Goal: Task Accomplishment & Management: Use online tool/utility

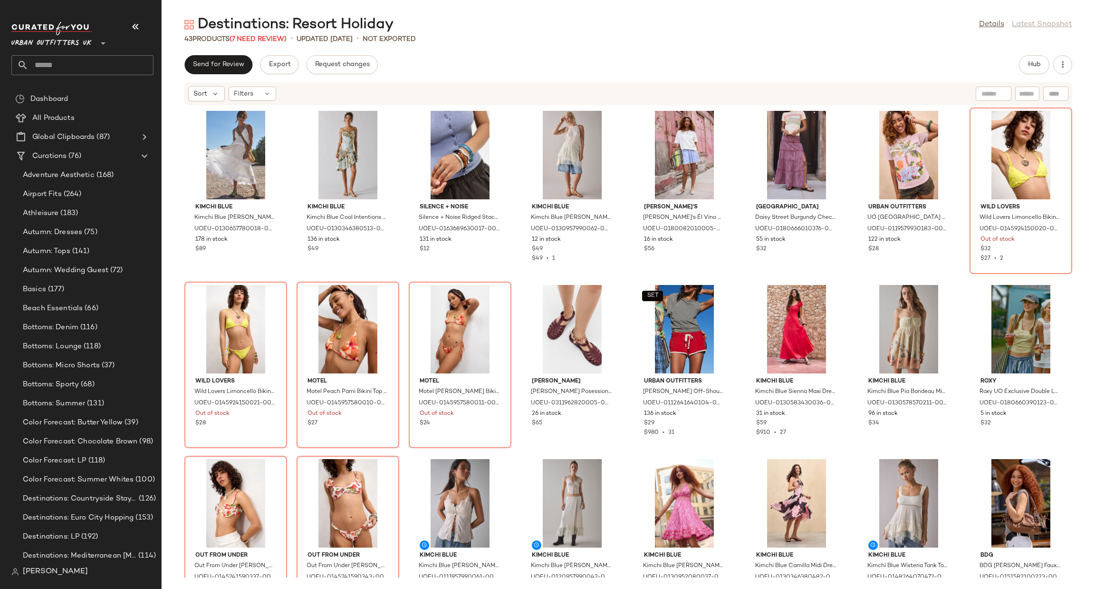
click at [86, 39] on span "Urban Outfitters UK" at bounding box center [51, 40] width 80 height 17
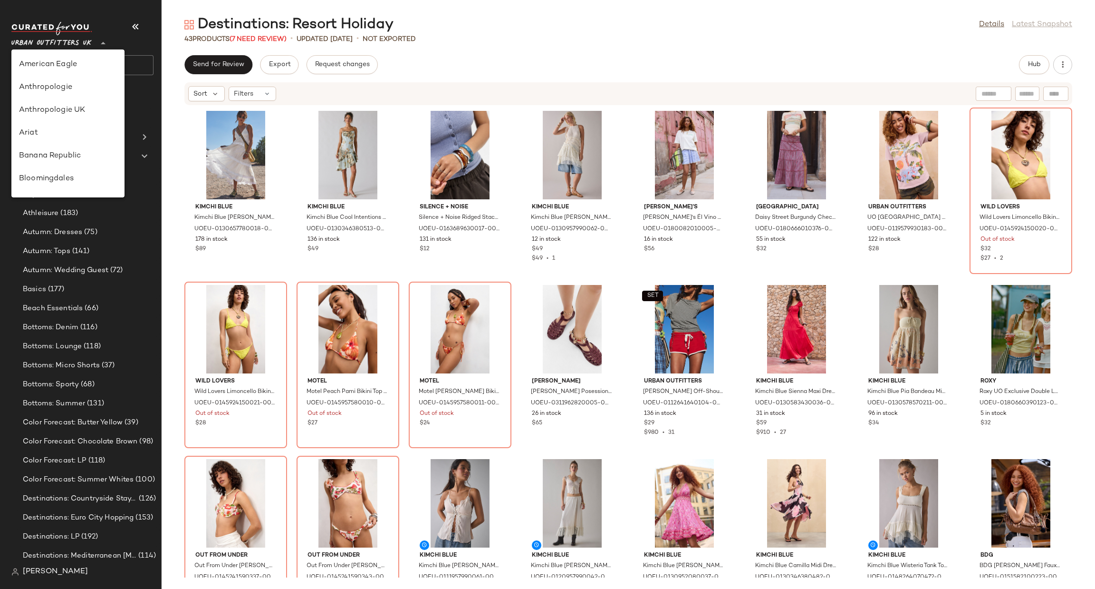
scroll to position [544, 0]
click at [90, 100] on div "Urban Outfitters" at bounding box center [67, 91] width 113 height 23
type input "**"
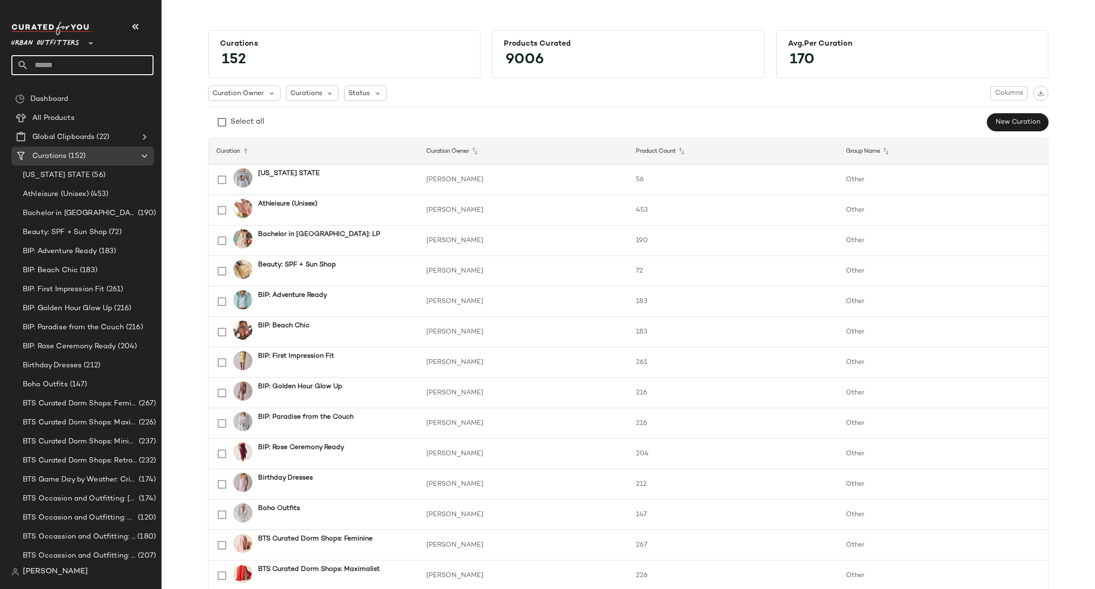
click at [130, 66] on input "text" at bounding box center [91, 65] width 125 height 20
type input "****"
click at [67, 89] on b "Mens" at bounding box center [73, 92] width 17 height 10
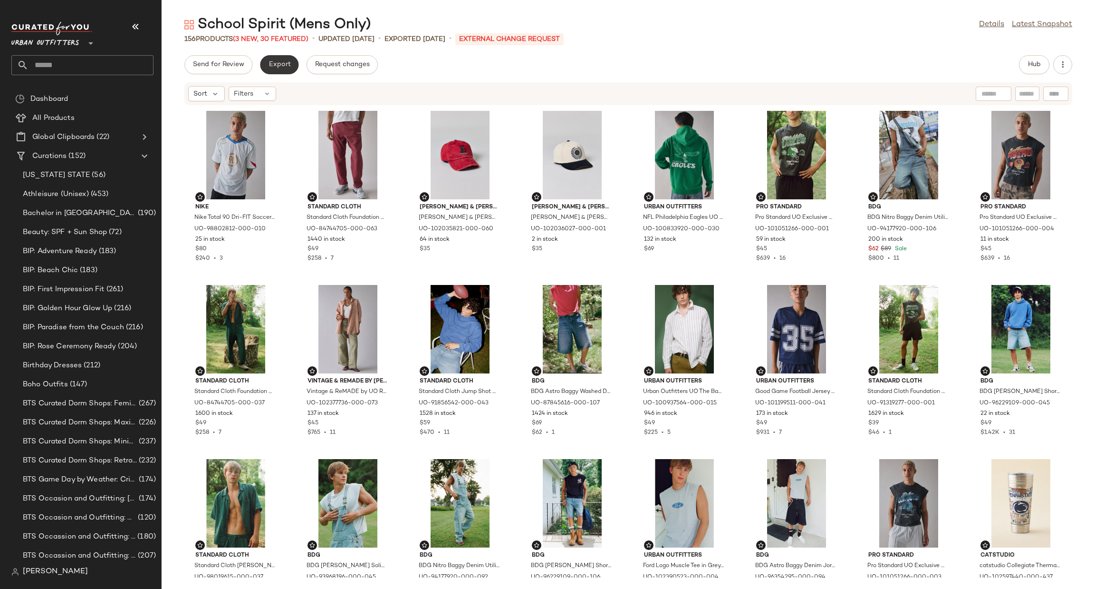
click at [271, 67] on span "Export" at bounding box center [279, 65] width 22 height 8
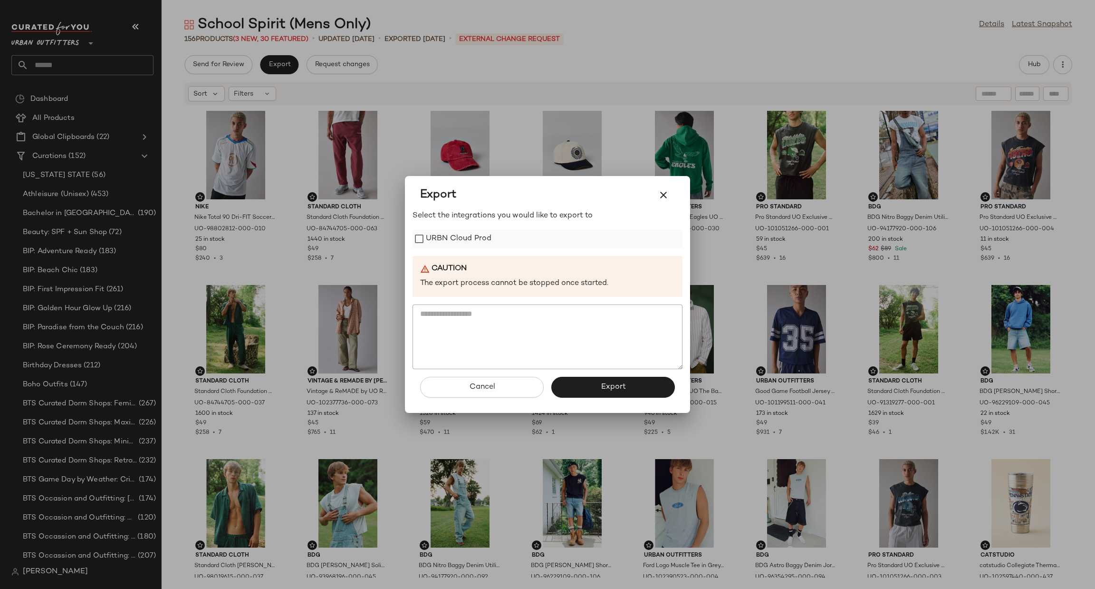
click at [449, 237] on label "URBN Cloud Prod" at bounding box center [459, 238] width 66 height 19
click at [582, 393] on button "Export" at bounding box center [613, 386] width 124 height 21
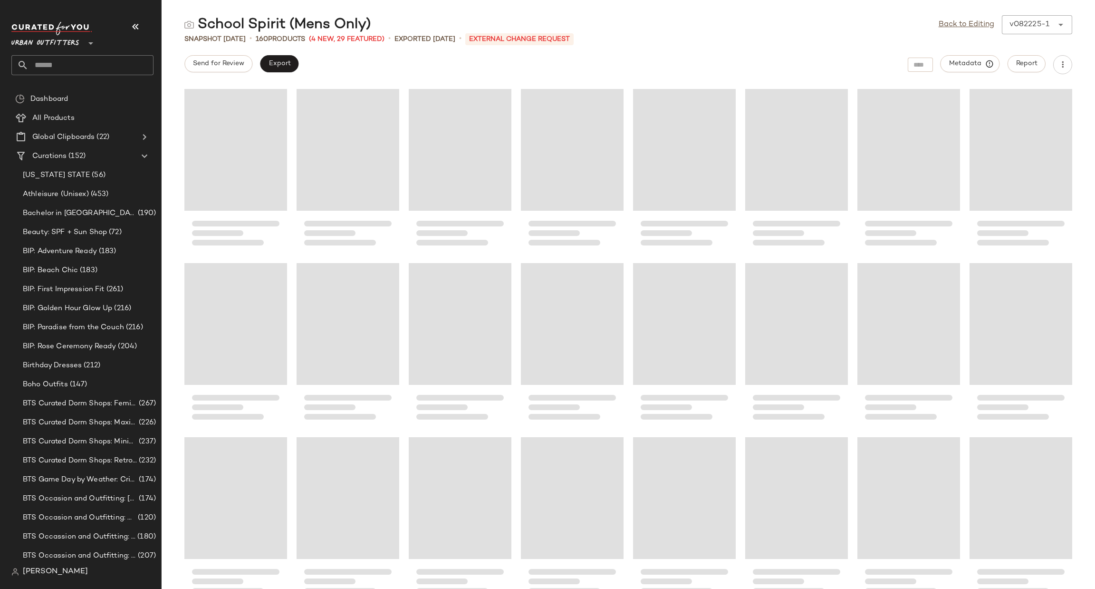
click at [87, 39] on icon at bounding box center [90, 43] width 11 height 11
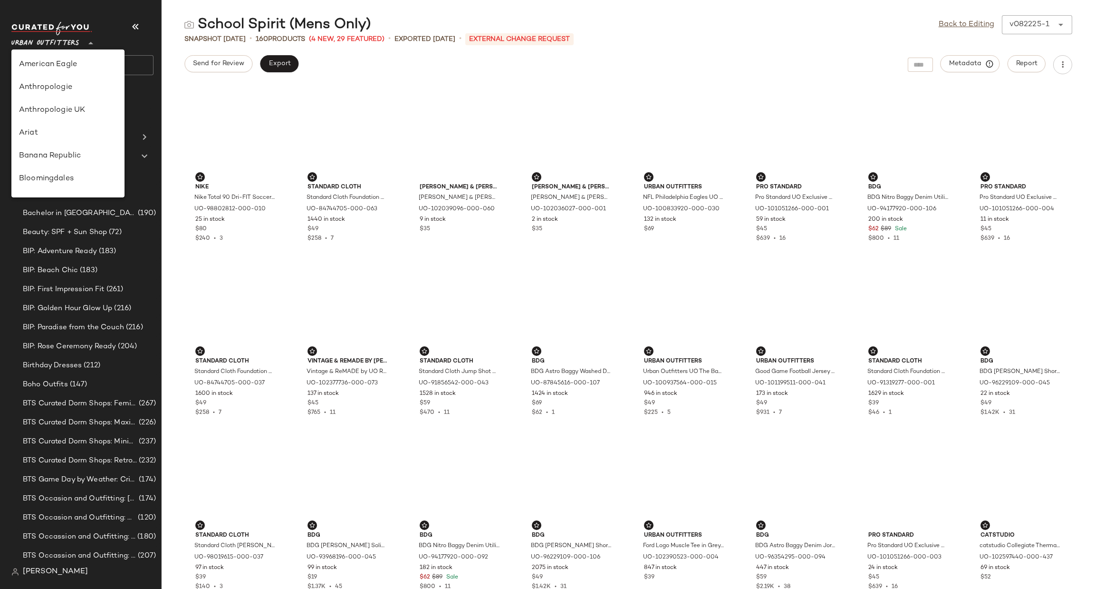
scroll to position [544, 0]
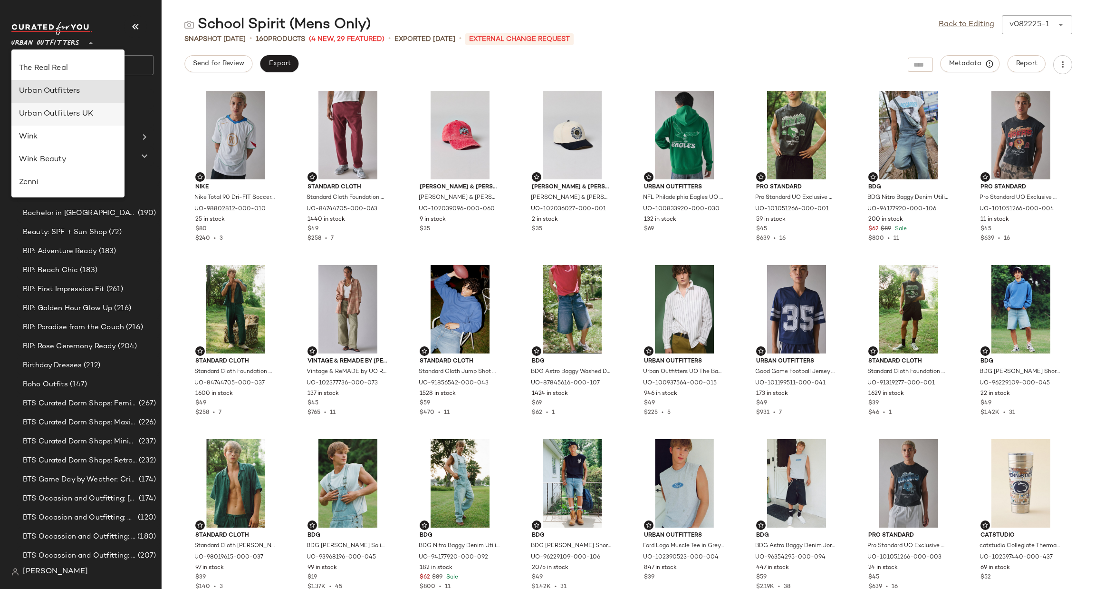
click at [97, 122] on div "Urban Outfitters UK" at bounding box center [67, 114] width 113 height 23
type input "**"
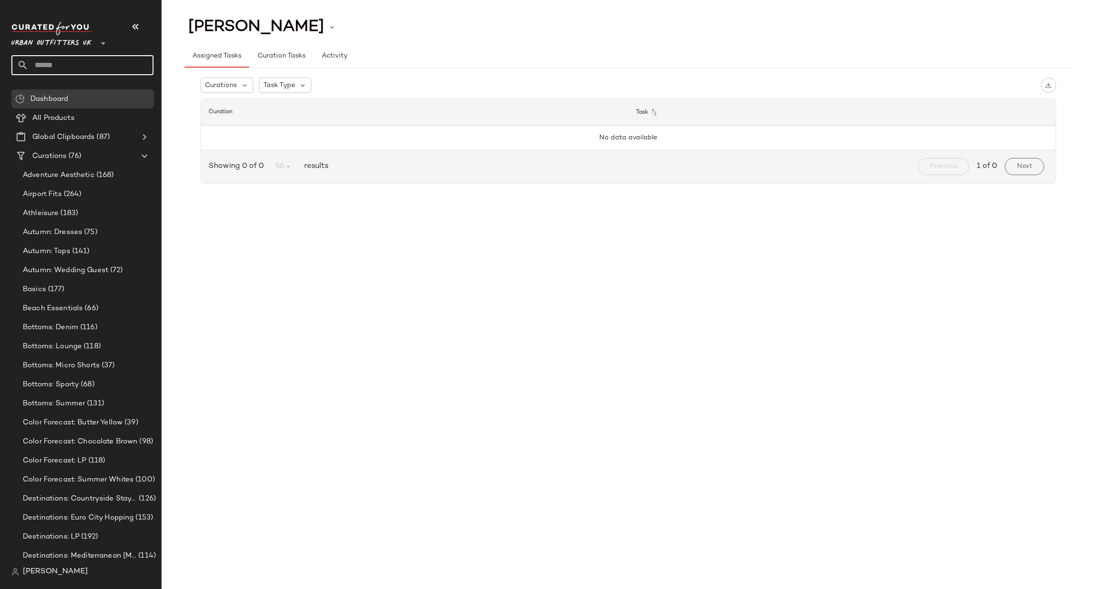
click at [112, 68] on input "text" at bounding box center [91, 65] width 125 height 20
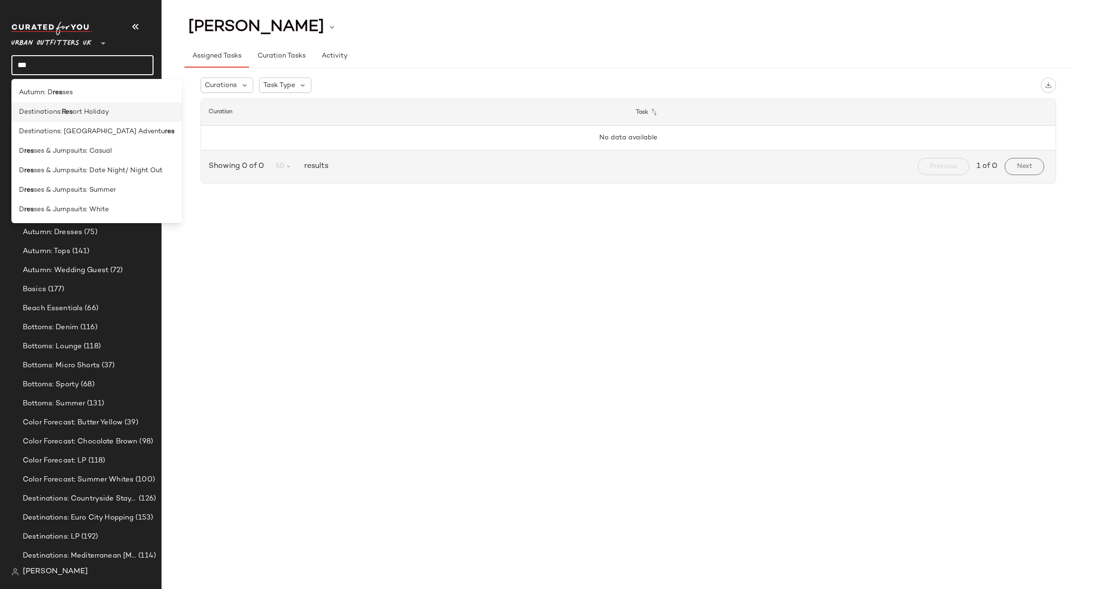
type input "***"
click at [136, 104] on div "Destinations: Res ort Holiday" at bounding box center [96, 111] width 171 height 19
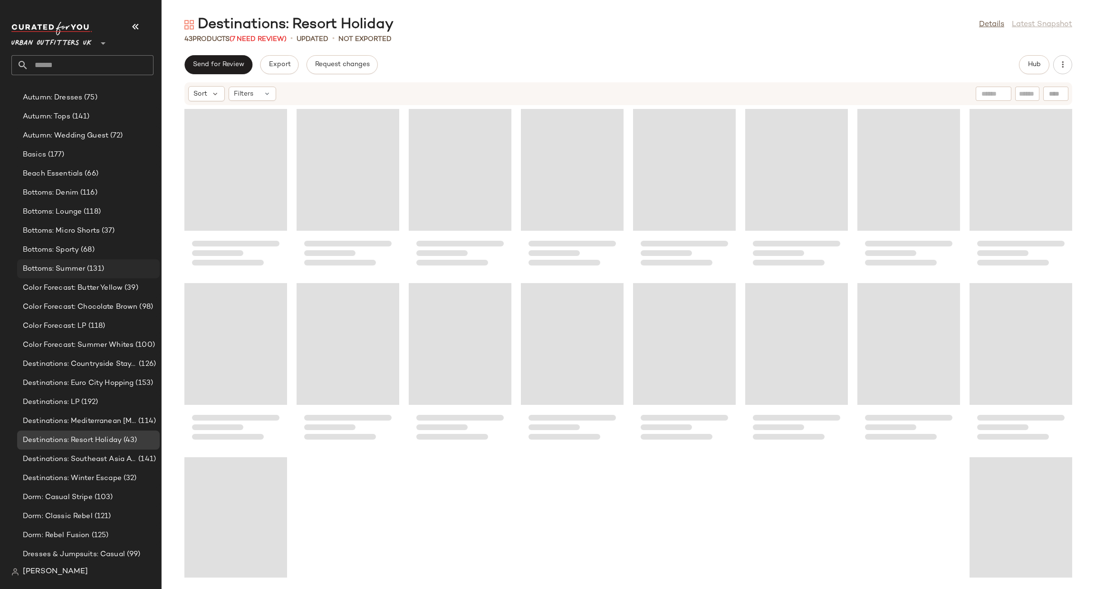
scroll to position [143, 0]
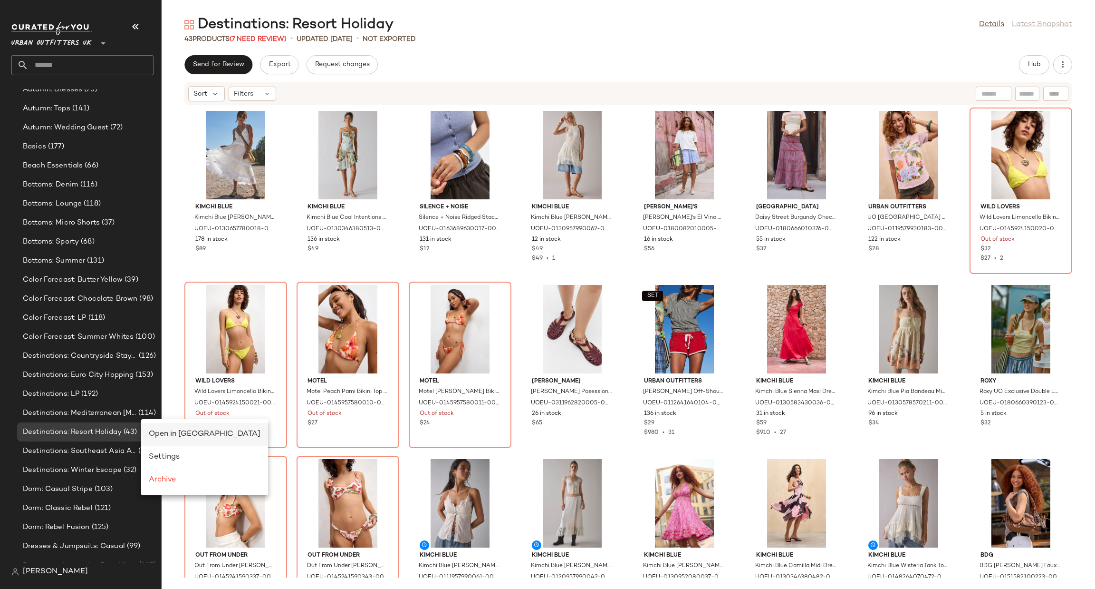
click at [158, 434] on span "Open in Split View" at bounding box center [205, 434] width 112 height 8
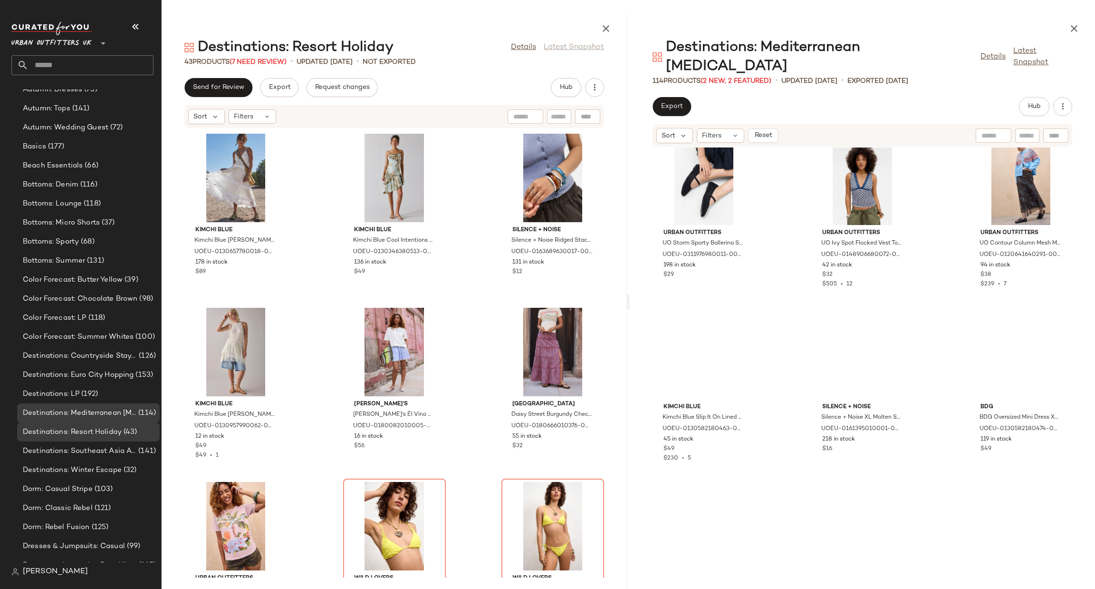
scroll to position [721, 0]
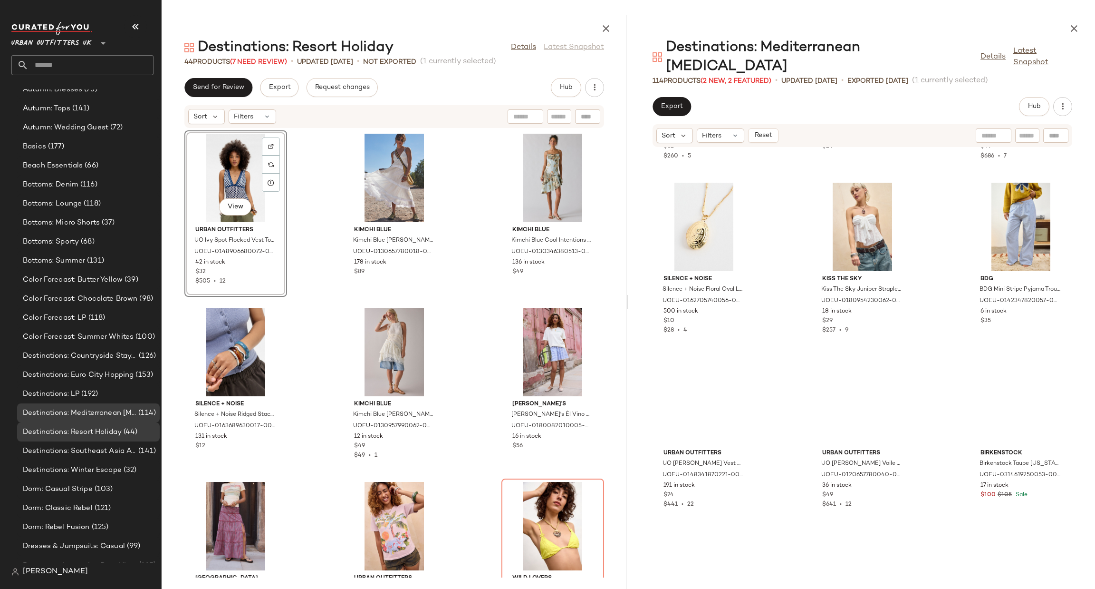
scroll to position [4998, 0]
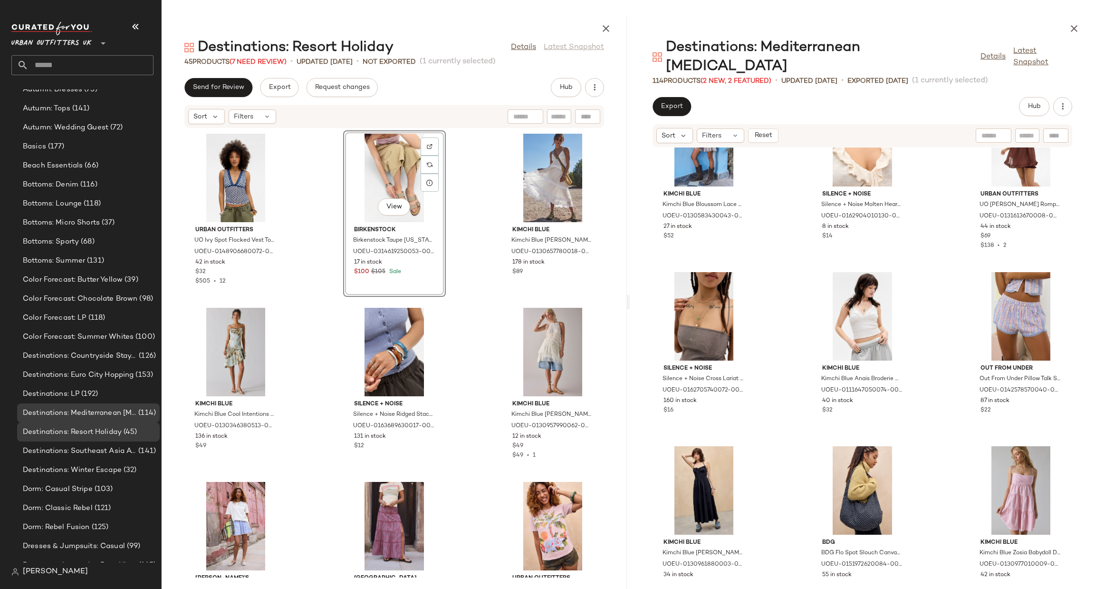
scroll to position [6164, 0]
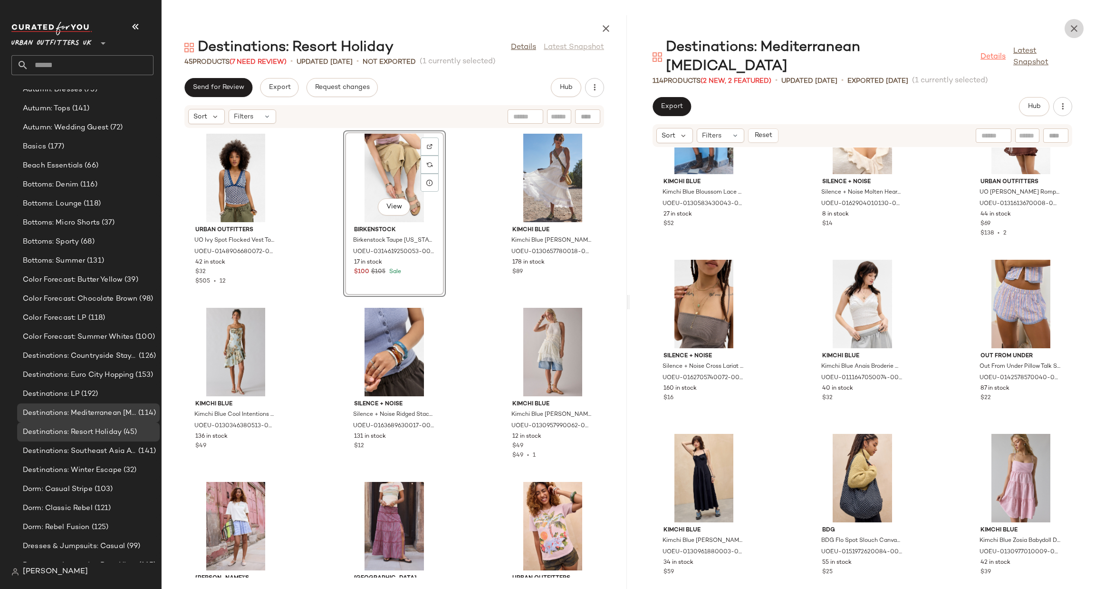
drag, startPoint x: 1066, startPoint y: 24, endPoint x: 988, endPoint y: 52, distance: 82.4
click at [1062, 24] on div at bounding box center [862, 26] width 465 height 23
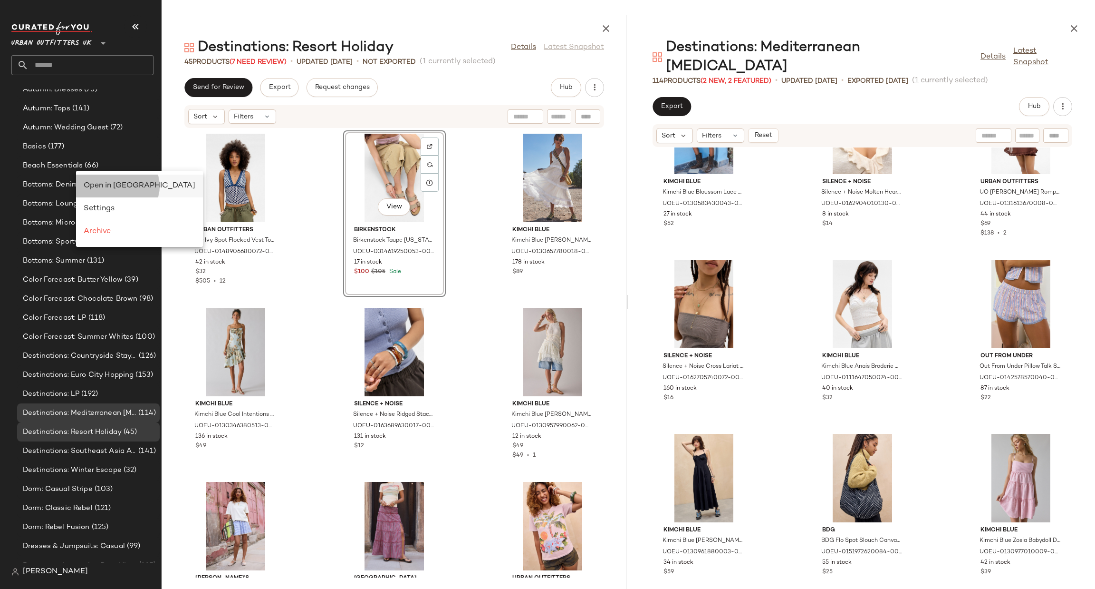
click at [107, 192] on div "Open in Split View" at bounding box center [139, 185] width 127 height 23
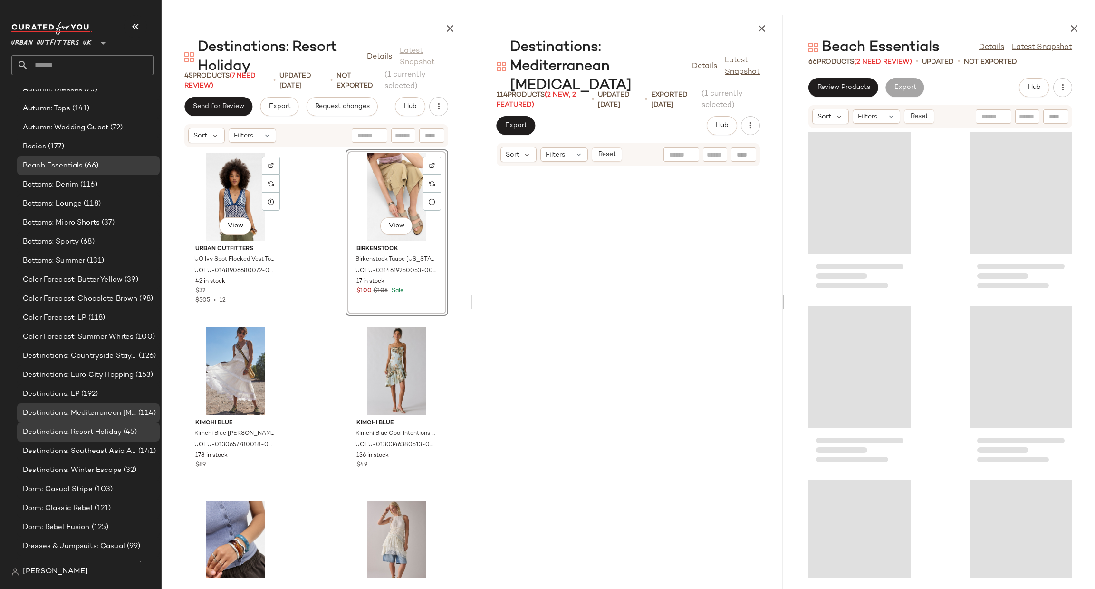
scroll to position [7481, 0]
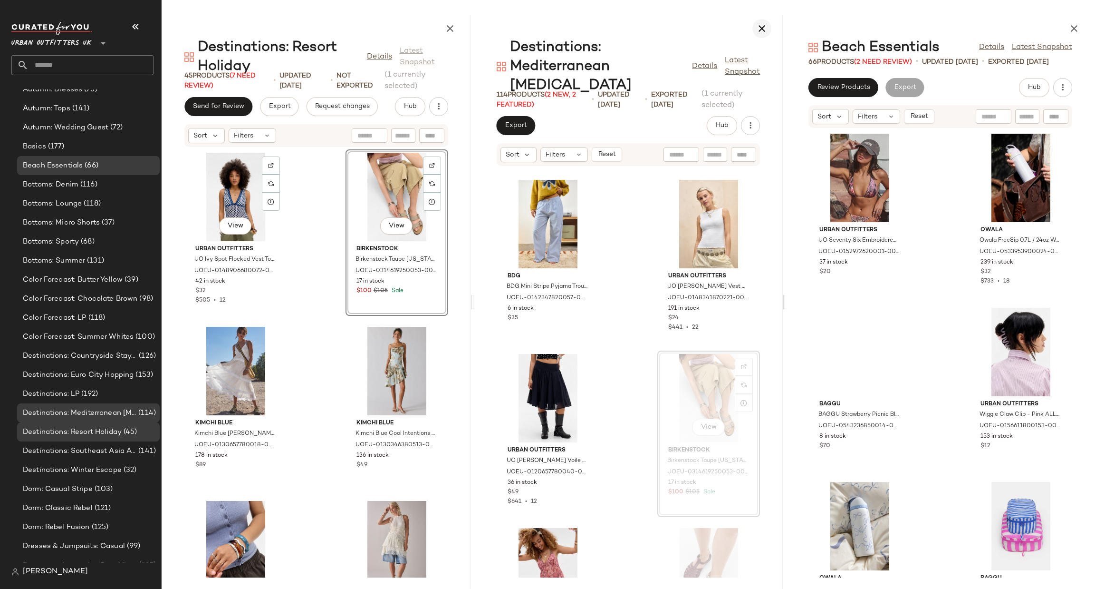
click at [759, 26] on icon "button" at bounding box center [761, 28] width 11 height 11
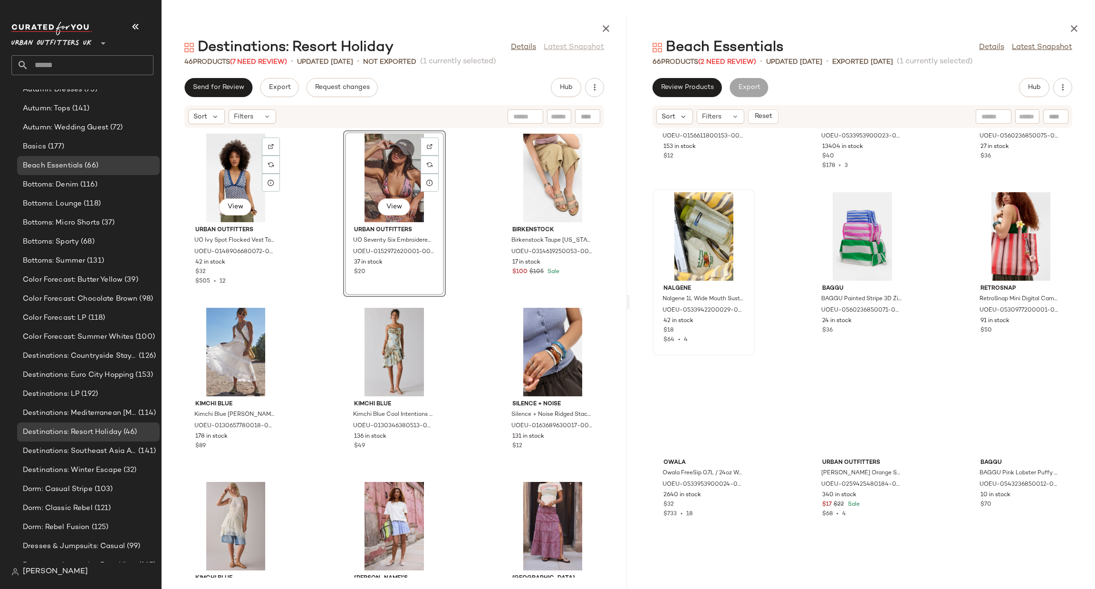
scroll to position [293, 0]
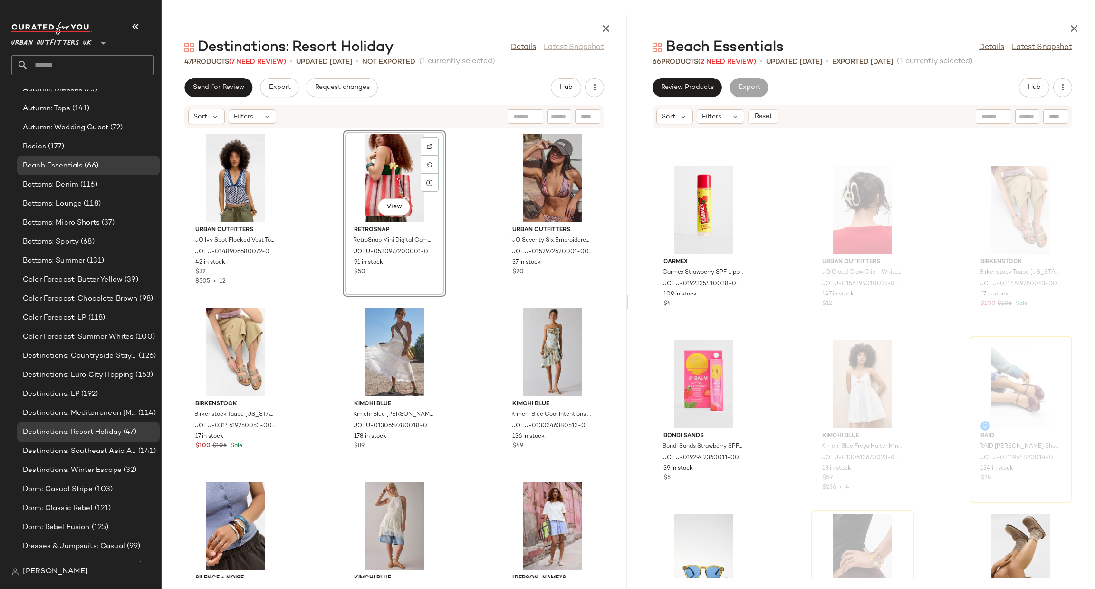
scroll to position [2382, 0]
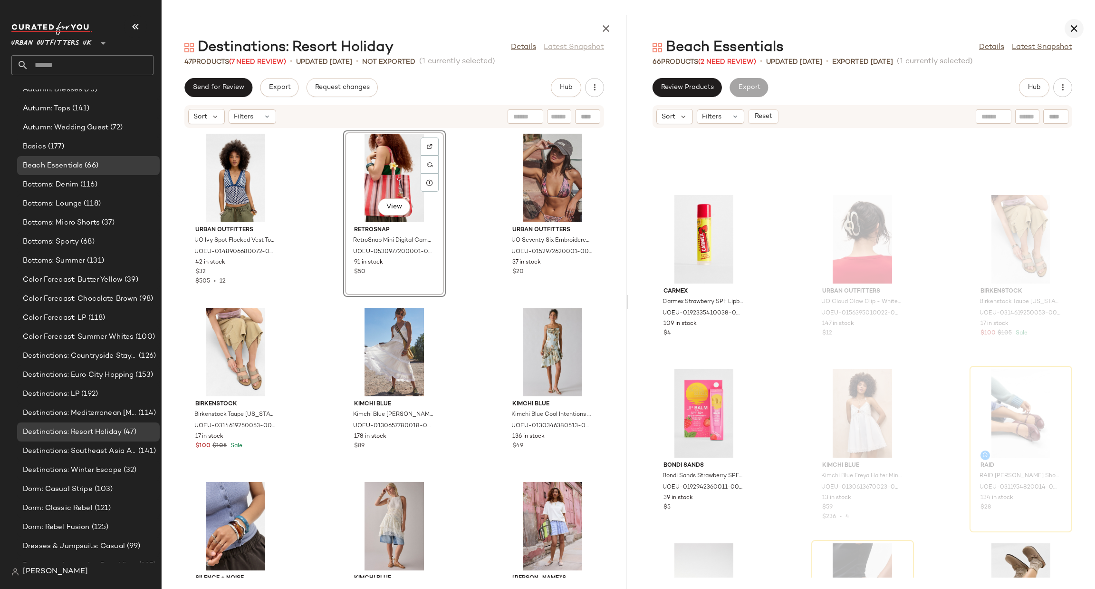
click at [1076, 34] on button "button" at bounding box center [1074, 28] width 19 height 19
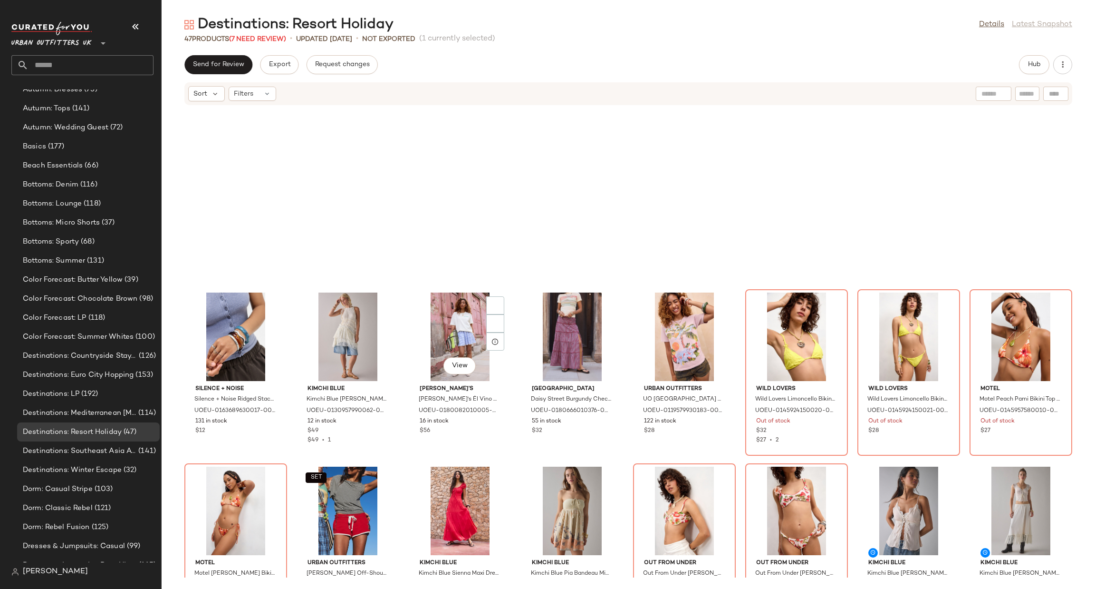
scroll to position [574, 0]
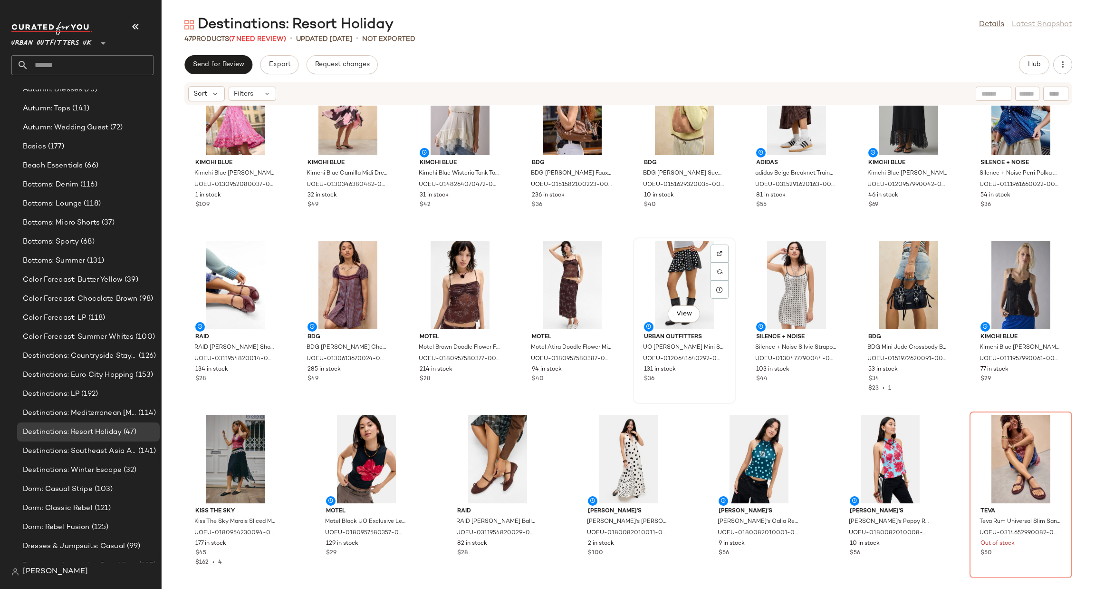
click at [652, 291] on div "View" at bounding box center [685, 285] width 96 height 88
click at [721, 274] on div at bounding box center [720, 271] width 18 height 18
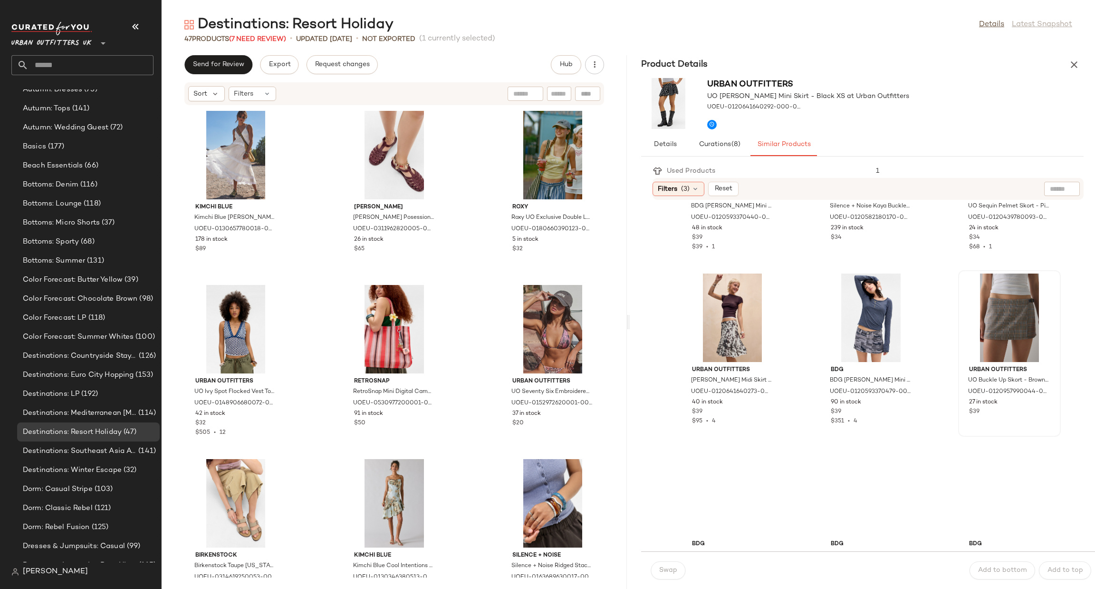
scroll to position [1040, 0]
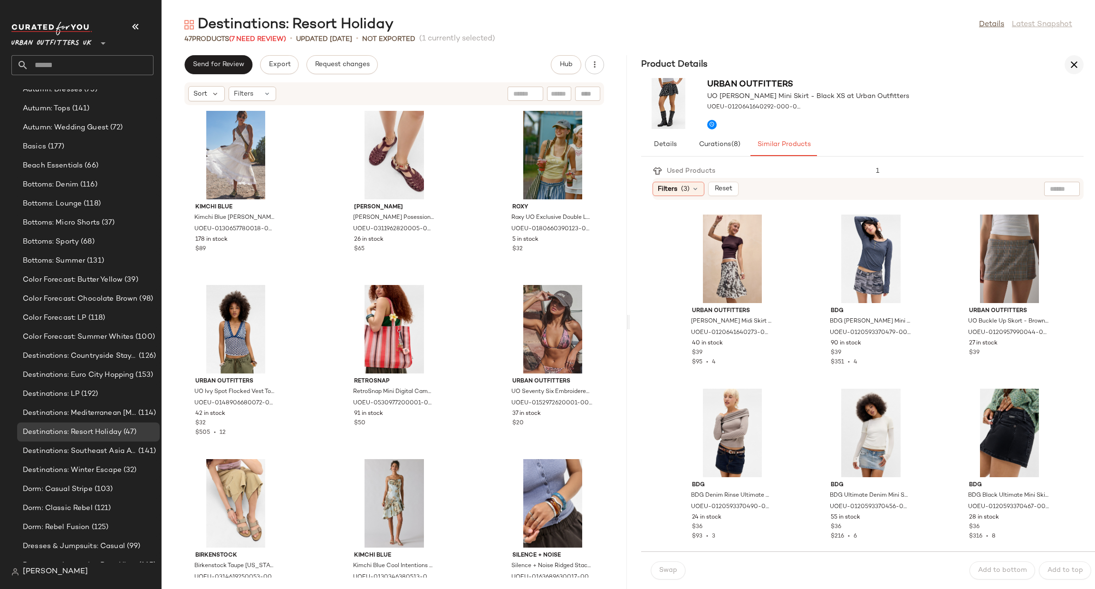
click at [1074, 62] on icon "button" at bounding box center [1074, 64] width 11 height 11
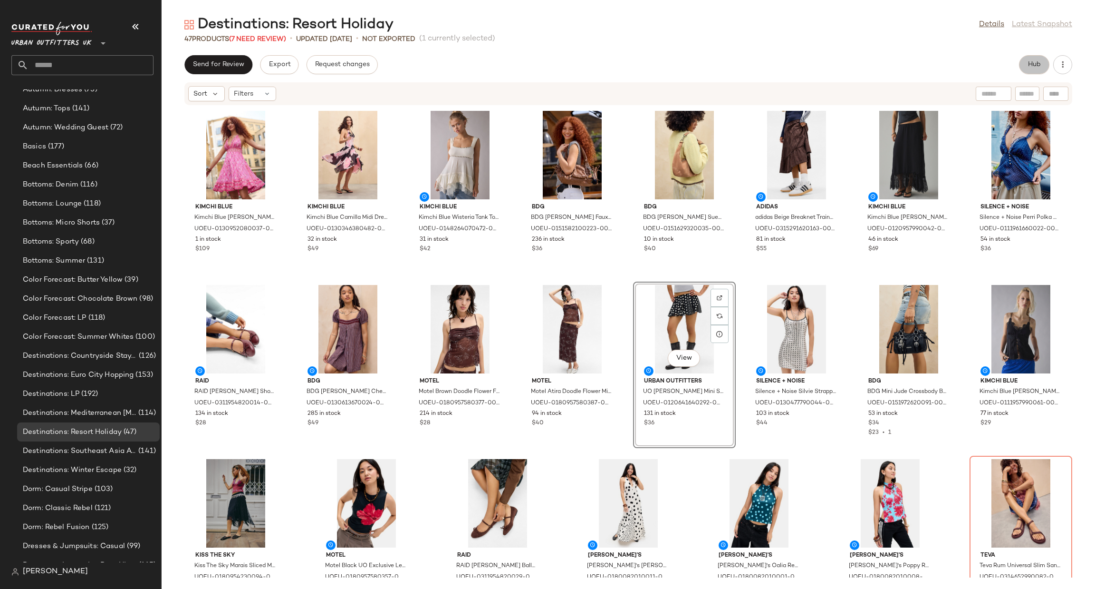
click at [1039, 67] on span "Hub" at bounding box center [1034, 65] width 13 height 8
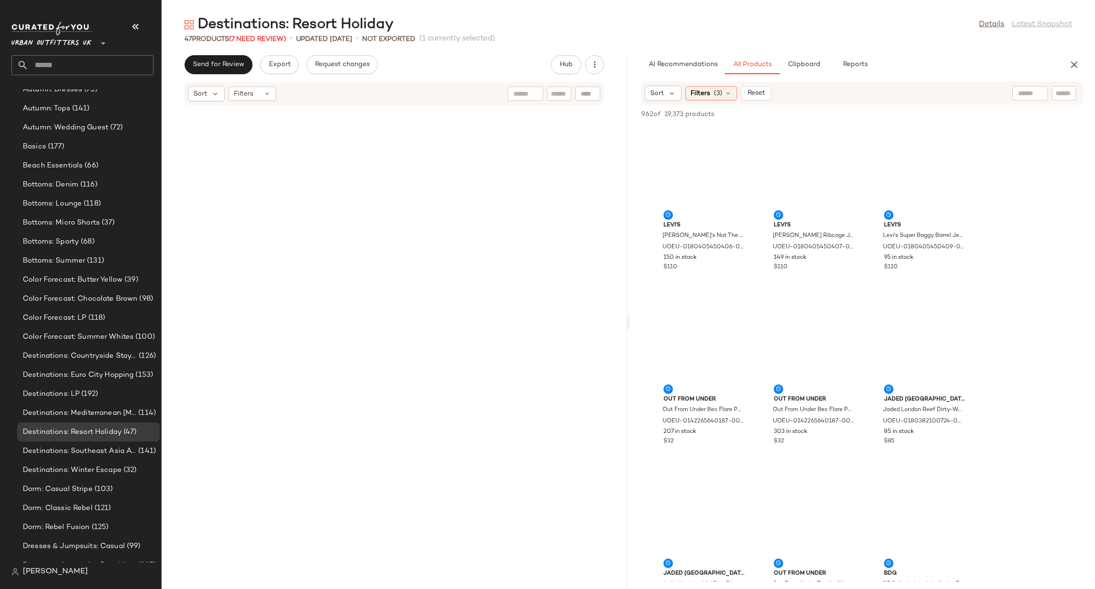
scroll to position [1913, 0]
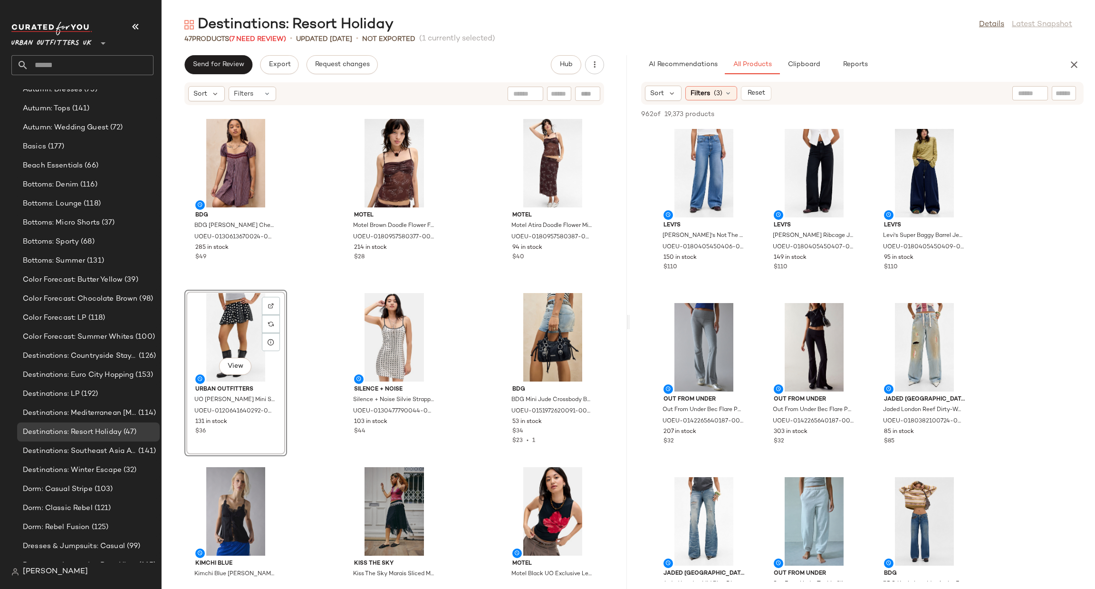
click at [1071, 92] on input "text" at bounding box center [1064, 93] width 17 height 10
type input "*****"
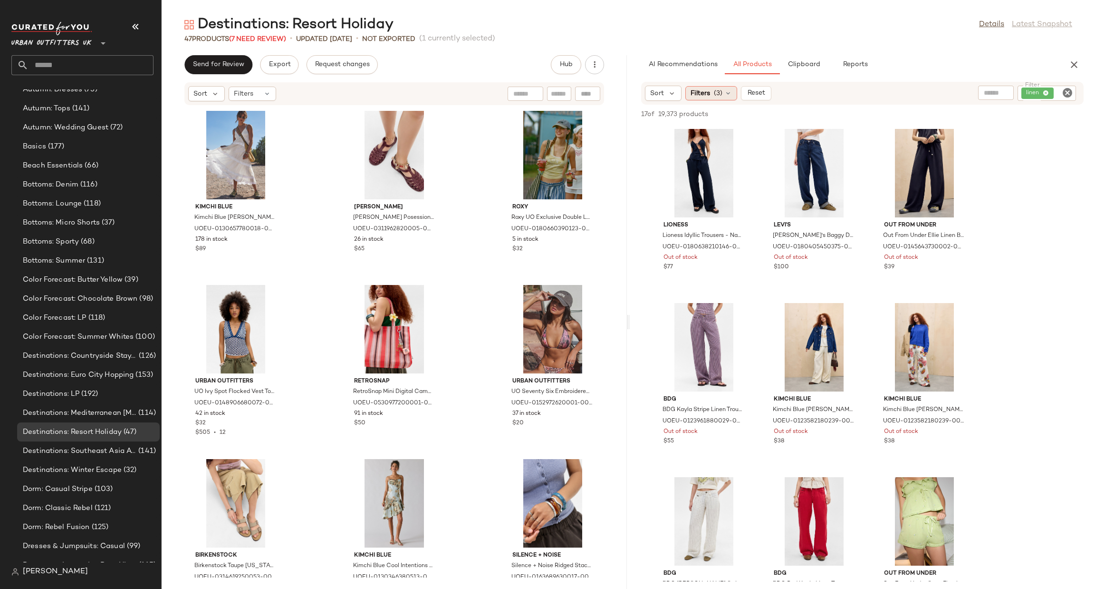
drag, startPoint x: 709, startPoint y: 90, endPoint x: 734, endPoint y: 135, distance: 51.9
click at [709, 91] on span "Filters" at bounding box center [700, 93] width 19 height 10
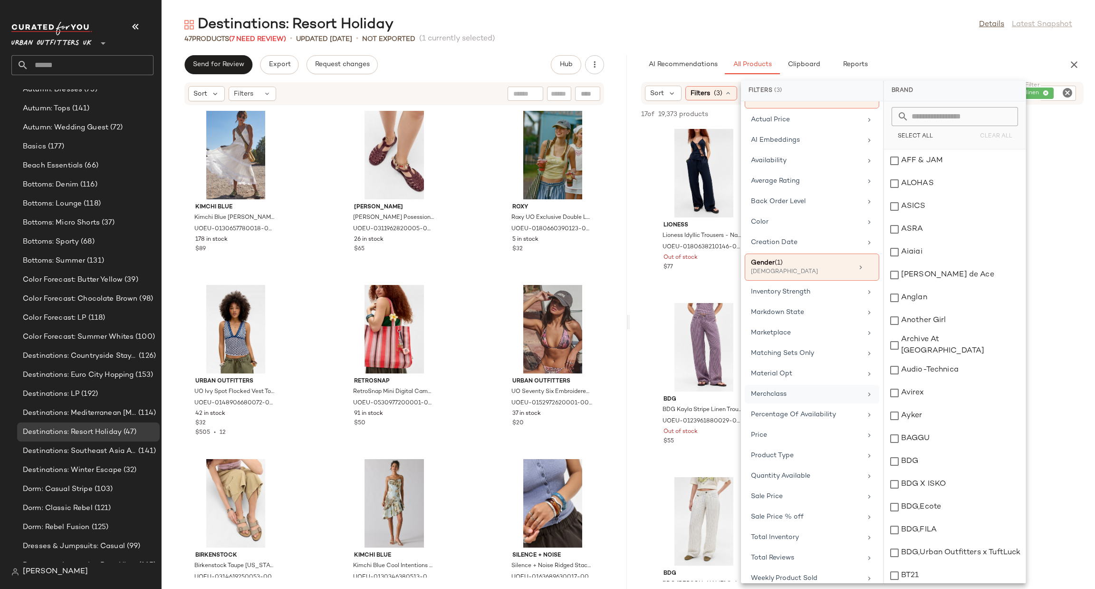
scroll to position [108, 0]
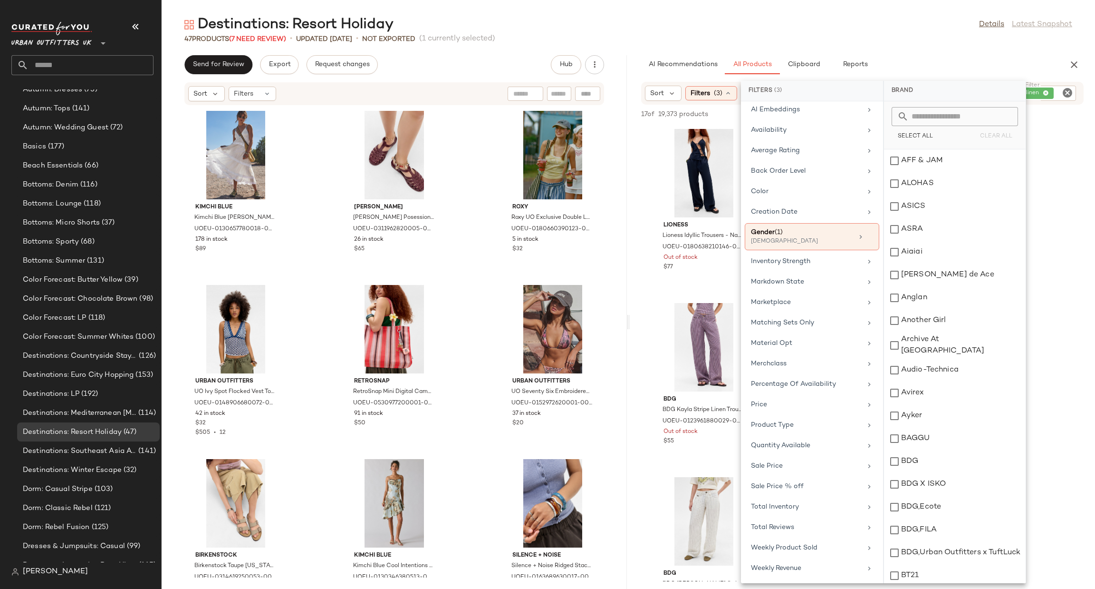
click at [794, 268] on div "Brand Category (1) Bottoms In Curation? No Actual Price AI Embeddings Availabil…" at bounding box center [812, 342] width 142 height 482
drag, startPoint x: 789, startPoint y: 258, endPoint x: 817, endPoint y: 251, distance: 28.3
click at [789, 259] on div "Inventory Strength" at bounding box center [806, 261] width 111 height 10
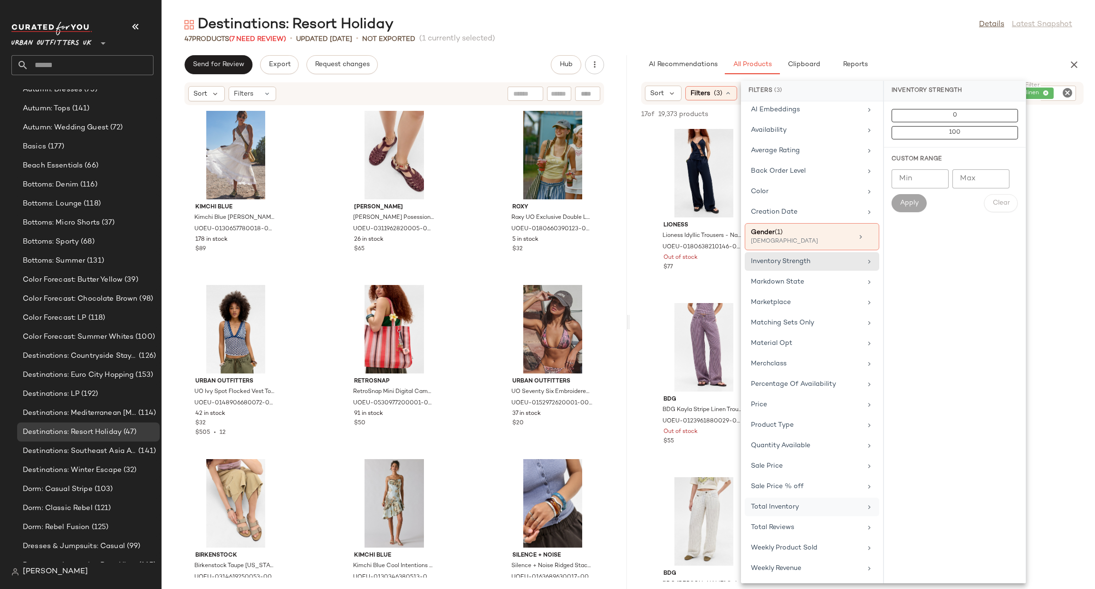
click at [824, 503] on div "Total Inventory" at bounding box center [806, 507] width 111 height 10
click at [945, 140] on div "For 0 At least 1" at bounding box center [955, 124] width 142 height 46
click at [1010, 135] on button "At least 1" at bounding box center [955, 132] width 126 height 13
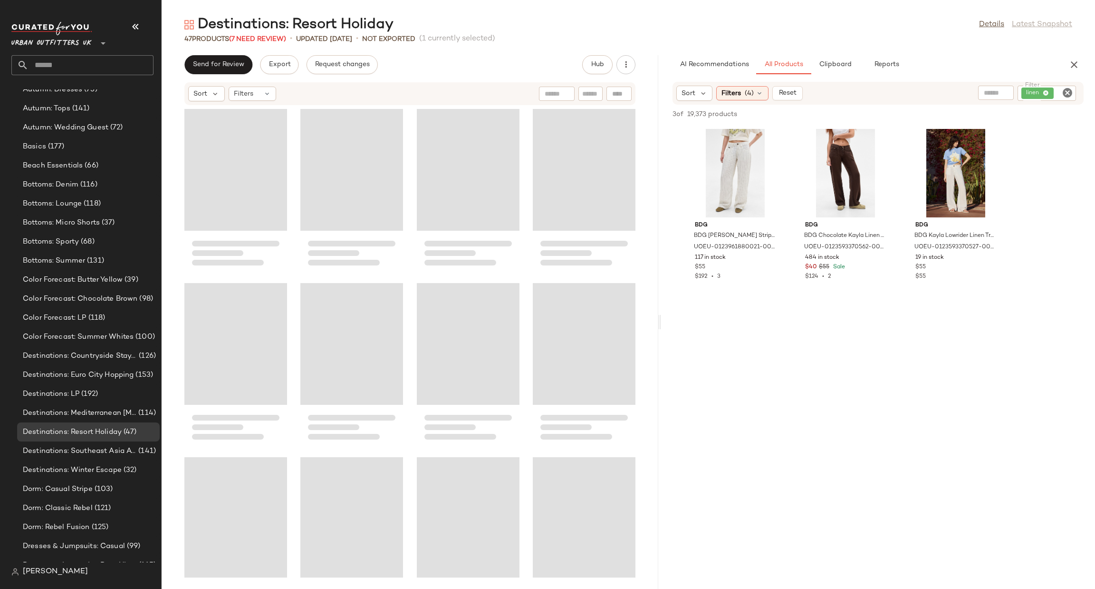
drag, startPoint x: 629, startPoint y: 317, endPoint x: 678, endPoint y: 348, distance: 57.9
click at [678, 348] on div "Destinations: Resort Holiday Details Latest Snapshot 47 Products (7 Need Review…" at bounding box center [629, 301] width 934 height 573
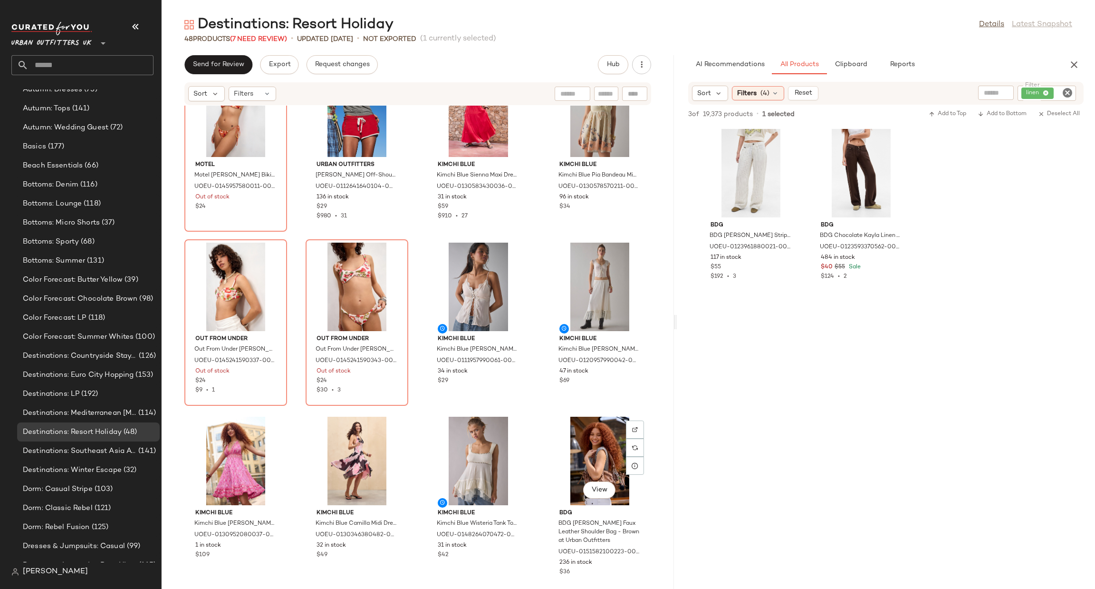
scroll to position [888, 0]
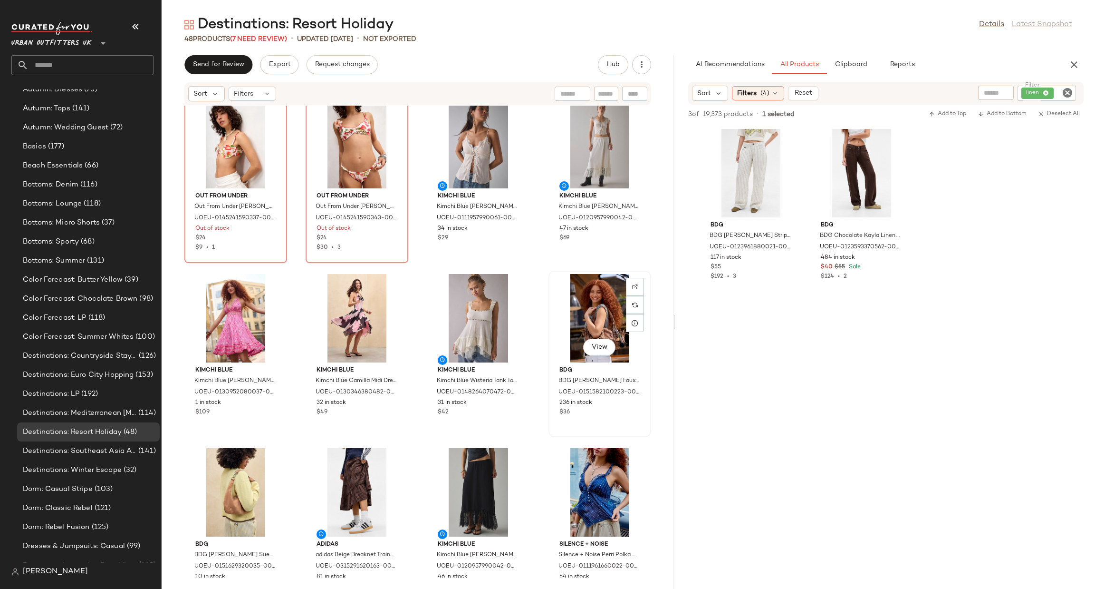
click at [561, 432] on div "View BDG BDG Pollie Faux Leather Shoulder Bag - Brown at Urban Outfitters UOEU-…" at bounding box center [600, 353] width 101 height 164
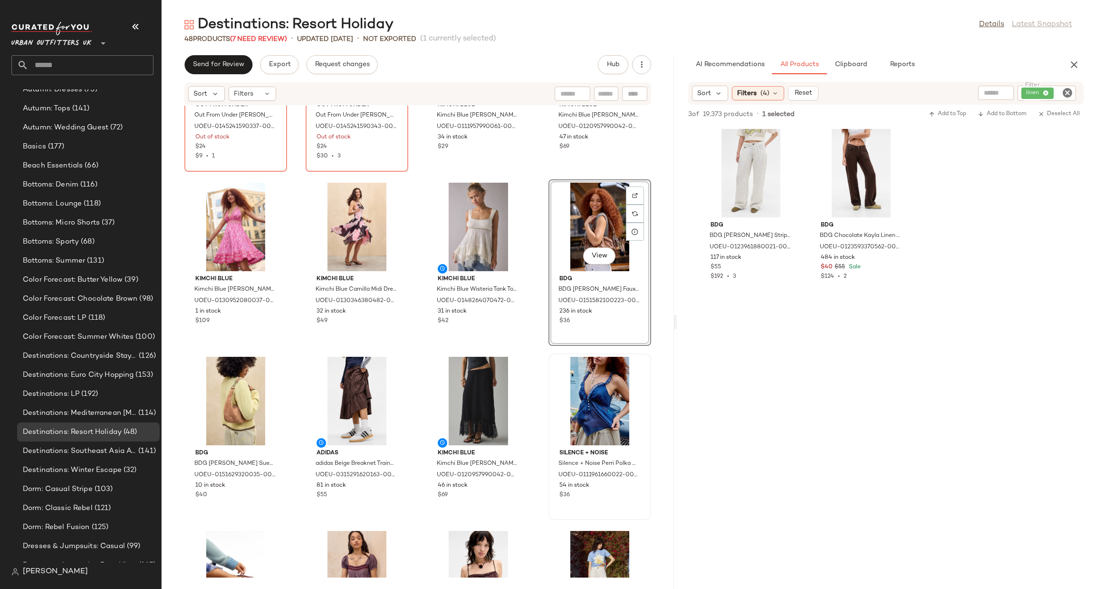
scroll to position [1174, 0]
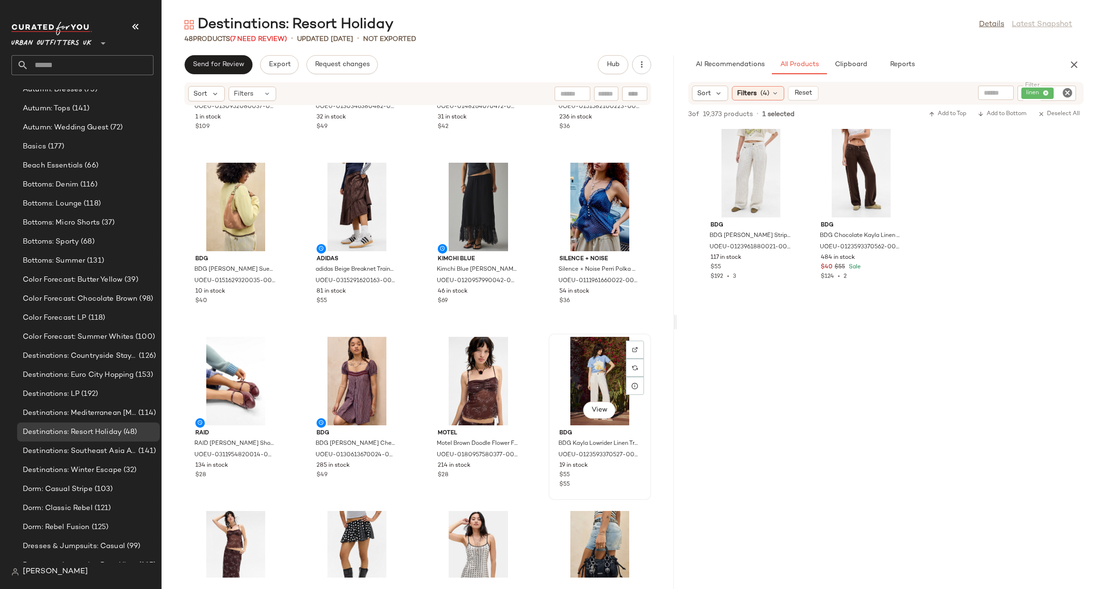
click at [573, 376] on div "View" at bounding box center [600, 381] width 96 height 88
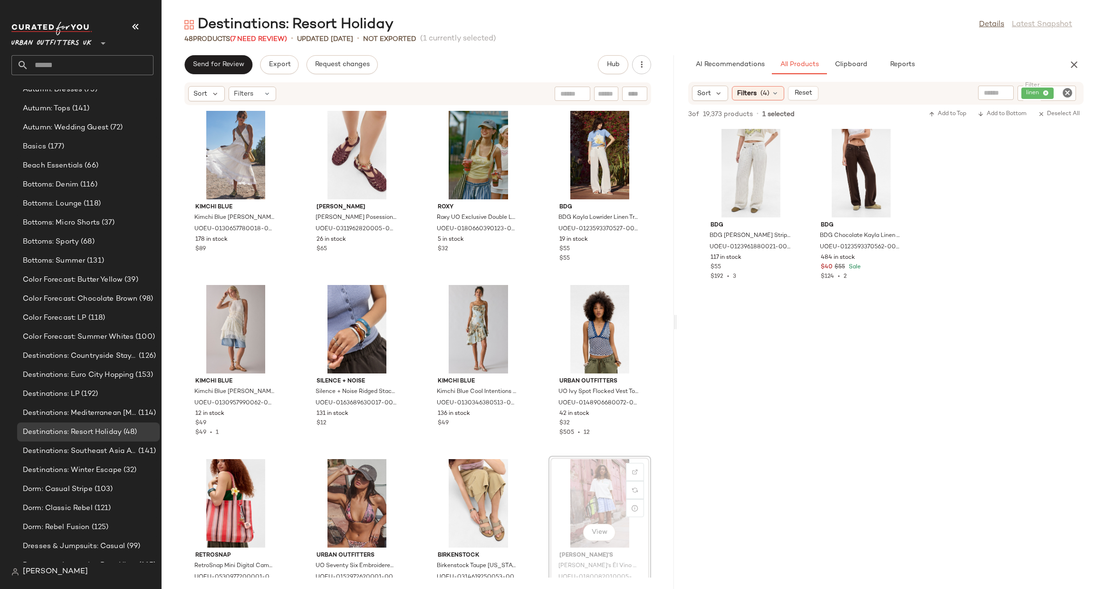
scroll to position [0, 0]
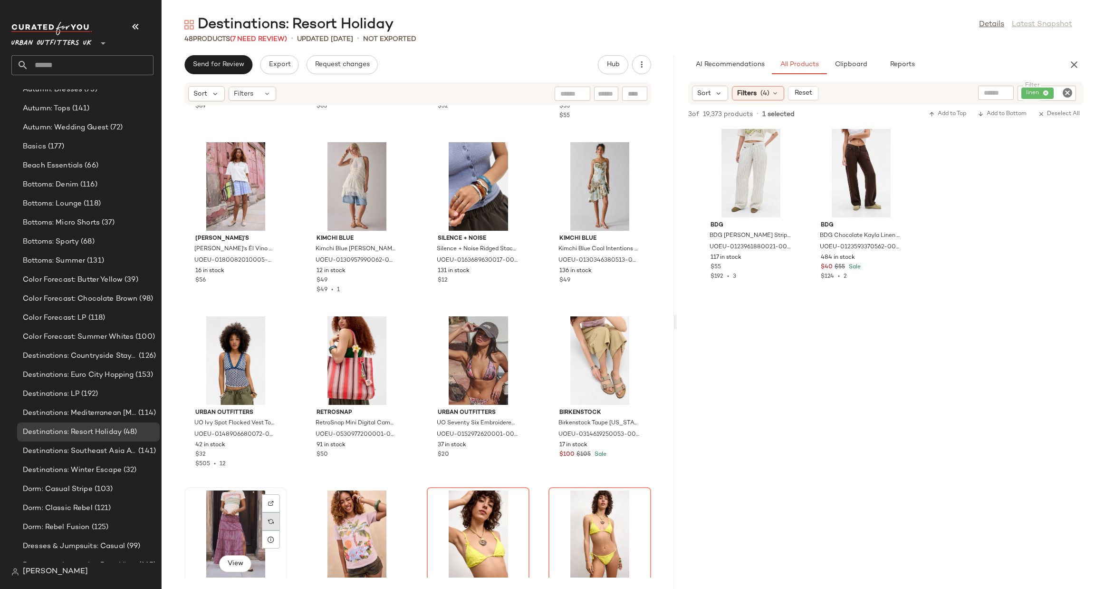
scroll to position [143, 0]
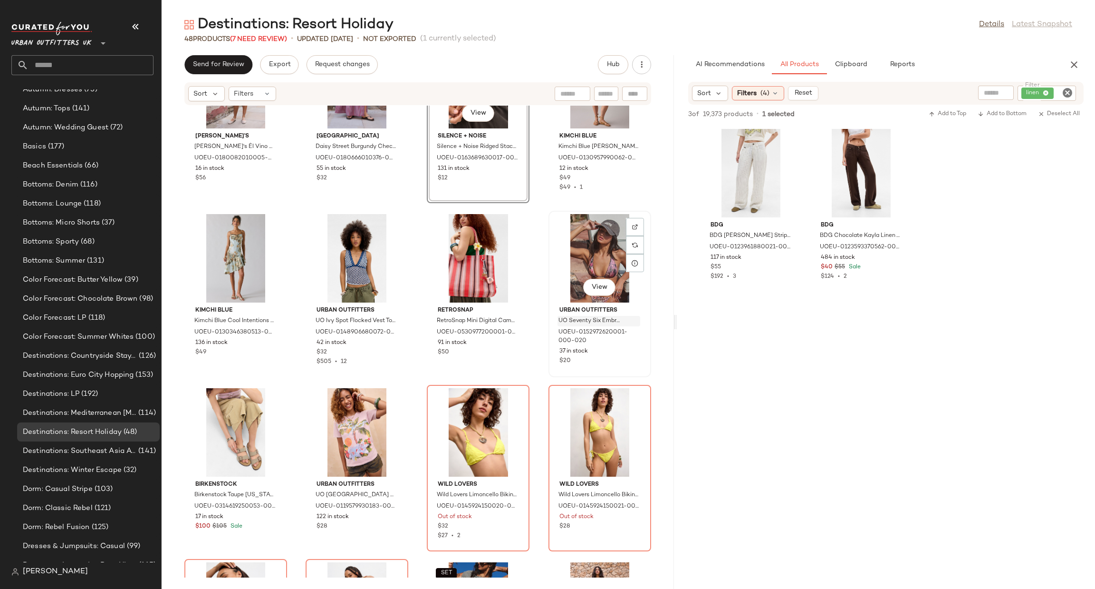
scroll to position [293, 0]
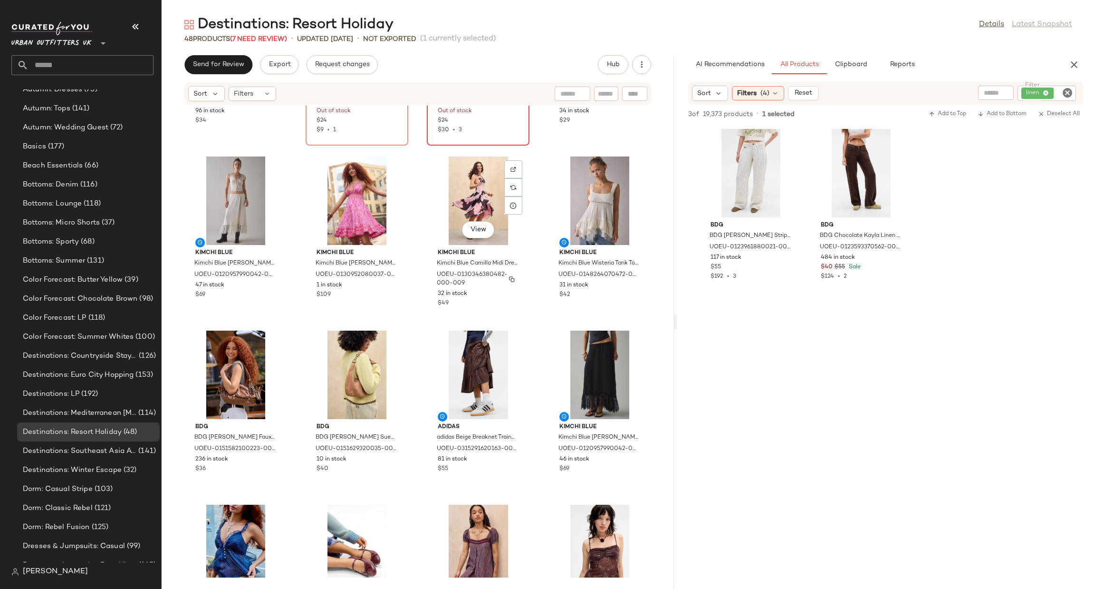
scroll to position [721, 0]
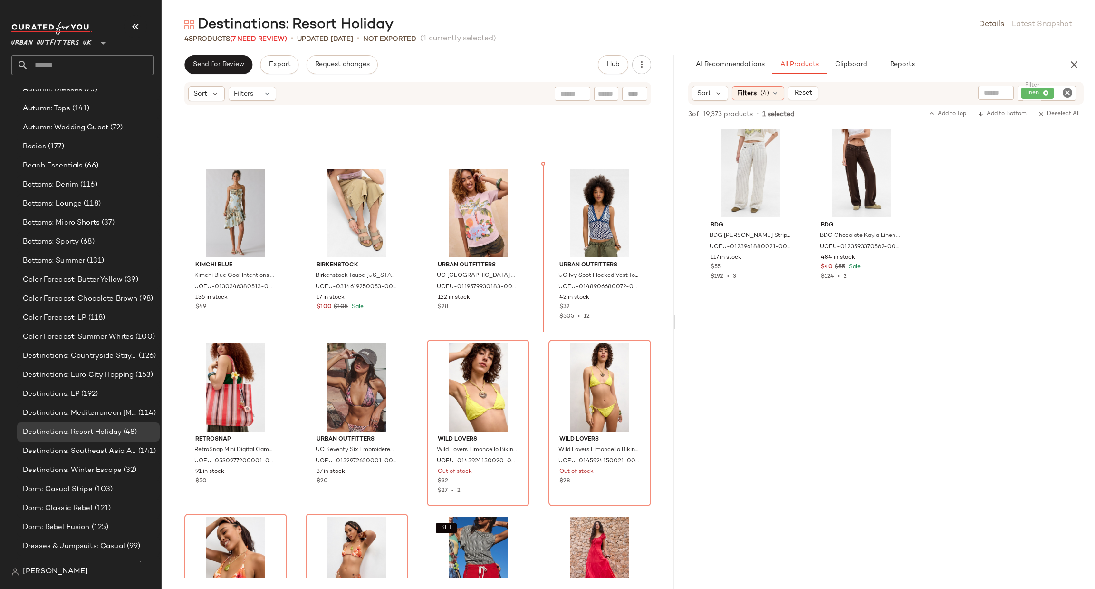
scroll to position [298, 0]
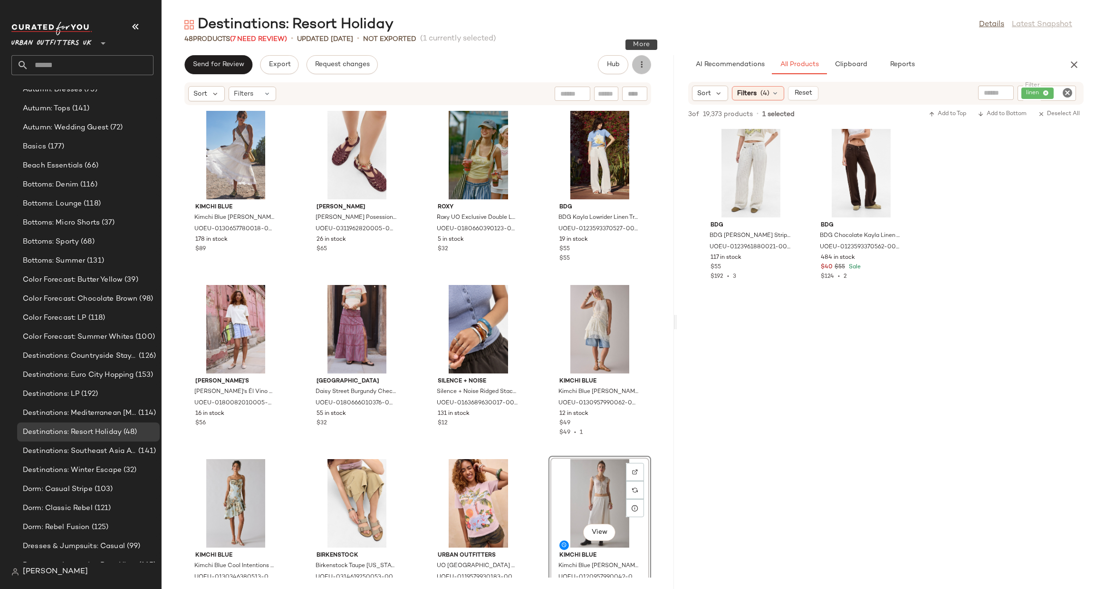
click at [645, 60] on icon "button" at bounding box center [642, 65] width 10 height 10
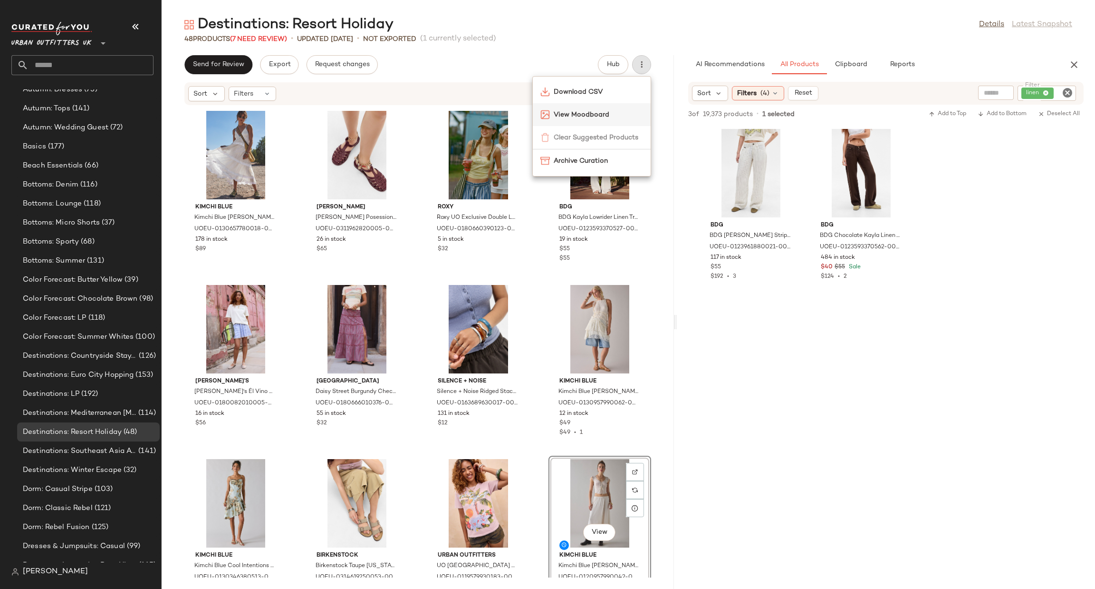
click at [595, 112] on span "View Moodboard" at bounding box center [598, 115] width 89 height 10
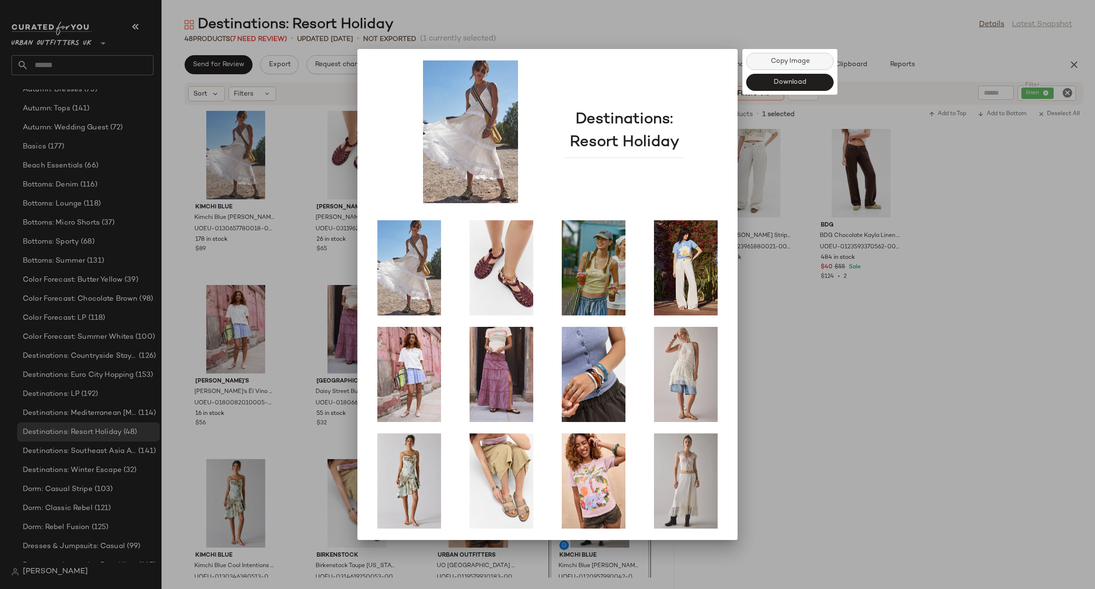
click at [769, 62] on button "Copy Image" at bounding box center [789, 61] width 87 height 17
click at [771, 11] on div at bounding box center [547, 294] width 1095 height 589
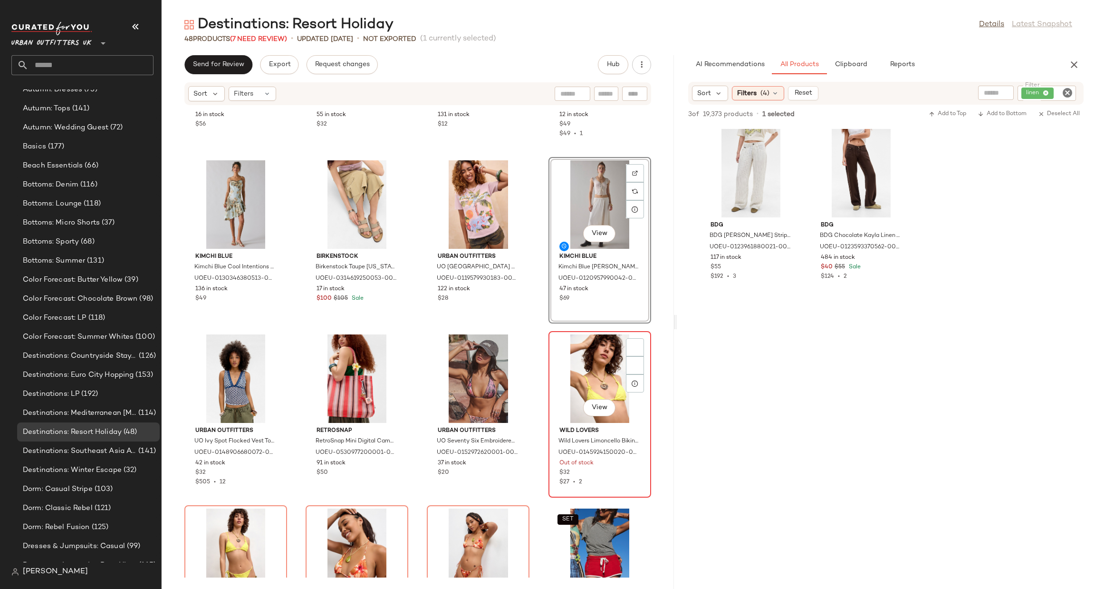
scroll to position [435, 0]
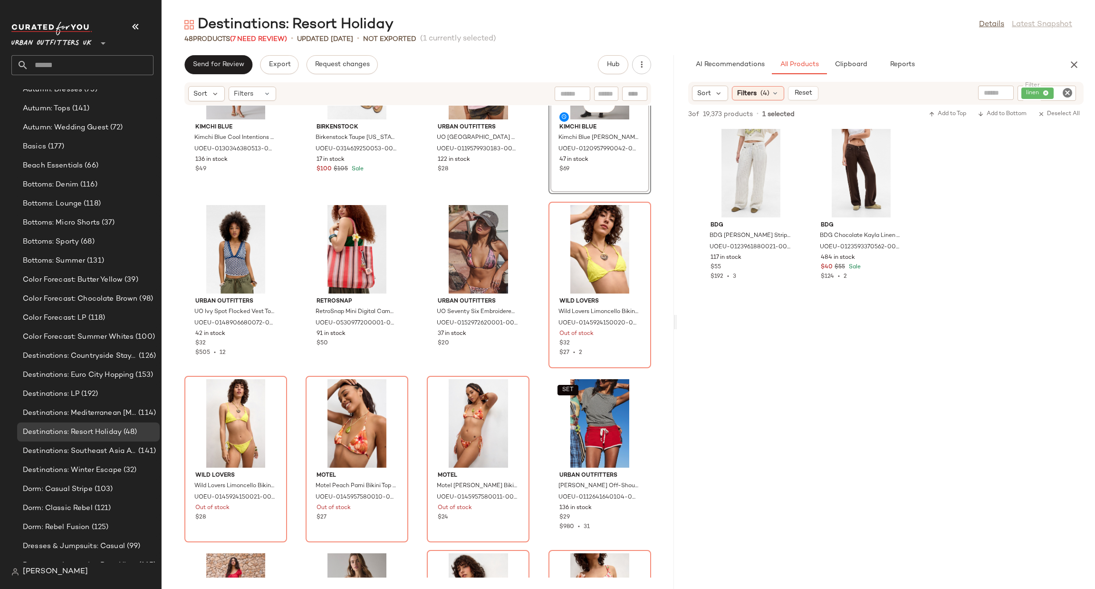
click at [530, 328] on div "Kimchi Blue Kimchi Blue Cool Intentions Midi Dress - Blue M at Urban Outfitters…" at bounding box center [418, 342] width 512 height 472
click at [336, 246] on div "View" at bounding box center [357, 249] width 96 height 88
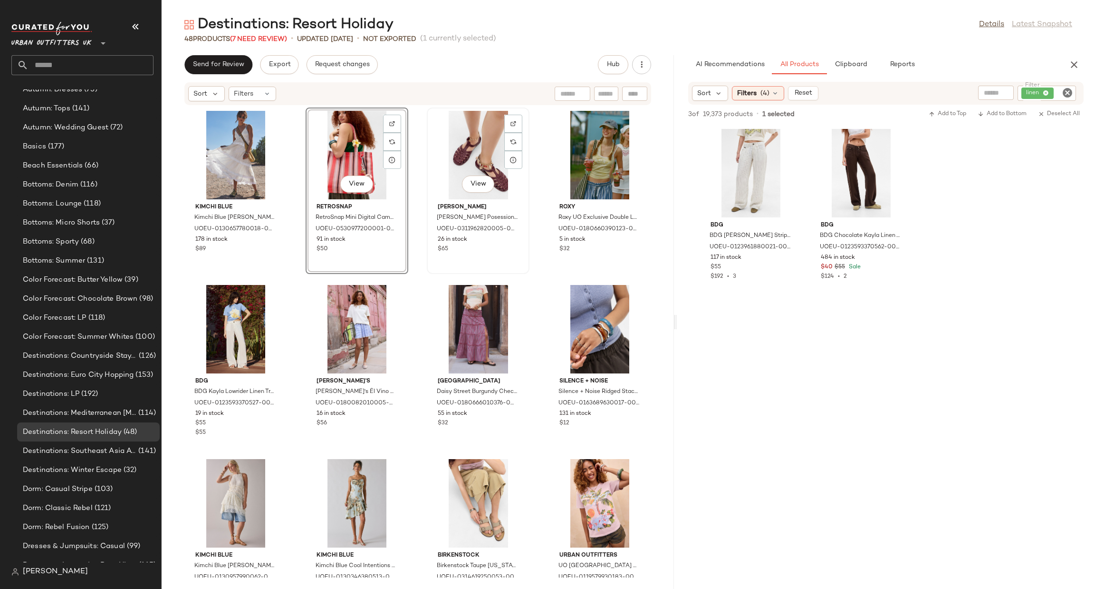
click at [455, 160] on div "View" at bounding box center [478, 155] width 96 height 88
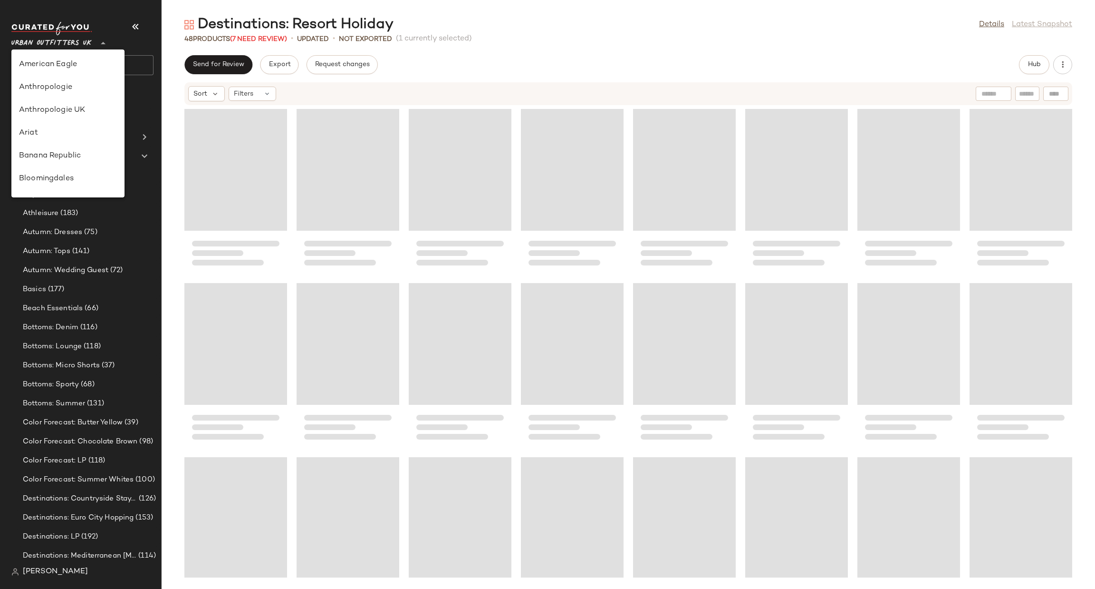
click at [85, 43] on span "Urban Outfitters UK" at bounding box center [51, 40] width 80 height 17
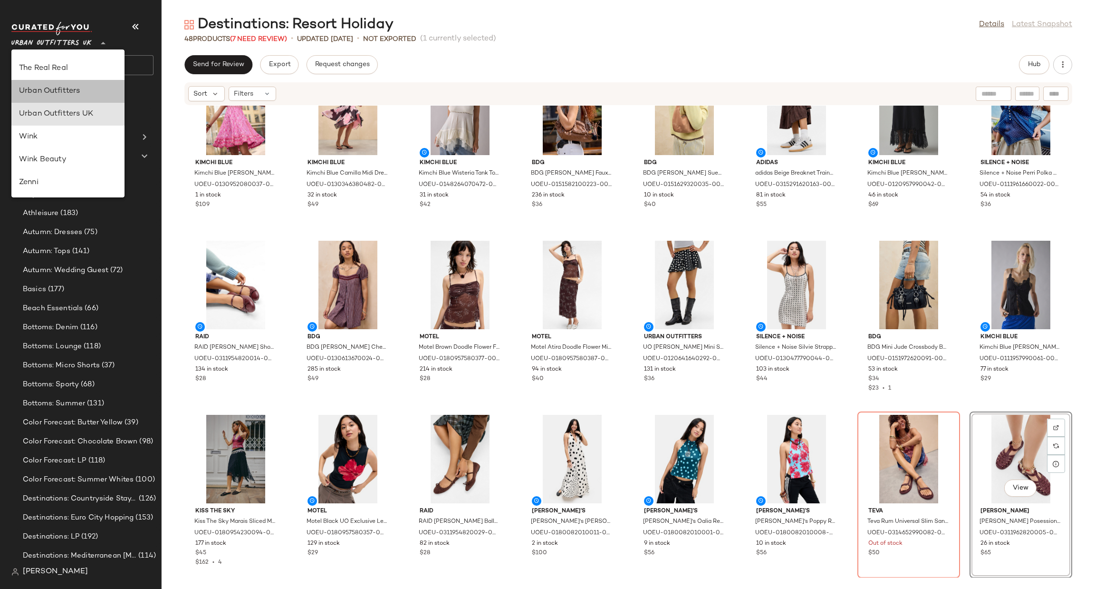
click at [99, 89] on div "Urban Outfitters" at bounding box center [68, 91] width 98 height 11
type input "**"
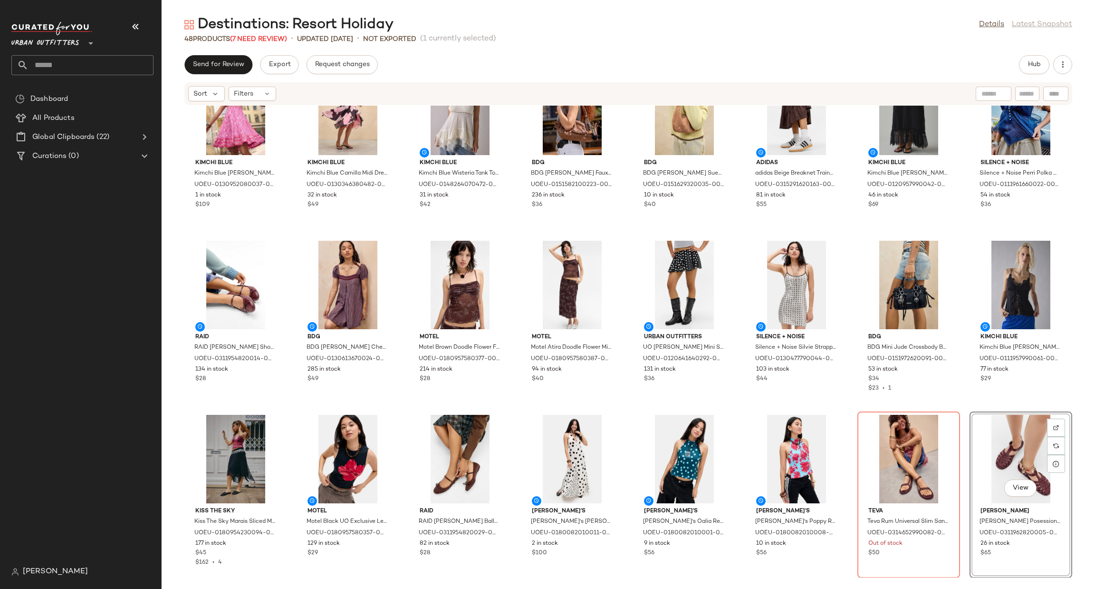
scroll to position [582, 0]
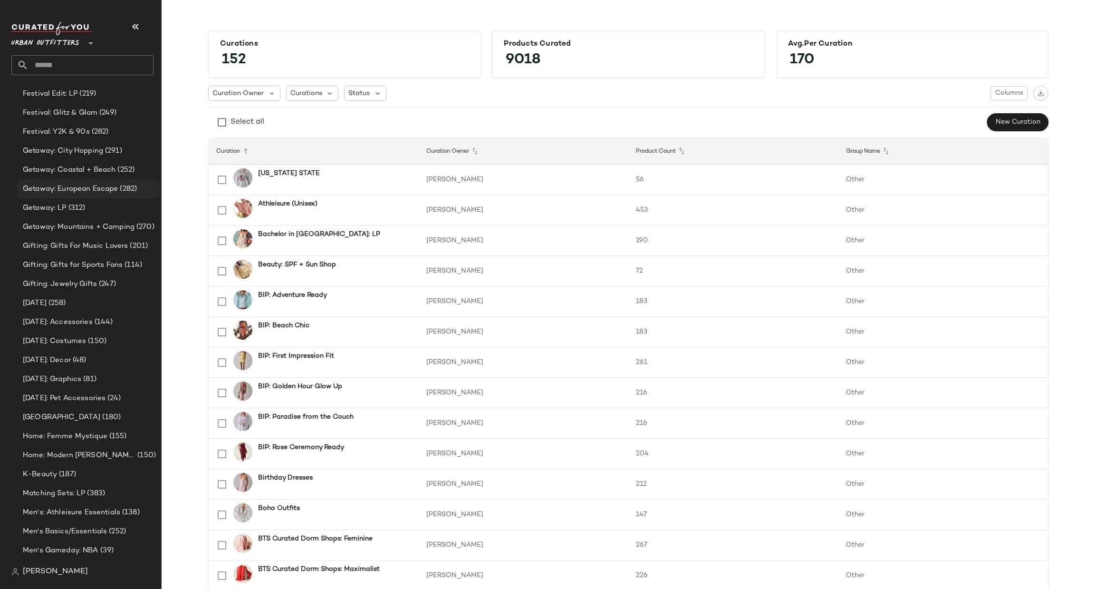
scroll to position [1302, 0]
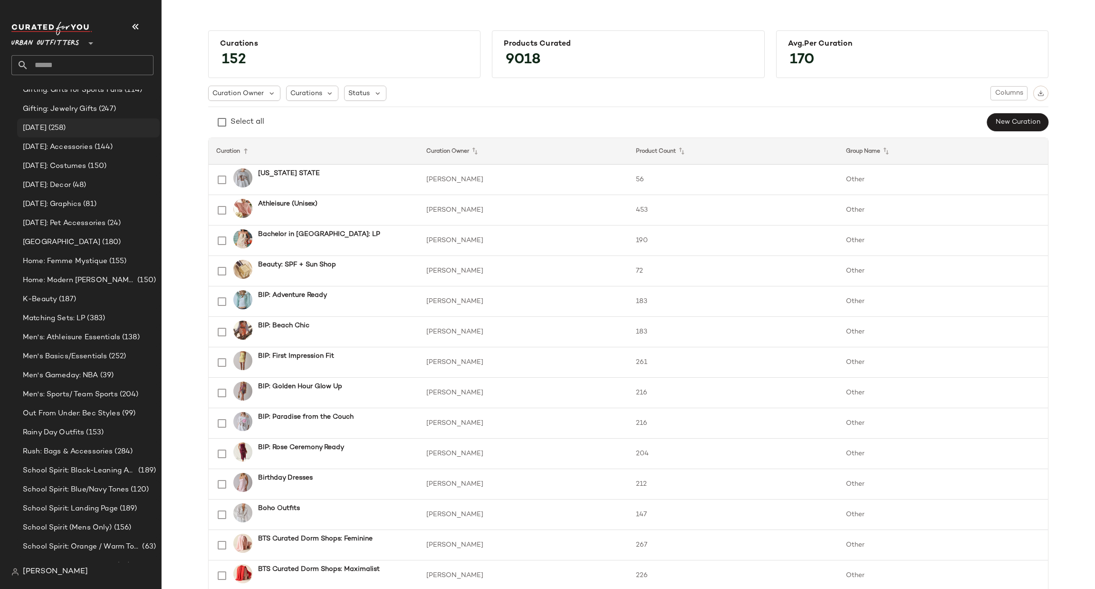
click at [66, 124] on span "(258)" at bounding box center [56, 128] width 19 height 11
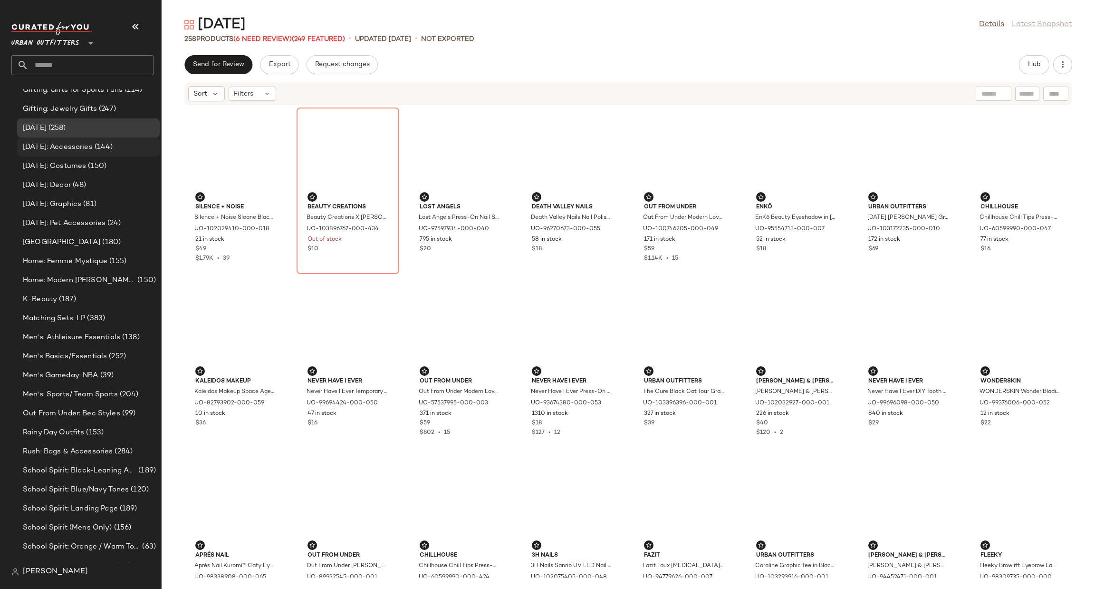
click at [78, 143] on span "[DATE]: Accessories" at bounding box center [58, 147] width 70 height 11
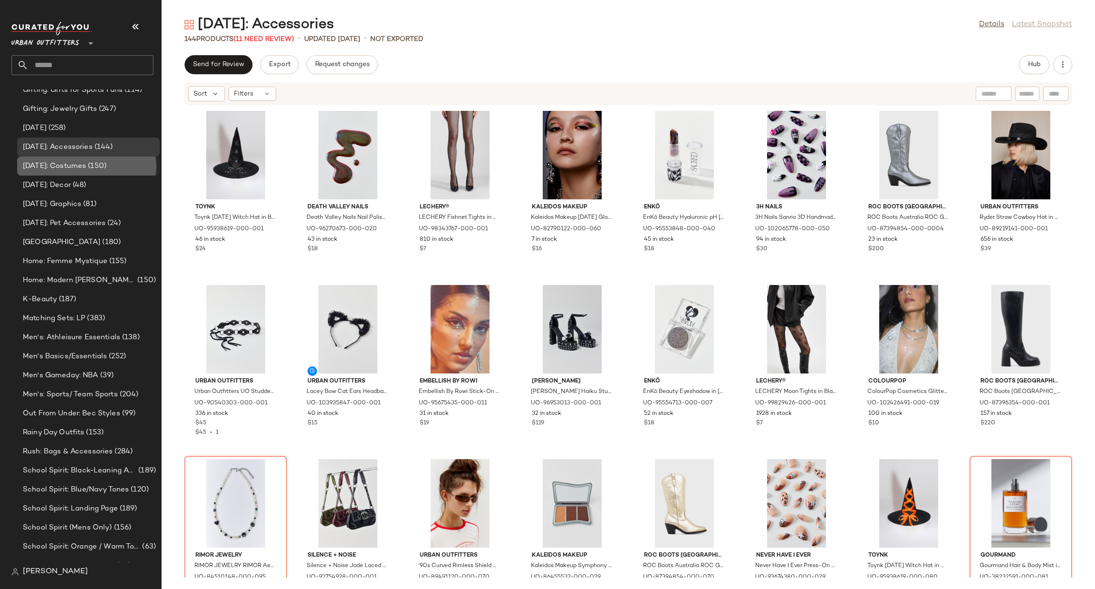
click at [86, 165] on span "[DATE]: Costumes" at bounding box center [54, 166] width 63 height 11
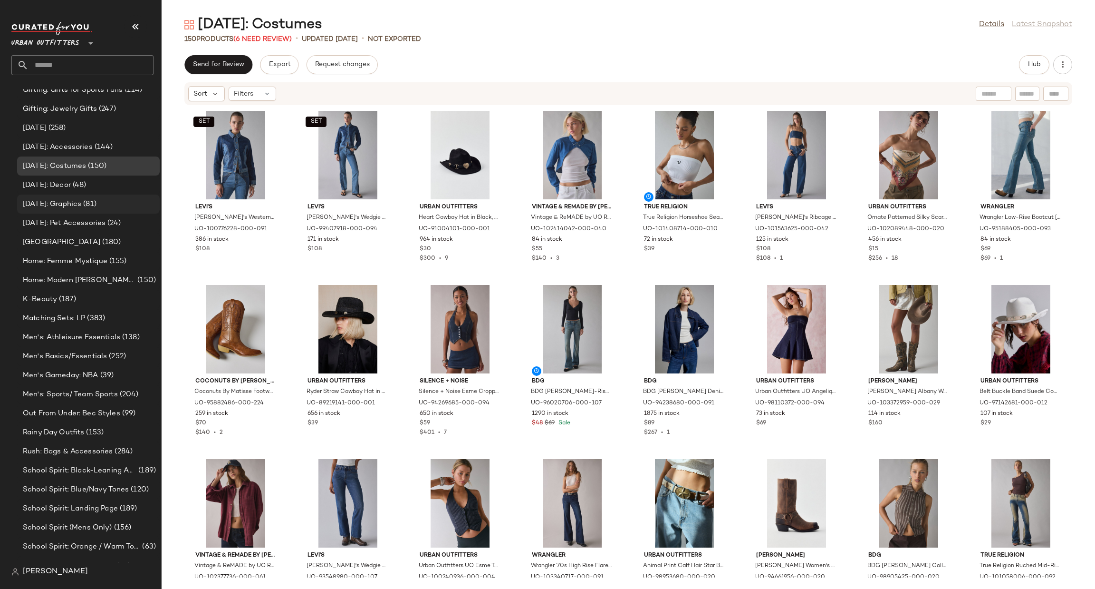
click at [112, 194] on div "[DATE]: Graphics (81)" at bounding box center [88, 203] width 143 height 19
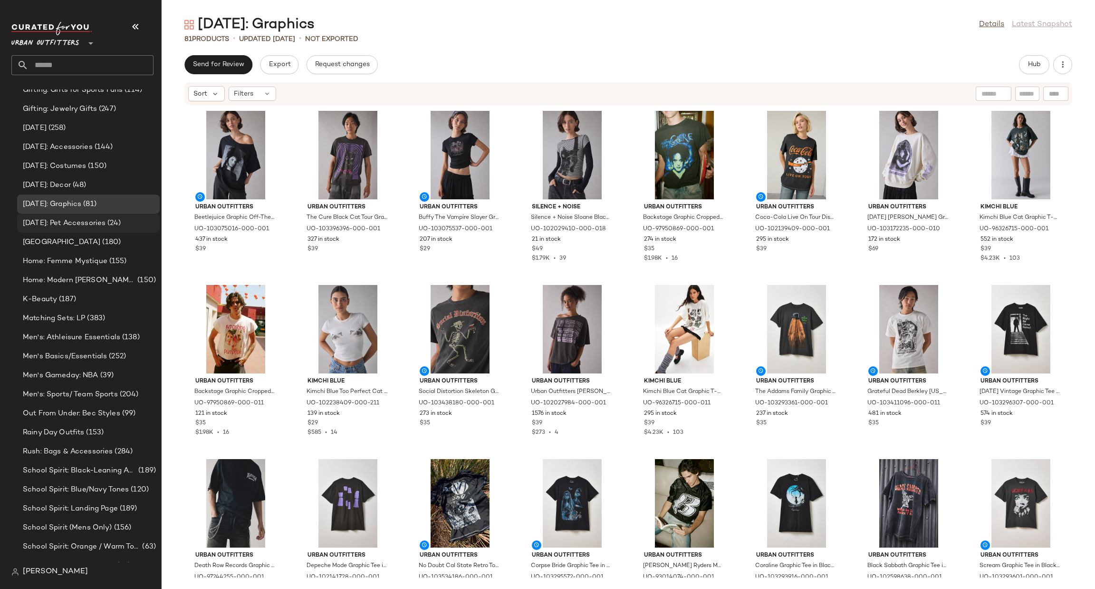
click at [125, 228] on div "[DATE]: Pet Accessories (24)" at bounding box center [88, 222] width 143 height 19
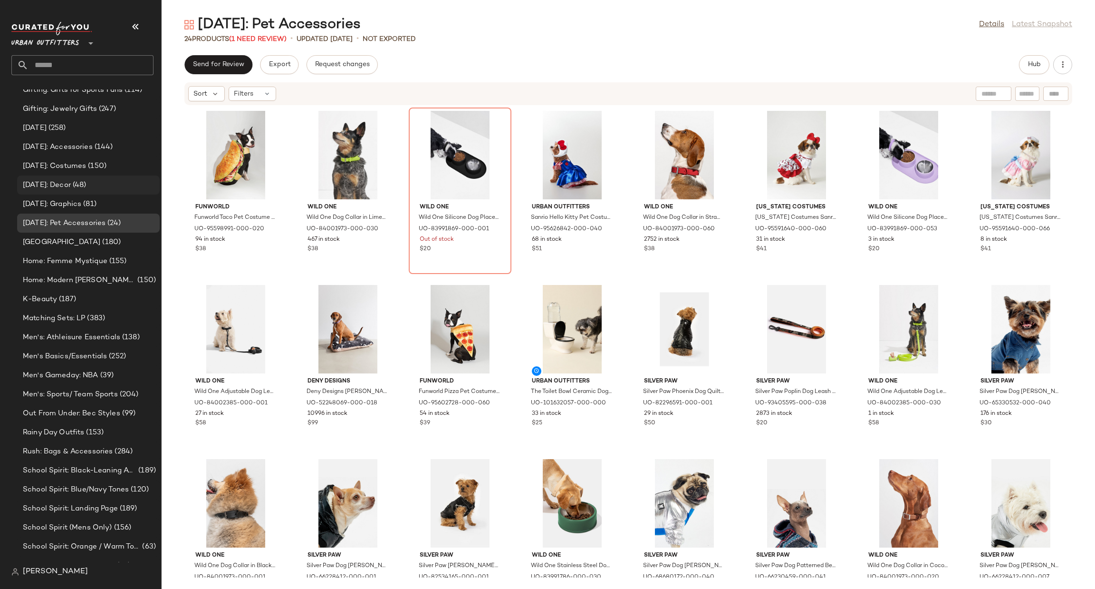
click at [113, 183] on div "[DATE]: Decor (48)" at bounding box center [88, 185] width 136 height 11
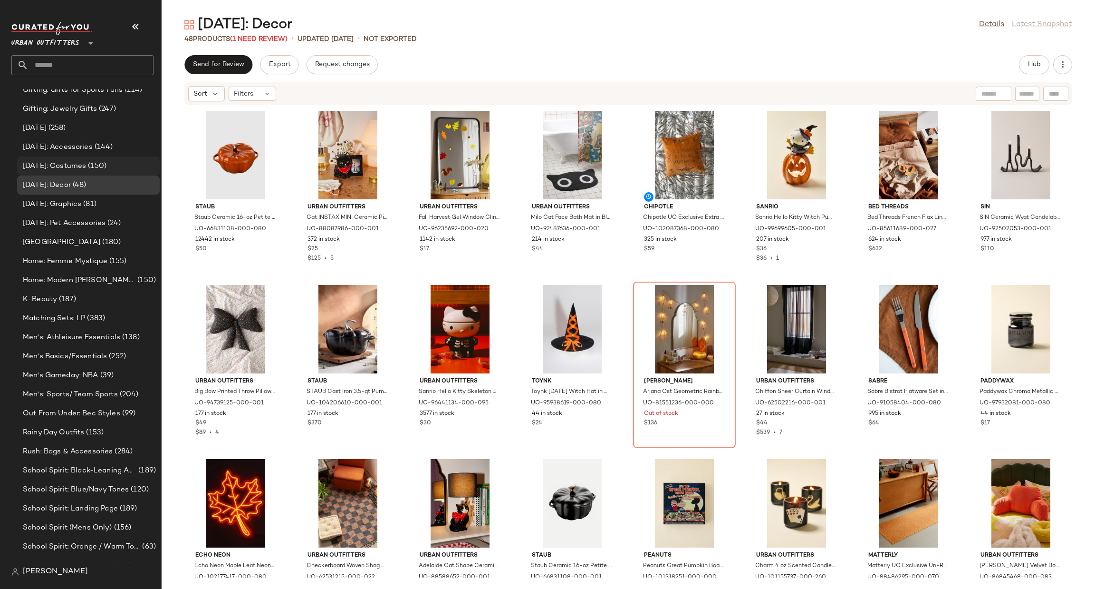
click at [133, 159] on div "[DATE]: Costumes (150)" at bounding box center [88, 165] width 143 height 19
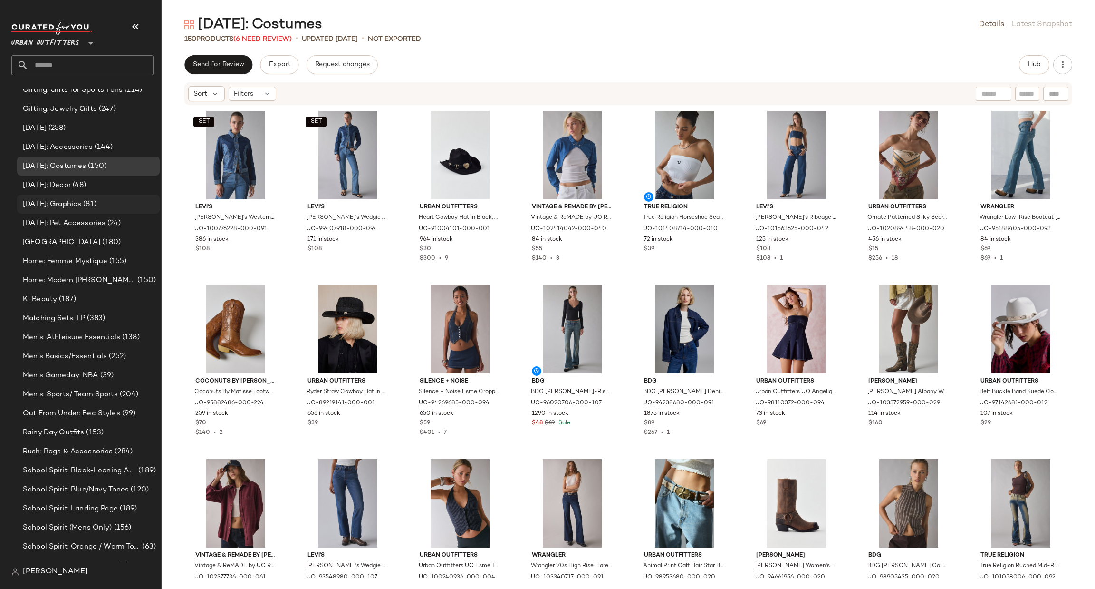
click at [129, 204] on div "[DATE]: Graphics (81)" at bounding box center [88, 204] width 136 height 11
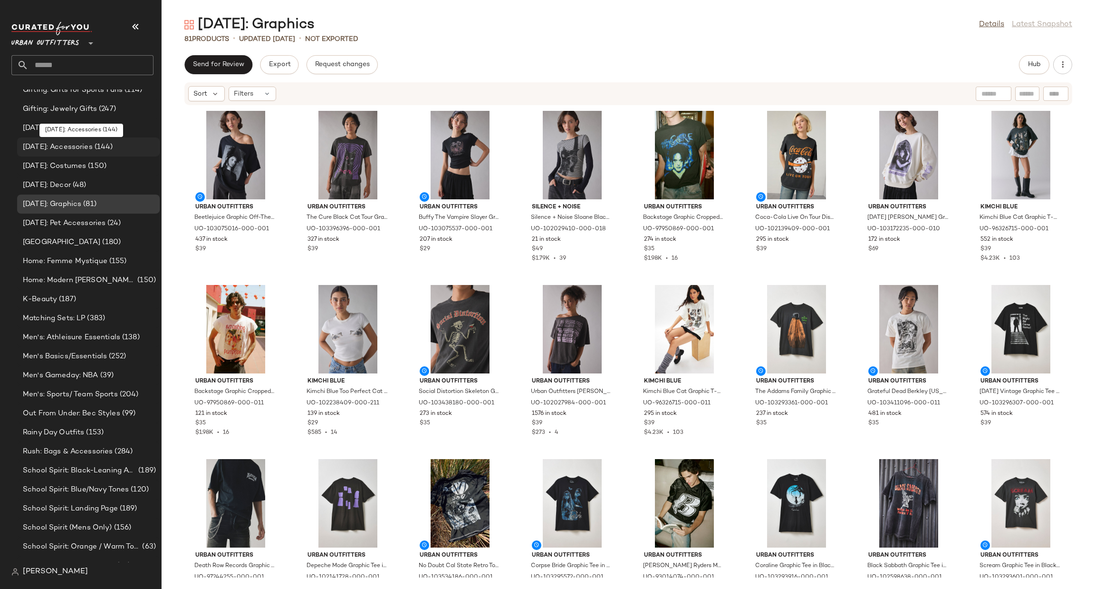
click at [140, 144] on div "[DATE]: Accessories (144)" at bounding box center [88, 147] width 136 height 11
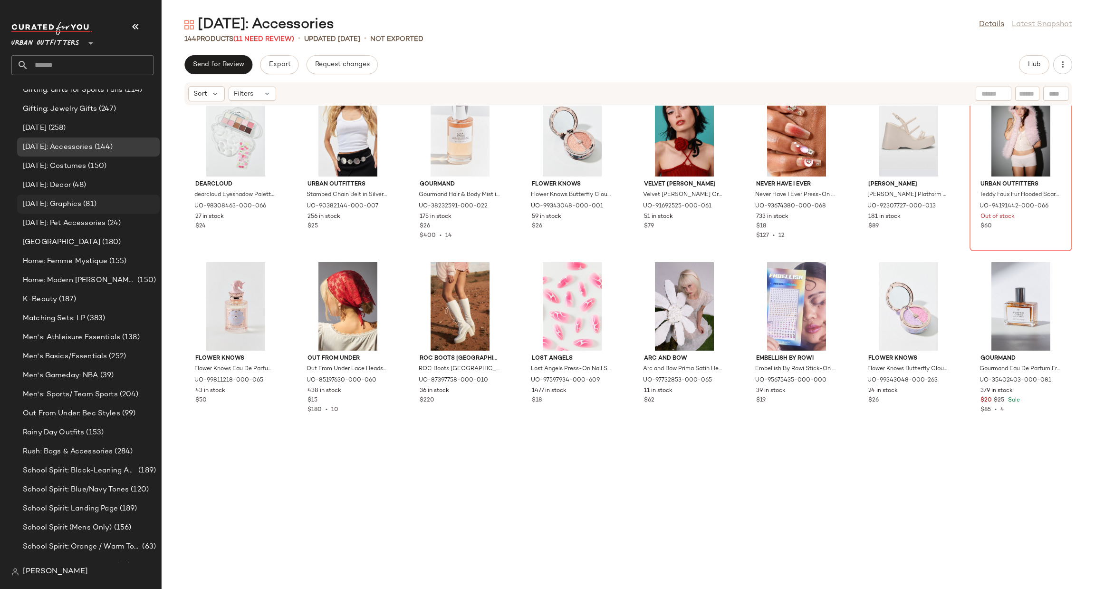
scroll to position [522, 0]
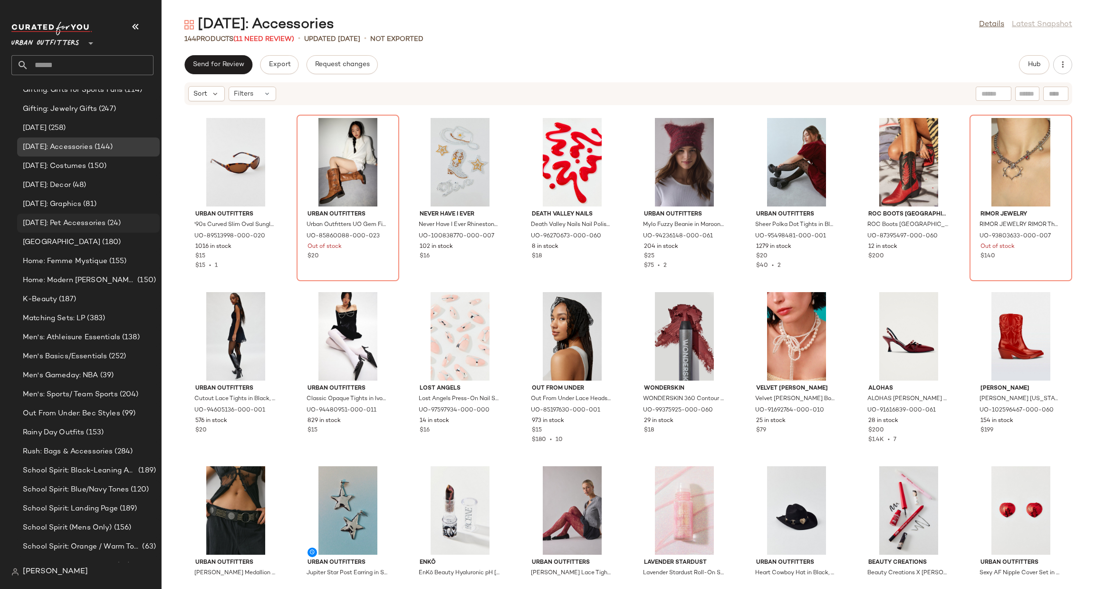
click at [84, 224] on span "[DATE]: Pet Accessories" at bounding box center [64, 223] width 83 height 11
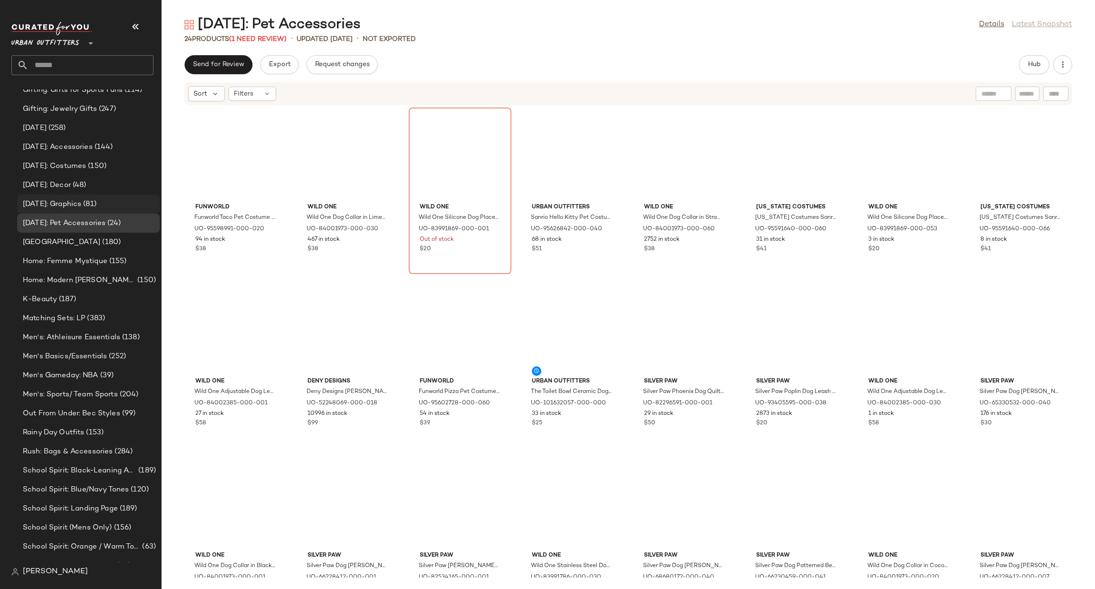
click at [104, 197] on div "[DATE]: Graphics (81)" at bounding box center [88, 203] width 143 height 19
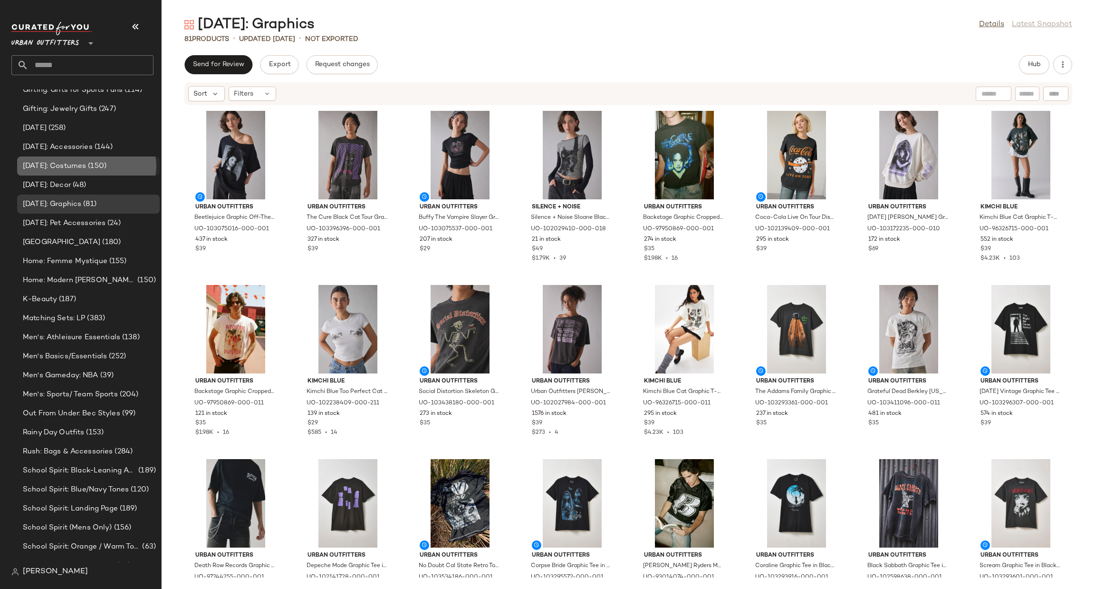
click at [137, 163] on div "[DATE]: Costumes (150)" at bounding box center [88, 166] width 136 height 11
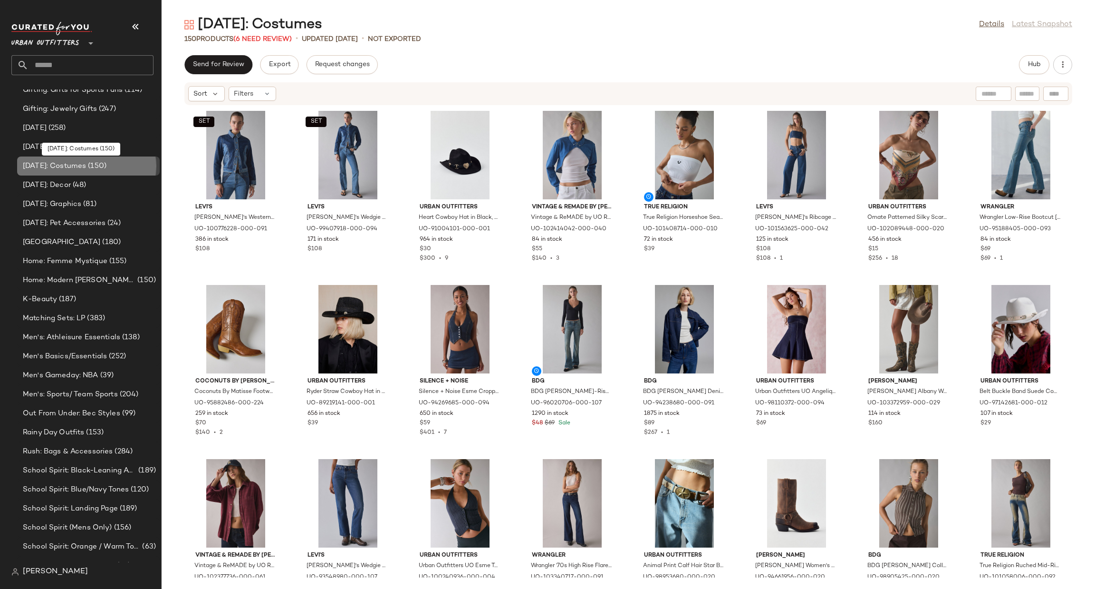
click at [136, 172] on div "[DATE]: Costumes (150)" at bounding box center [88, 165] width 143 height 19
click at [135, 180] on div "[DATE]: Decor (48)" at bounding box center [88, 185] width 136 height 11
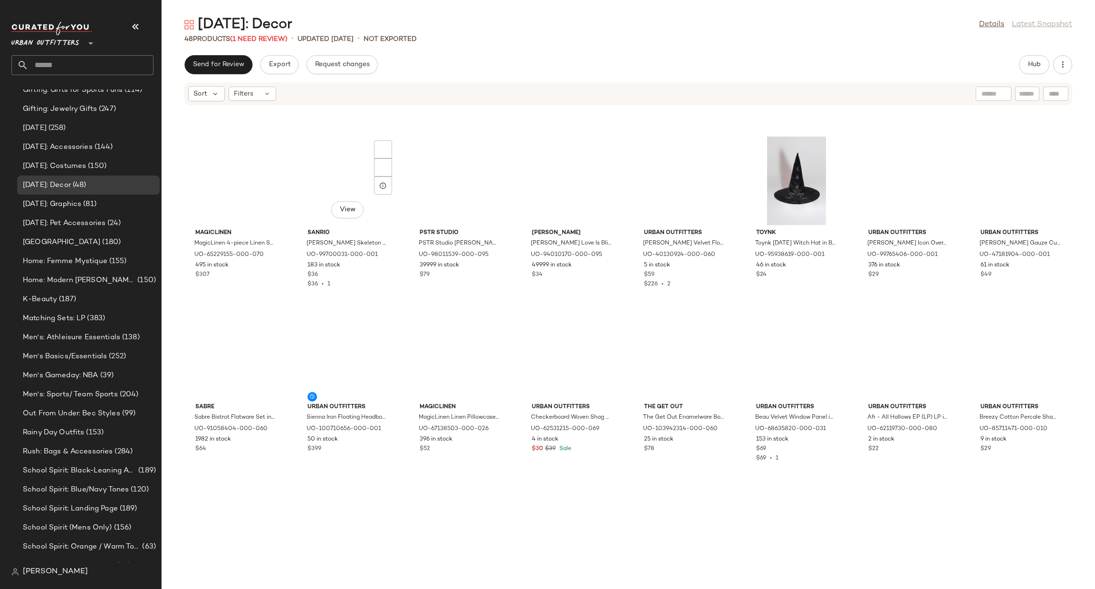
scroll to position [574, 0]
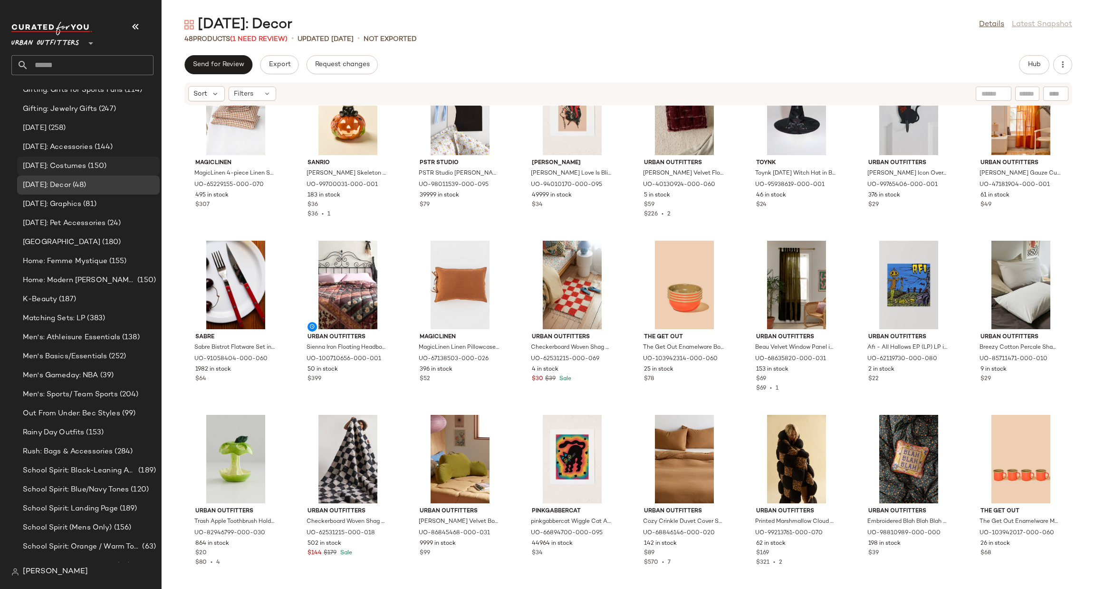
click at [136, 161] on div "[DATE]: Costumes (150)" at bounding box center [88, 166] width 136 height 11
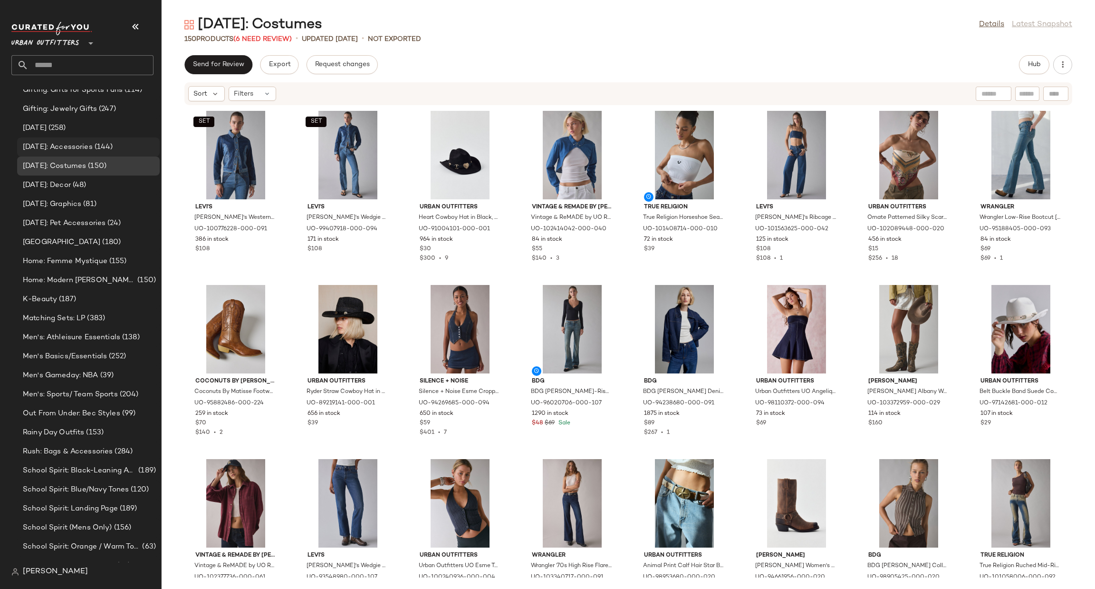
click at [104, 148] on span "(144)" at bounding box center [103, 147] width 20 height 11
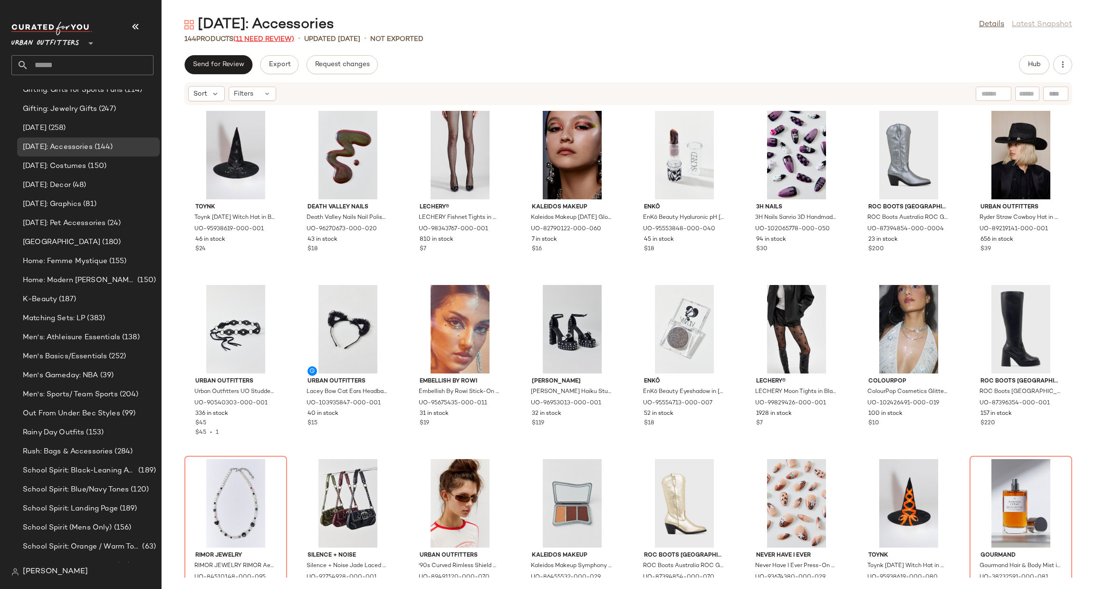
click at [260, 38] on span "(11 Need Review)" at bounding box center [263, 39] width 61 height 7
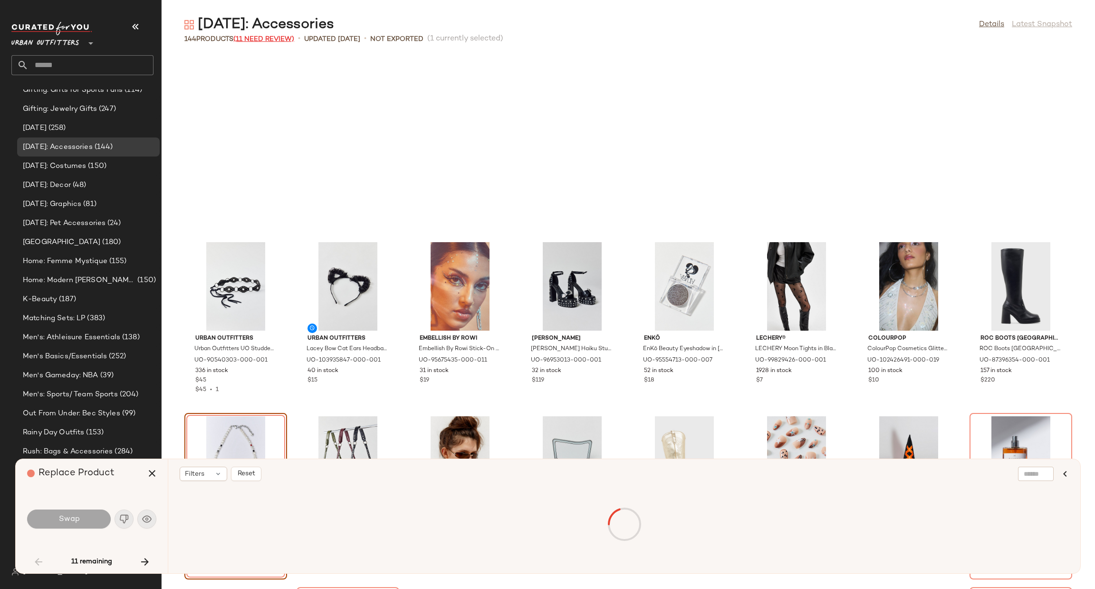
scroll to position [182, 0]
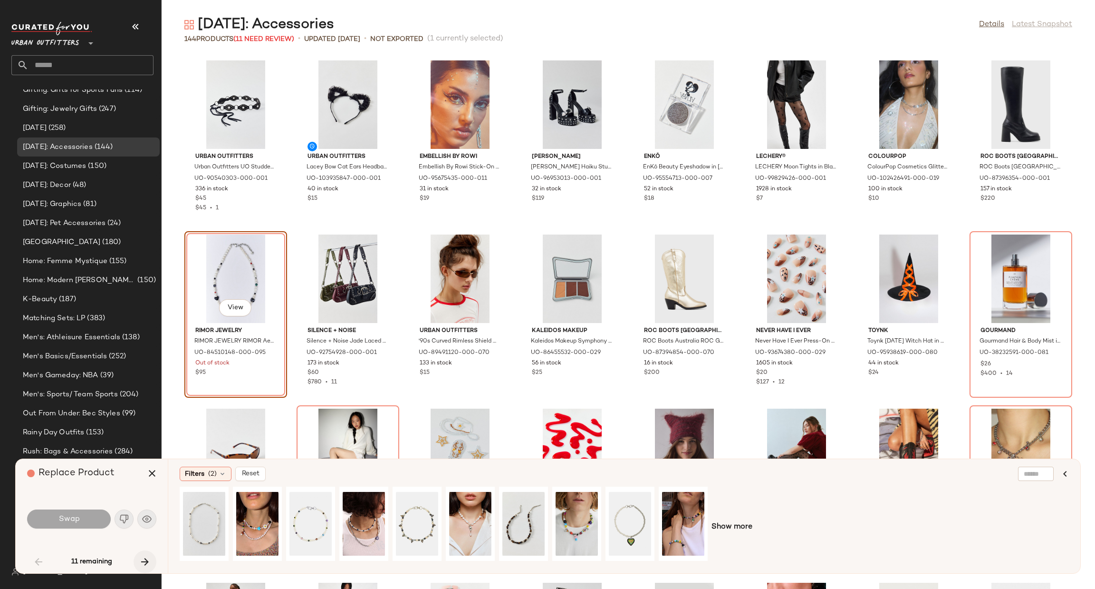
drag, startPoint x: 260, startPoint y: 38, endPoint x: 142, endPoint y: 560, distance: 535.1
click at [142, 560] on icon "button" at bounding box center [144, 561] width 11 height 11
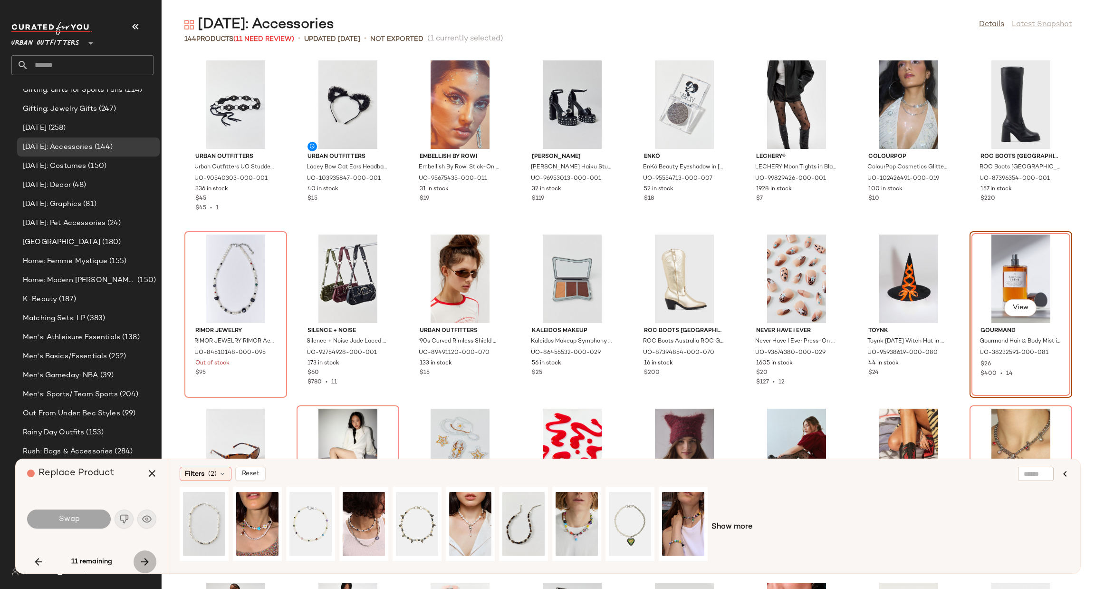
scroll to position [174, 0]
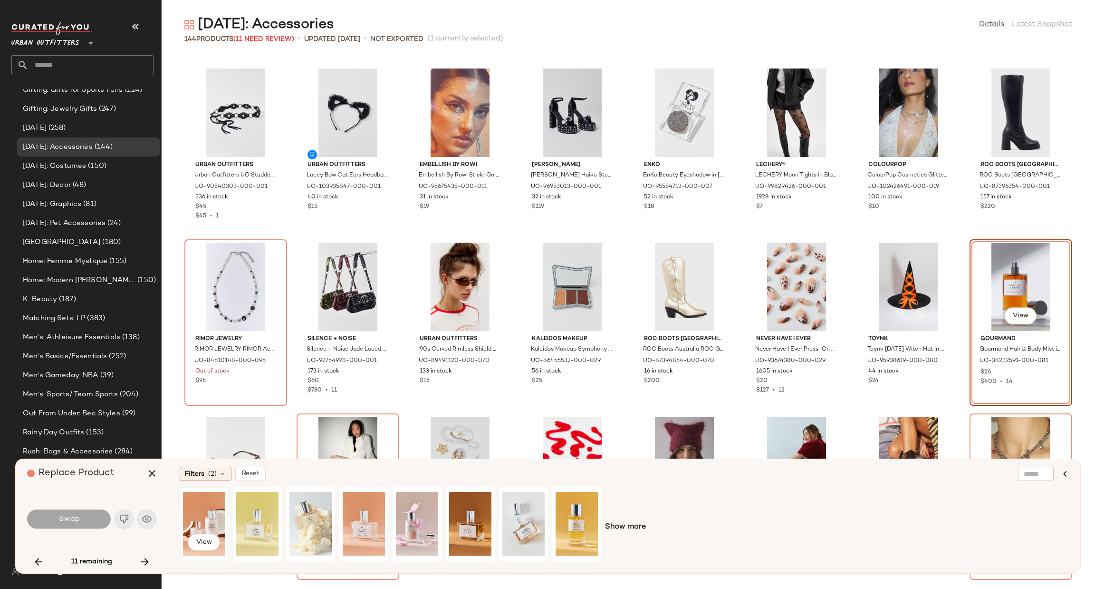
click at [212, 522] on div "View" at bounding box center [204, 524] width 42 height 68
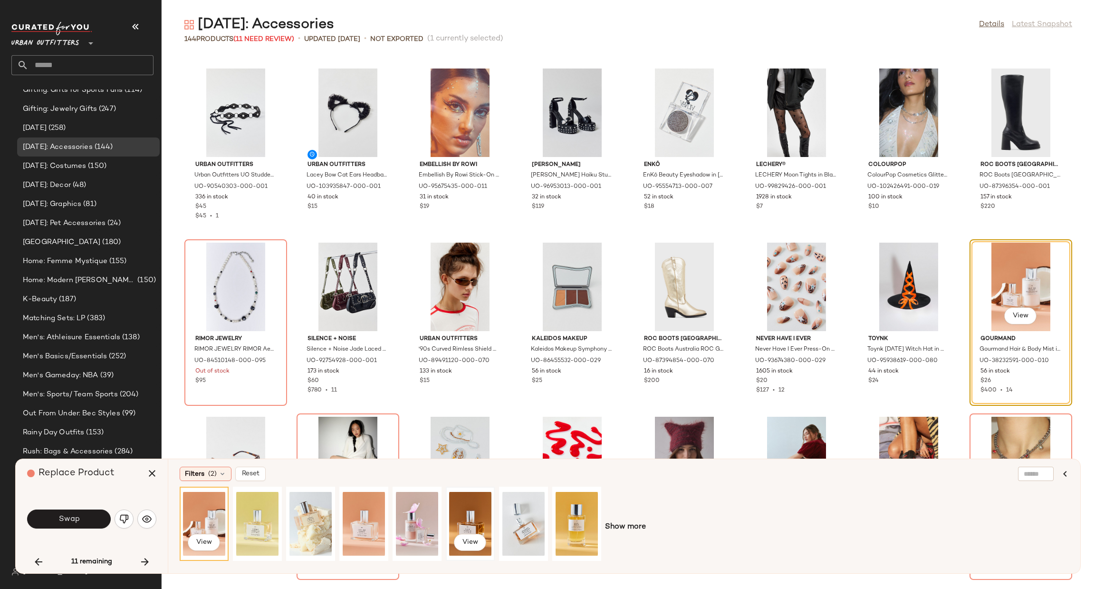
click at [479, 524] on div "View" at bounding box center [470, 524] width 42 height 68
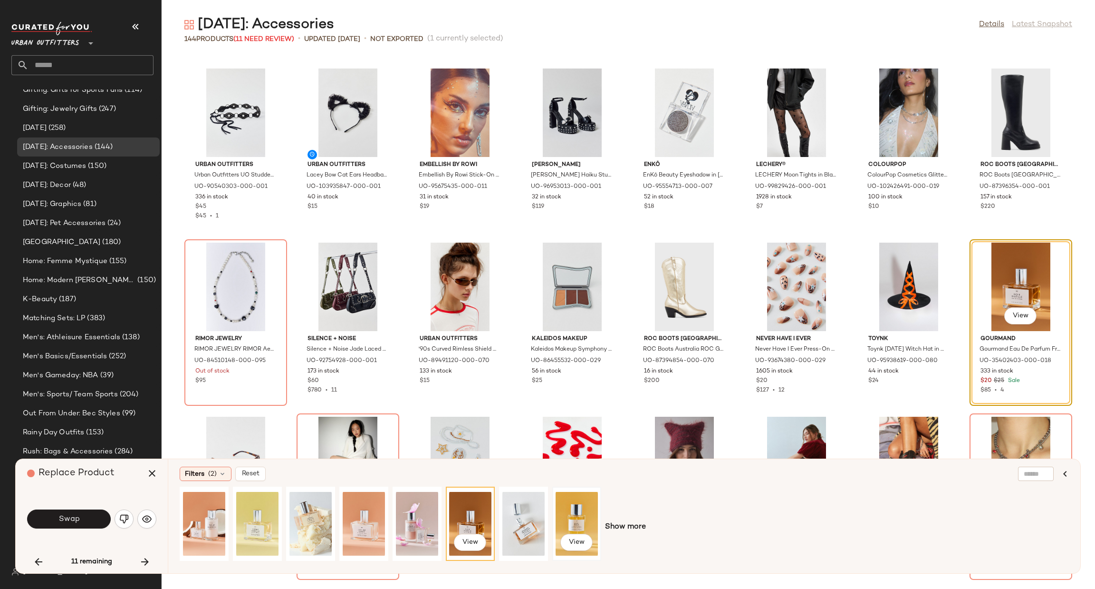
click at [571, 510] on div "View" at bounding box center [577, 524] width 42 height 68
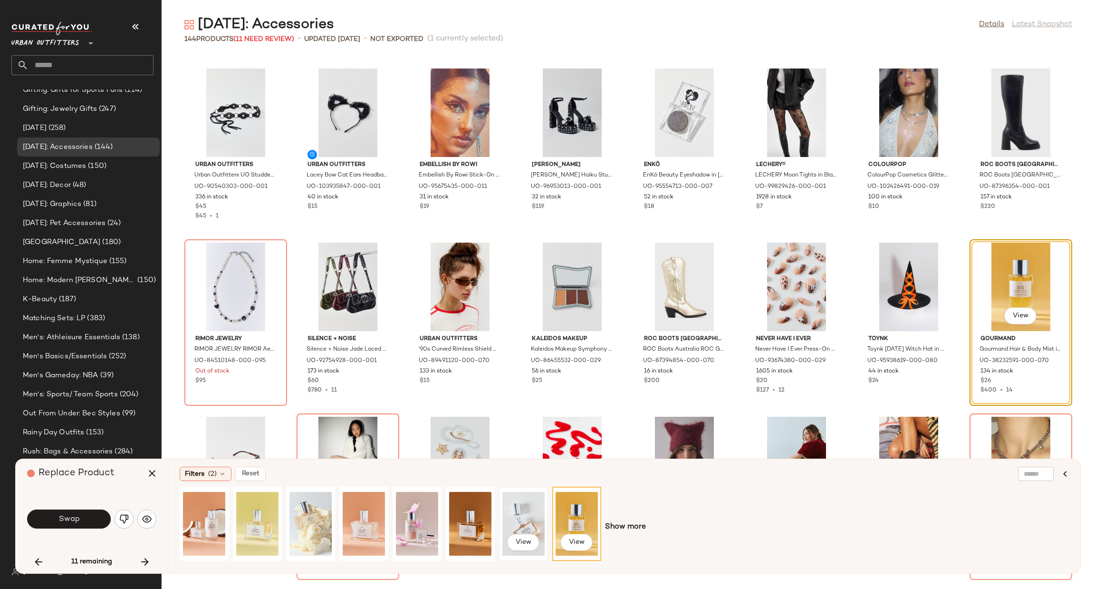
click at [515, 513] on div "View" at bounding box center [523, 524] width 42 height 68
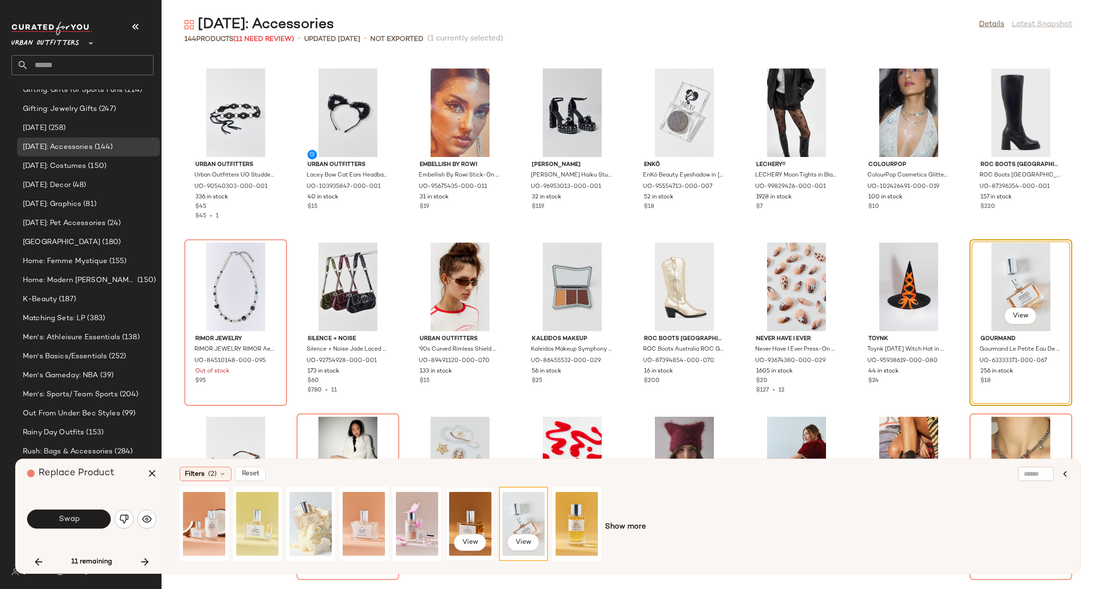
click at [450, 508] on div "View" at bounding box center [470, 524] width 42 height 68
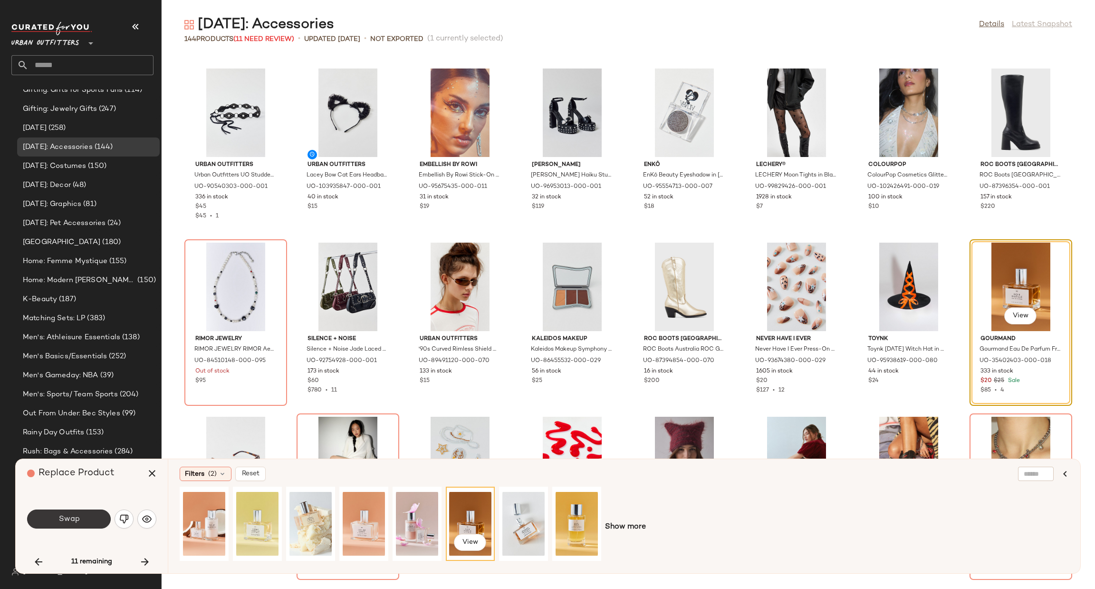
click at [72, 522] on span "Swap" at bounding box center [68, 518] width 21 height 9
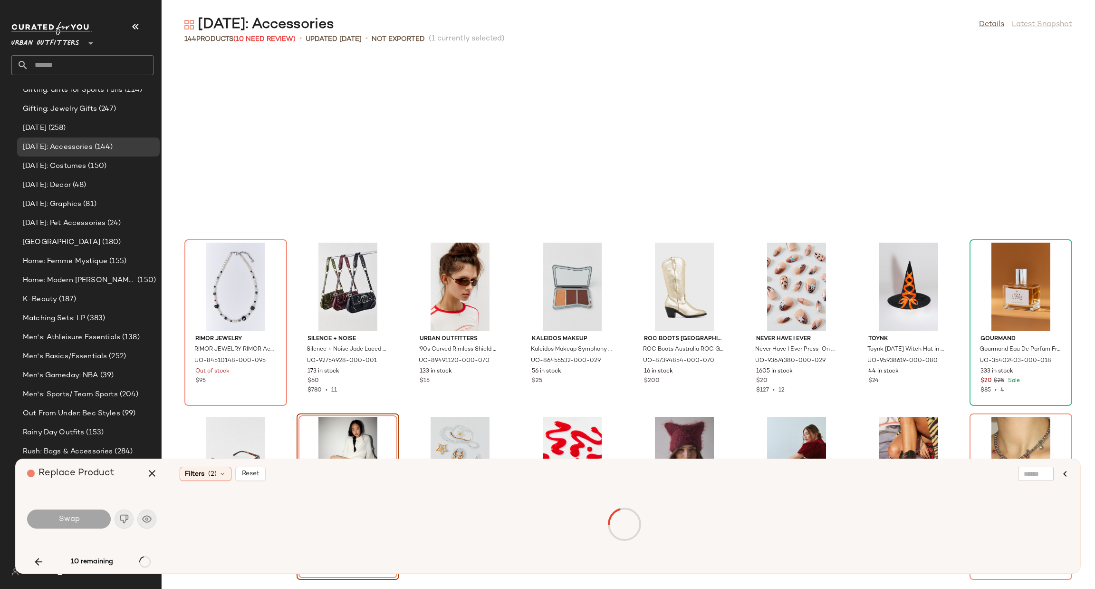
scroll to position [347, 0]
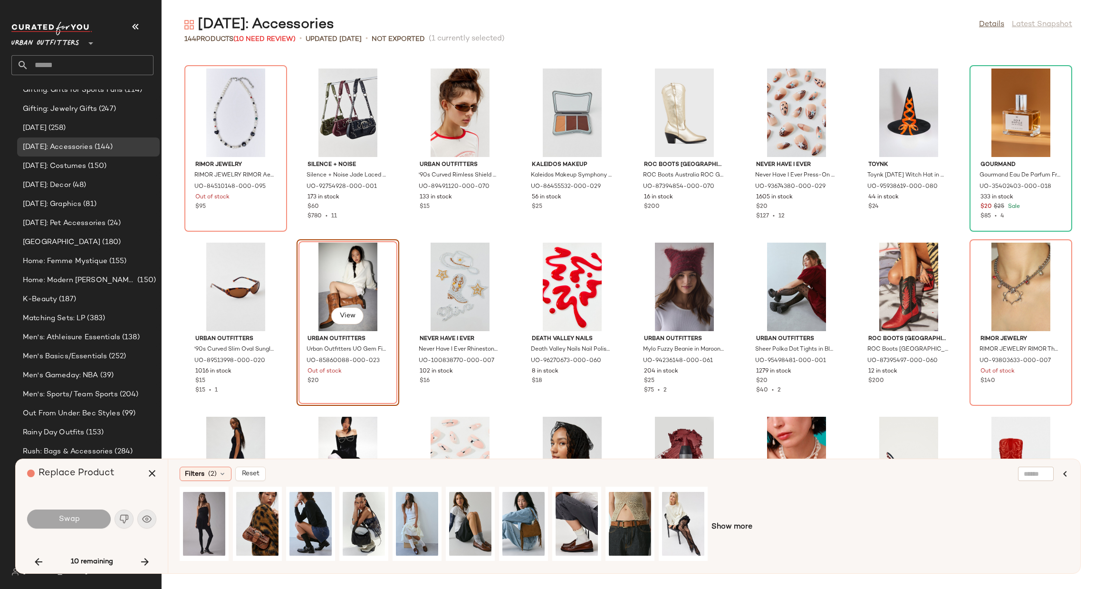
click at [743, 533] on div "Show more" at bounding box center [624, 526] width 889 height 81
click at [741, 529] on span "Show more" at bounding box center [732, 526] width 41 height 11
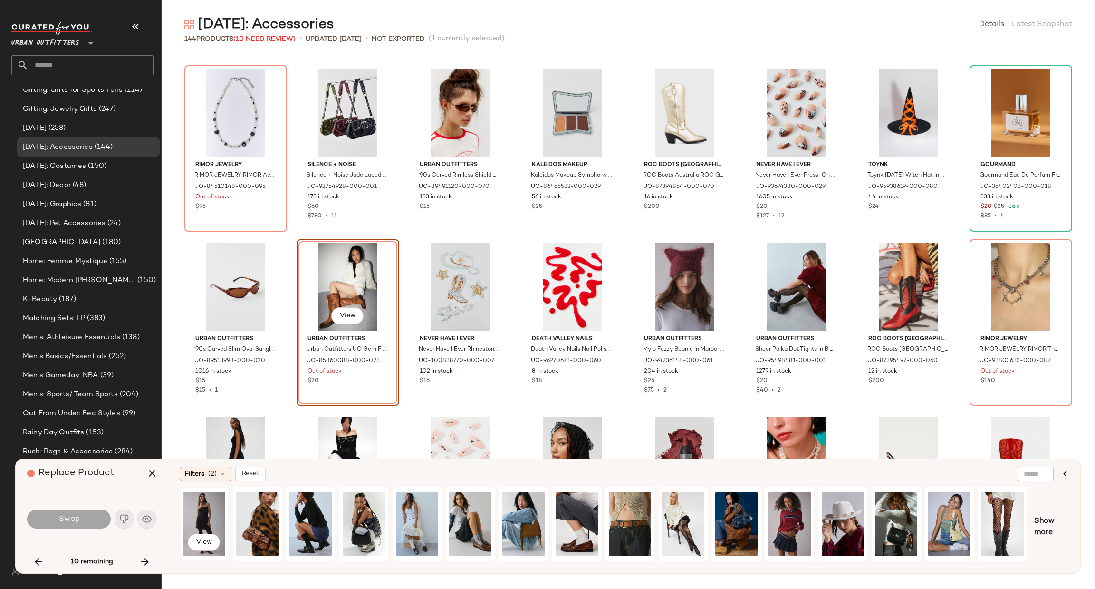
click at [200, 510] on div "View" at bounding box center [204, 524] width 42 height 68
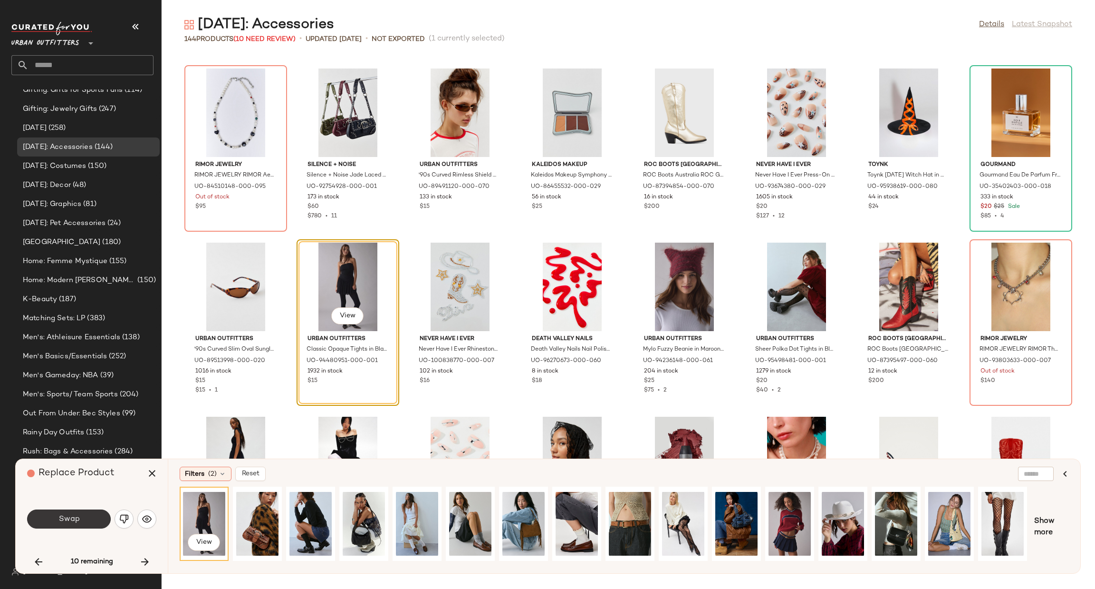
click at [65, 521] on span "Swap" at bounding box center [68, 518] width 21 height 9
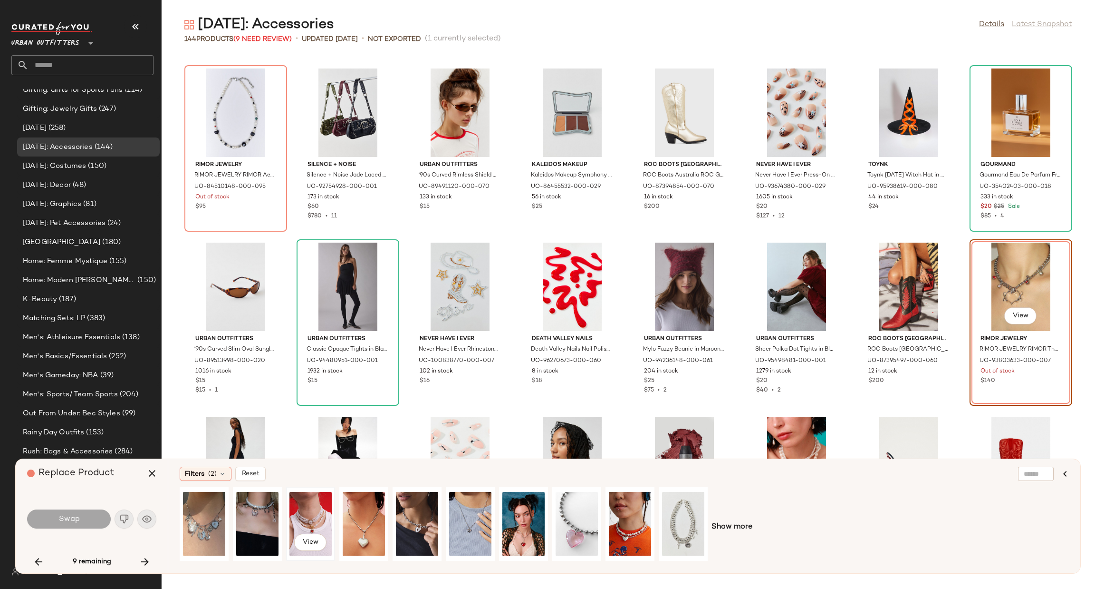
click at [320, 529] on div "View" at bounding box center [311, 524] width 42 height 68
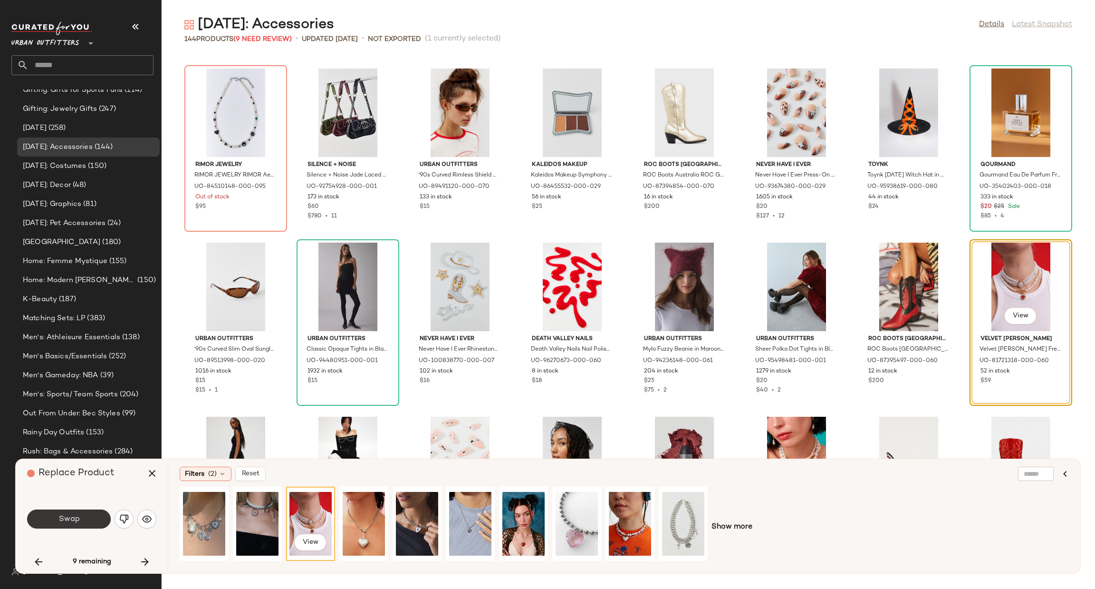
click at [96, 516] on button "Swap" at bounding box center [69, 518] width 84 height 19
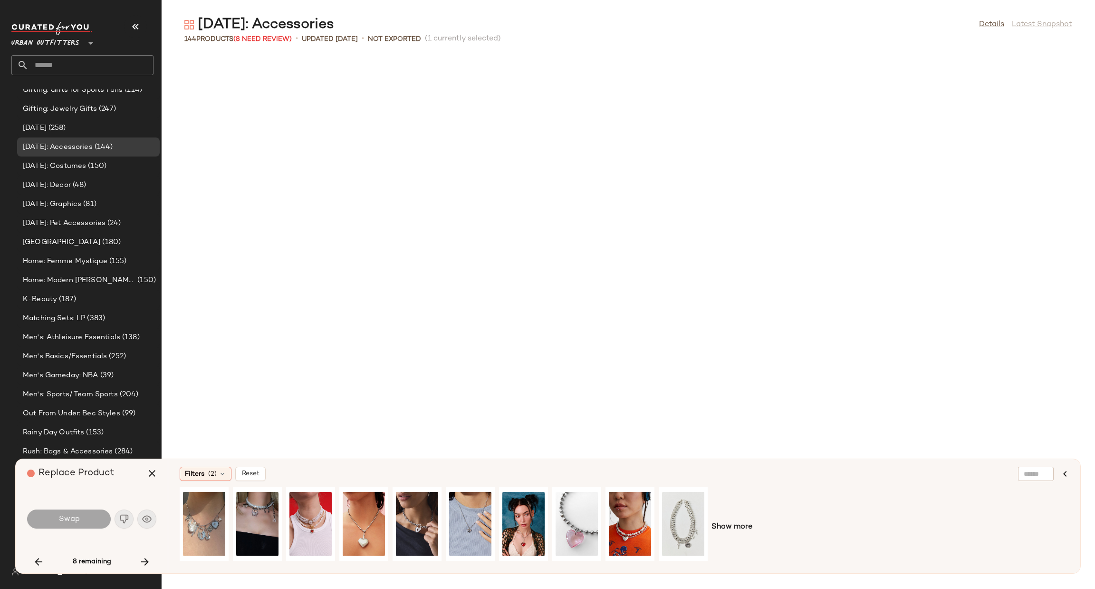
scroll to position [1044, 0]
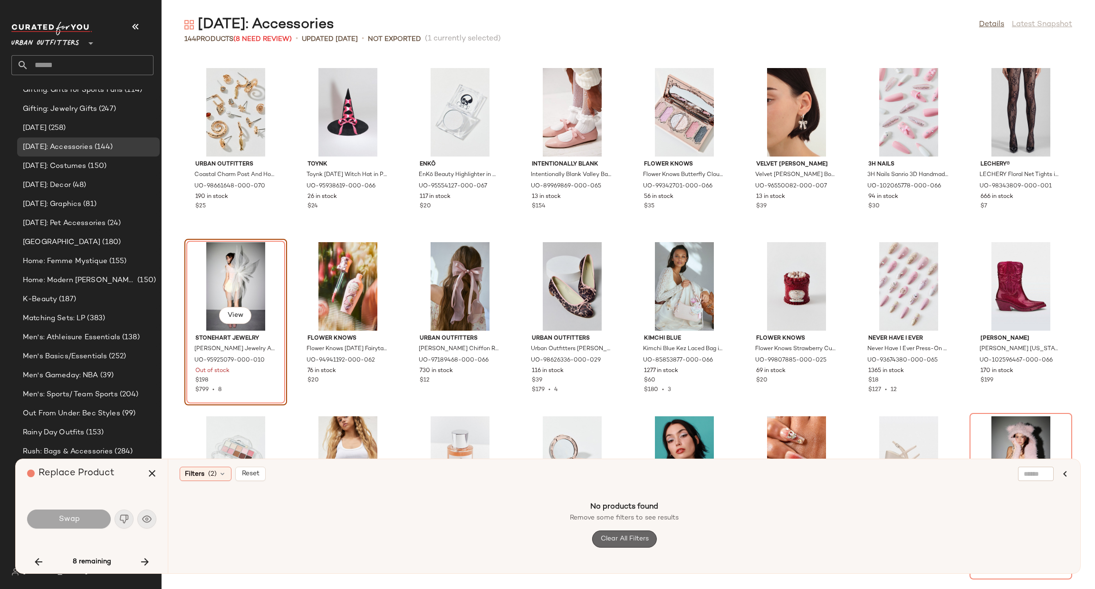
click at [603, 535] on span "Clear All Filters" at bounding box center [624, 539] width 48 height 8
click at [275, 250] on div "View" at bounding box center [236, 286] width 96 height 88
click at [226, 315] on button "View" at bounding box center [235, 315] width 32 height 17
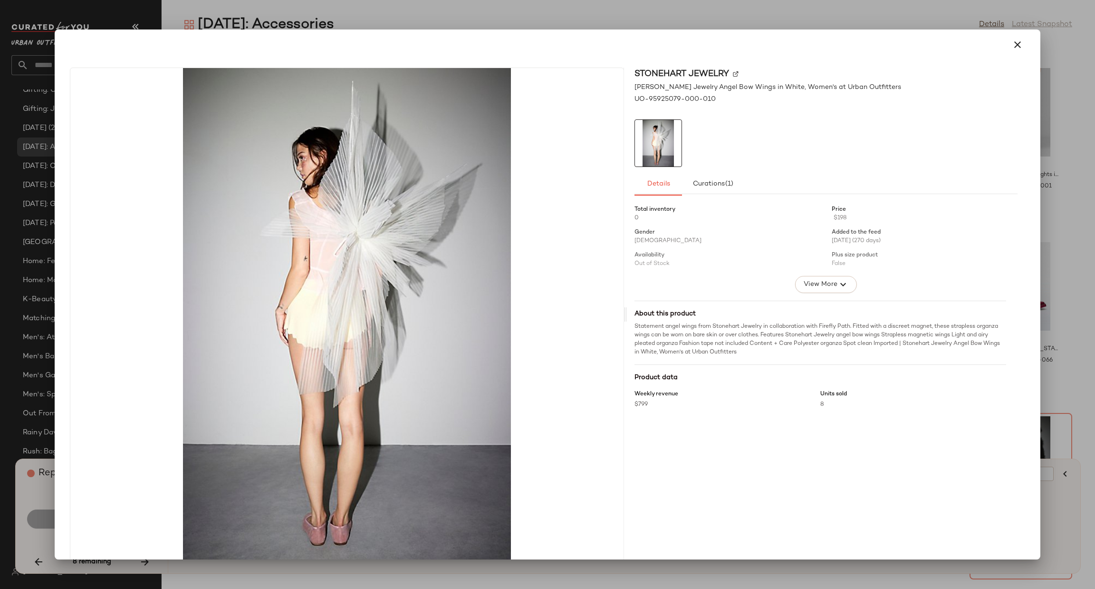
click at [1091, 125] on div at bounding box center [547, 294] width 1095 height 589
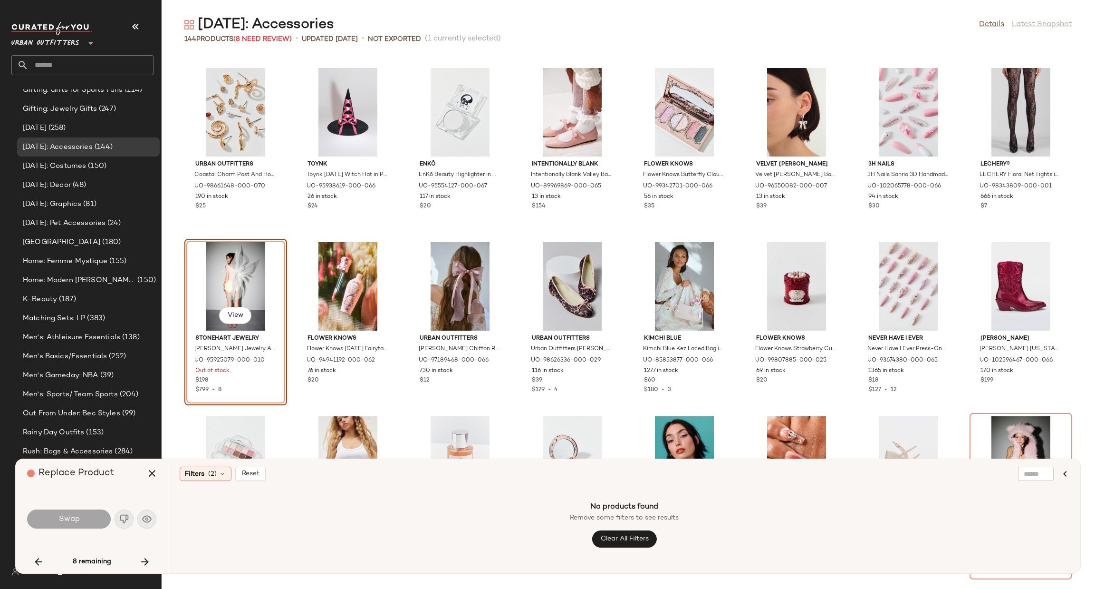
click at [1091, 125] on div at bounding box center [547, 294] width 1095 height 589
click at [146, 556] on icon "button" at bounding box center [144, 561] width 11 height 11
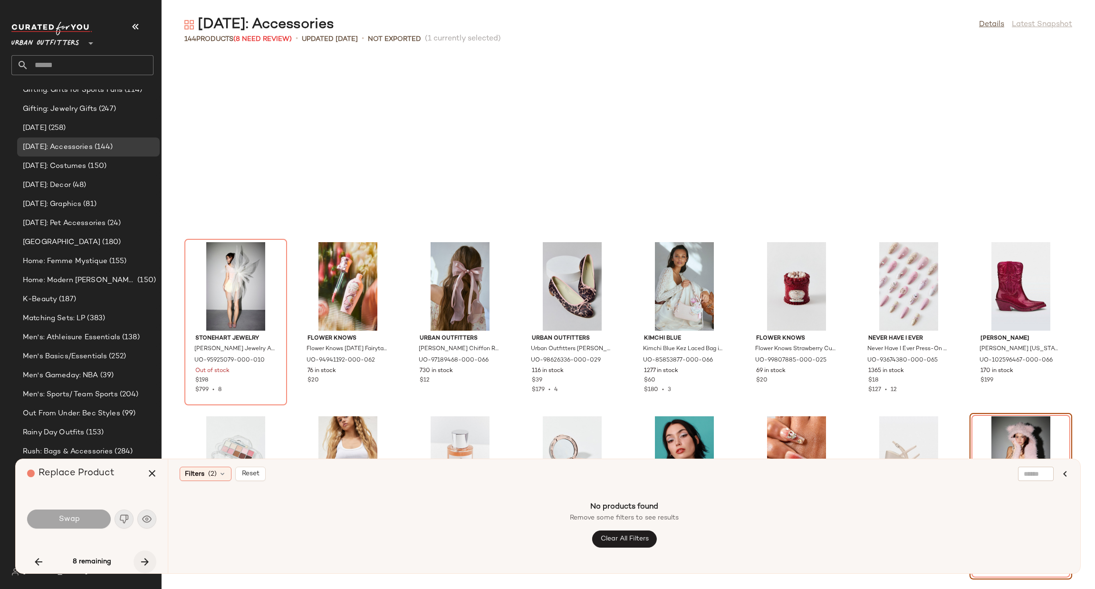
scroll to position [1217, 0]
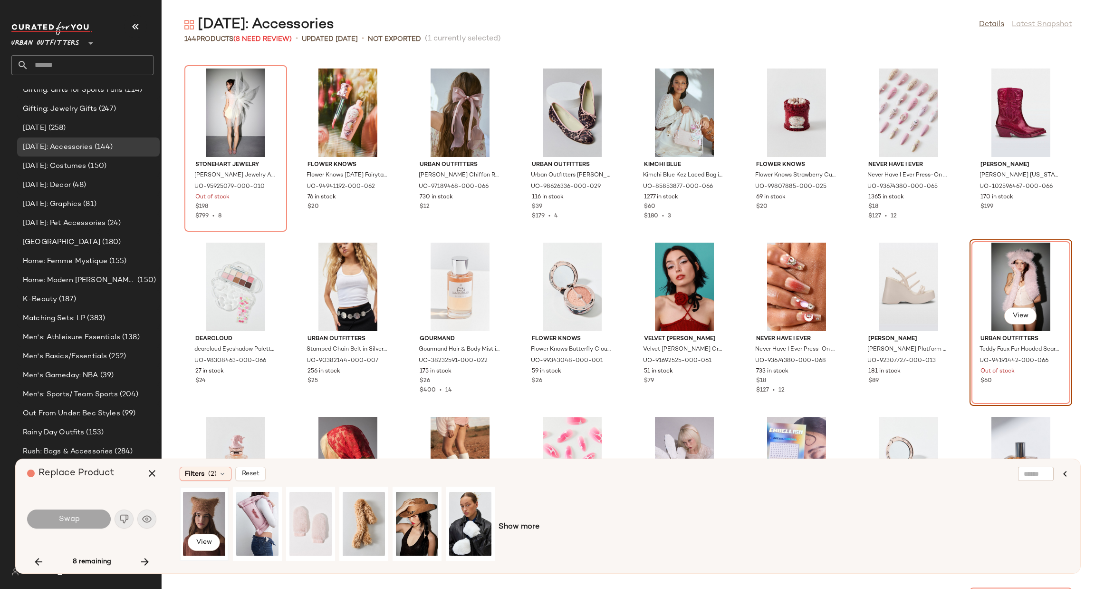
click at [227, 508] on div "View" at bounding box center [204, 523] width 47 height 72
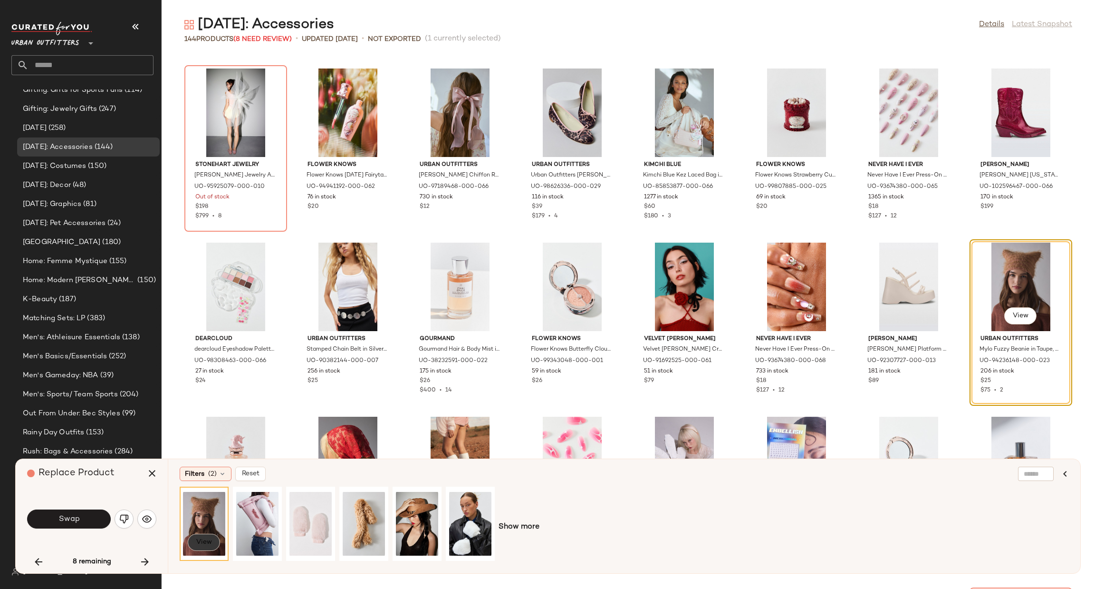
click at [207, 540] on span "View" at bounding box center [204, 542] width 16 height 8
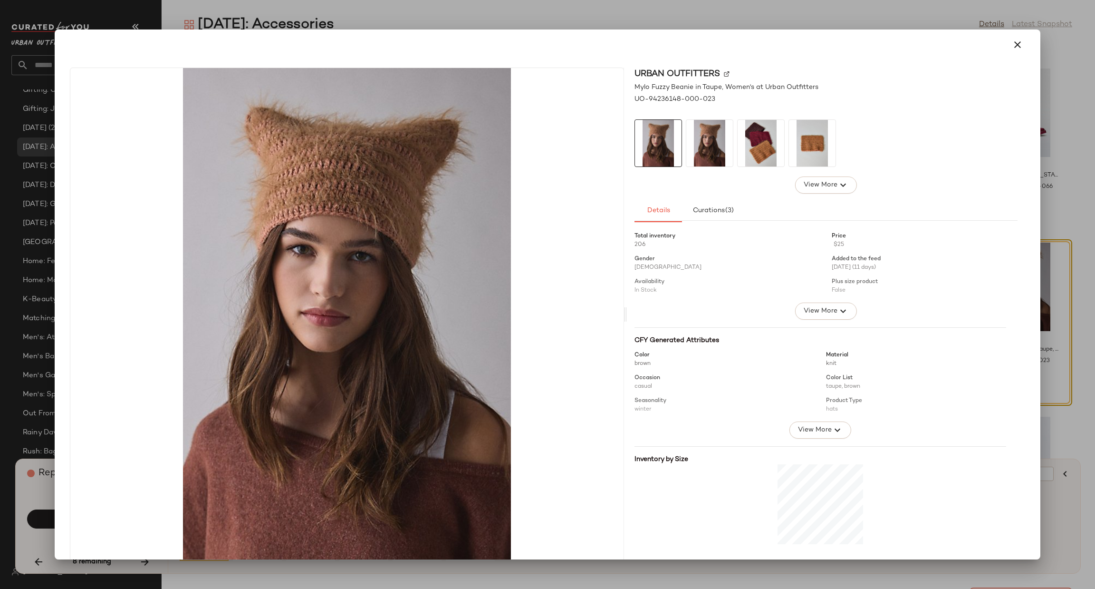
click at [1094, 109] on div at bounding box center [547, 294] width 1095 height 589
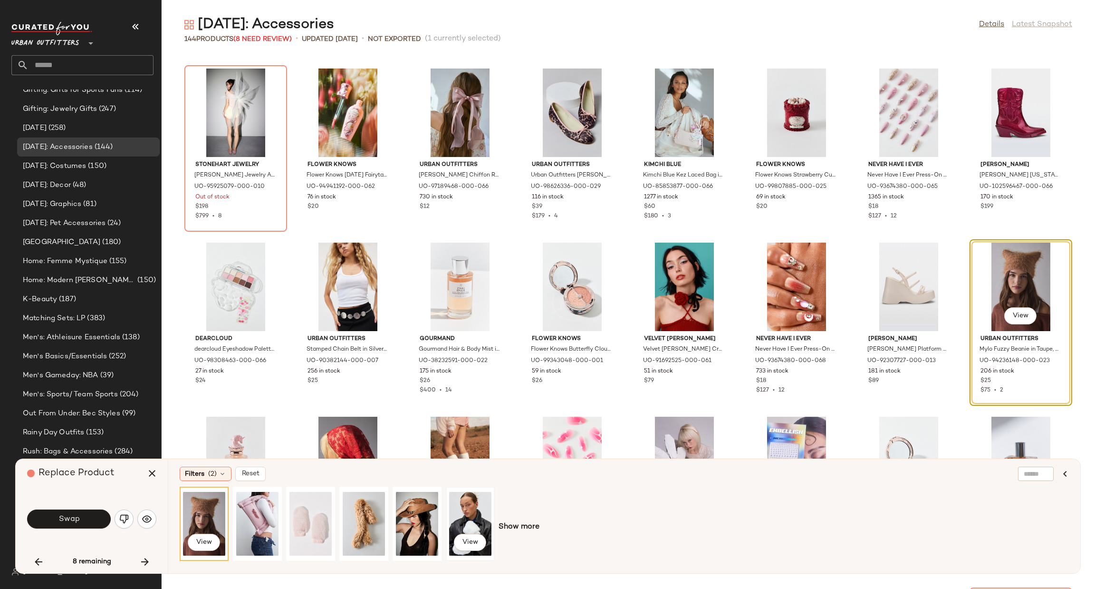
click at [463, 509] on div "View" at bounding box center [470, 524] width 42 height 68
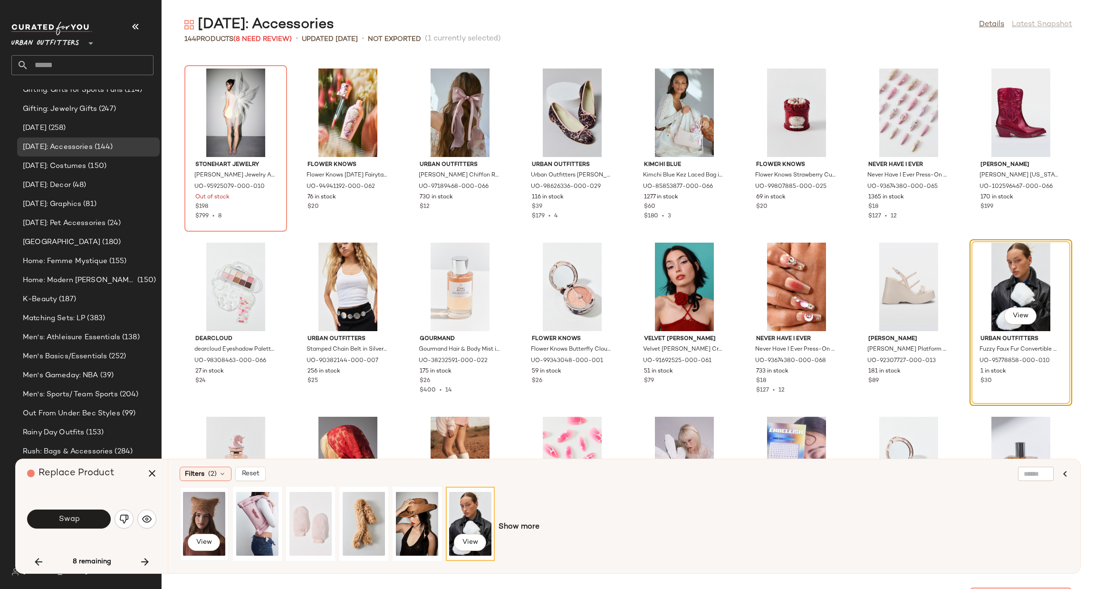
click at [187, 504] on div "View" at bounding box center [204, 524] width 42 height 68
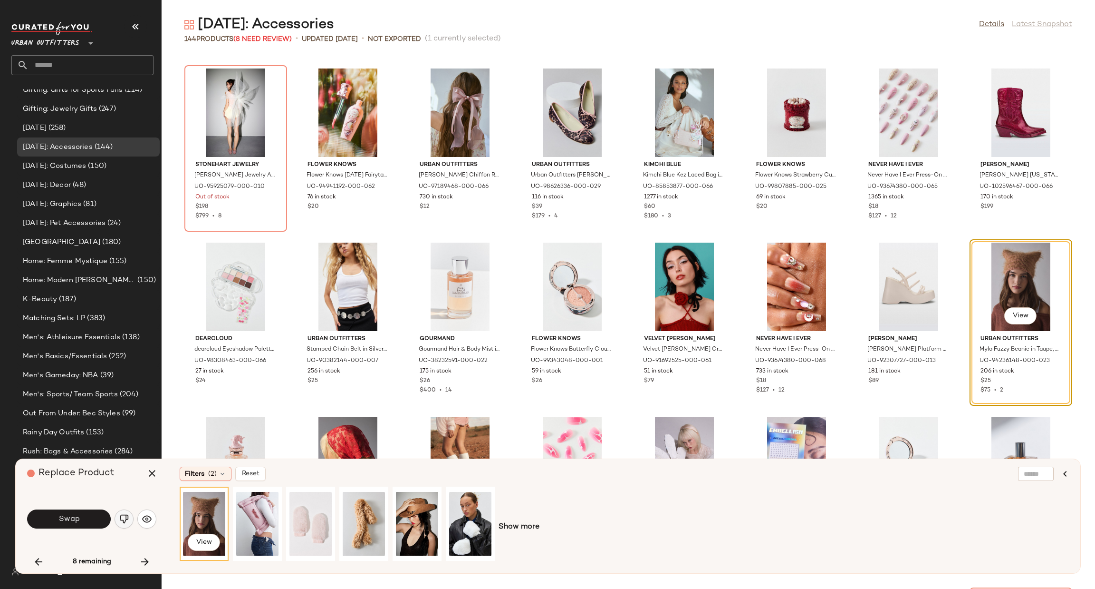
click at [126, 517] on img "button" at bounding box center [124, 519] width 10 height 10
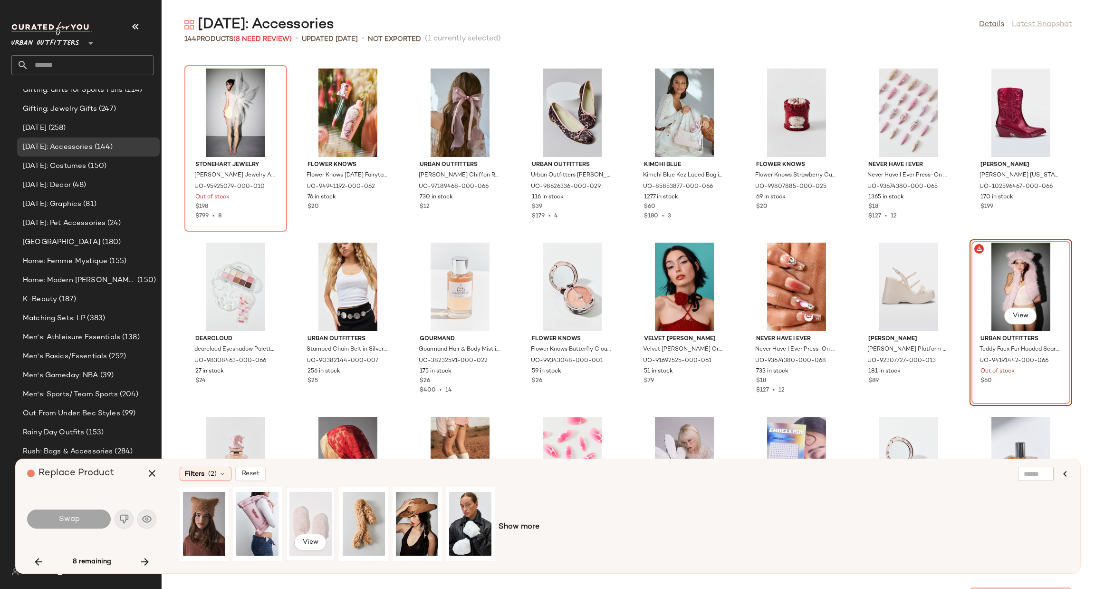
click at [324, 500] on div "View" at bounding box center [311, 524] width 42 height 68
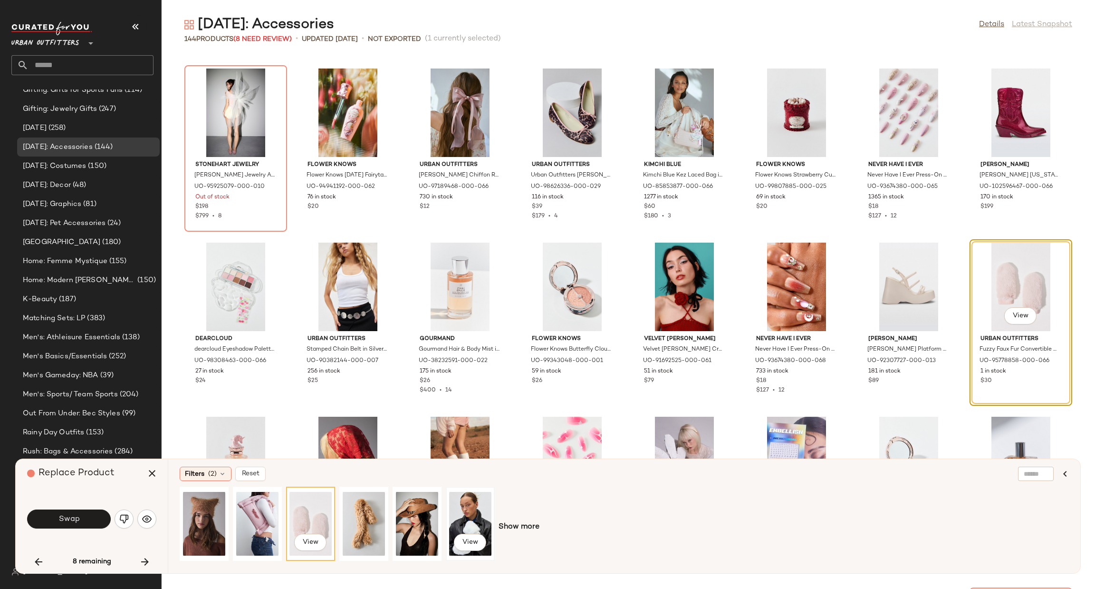
click at [450, 516] on div "View" at bounding box center [470, 524] width 42 height 68
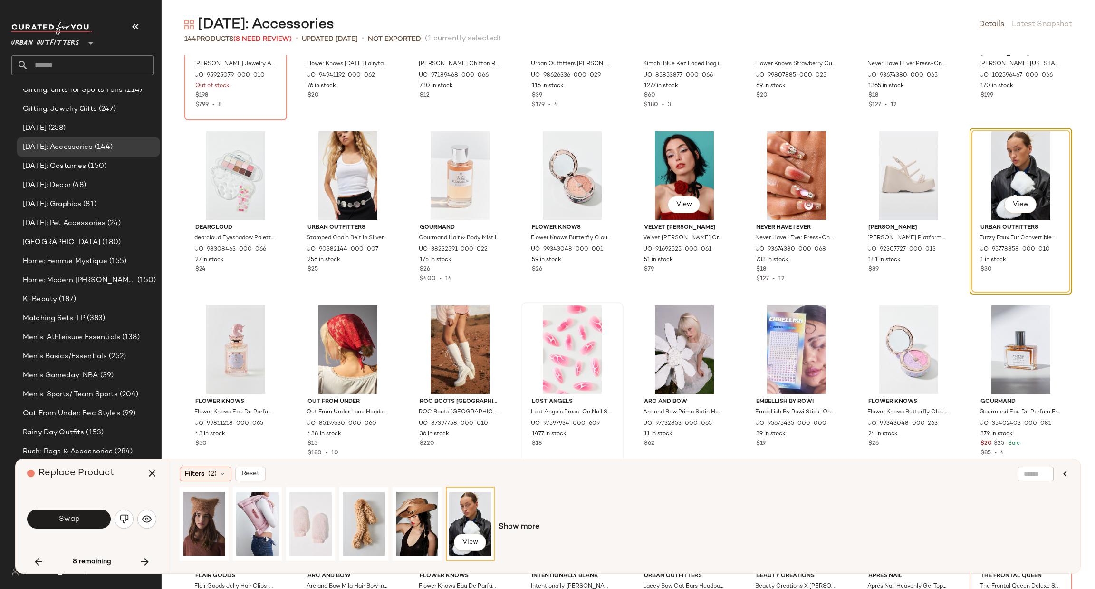
scroll to position [1360, 0]
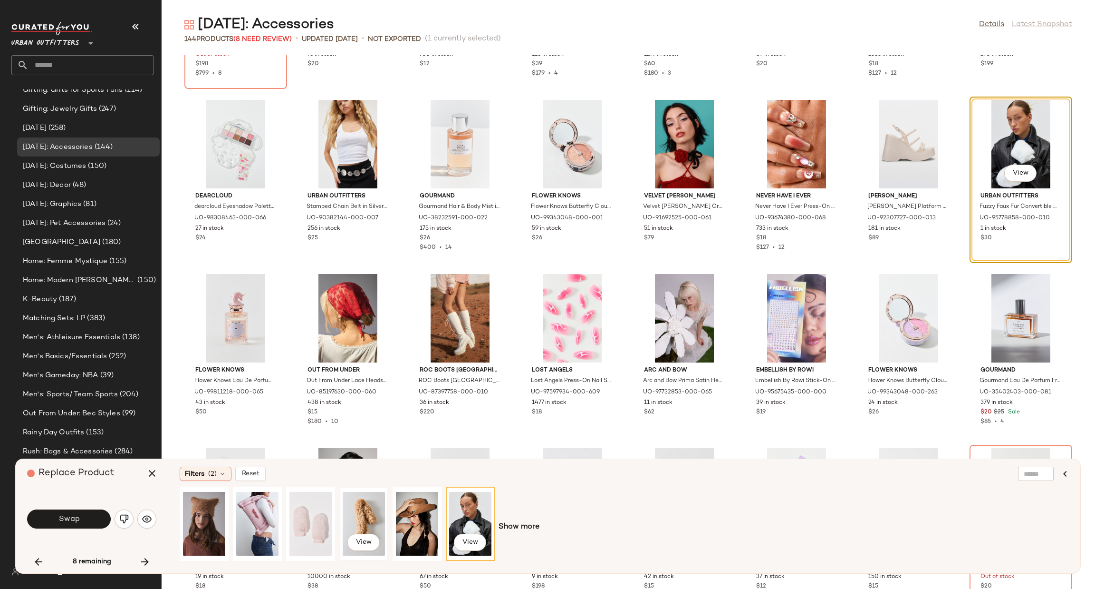
click at [366, 515] on div "View" at bounding box center [364, 524] width 42 height 68
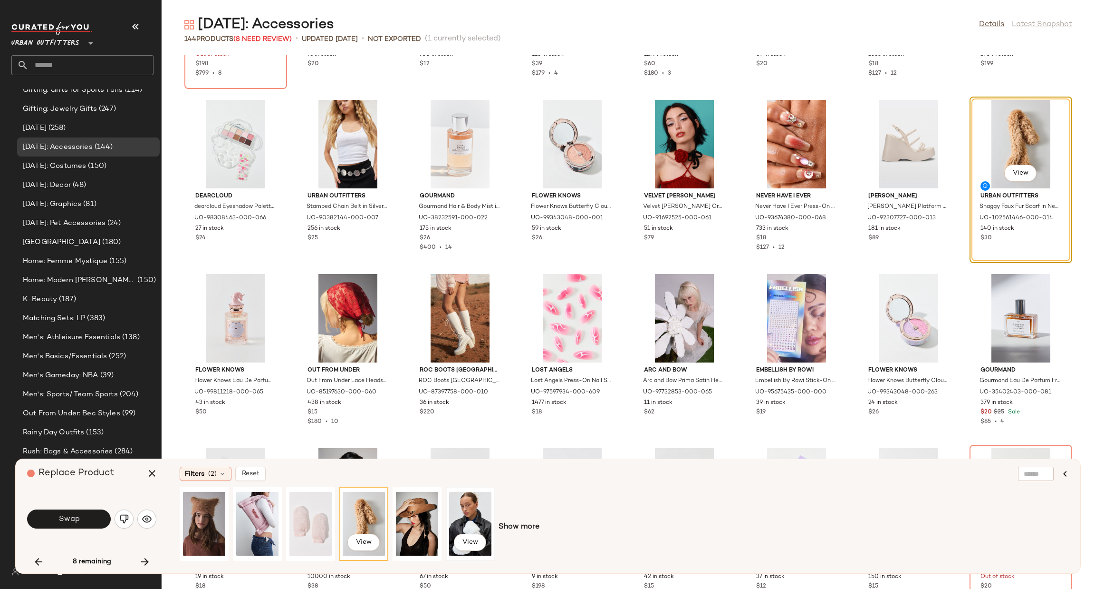
click at [453, 502] on div "View" at bounding box center [470, 524] width 42 height 68
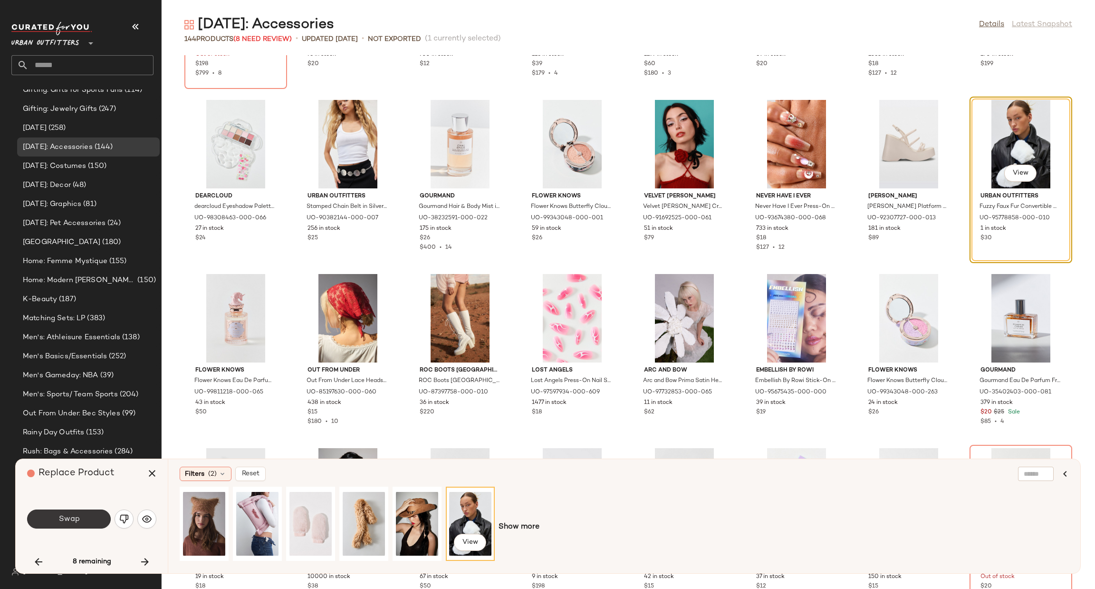
click at [75, 524] on button "Swap" at bounding box center [69, 518] width 84 height 19
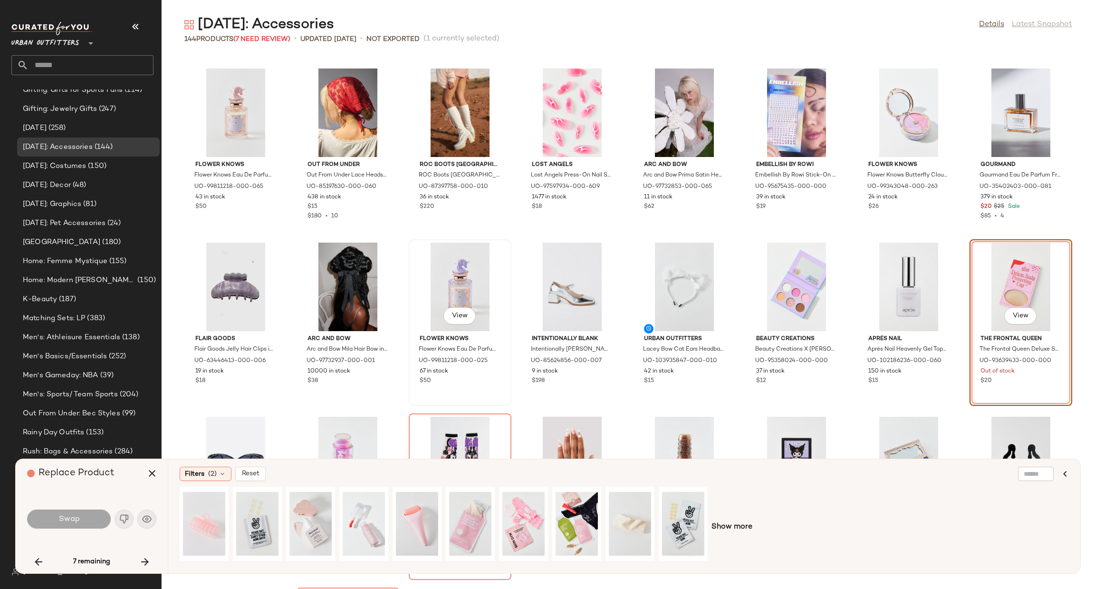
scroll to position [1708, 0]
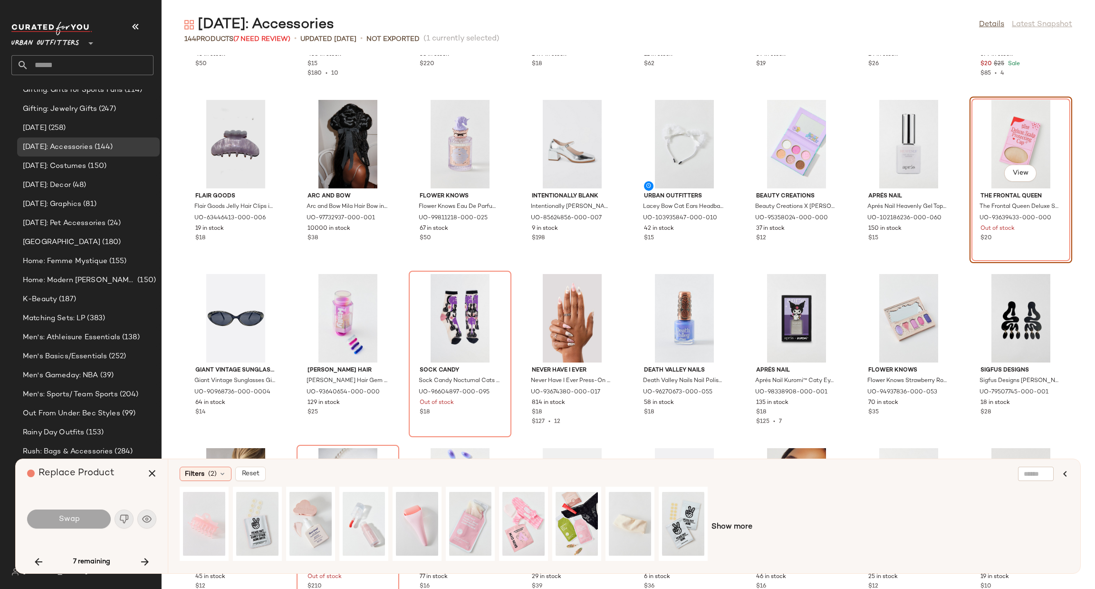
click at [744, 528] on span "Show more" at bounding box center [732, 526] width 41 height 11
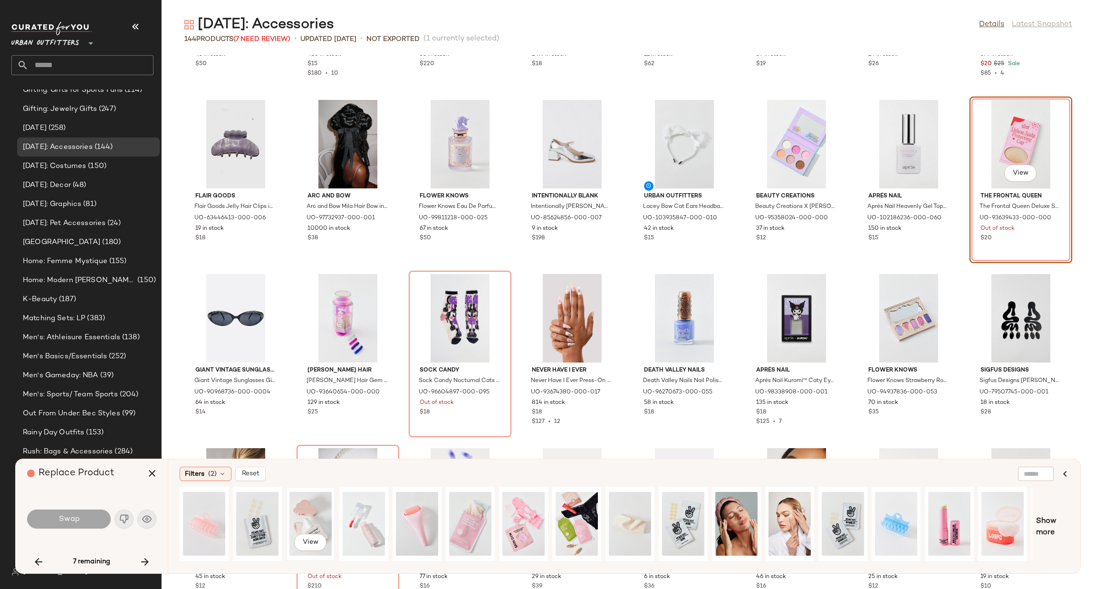
click at [322, 513] on div "View" at bounding box center [311, 524] width 42 height 68
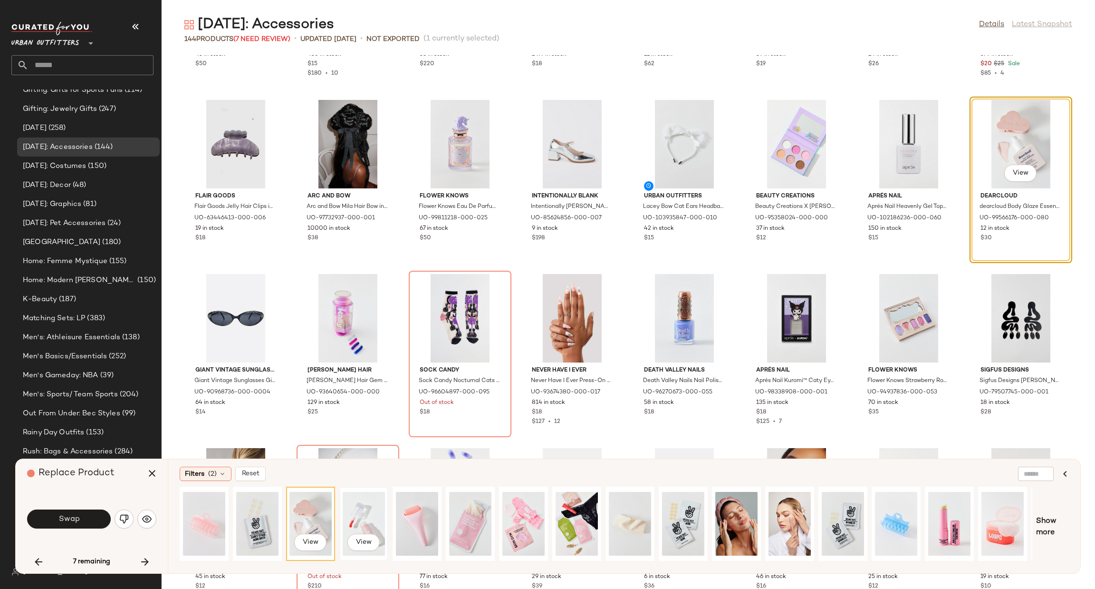
click at [364, 508] on div "View" at bounding box center [364, 524] width 42 height 68
click at [535, 519] on div "View" at bounding box center [523, 524] width 42 height 68
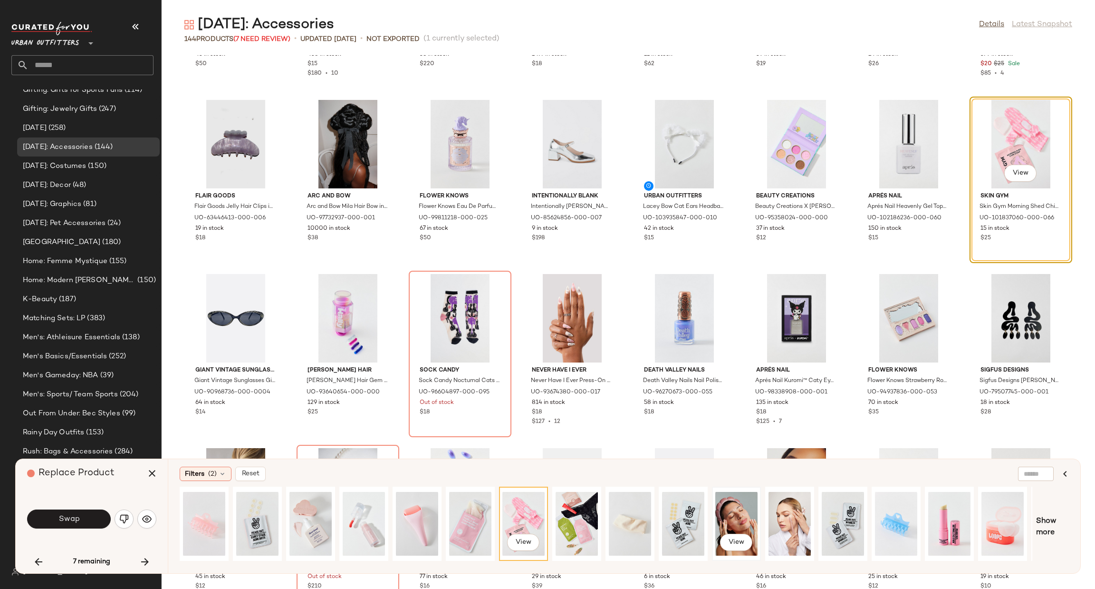
click at [734, 512] on div "View" at bounding box center [736, 524] width 42 height 68
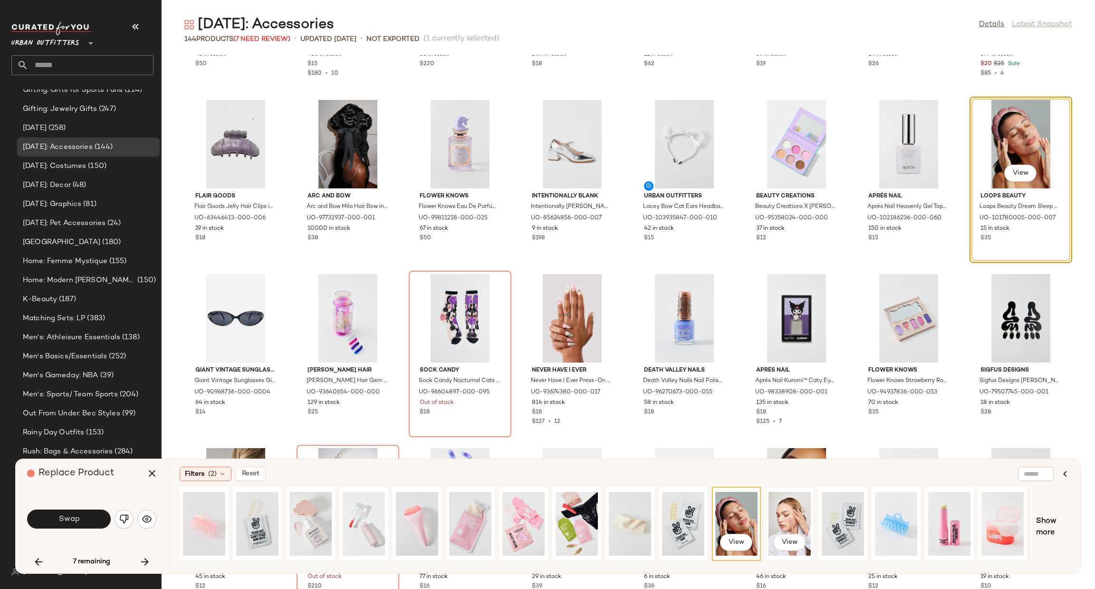
click at [785, 519] on div "View" at bounding box center [790, 524] width 42 height 68
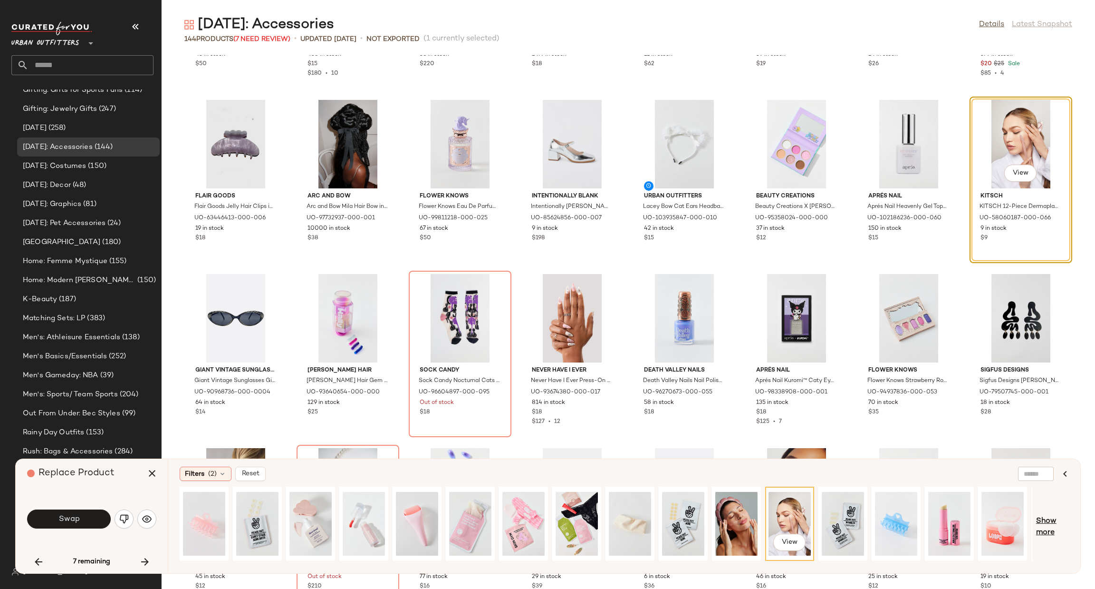
click at [1052, 519] on span "Show more" at bounding box center [1052, 526] width 33 height 23
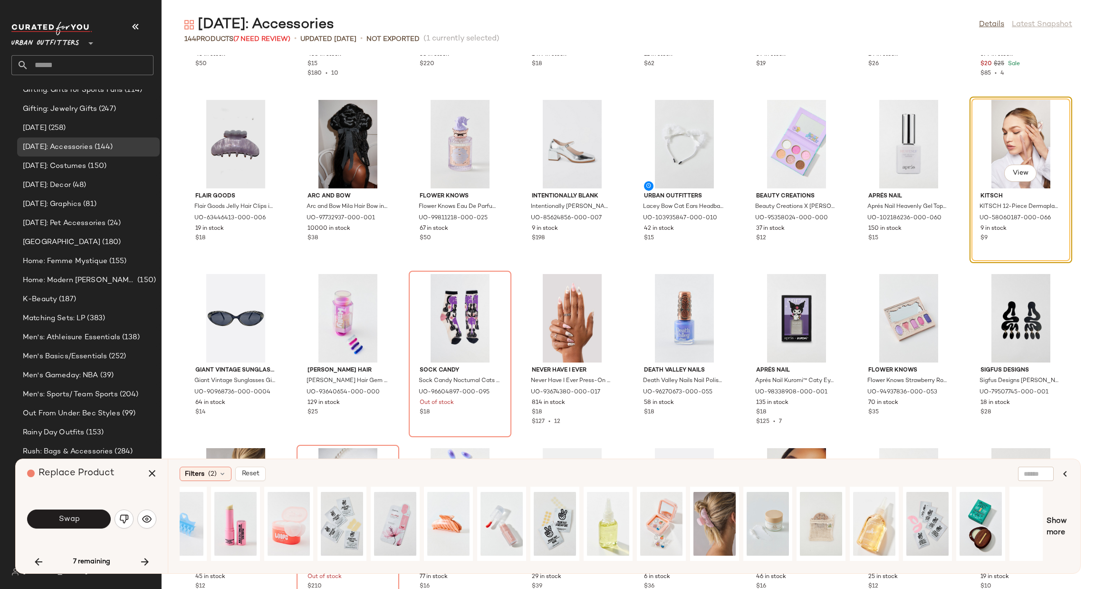
scroll to position [0, 729]
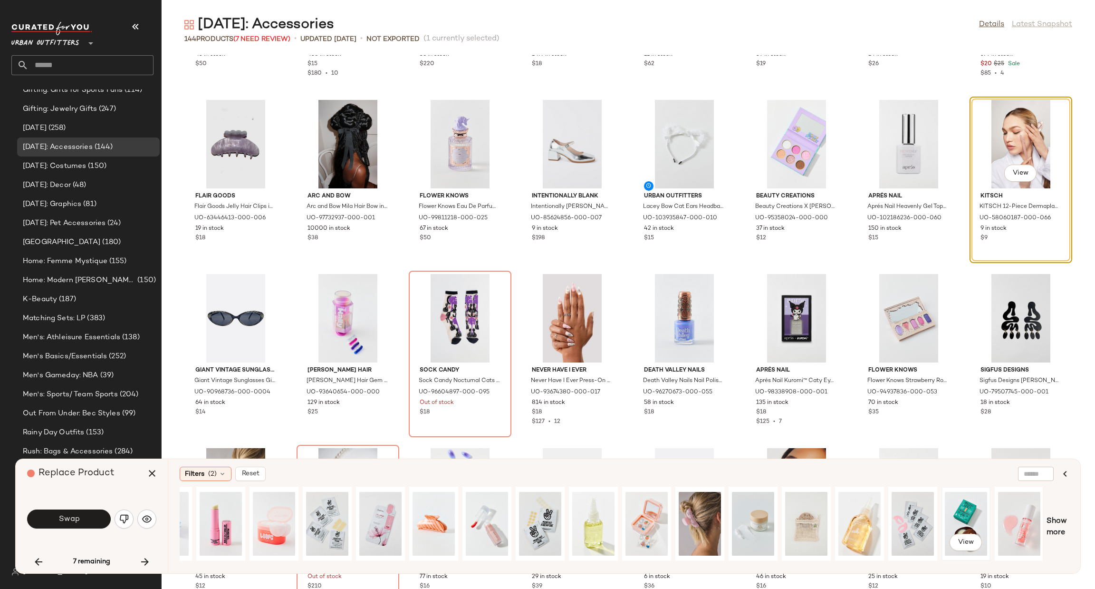
click at [969, 509] on div "View" at bounding box center [966, 524] width 42 height 68
click at [492, 512] on div "View" at bounding box center [487, 524] width 42 height 68
click at [393, 514] on div "View" at bounding box center [380, 524] width 42 height 68
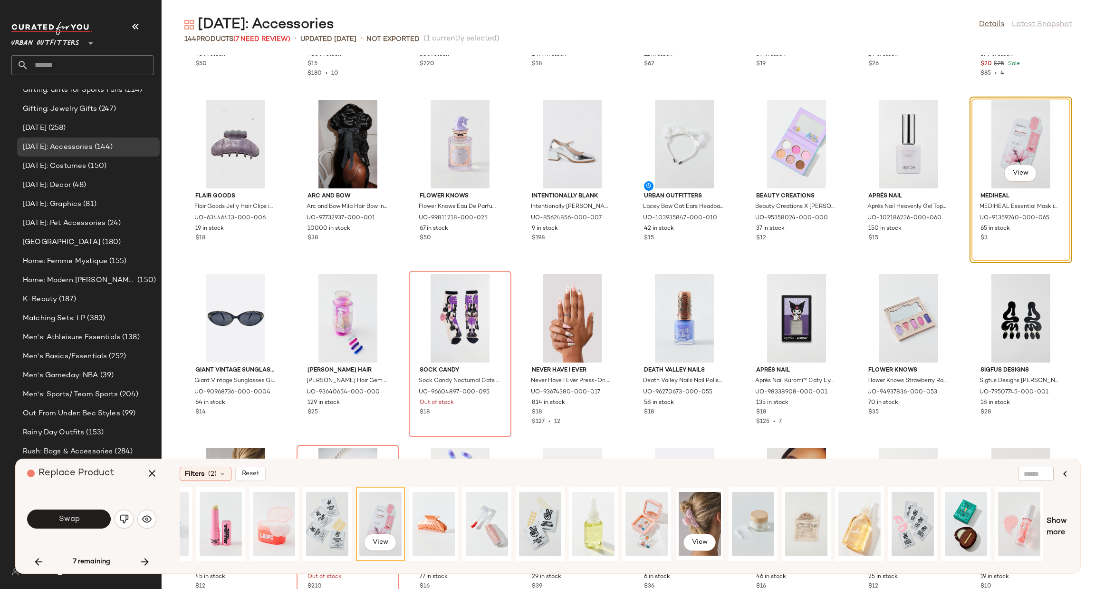
click at [700, 520] on div "View" at bounding box center [700, 524] width 42 height 68
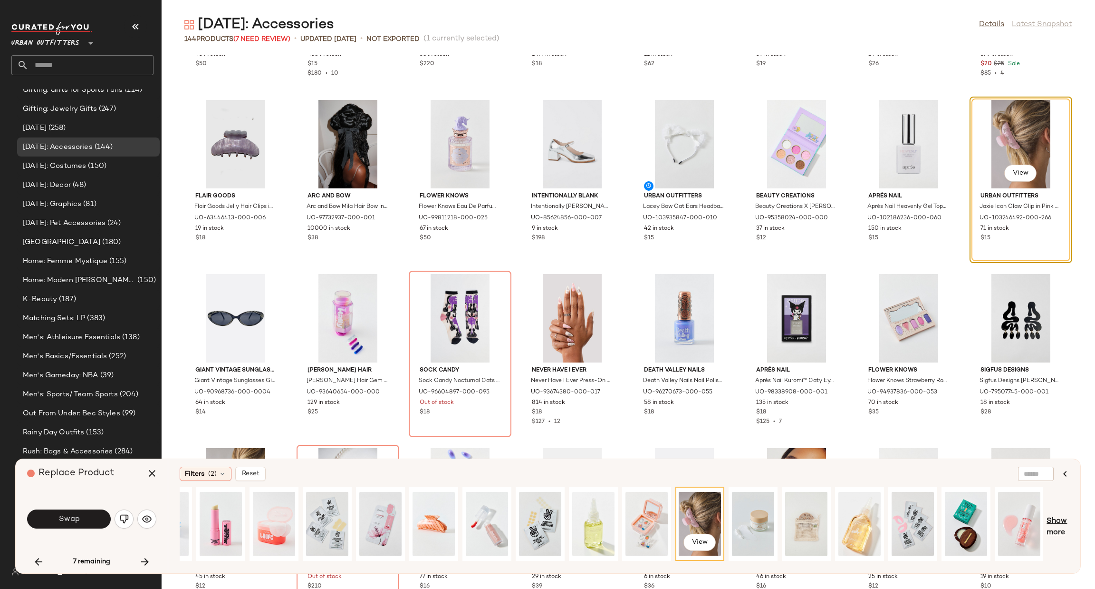
click at [1065, 535] on span "Show more" at bounding box center [1058, 526] width 22 height 23
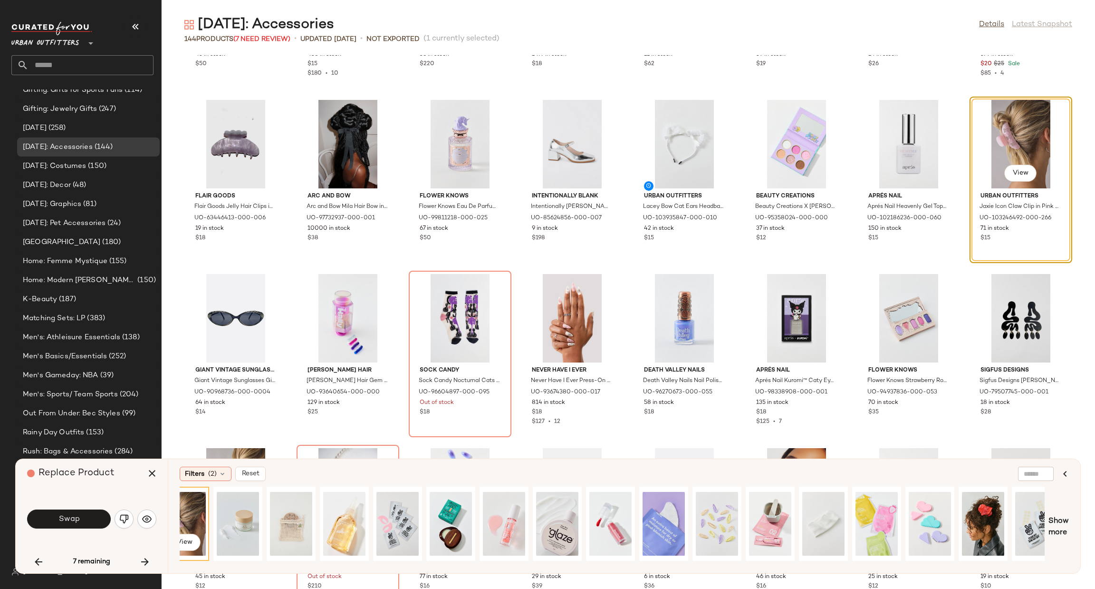
scroll to position [0, 1245]
click at [754, 488] on div "View" at bounding box center [769, 523] width 47 height 72
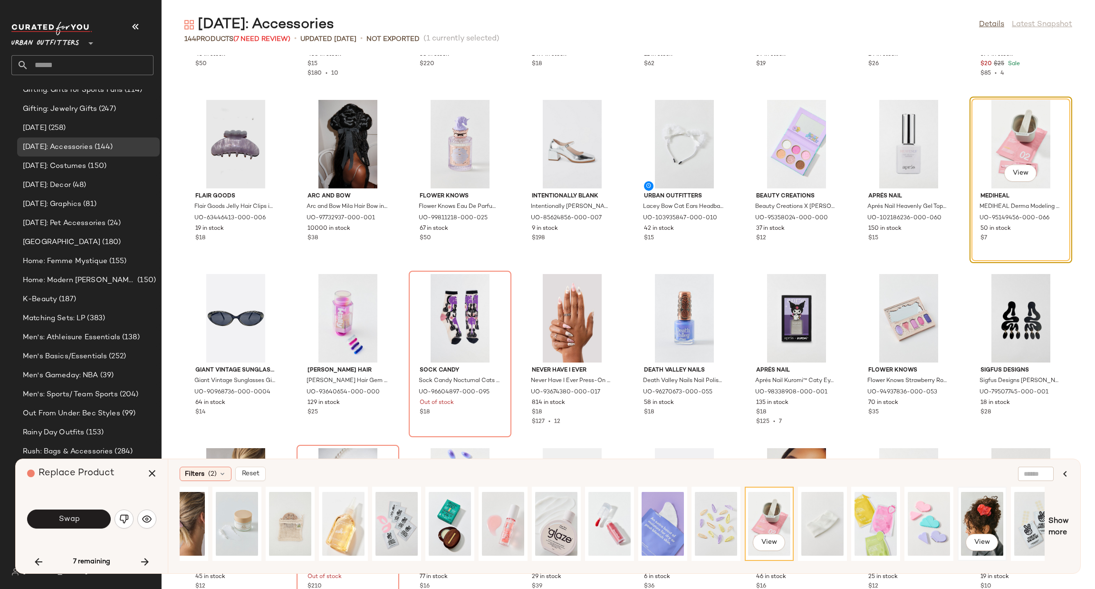
click at [985, 513] on div "View" at bounding box center [982, 524] width 42 height 68
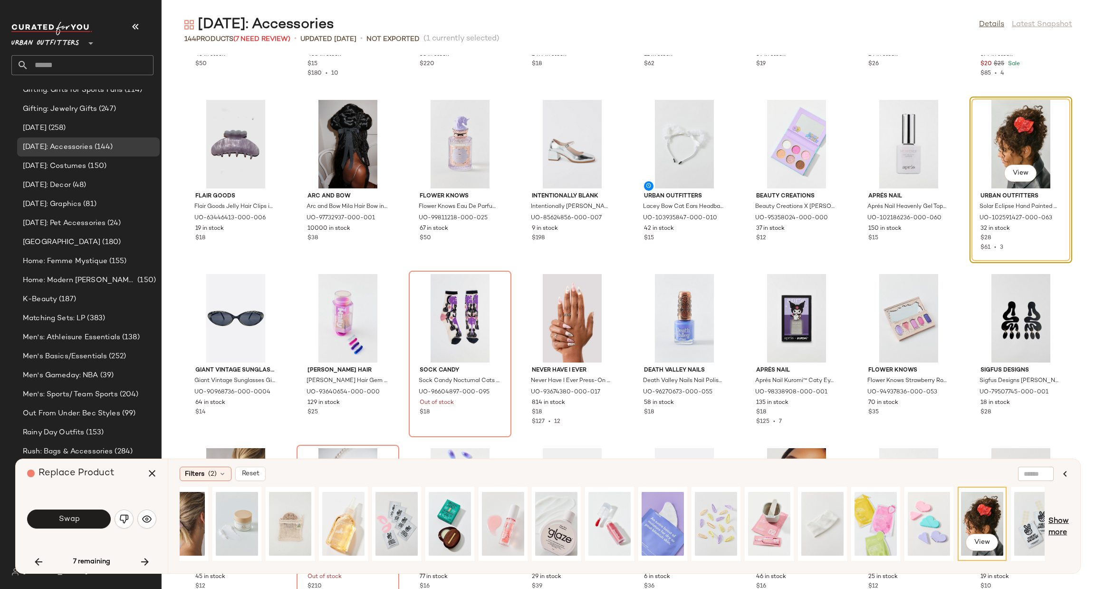
click at [1061, 526] on span "Show more" at bounding box center [1059, 526] width 20 height 23
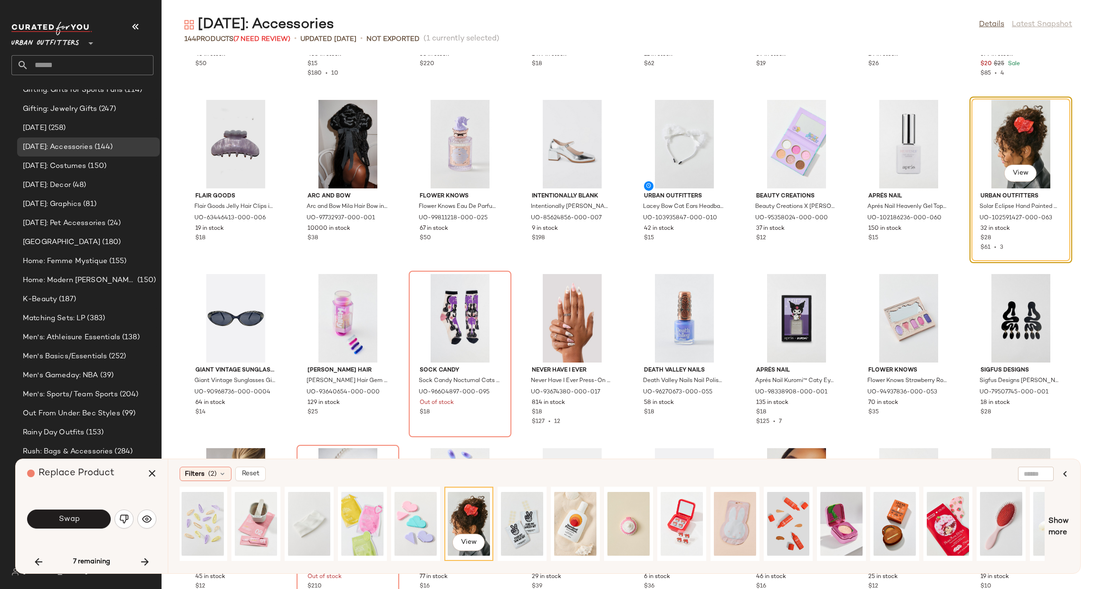
scroll to position [0, 1792]
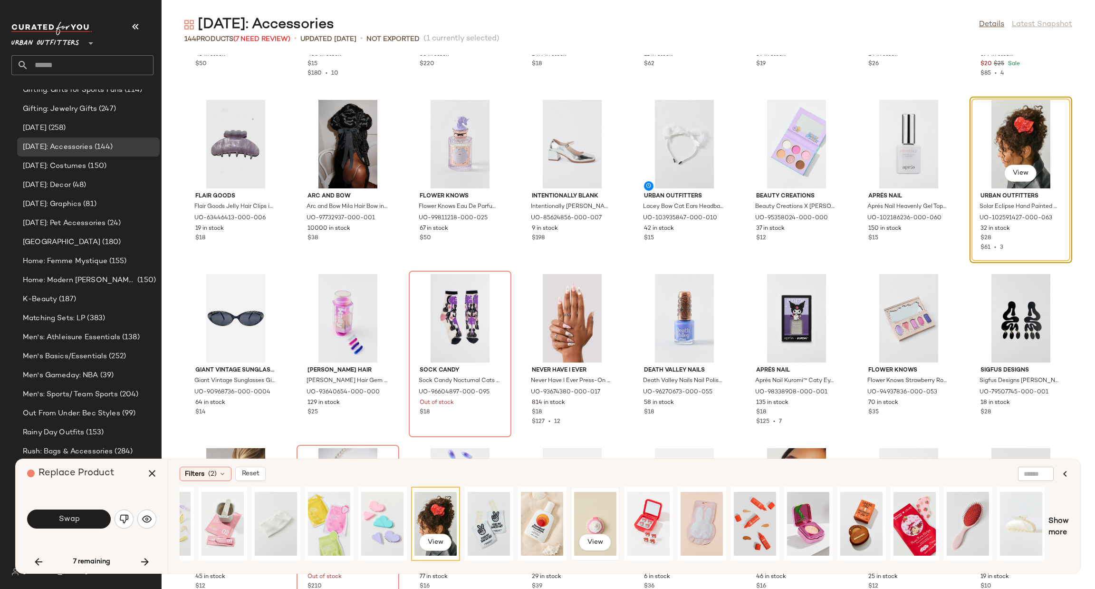
click at [596, 524] on div "View" at bounding box center [595, 524] width 42 height 68
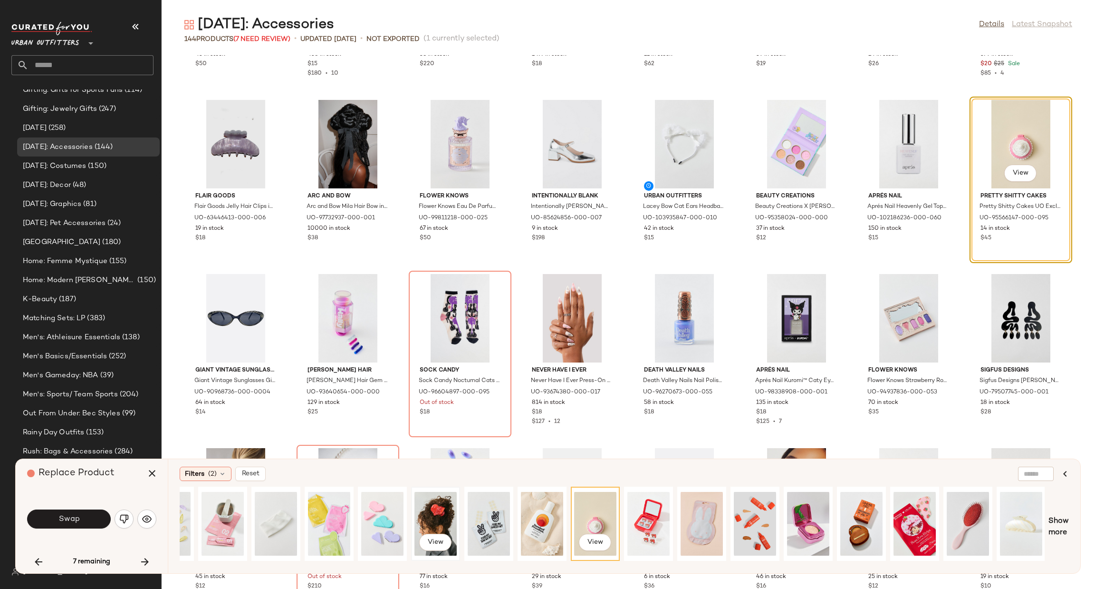
click at [445, 503] on div "View" at bounding box center [436, 524] width 42 height 68
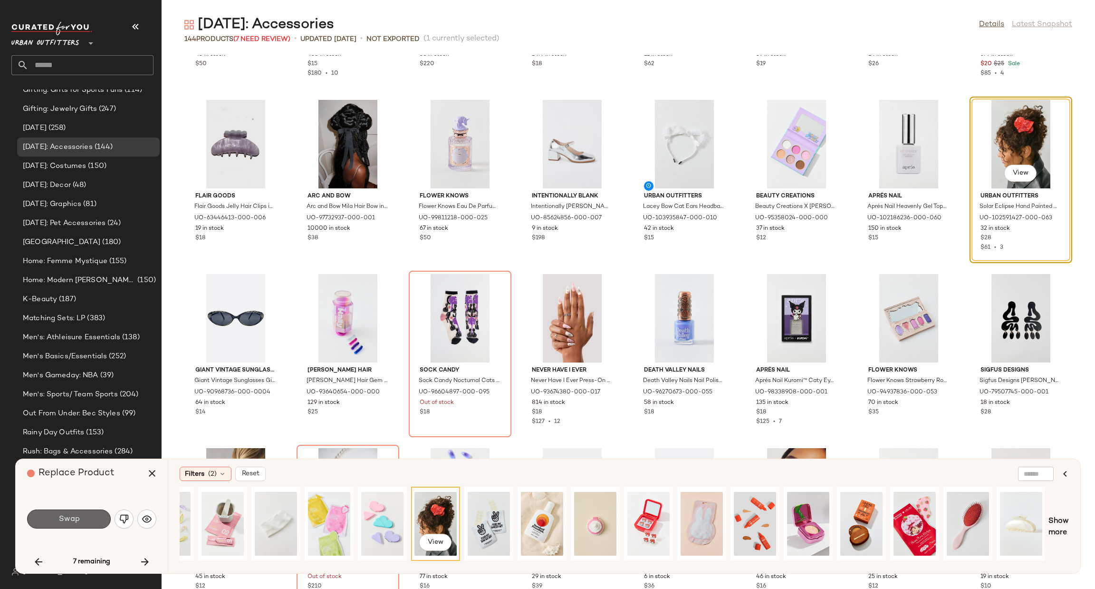
click at [78, 525] on button "Swap" at bounding box center [69, 518] width 84 height 19
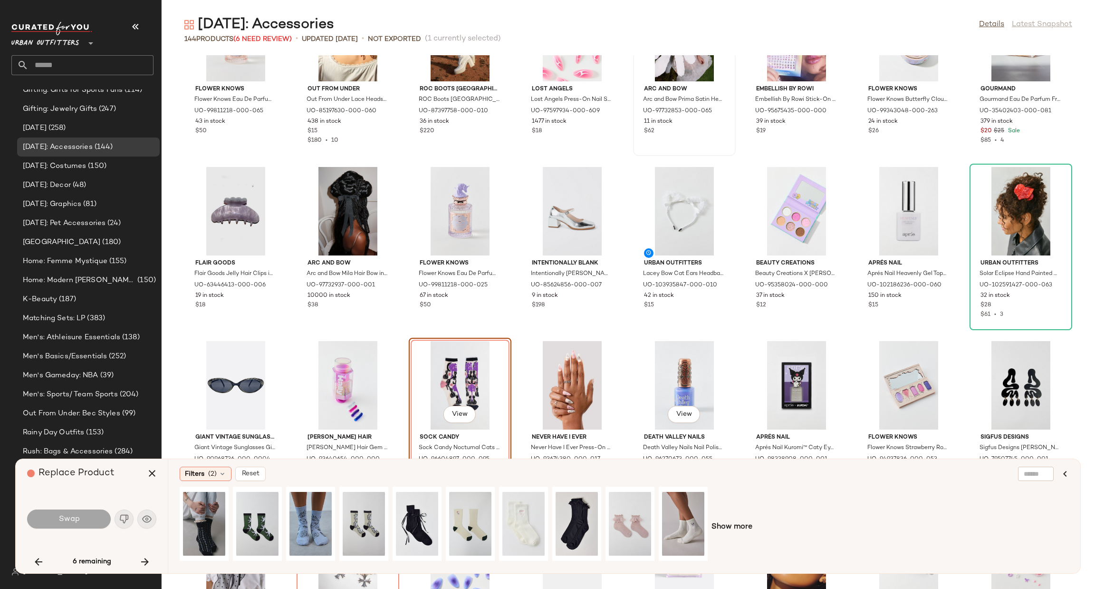
scroll to position [1689, 0]
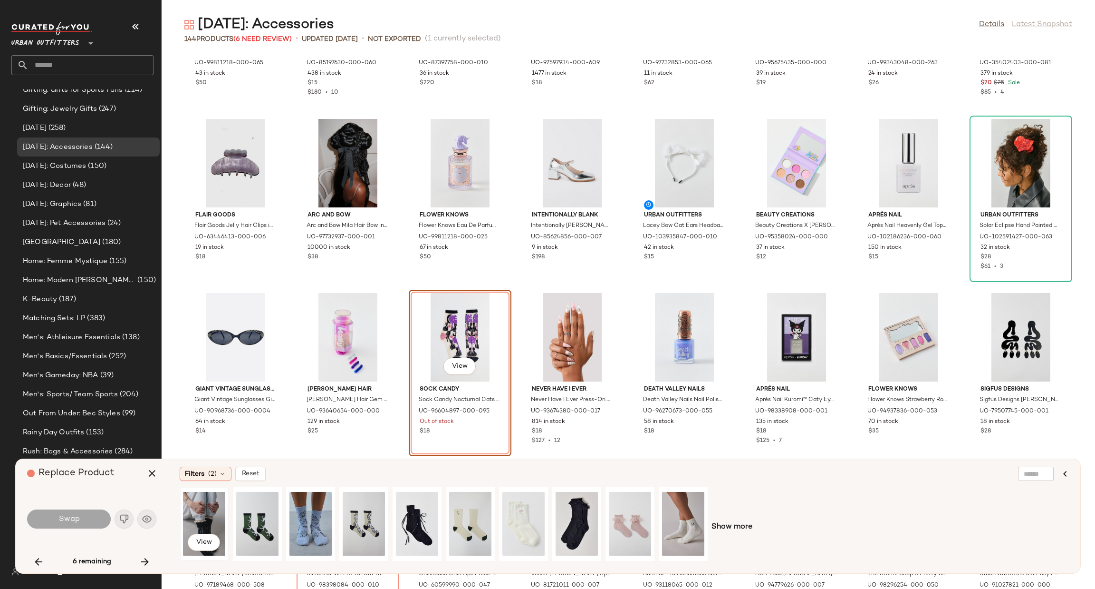
click at [207, 522] on div "View" at bounding box center [204, 524] width 42 height 68
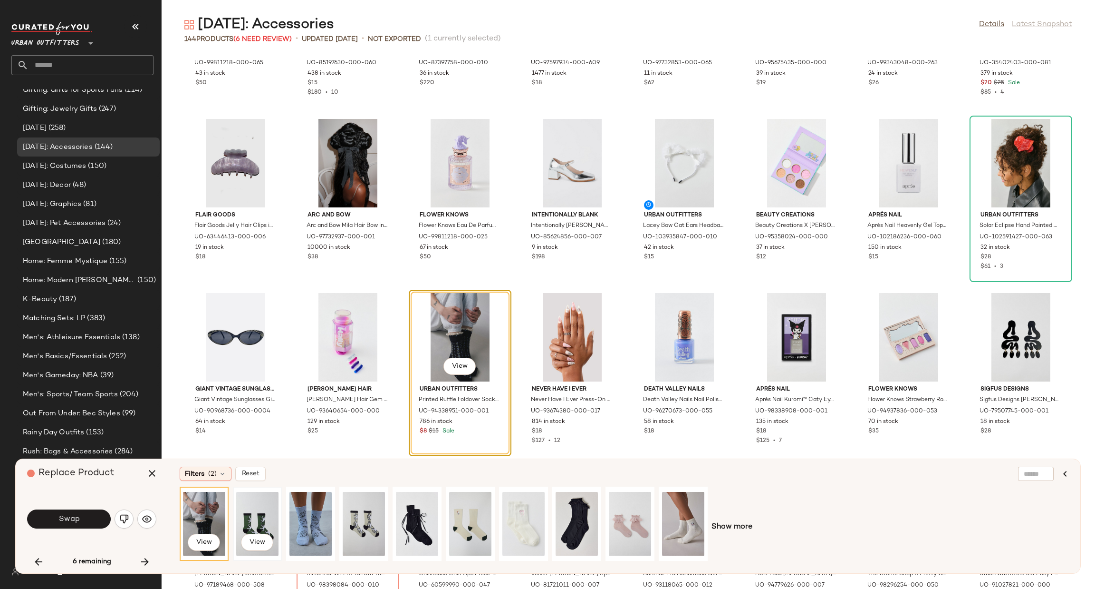
click at [269, 522] on div "View" at bounding box center [257, 524] width 42 height 68
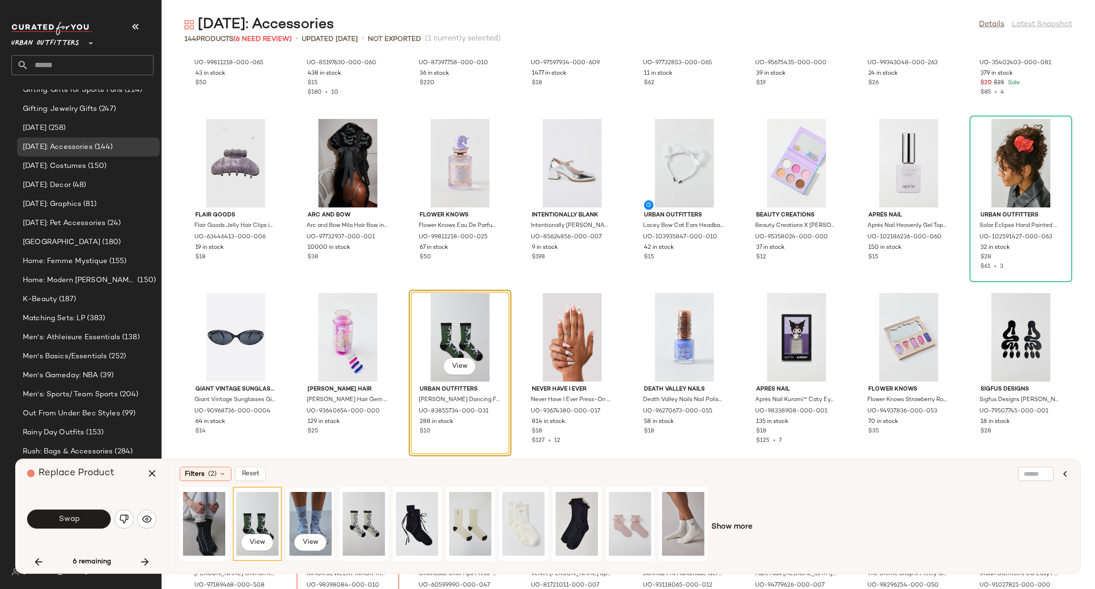
click at [320, 509] on div "View" at bounding box center [311, 524] width 42 height 68
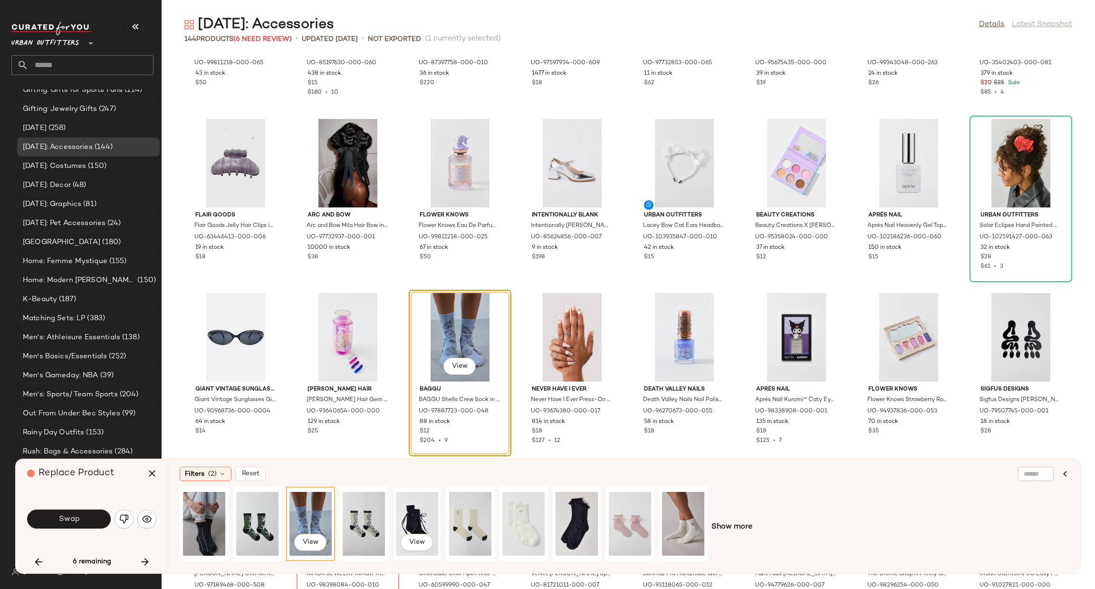
click at [396, 503] on div "View" at bounding box center [417, 524] width 42 height 68
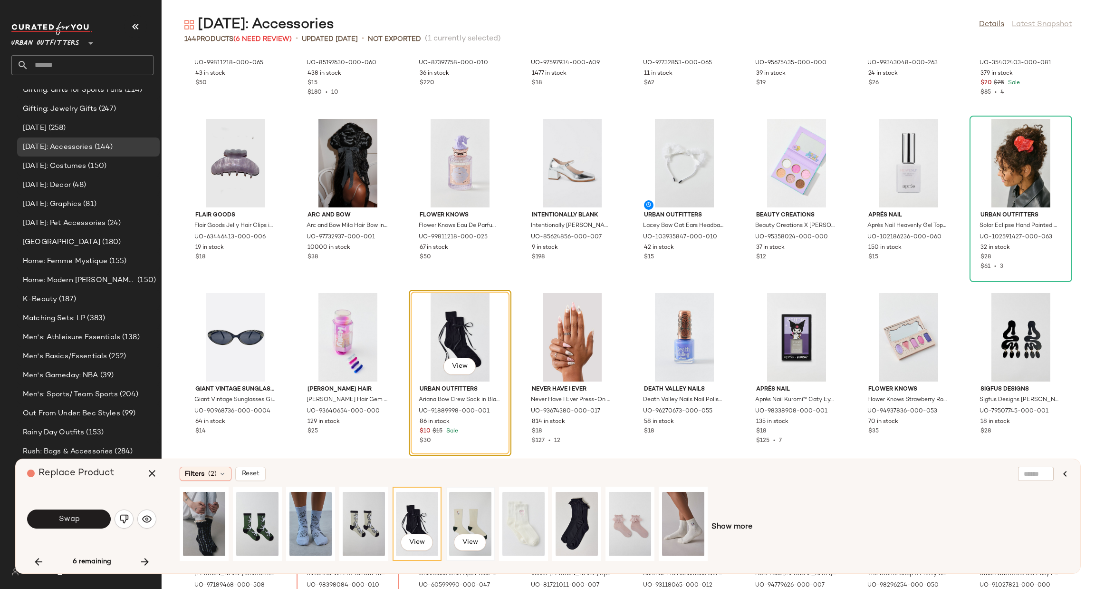
click at [481, 521] on div "View" at bounding box center [470, 524] width 42 height 68
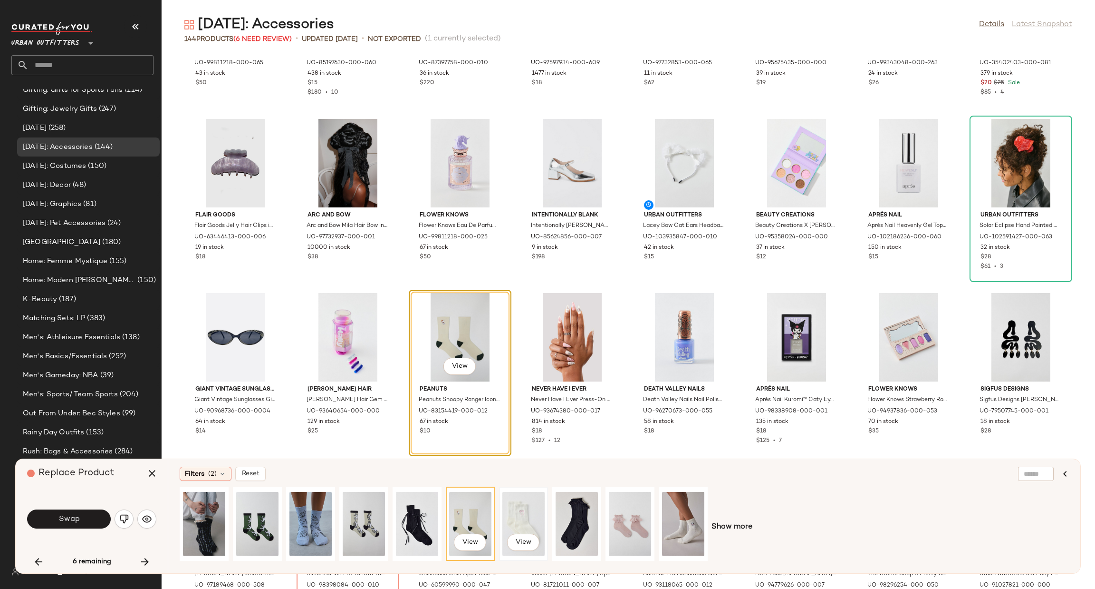
click at [530, 520] on div "View" at bounding box center [523, 524] width 42 height 68
click at [584, 519] on div "View" at bounding box center [577, 524] width 42 height 68
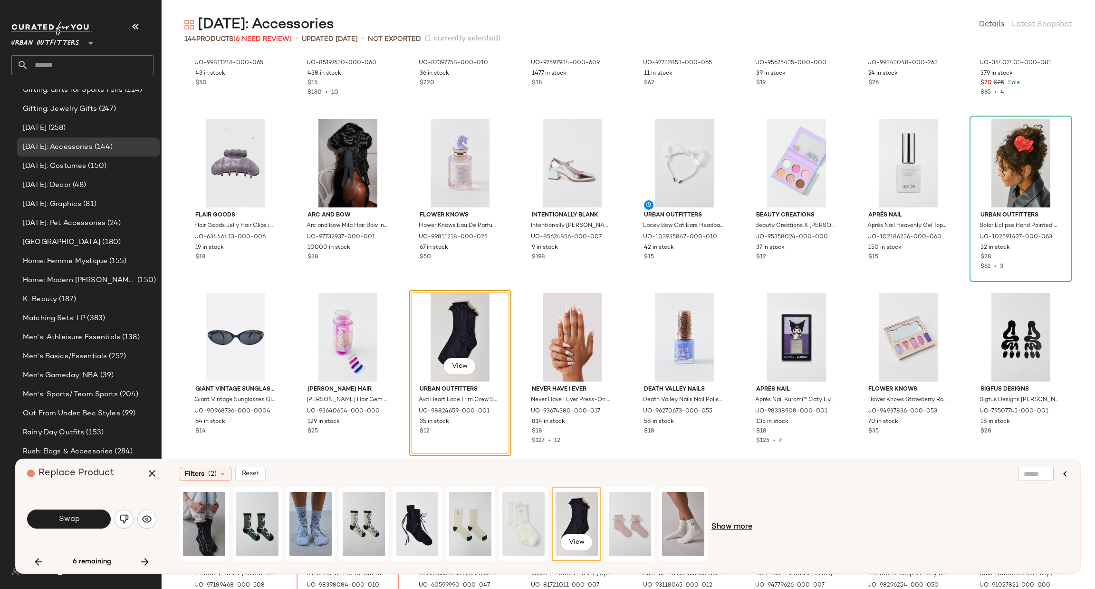
click at [725, 531] on span "Show more" at bounding box center [732, 526] width 41 height 11
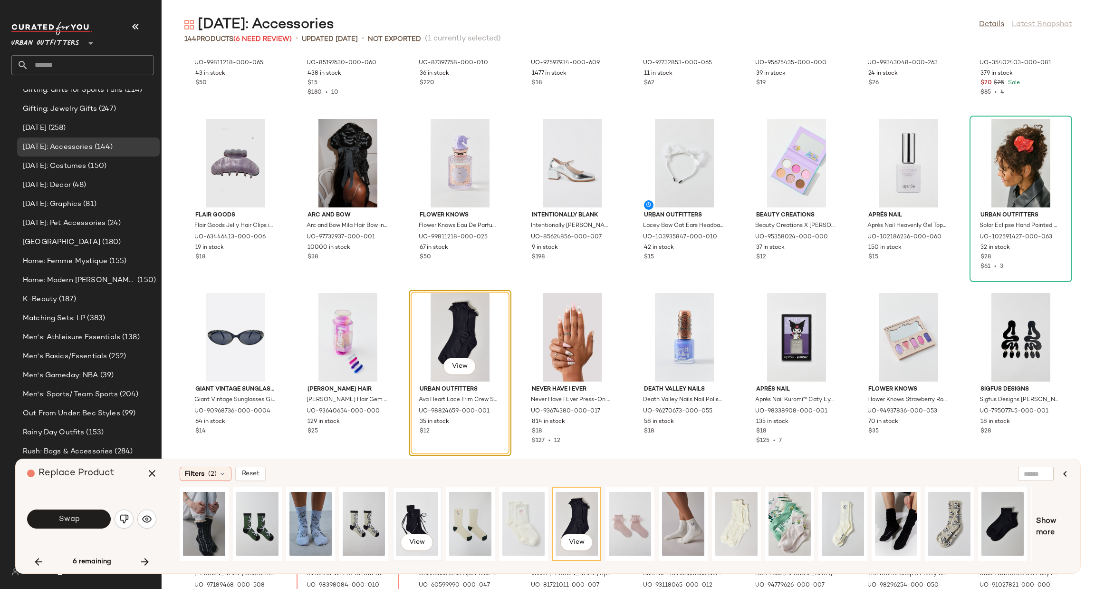
click at [417, 516] on div "View" at bounding box center [417, 524] width 42 height 68
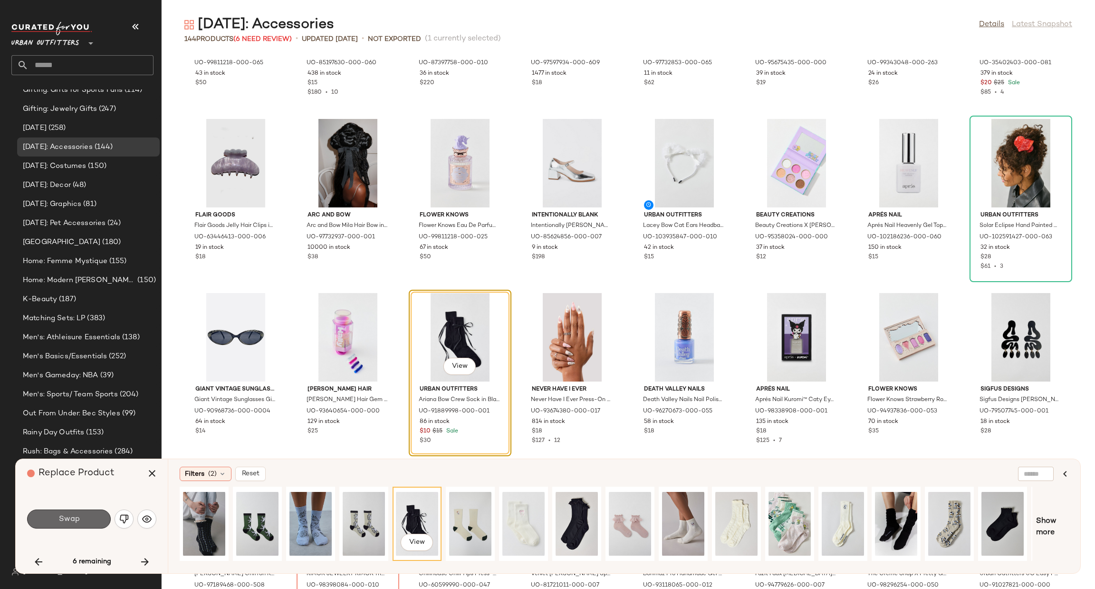
click at [72, 523] on button "Swap" at bounding box center [69, 518] width 84 height 19
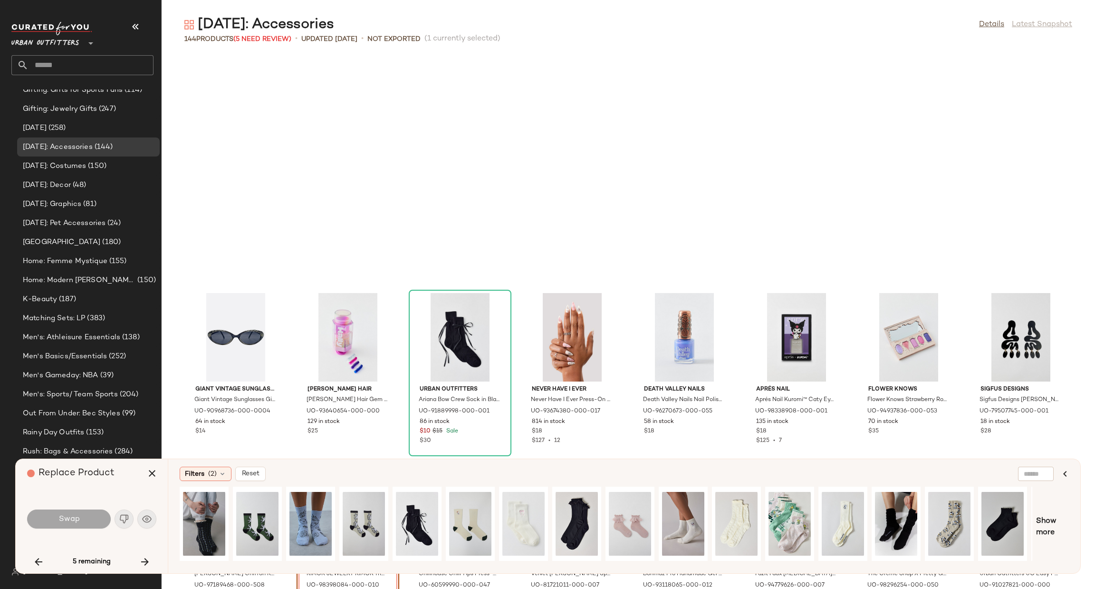
scroll to position [1913, 0]
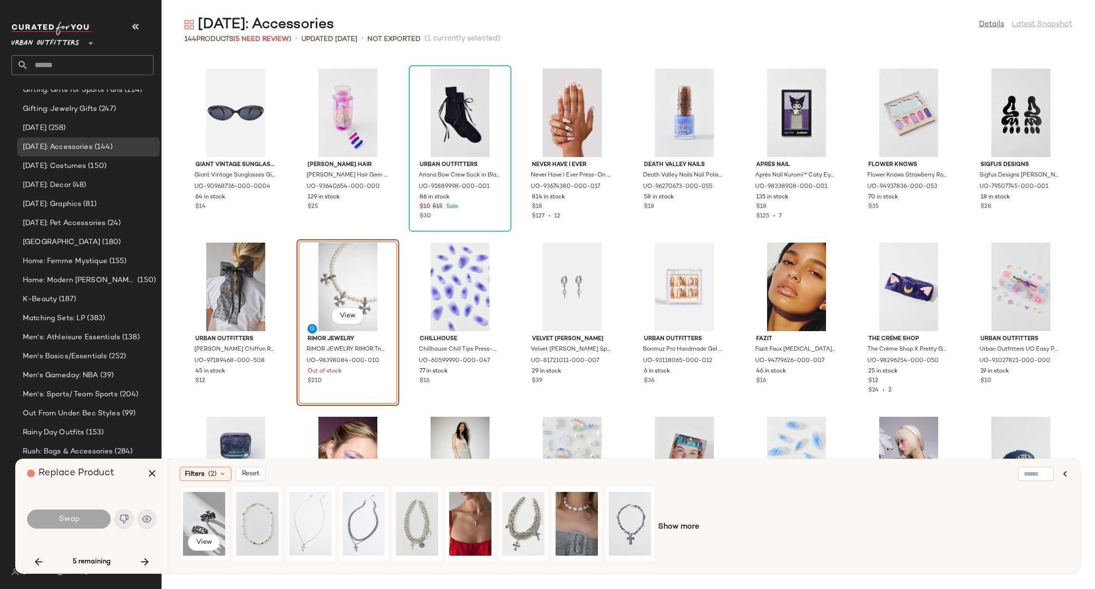
click at [204, 513] on div "View" at bounding box center [204, 524] width 42 height 68
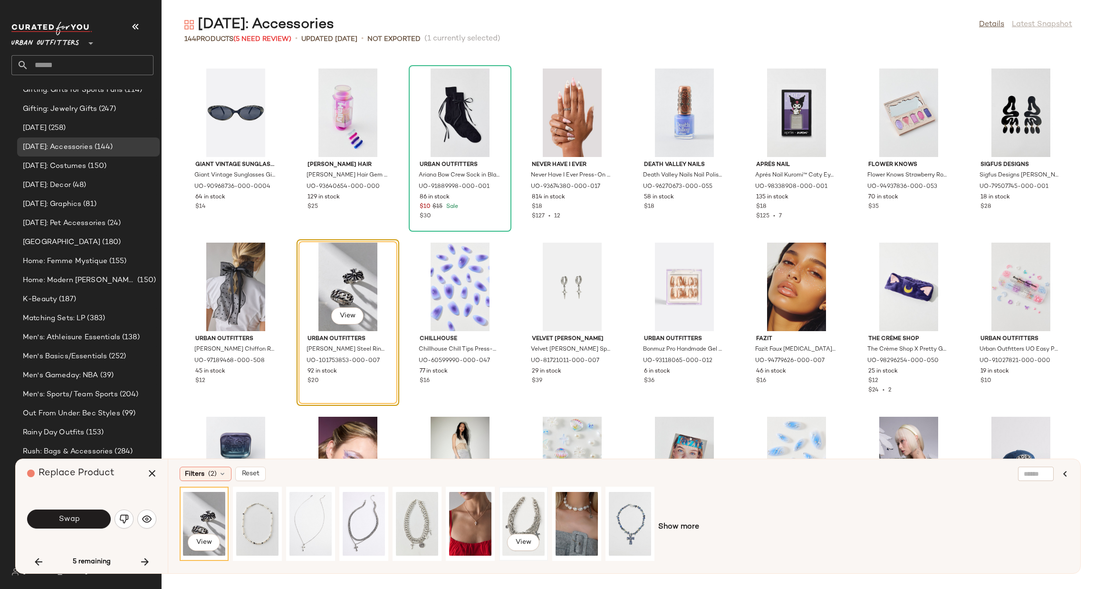
click at [510, 503] on div "View" at bounding box center [523, 524] width 42 height 68
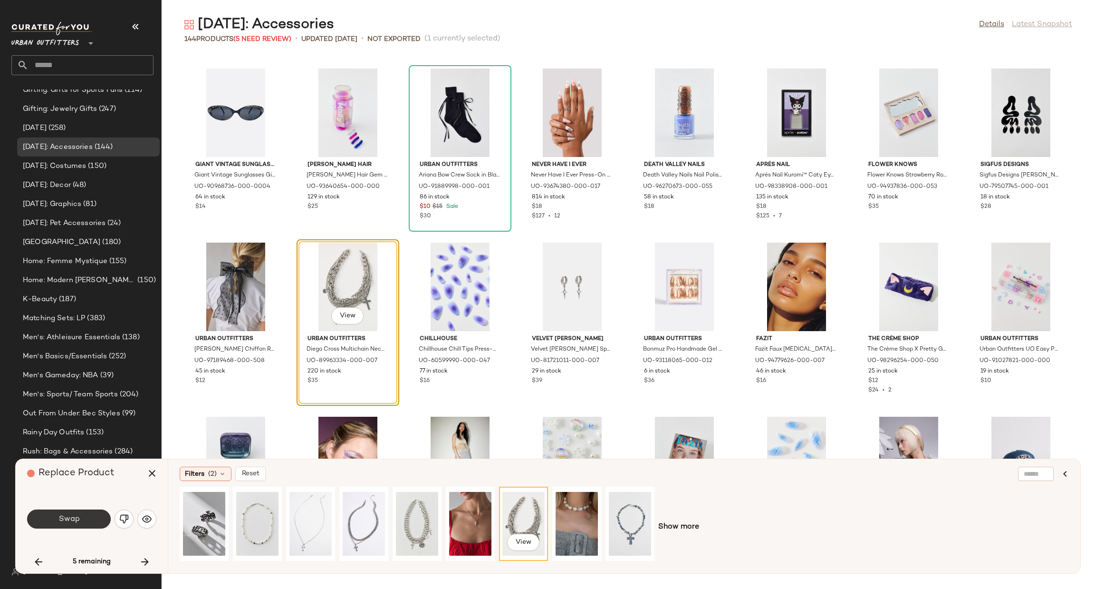
click at [85, 518] on button "Swap" at bounding box center [69, 518] width 84 height 19
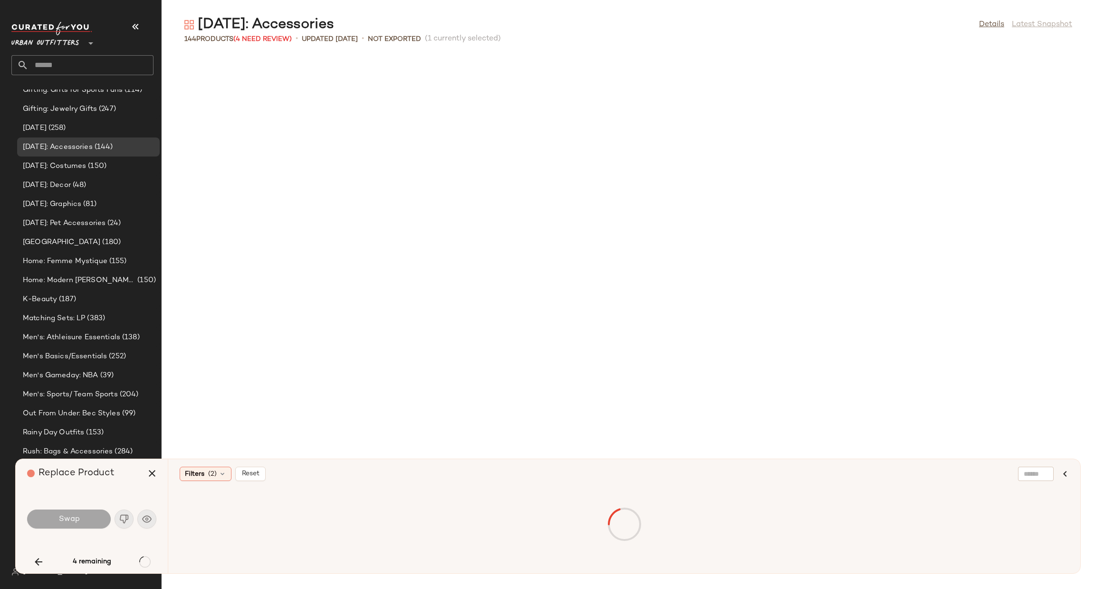
scroll to position [2435, 0]
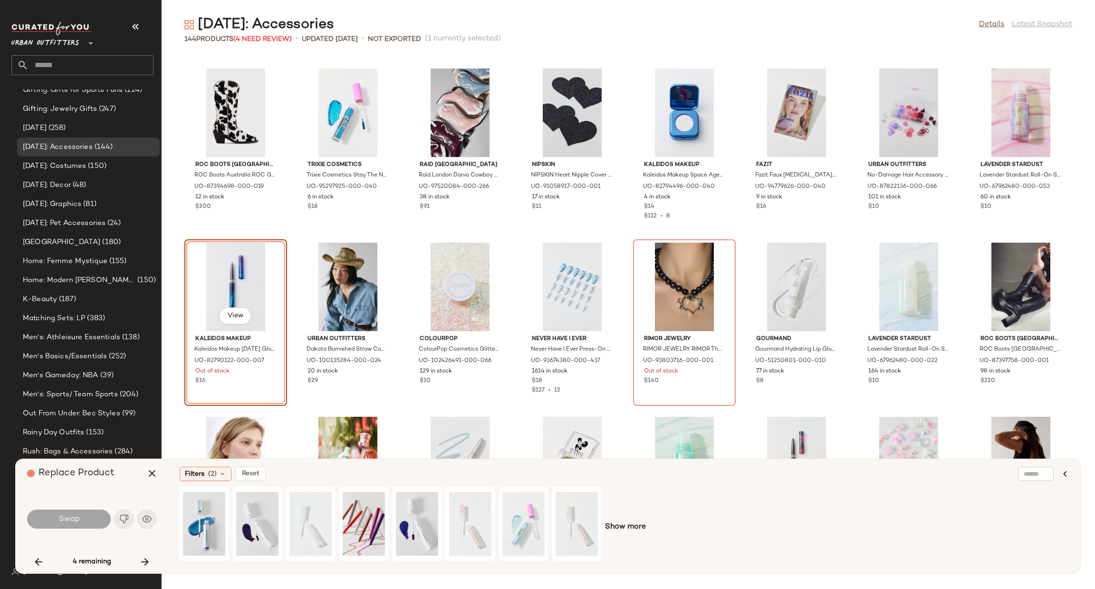
click at [179, 518] on div "Filters (2) Reset Show more" at bounding box center [624, 516] width 913 height 114
click at [191, 515] on div "View" at bounding box center [204, 524] width 42 height 68
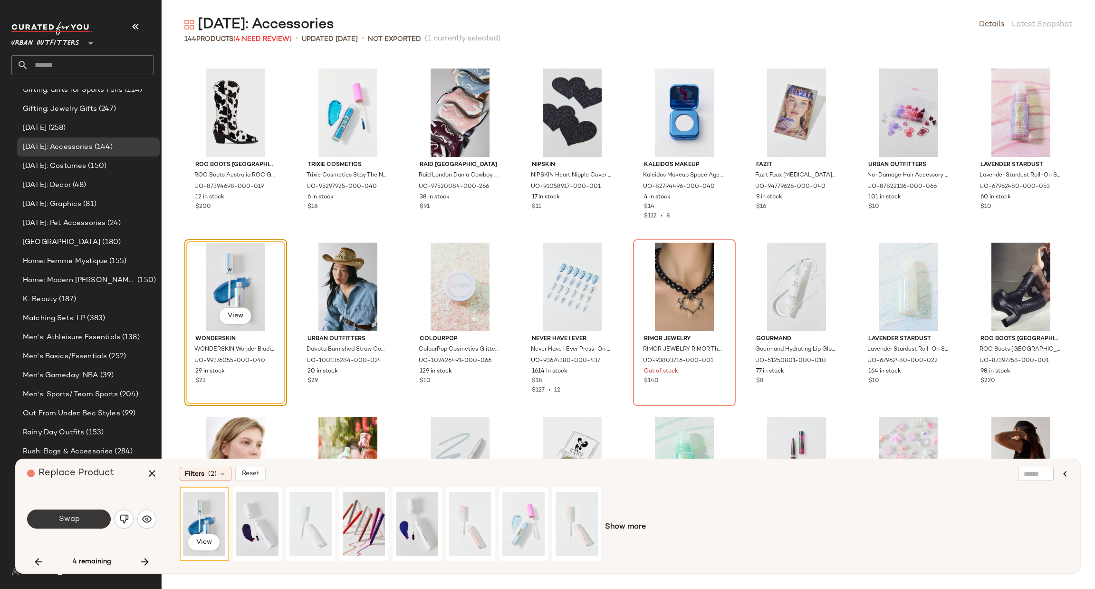
click at [96, 515] on button "Swap" at bounding box center [69, 518] width 84 height 19
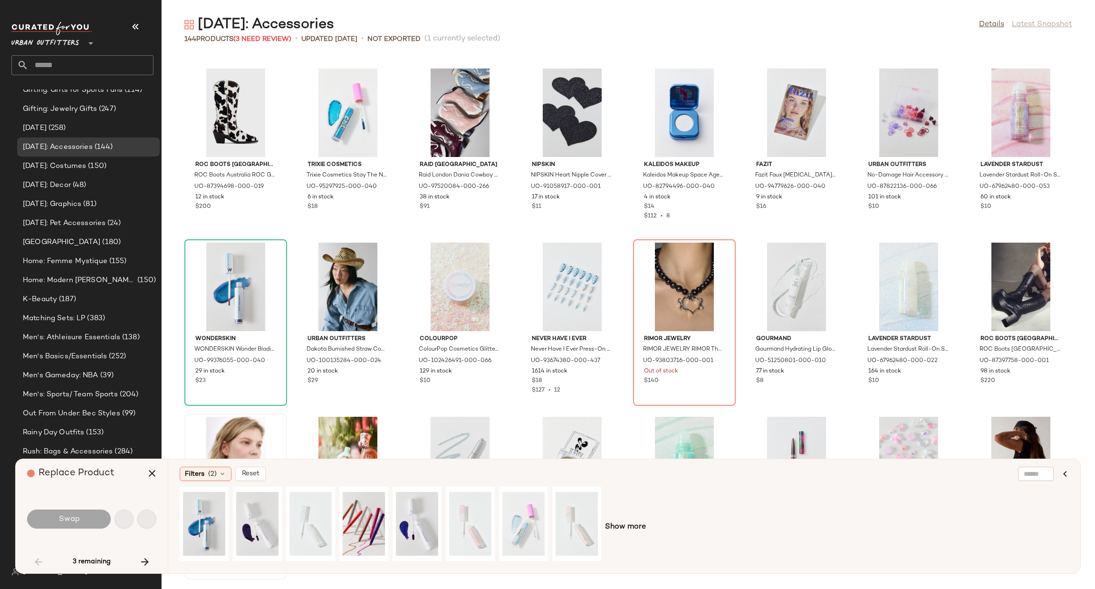
scroll to position [174, 0]
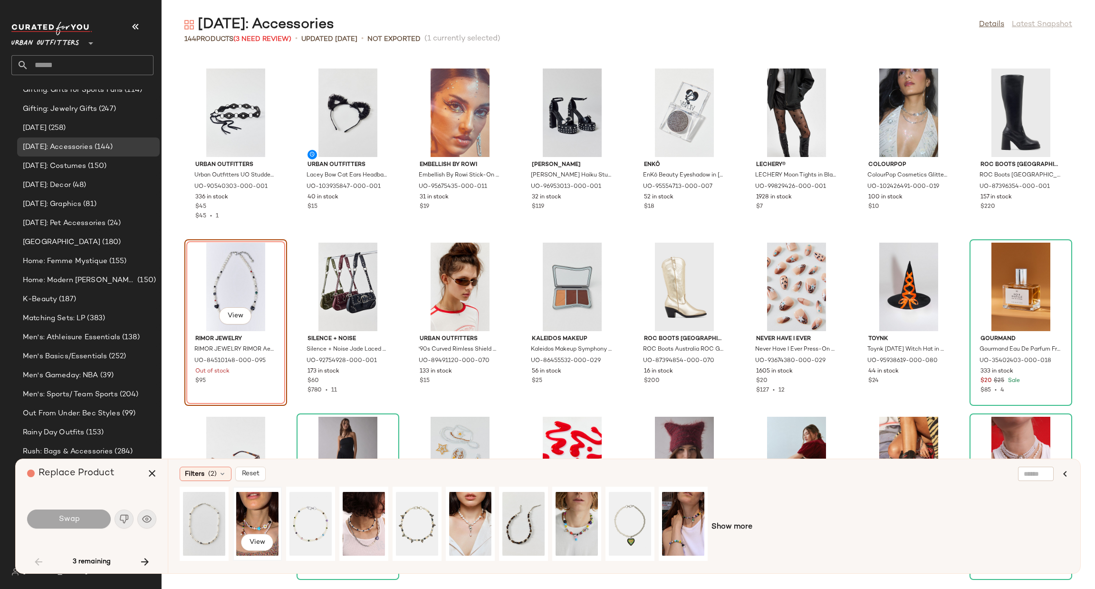
click at [263, 512] on div "View" at bounding box center [257, 524] width 42 height 68
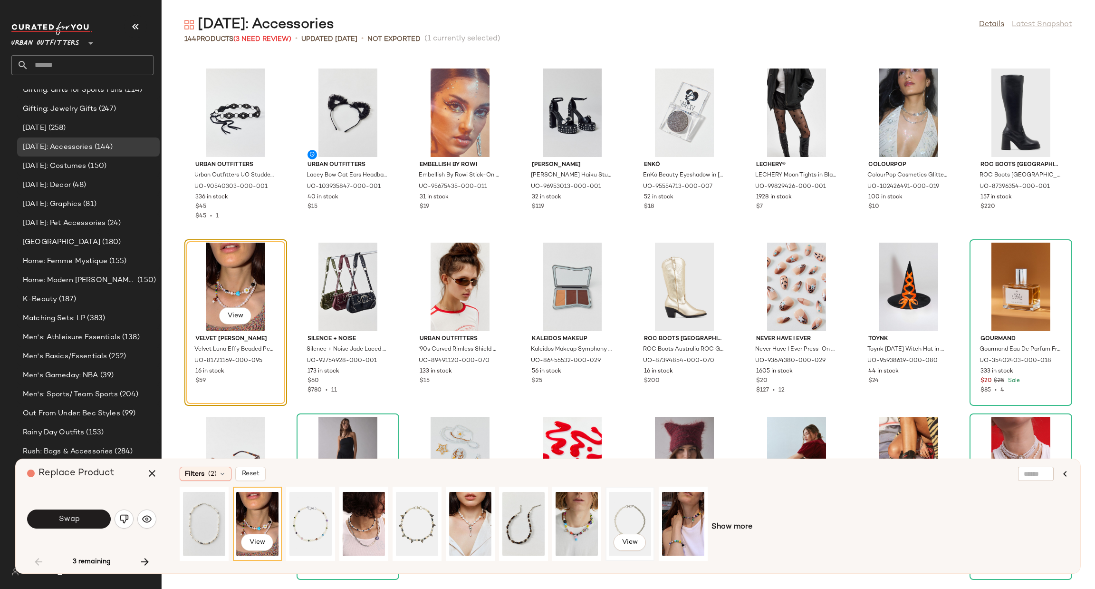
click at [626, 524] on div "View" at bounding box center [630, 524] width 42 height 68
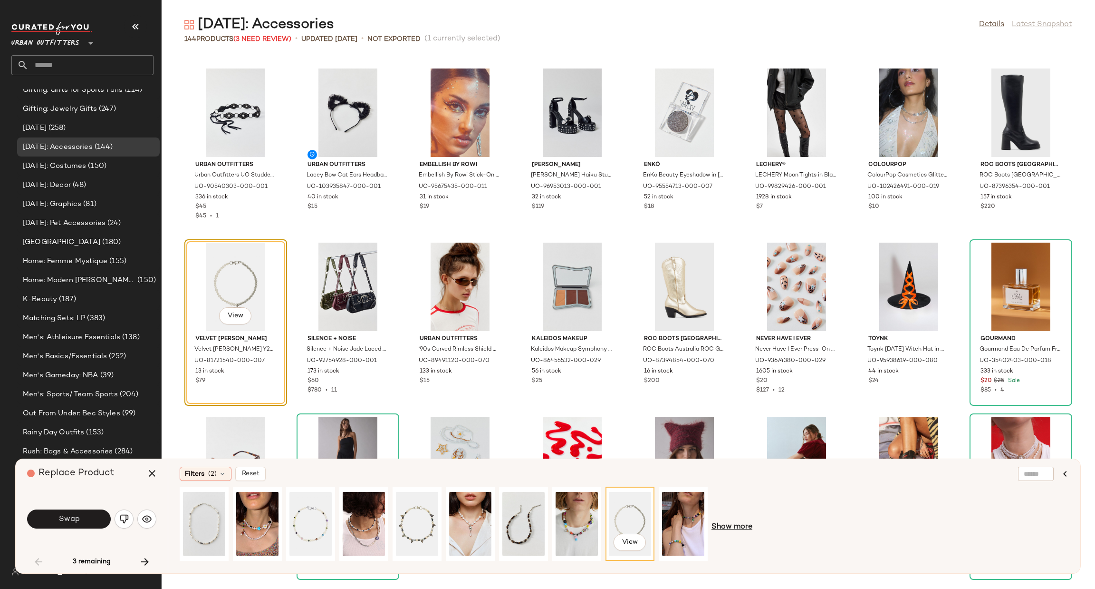
click at [741, 528] on span "Show more" at bounding box center [732, 526] width 41 height 11
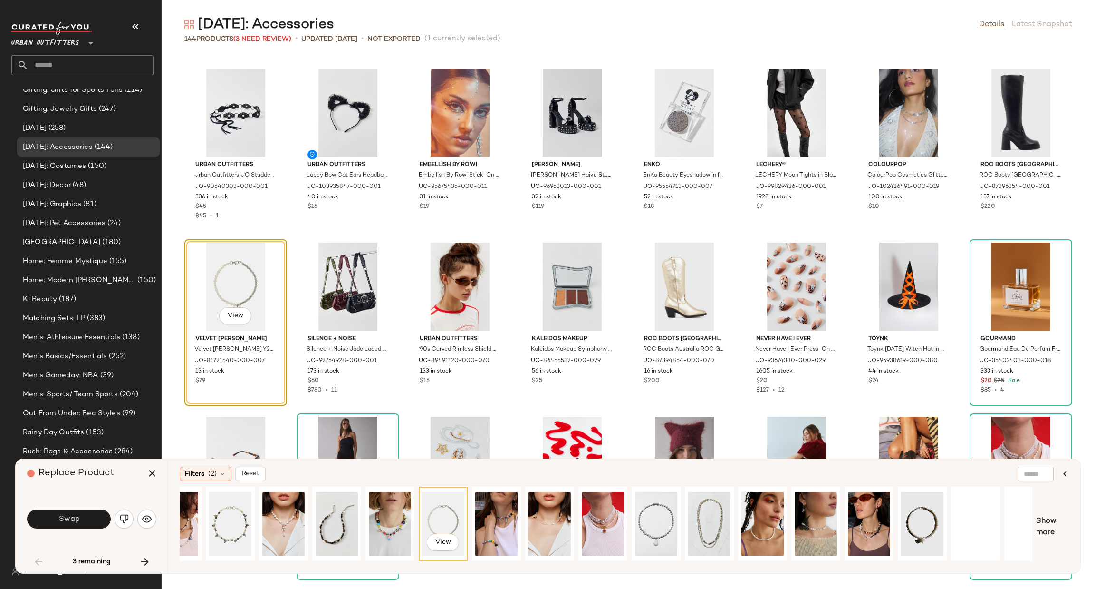
scroll to position [0, 207]
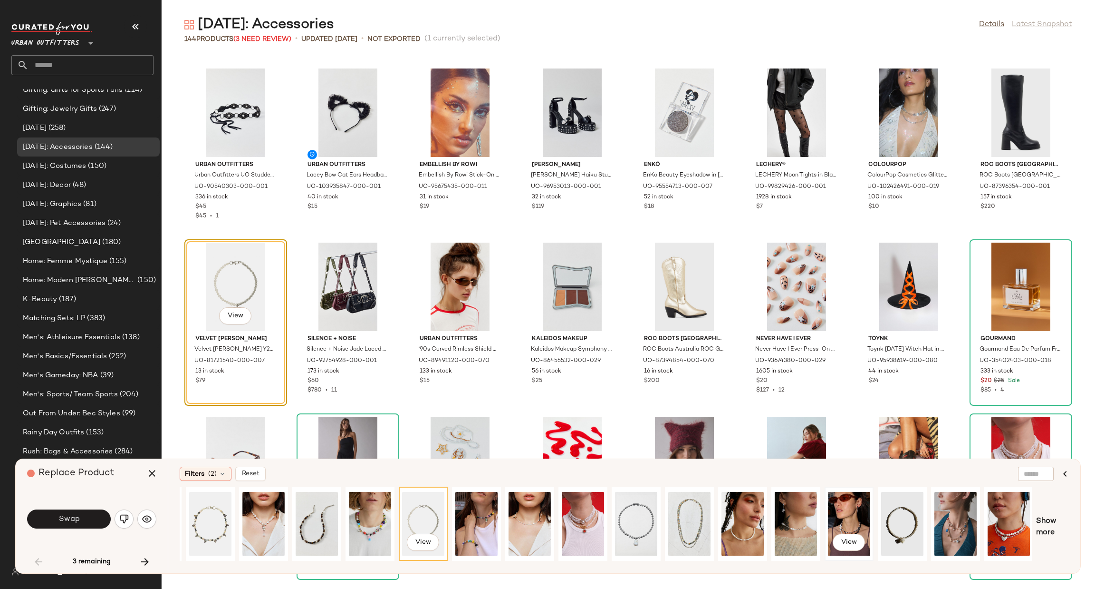
click at [840, 506] on div "View" at bounding box center [849, 524] width 42 height 68
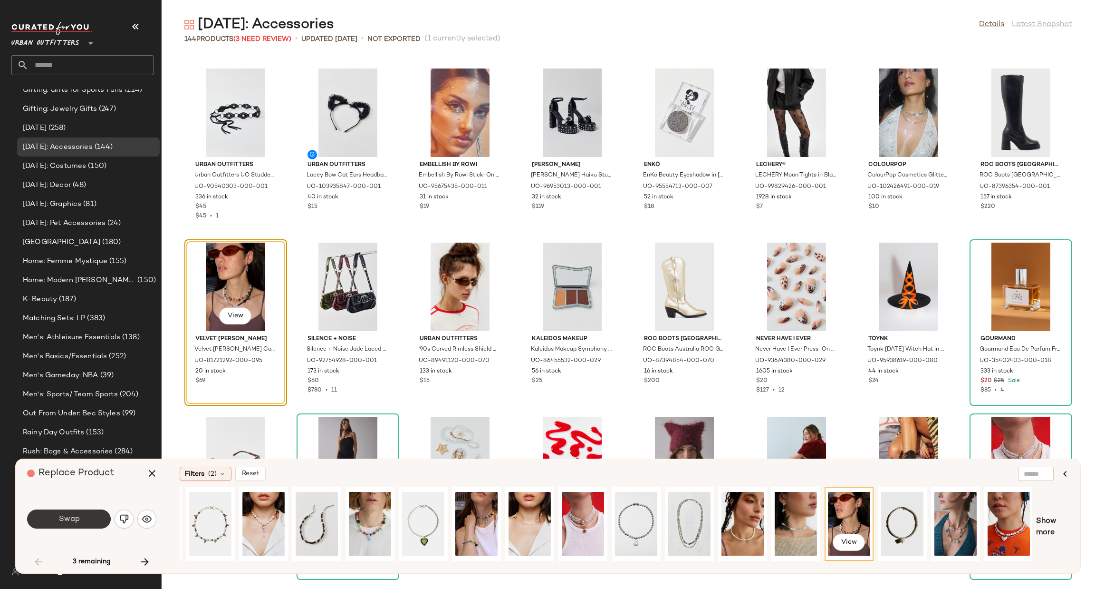
click at [67, 517] on span "Swap" at bounding box center [68, 518] width 21 height 9
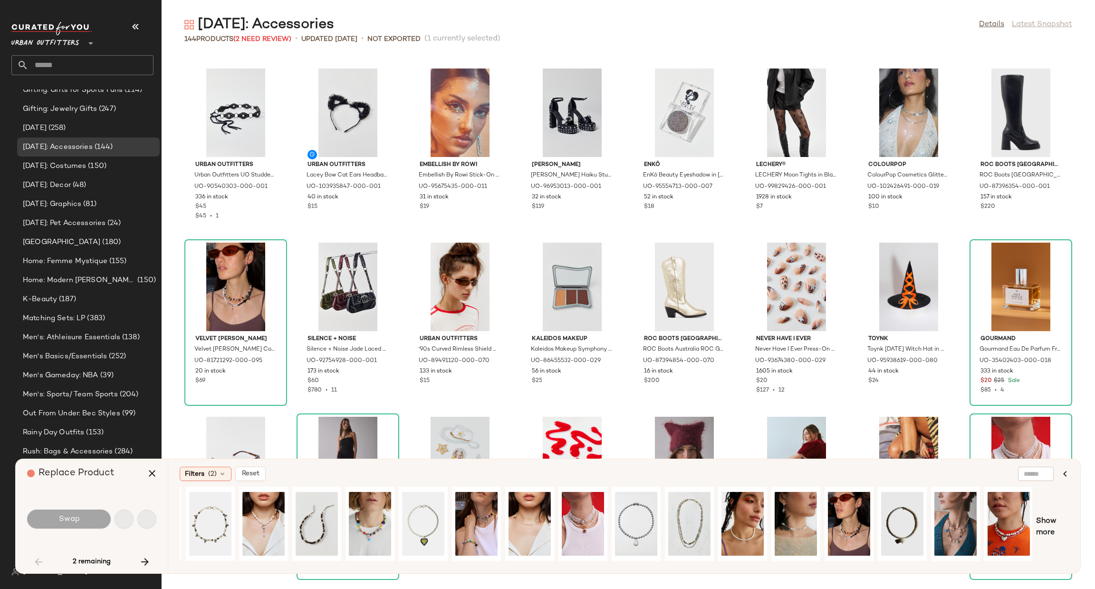
scroll to position [1044, 0]
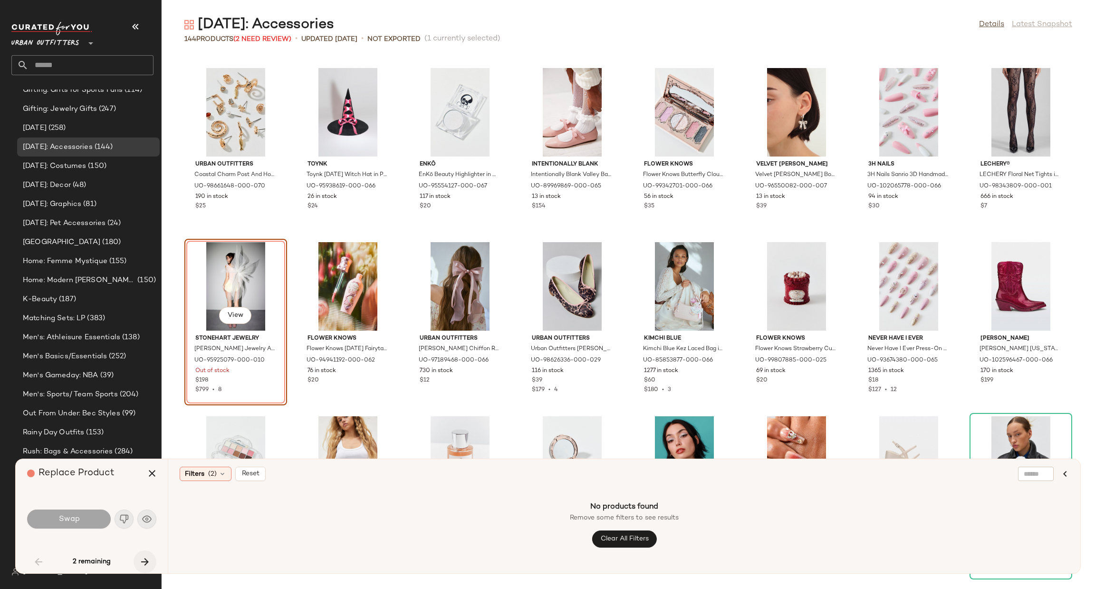
click at [141, 559] on icon "button" at bounding box center [144, 561] width 11 height 11
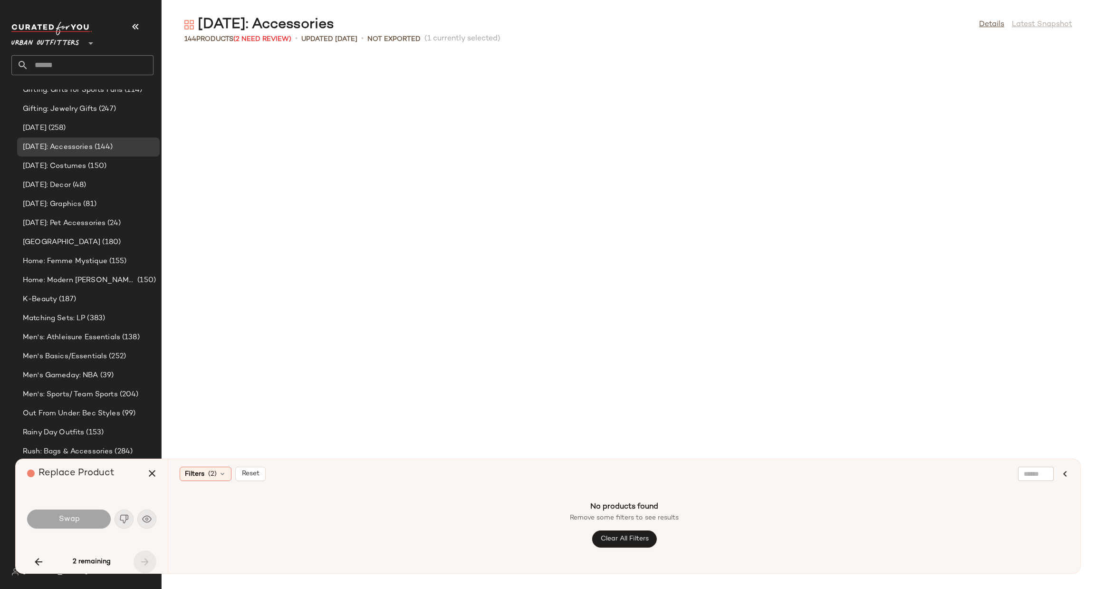
scroll to position [2435, 0]
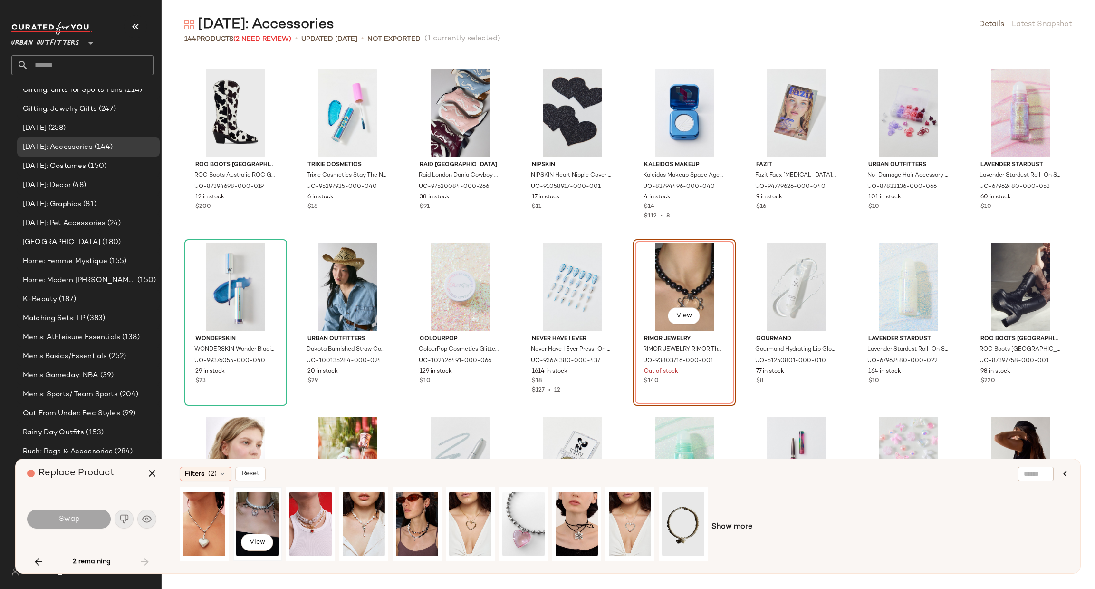
click at [235, 513] on div "View" at bounding box center [257, 523] width 47 height 72
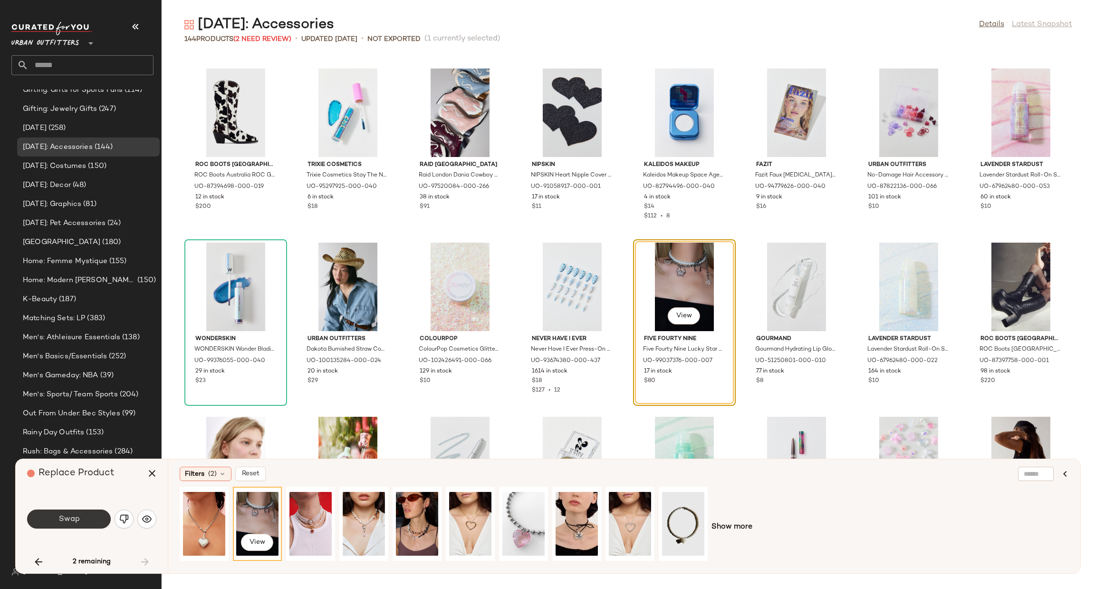
click at [95, 521] on button "Swap" at bounding box center [69, 518] width 84 height 19
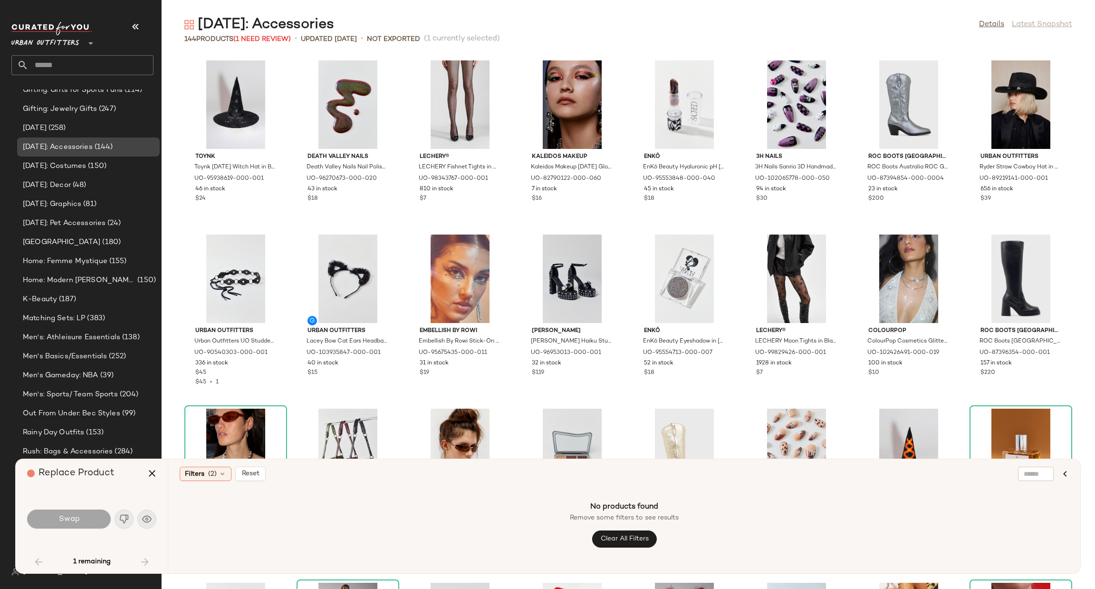
click at [115, 155] on div "[DATE]: Accessories (144)" at bounding box center [88, 146] width 143 height 19
click at [106, 165] on span "(150)" at bounding box center [96, 166] width 20 height 11
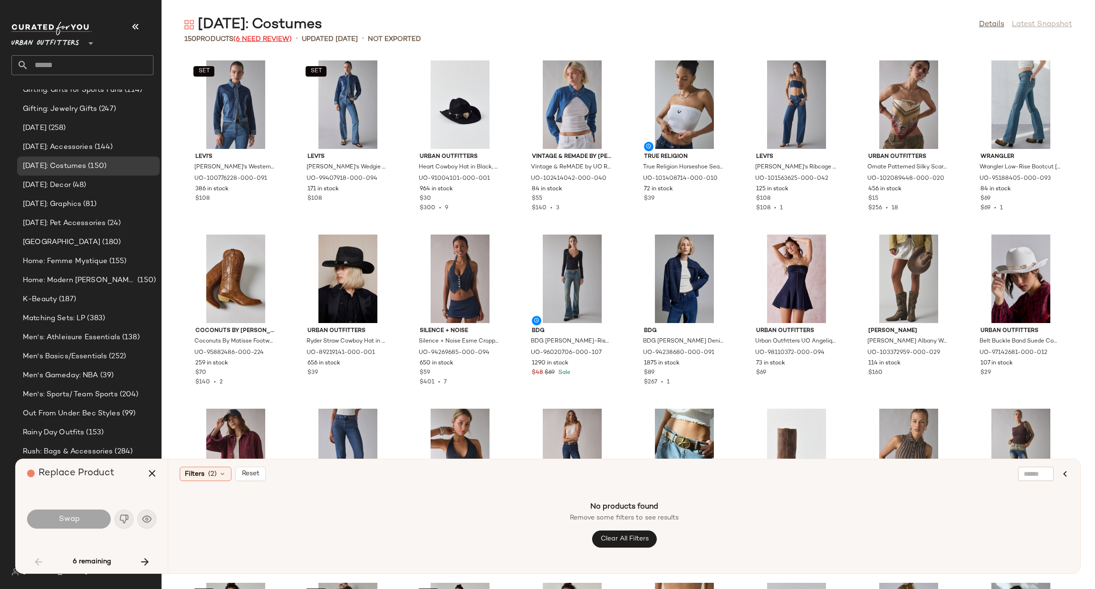
click at [282, 39] on span "(6 Need Review)" at bounding box center [262, 39] width 58 height 7
click at [256, 37] on span "(6 Need Review)" at bounding box center [262, 39] width 58 height 7
click at [1062, 471] on icon "button" at bounding box center [1065, 473] width 11 height 11
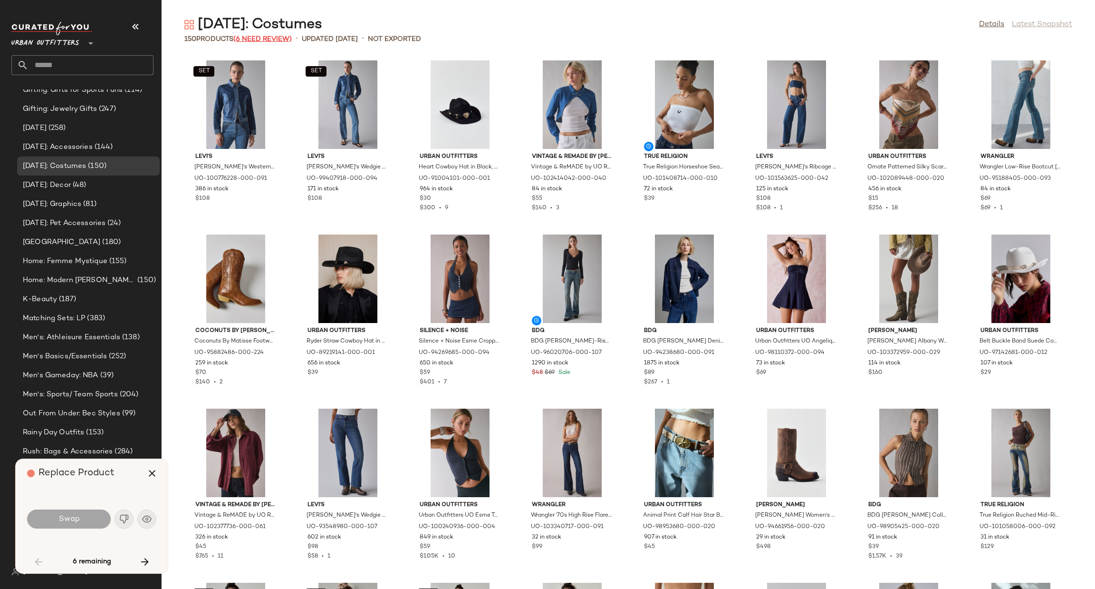
click at [258, 41] on span "(6 Need Review)" at bounding box center [262, 39] width 58 height 7
click at [149, 556] on icon "button" at bounding box center [144, 561] width 11 height 11
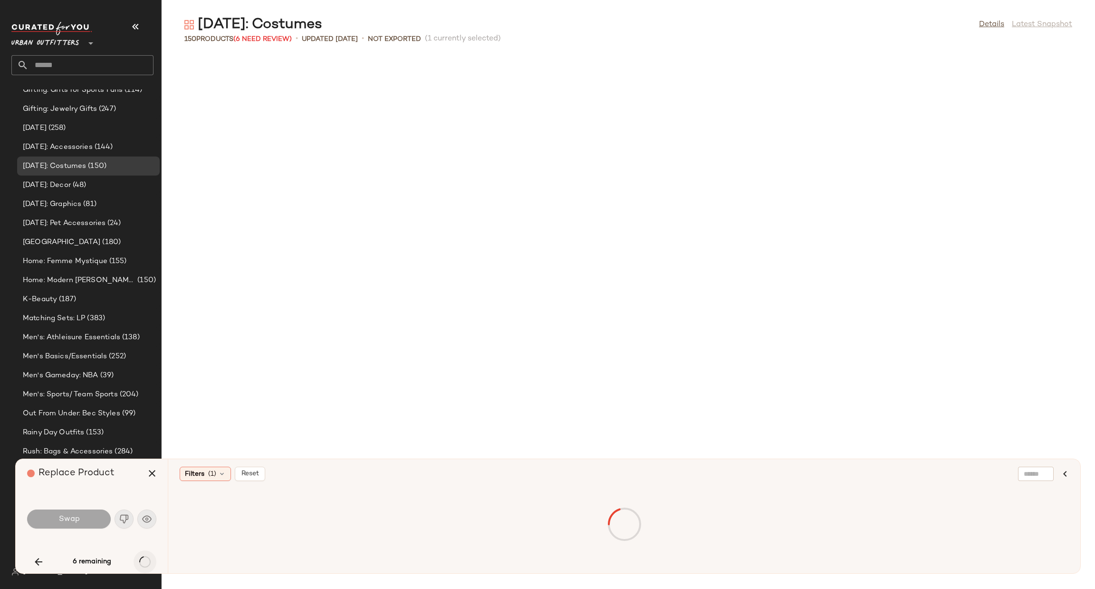
scroll to position [1044, 0]
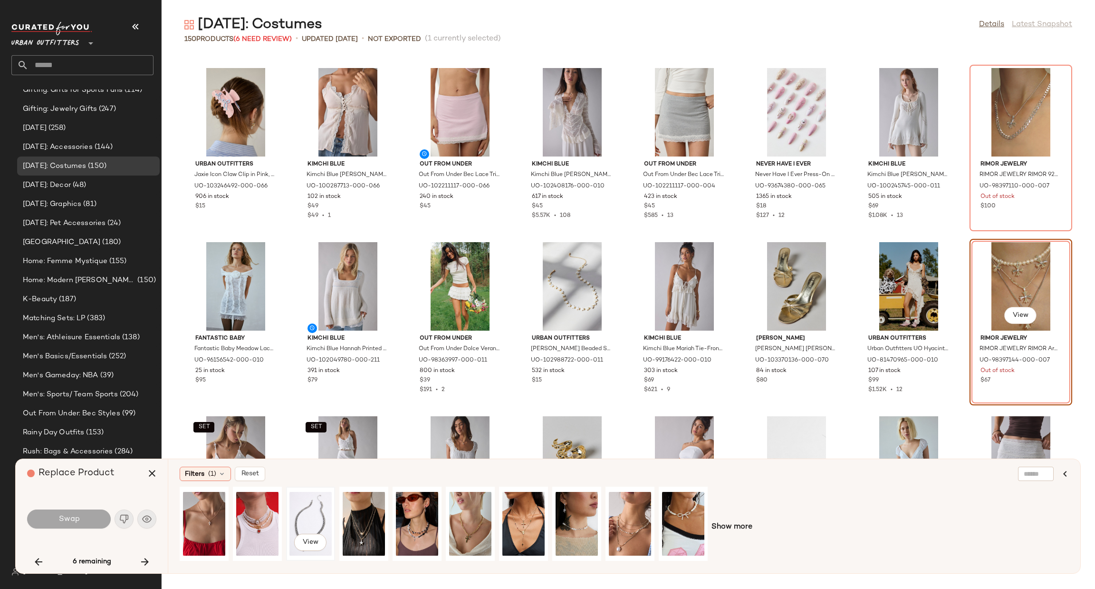
click at [324, 511] on div "View" at bounding box center [311, 524] width 42 height 68
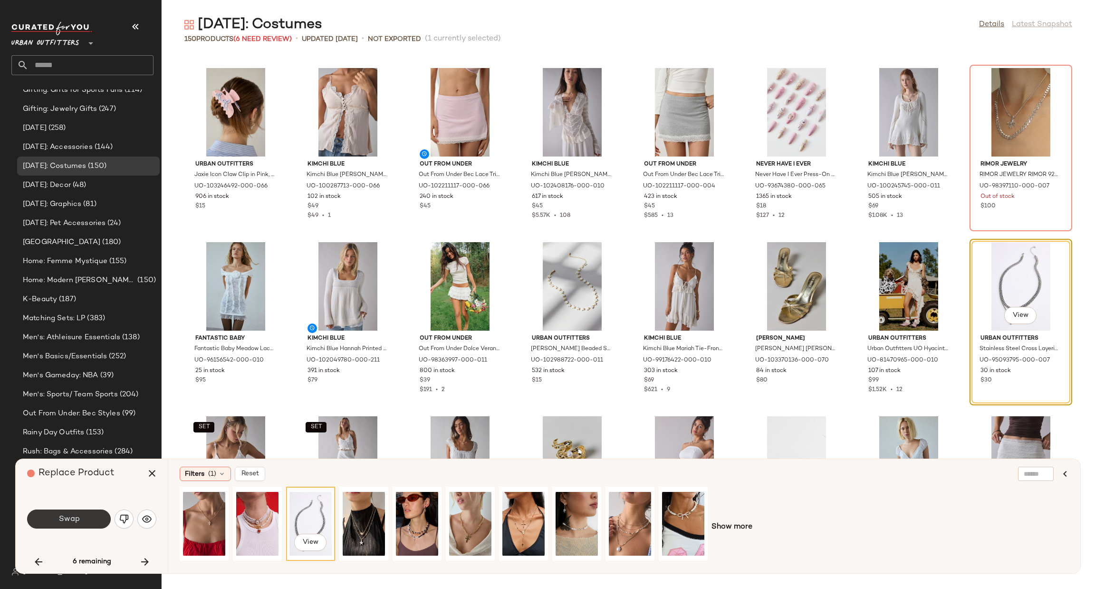
click at [92, 524] on button "Swap" at bounding box center [69, 518] width 84 height 19
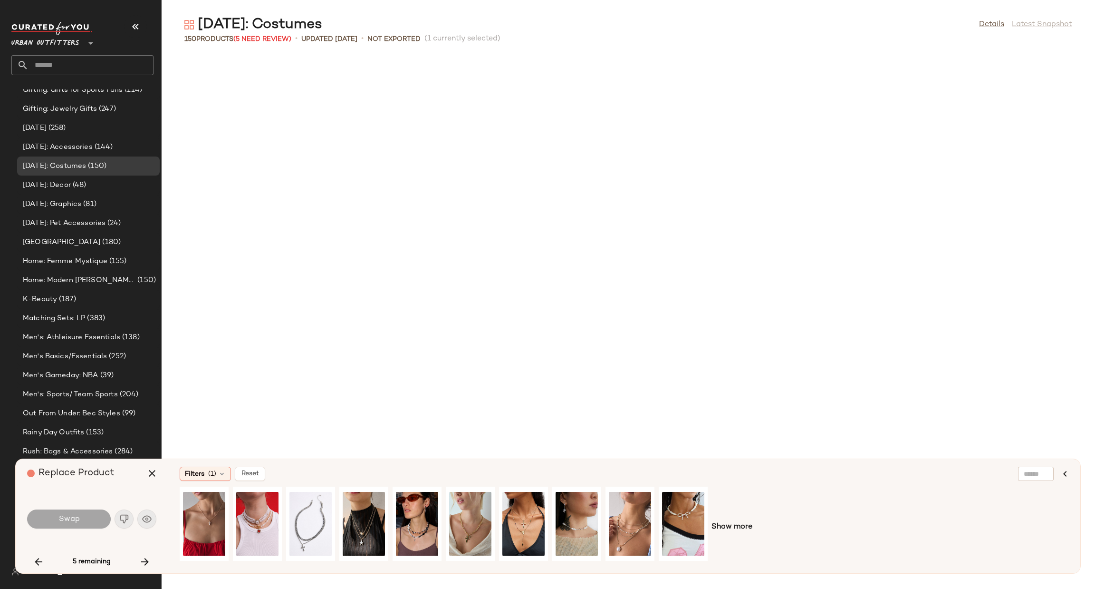
scroll to position [1565, 0]
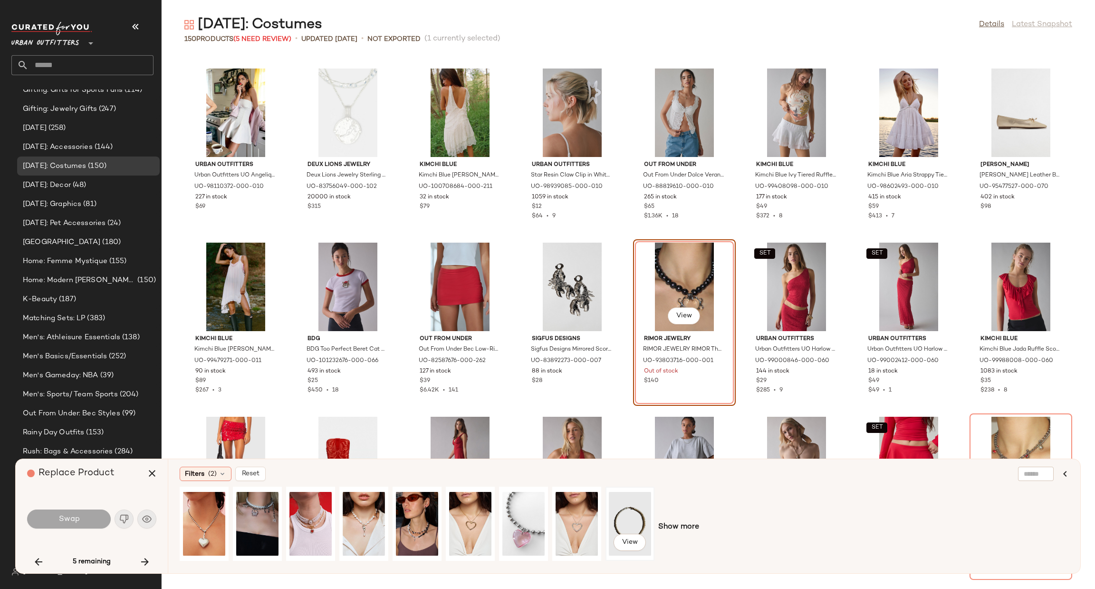
click at [618, 518] on div "View" at bounding box center [630, 524] width 42 height 68
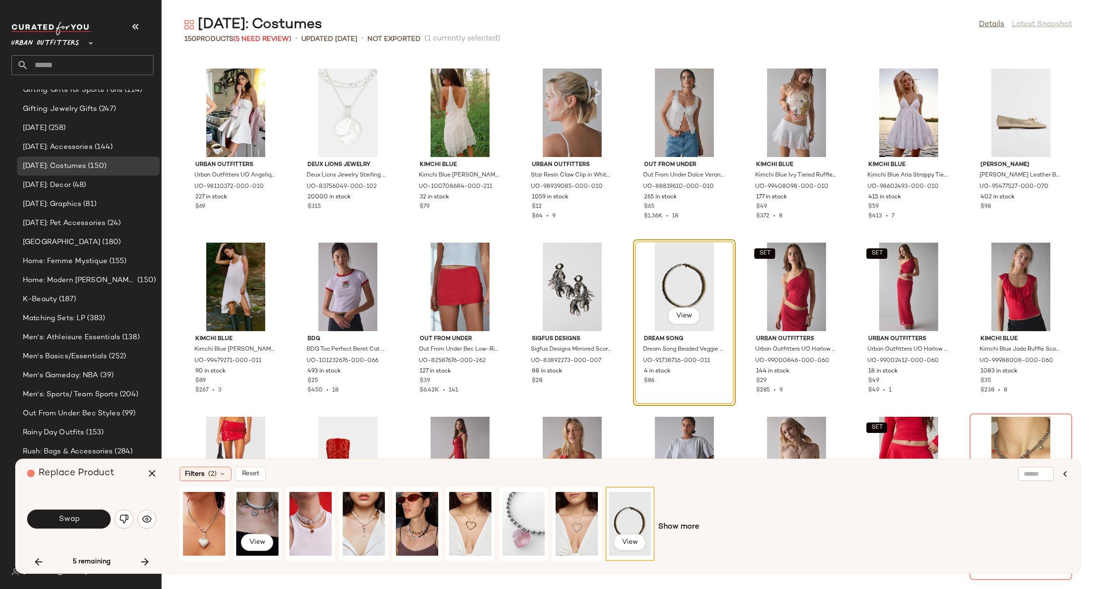
click at [259, 488] on div "View" at bounding box center [257, 523] width 47 height 72
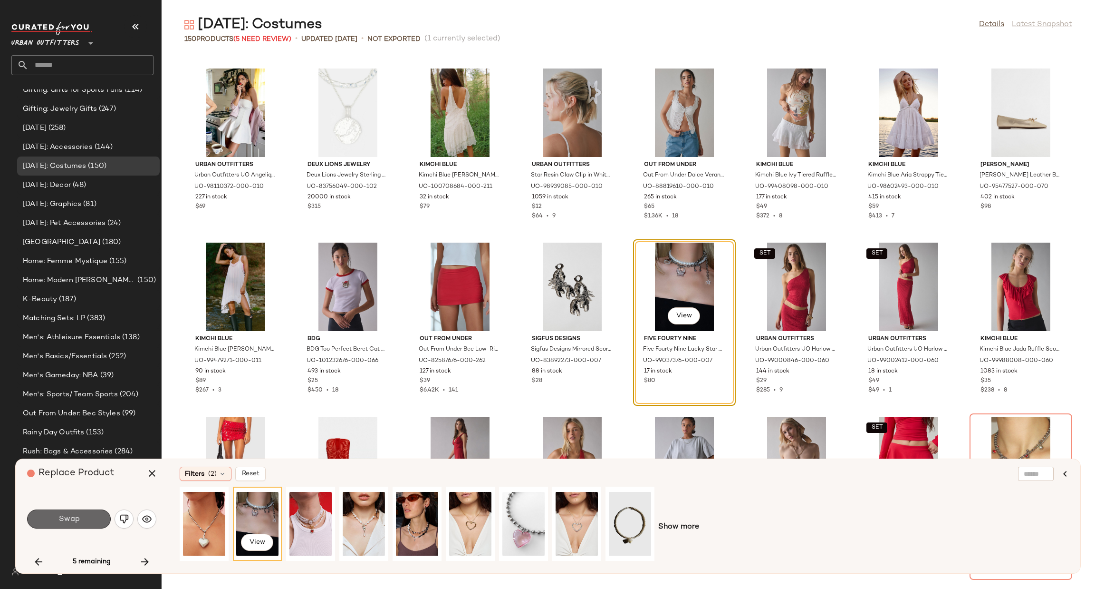
click at [93, 523] on button "Swap" at bounding box center [69, 518] width 84 height 19
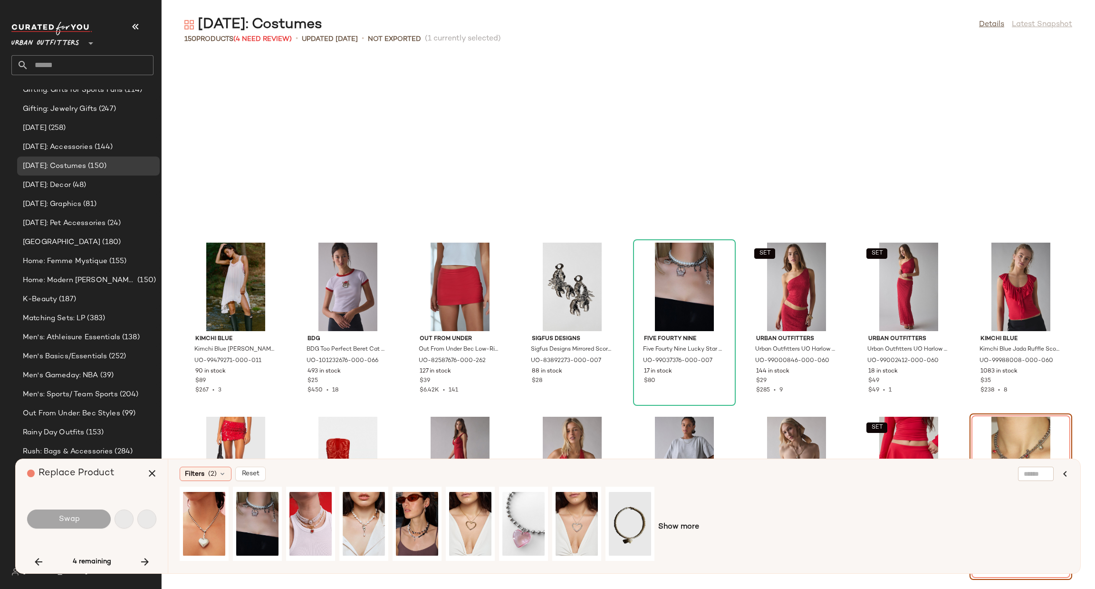
scroll to position [1739, 0]
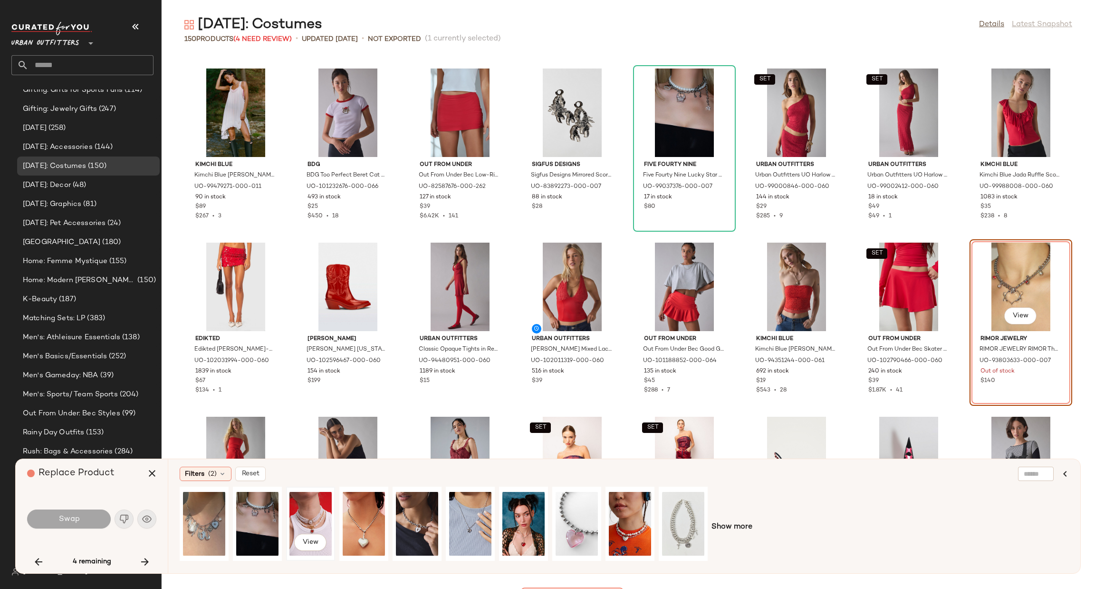
click at [313, 499] on div "View" at bounding box center [311, 524] width 42 height 68
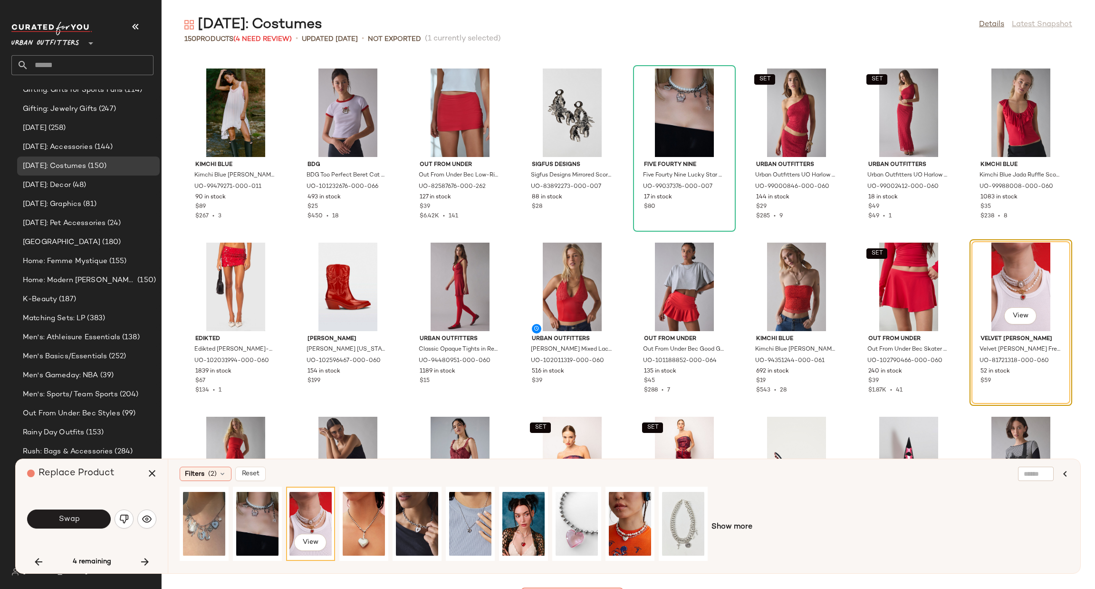
click at [70, 518] on span "Swap" at bounding box center [68, 518] width 21 height 9
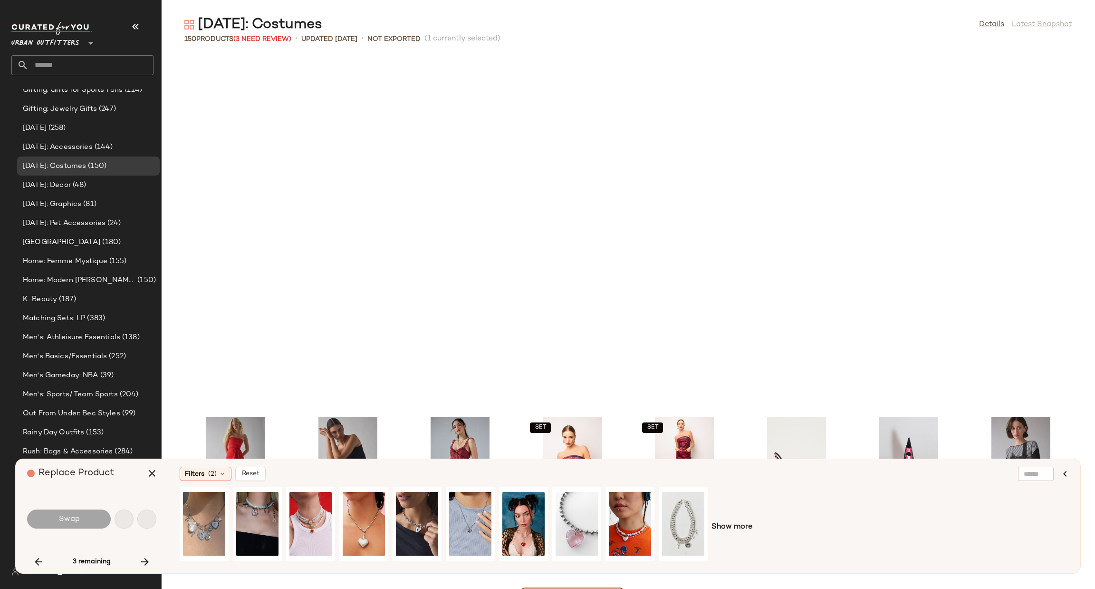
scroll to position [2088, 0]
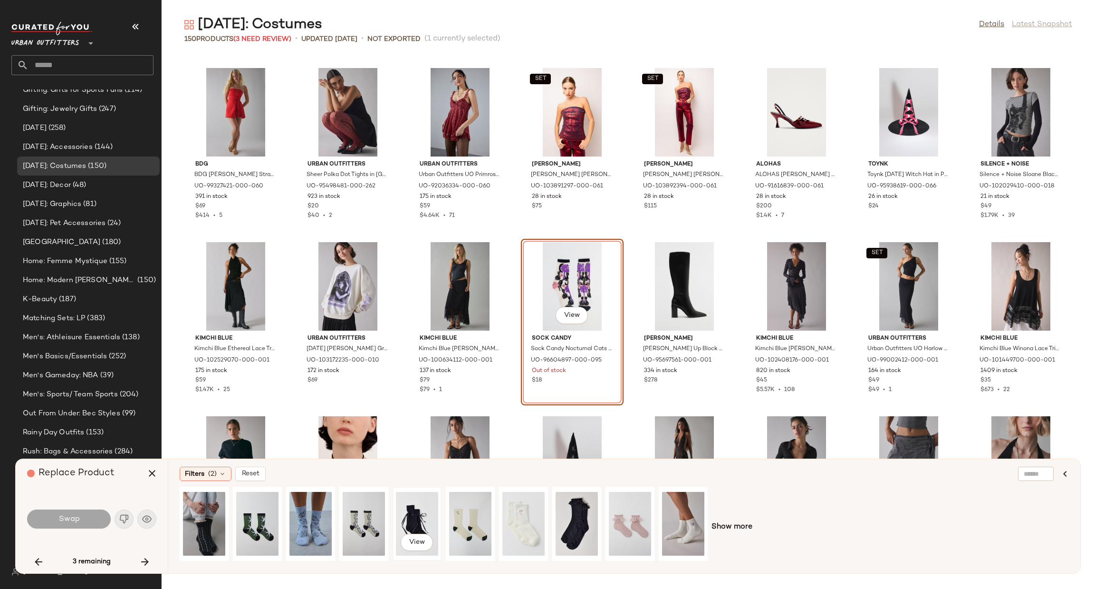
click at [423, 504] on div "View" at bounding box center [417, 524] width 42 height 68
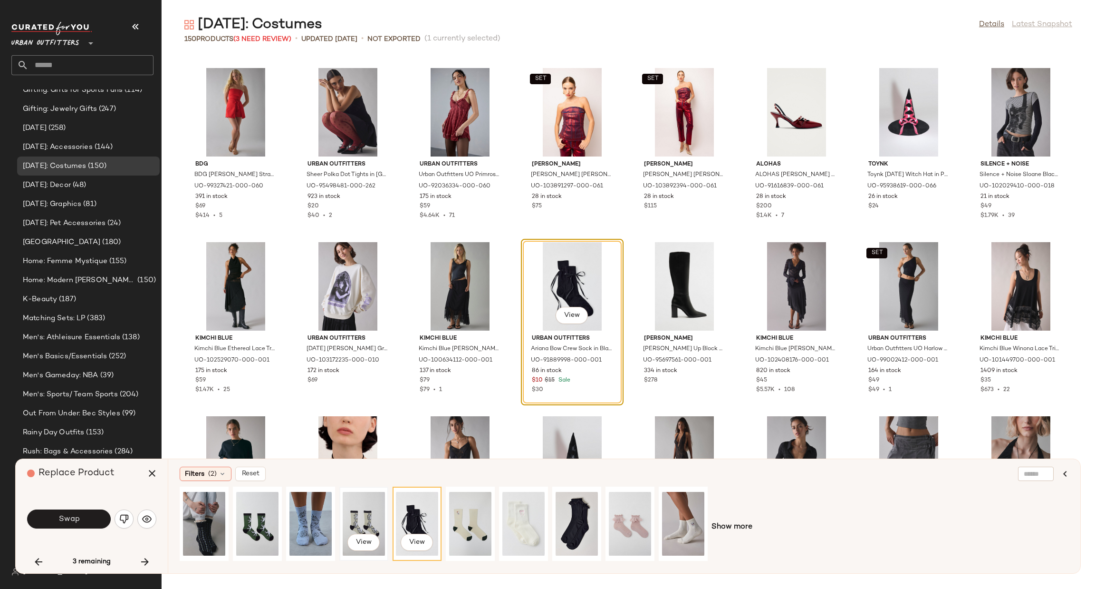
click at [364, 521] on div "View" at bounding box center [364, 524] width 42 height 68
click at [397, 516] on div "View" at bounding box center [417, 524] width 42 height 68
click at [89, 516] on button "Swap" at bounding box center [69, 518] width 84 height 19
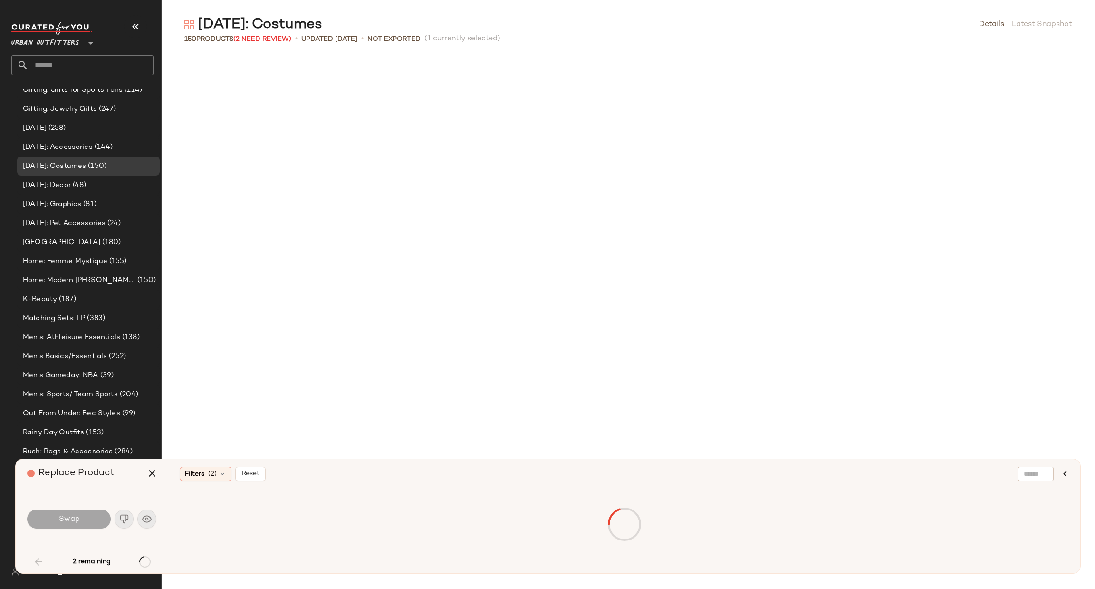
scroll to position [869, 0]
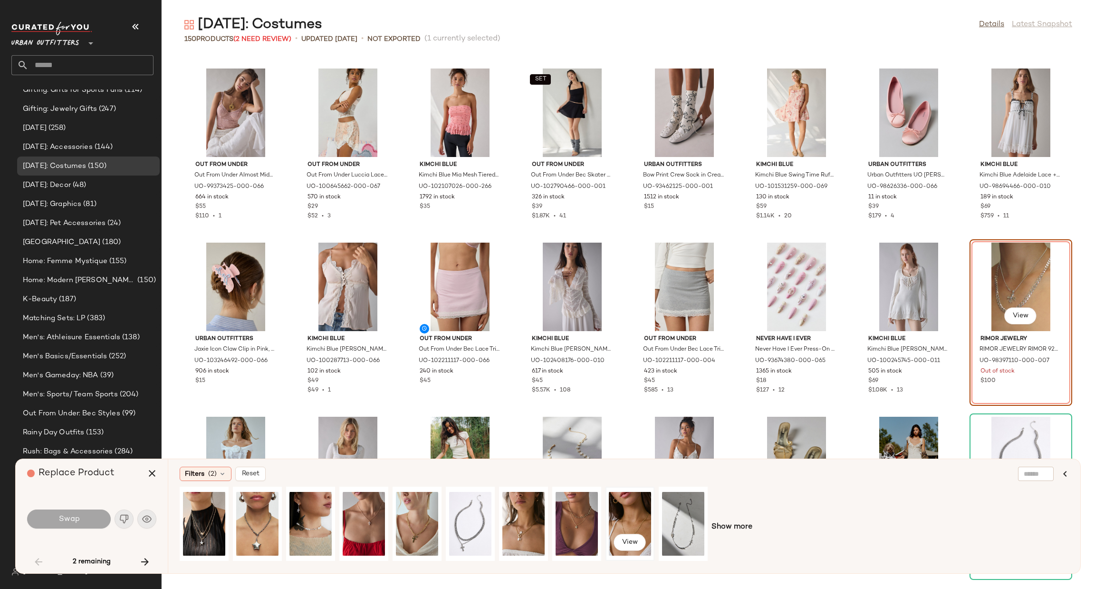
click at [628, 511] on div "View" at bounding box center [630, 524] width 42 height 68
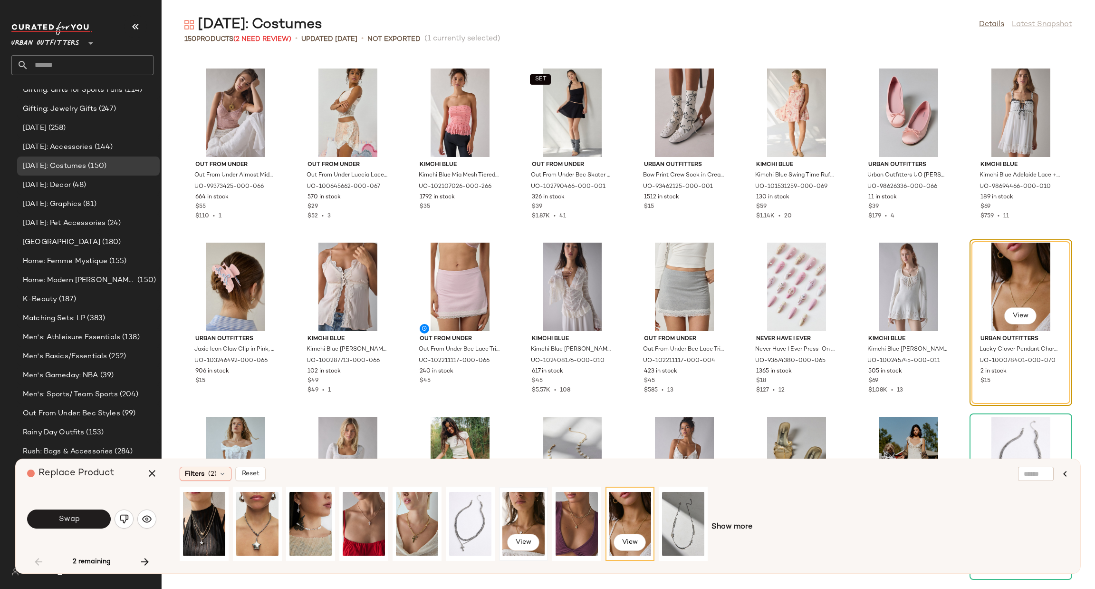
click at [514, 503] on div "View" at bounding box center [523, 524] width 42 height 68
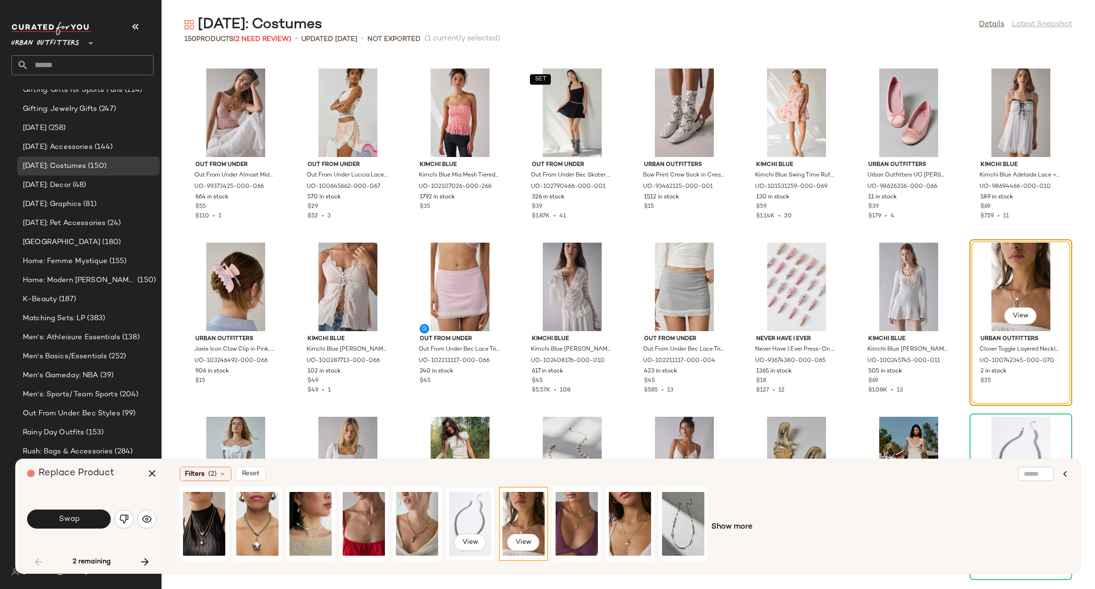
click at [466, 497] on div "View" at bounding box center [470, 524] width 42 height 68
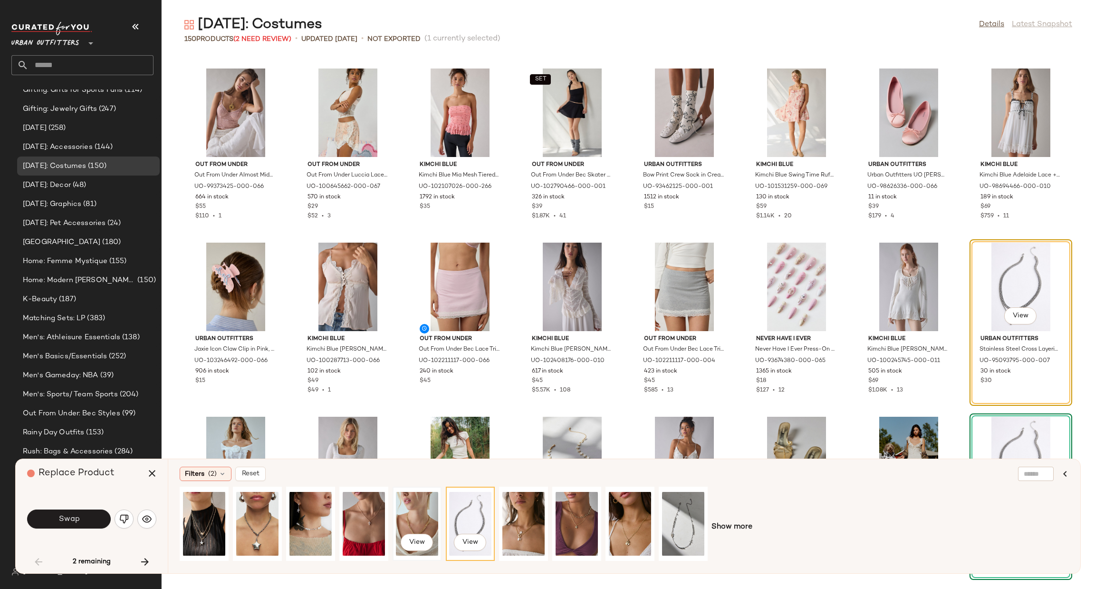
click at [425, 506] on div "View" at bounding box center [417, 524] width 42 height 68
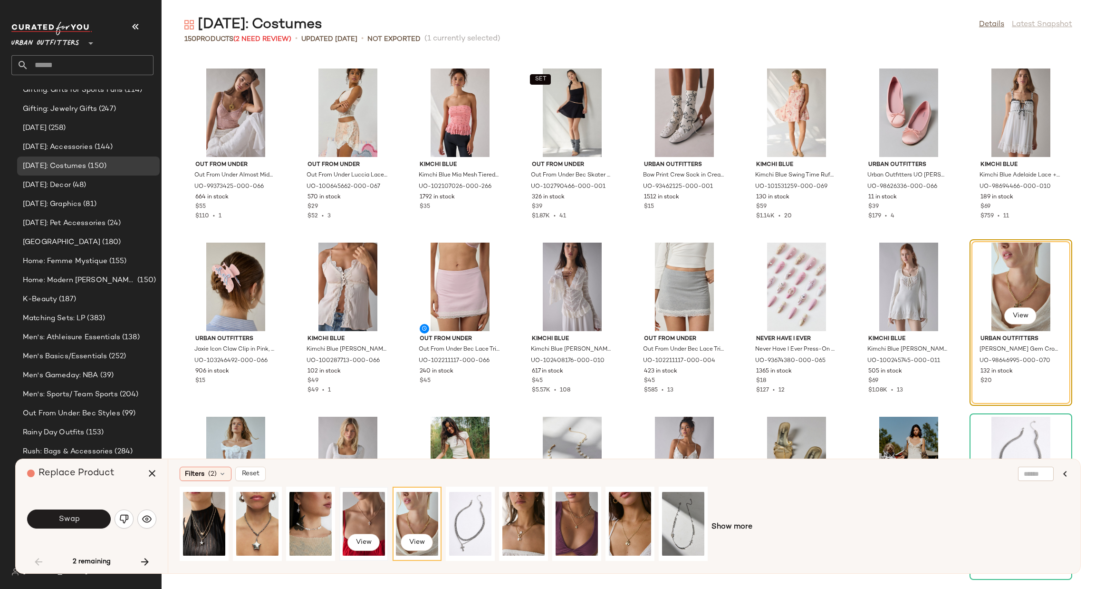
click at [368, 494] on div "View" at bounding box center [364, 524] width 42 height 68
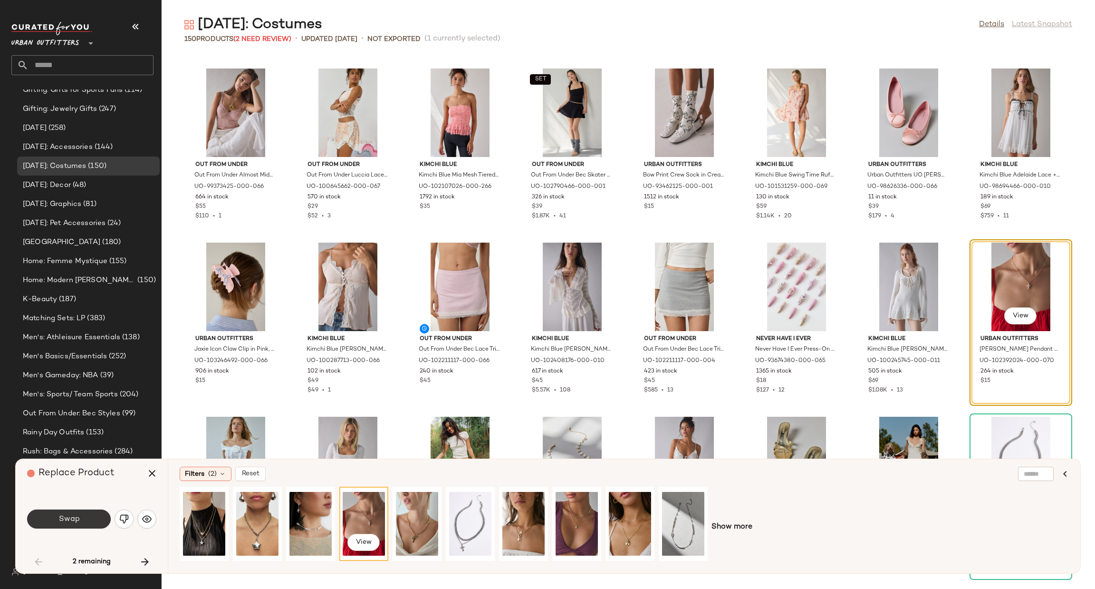
click at [73, 525] on button "Swap" at bounding box center [69, 518] width 84 height 19
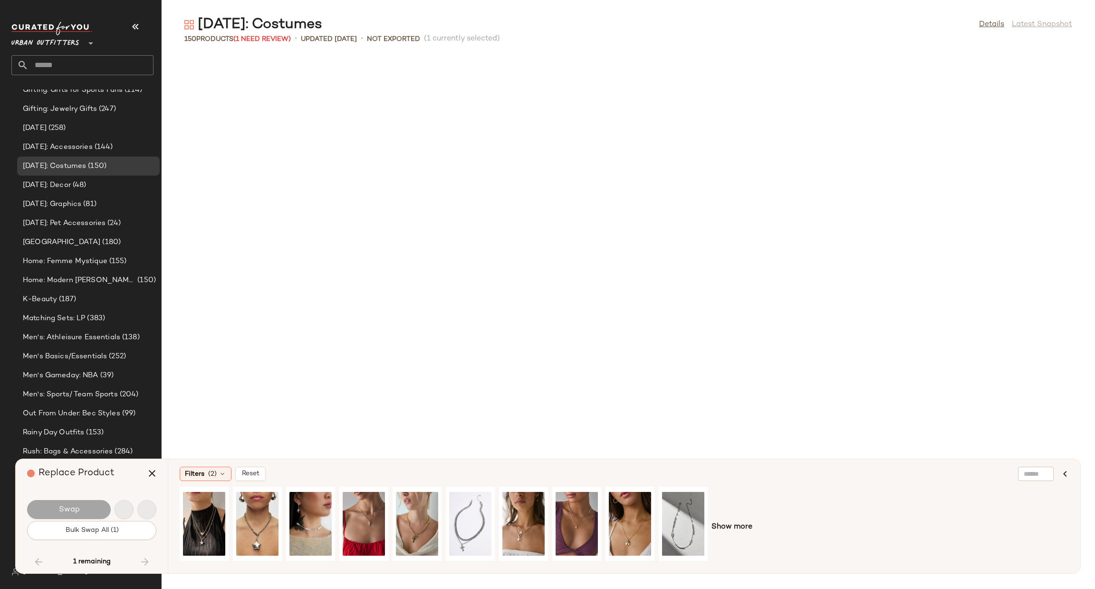
scroll to position [2774, 0]
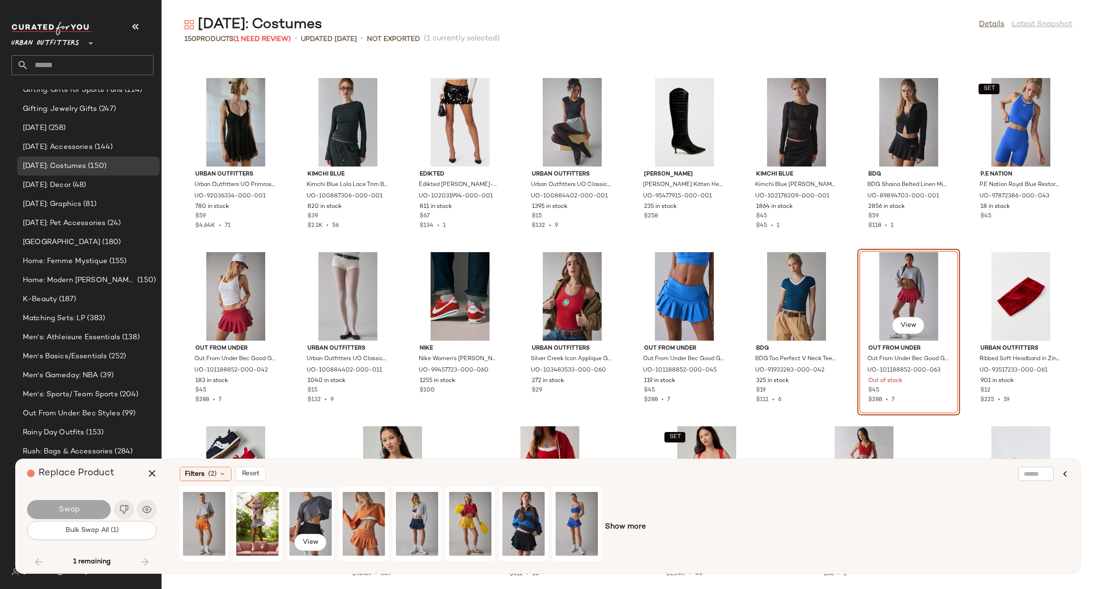
click at [308, 512] on div "View" at bounding box center [311, 524] width 42 height 68
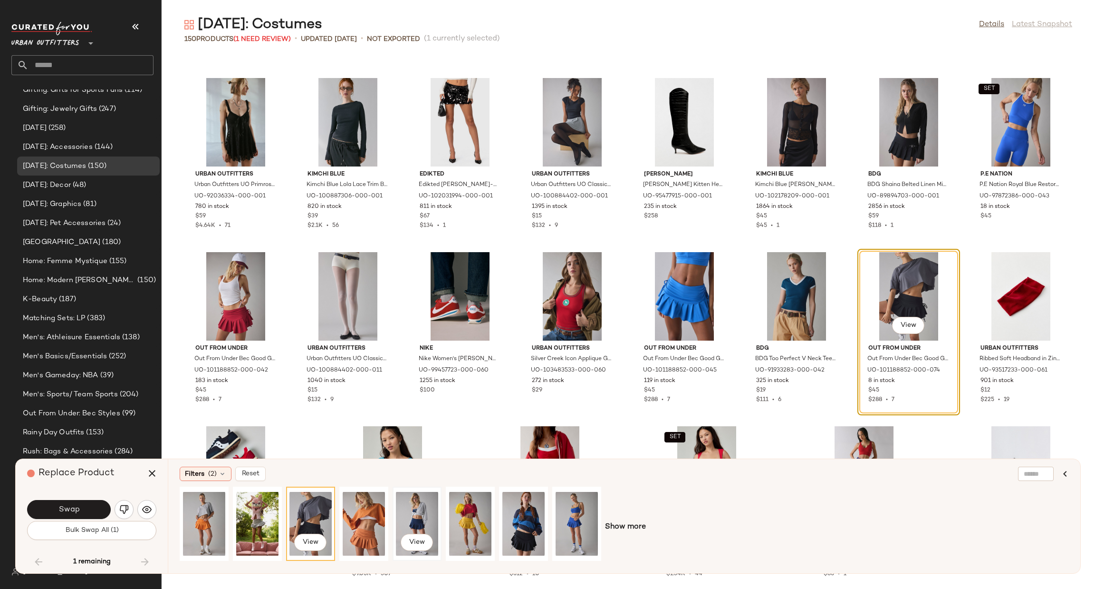
click at [433, 495] on div "View" at bounding box center [417, 524] width 42 height 68
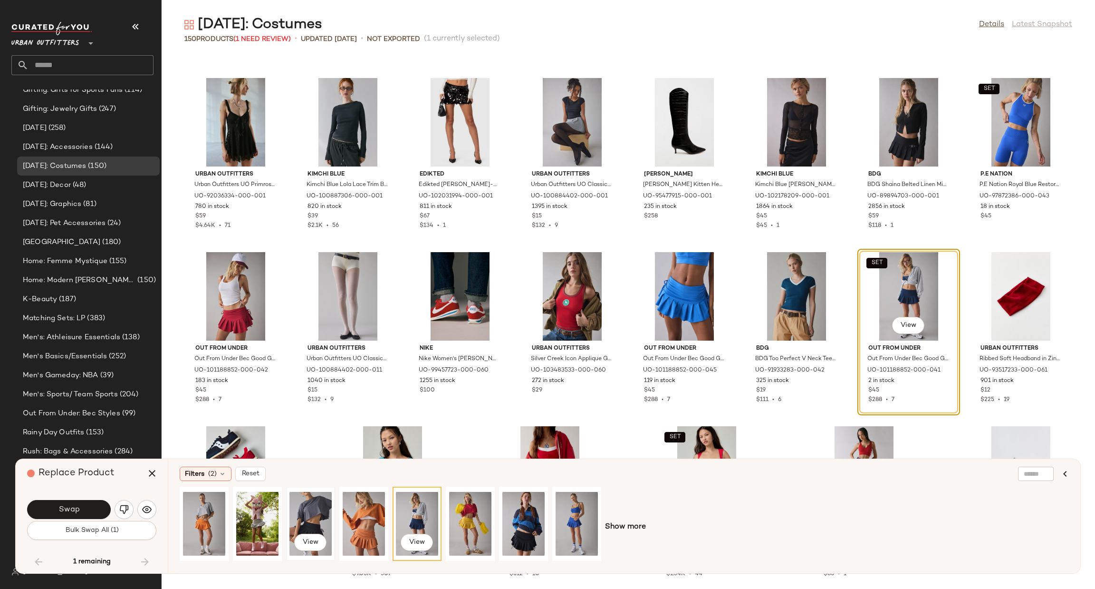
click at [322, 525] on div "View" at bounding box center [311, 524] width 42 height 68
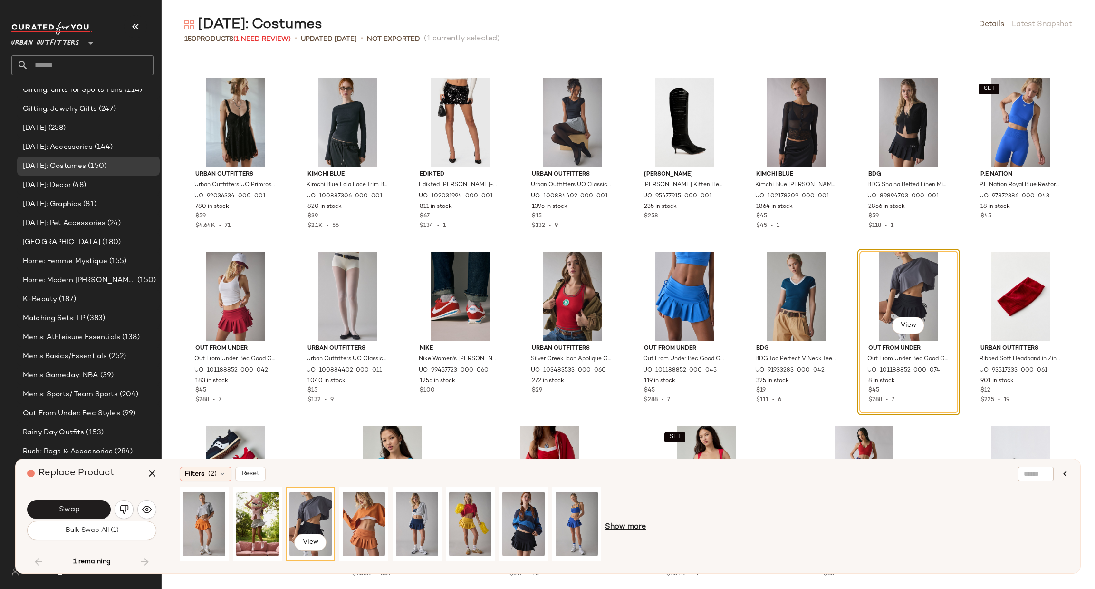
click at [612, 529] on span "Show more" at bounding box center [625, 526] width 41 height 11
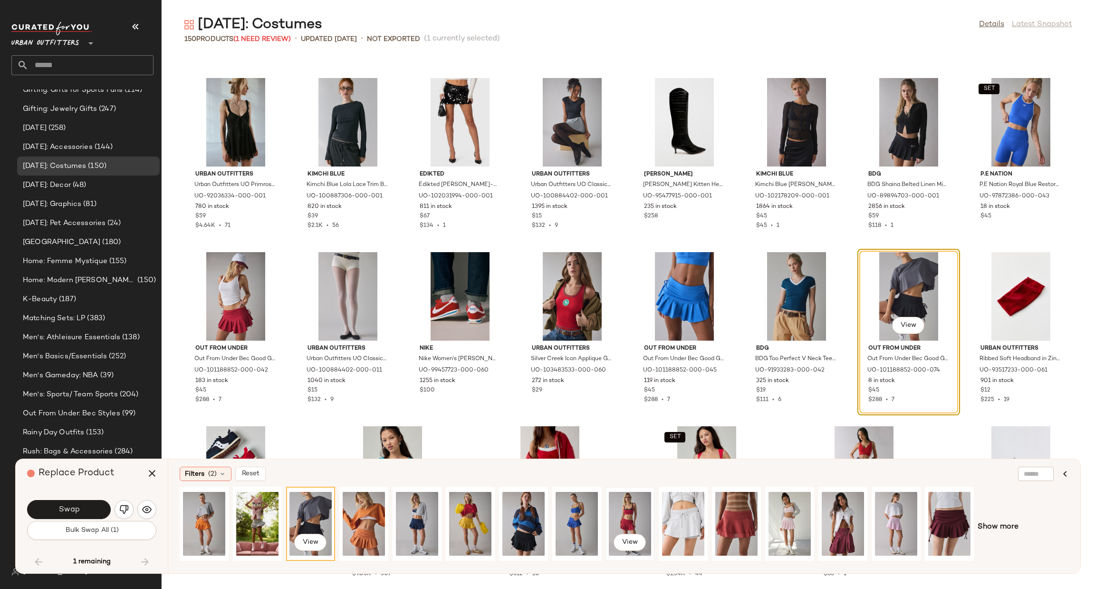
click at [614, 531] on div "View" at bounding box center [630, 524] width 42 height 68
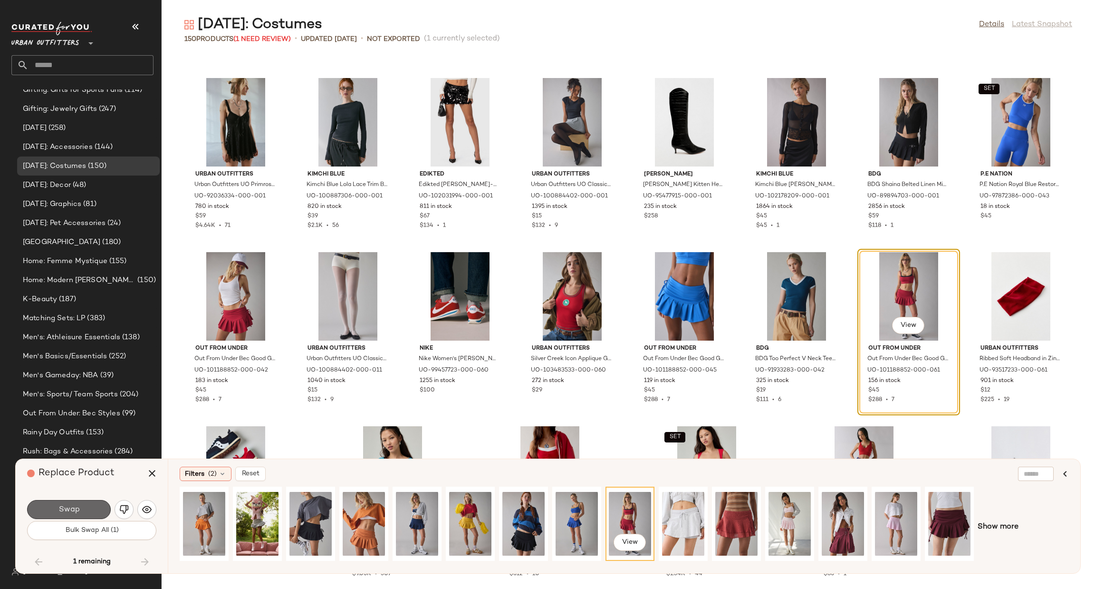
click at [95, 502] on button "Swap" at bounding box center [69, 509] width 84 height 19
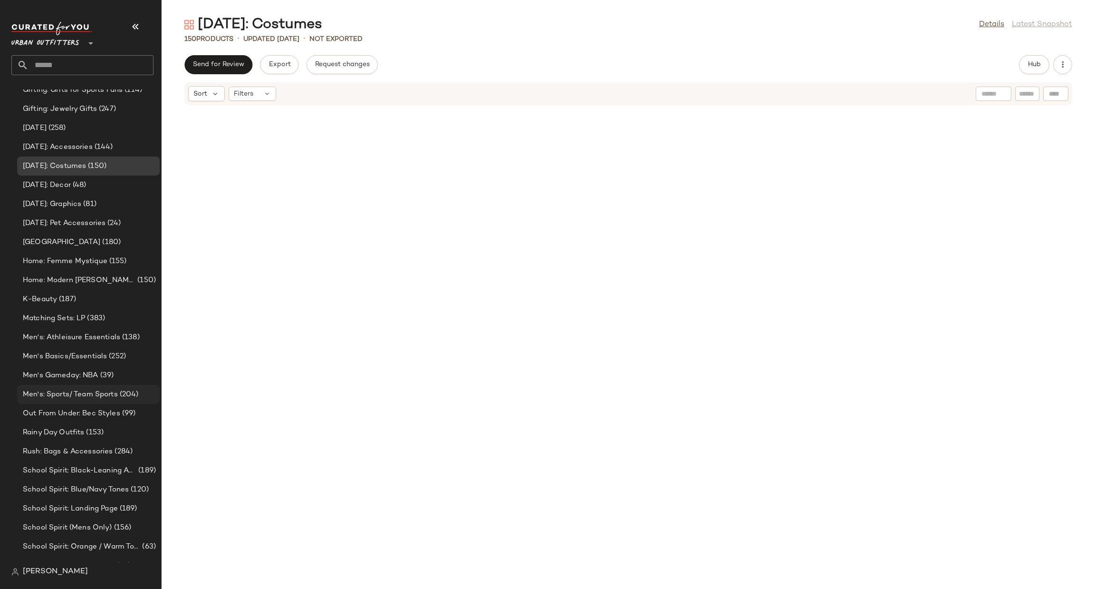
scroll to position [1205, 0]
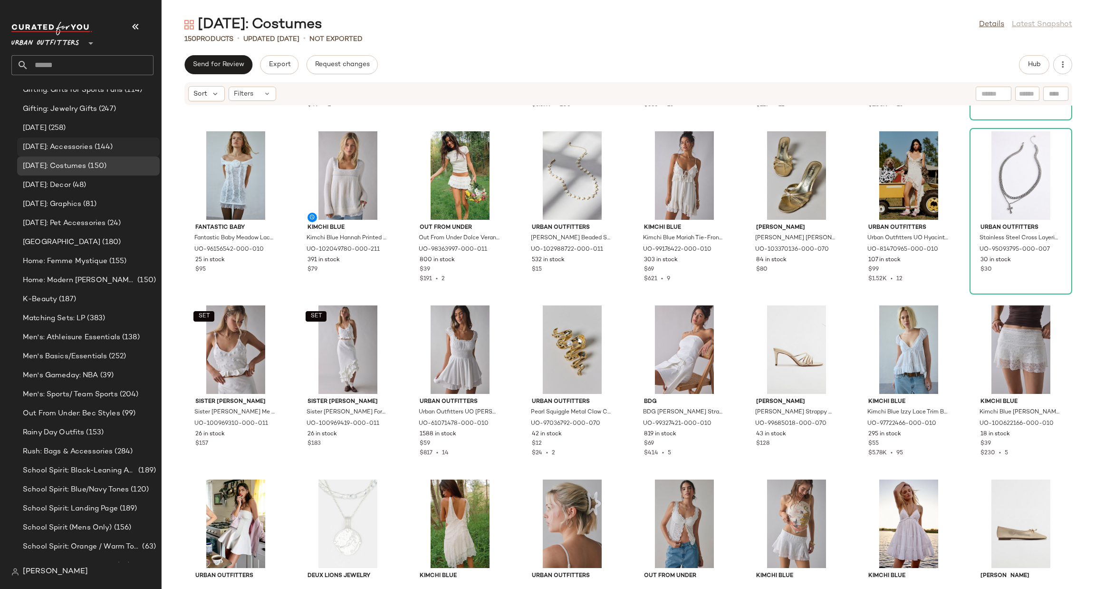
click at [138, 142] on div "[DATE]: Accessories (144)" at bounding box center [88, 147] width 136 height 11
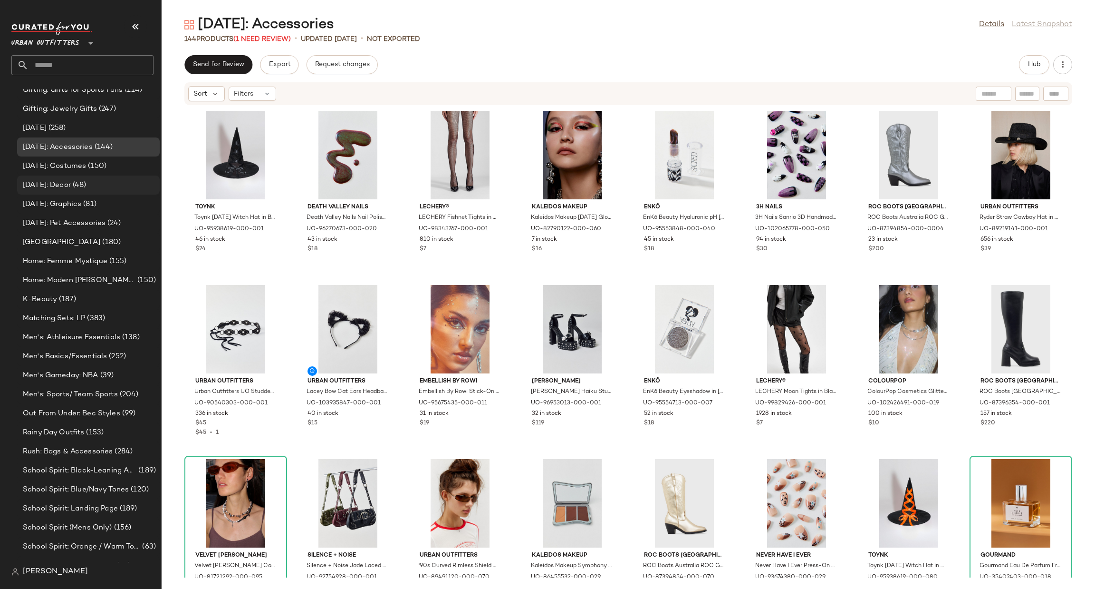
click at [118, 180] on div "[DATE]: Decor (48)" at bounding box center [88, 185] width 136 height 11
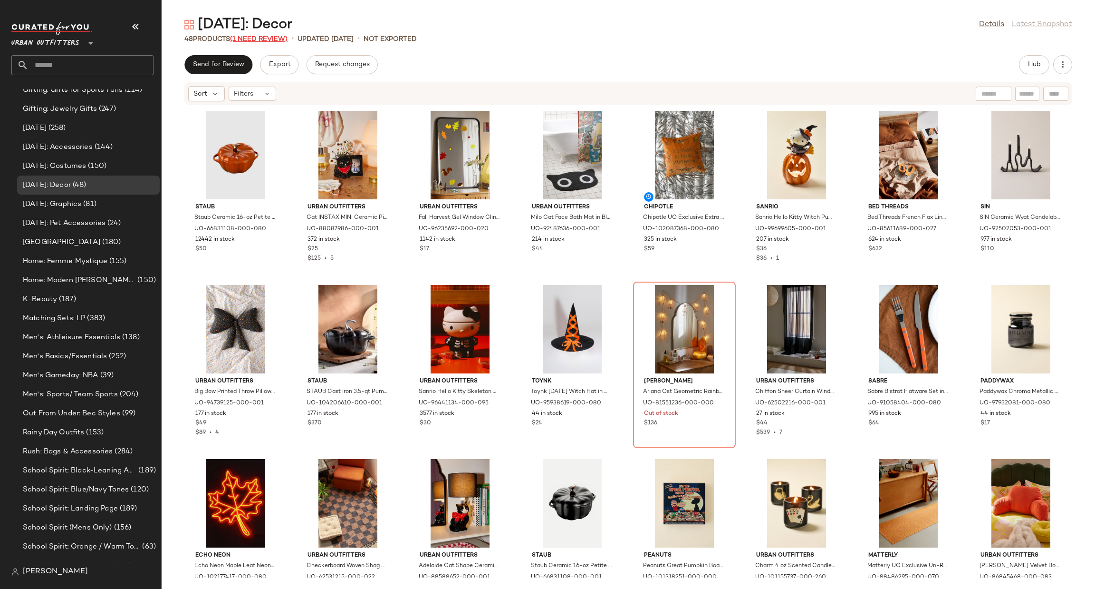
click at [278, 39] on span "(1 Need Review)" at bounding box center [259, 39] width 58 height 7
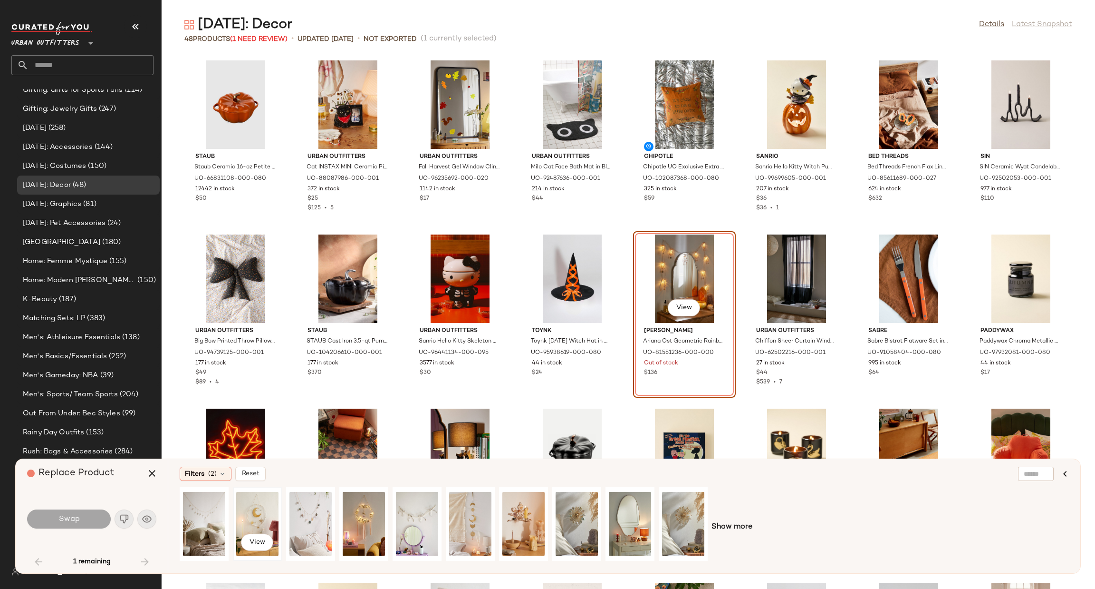
click at [267, 515] on div "View" at bounding box center [257, 524] width 42 height 68
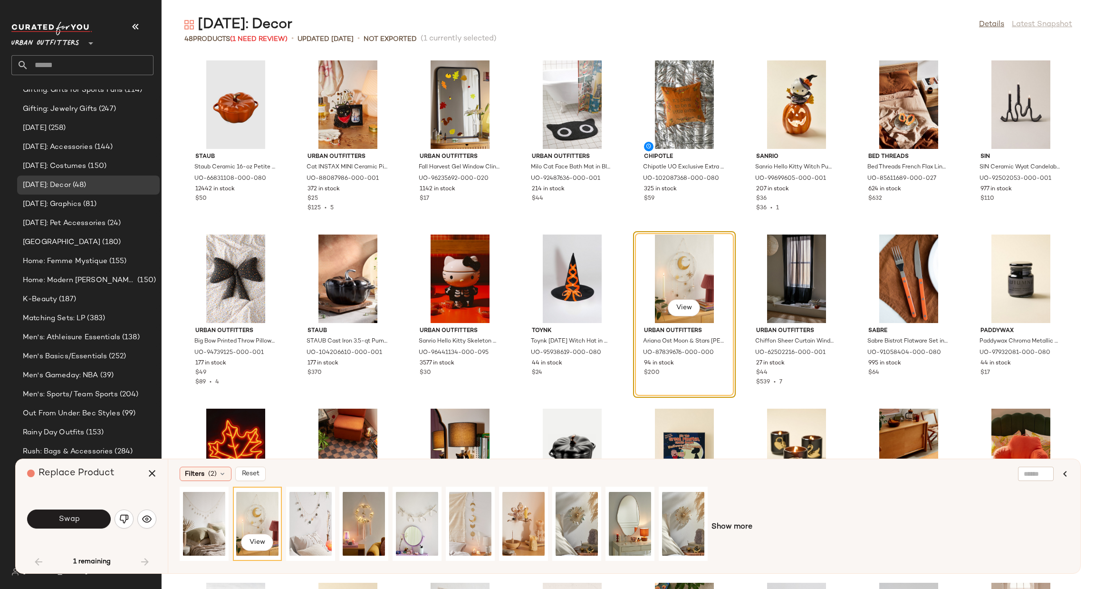
click at [113, 521] on div "Swap" at bounding box center [91, 518] width 129 height 23
click at [106, 526] on button "Swap" at bounding box center [69, 518] width 84 height 19
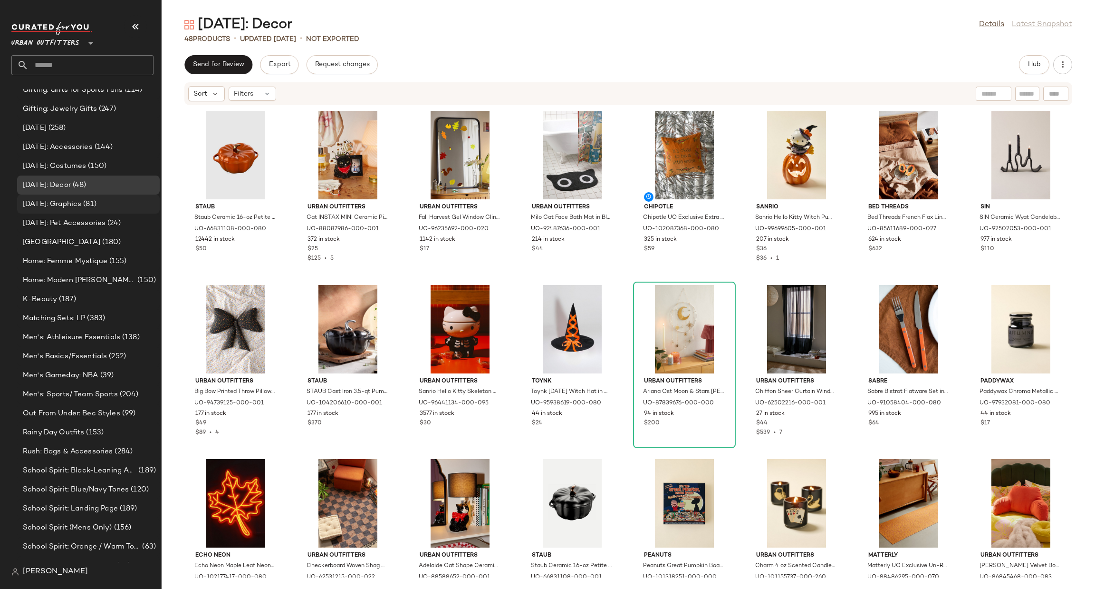
click at [128, 200] on div "[DATE]: Graphics (81)" at bounding box center [88, 204] width 136 height 11
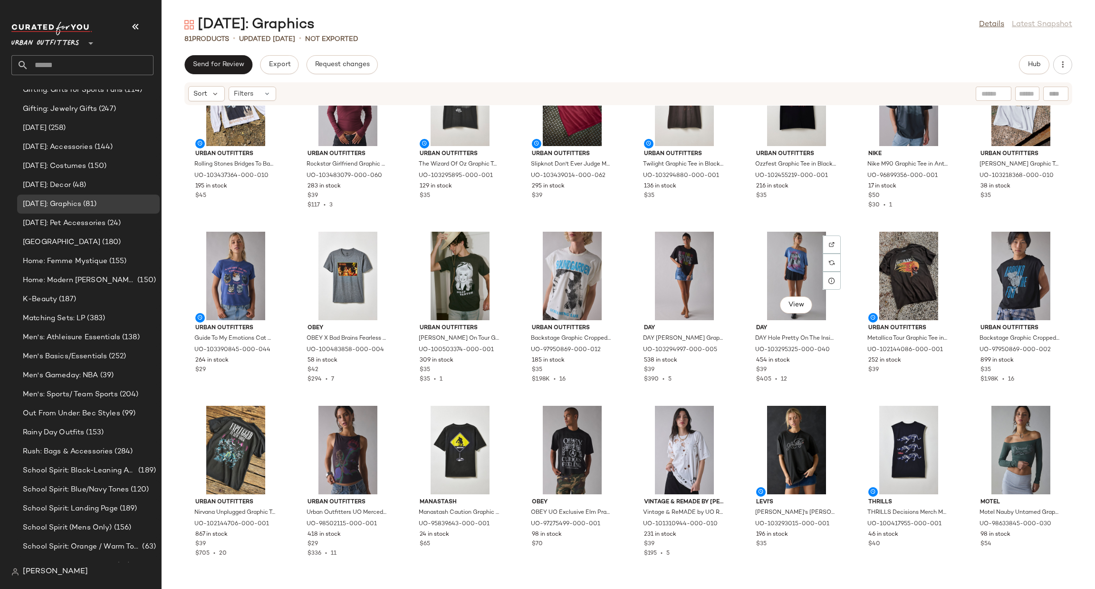
scroll to position [1148, 0]
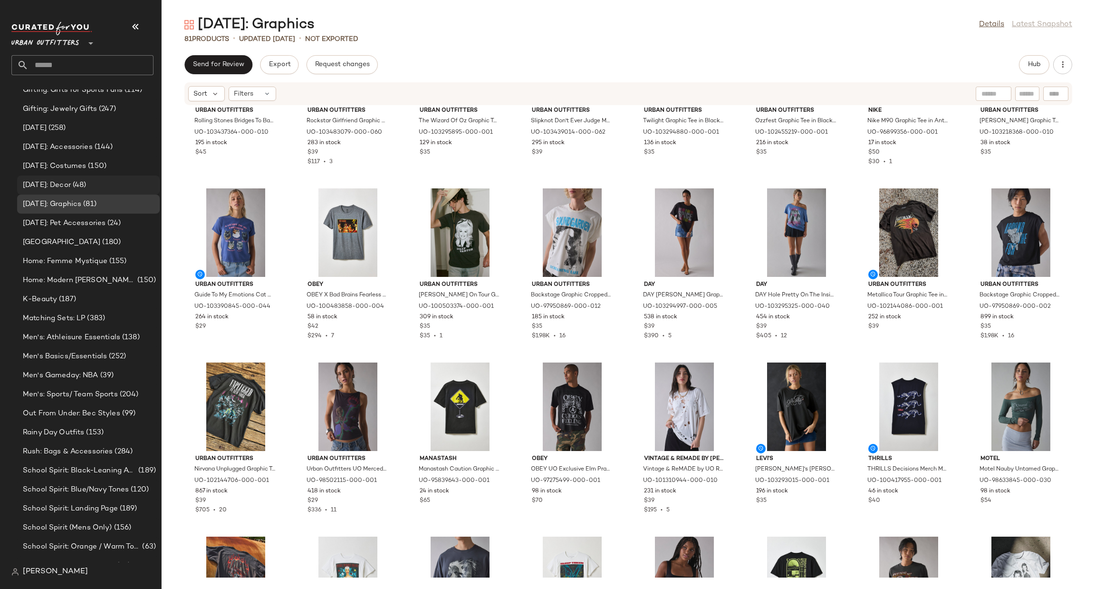
click at [112, 181] on div "[DATE]: Decor (48)" at bounding box center [88, 185] width 136 height 11
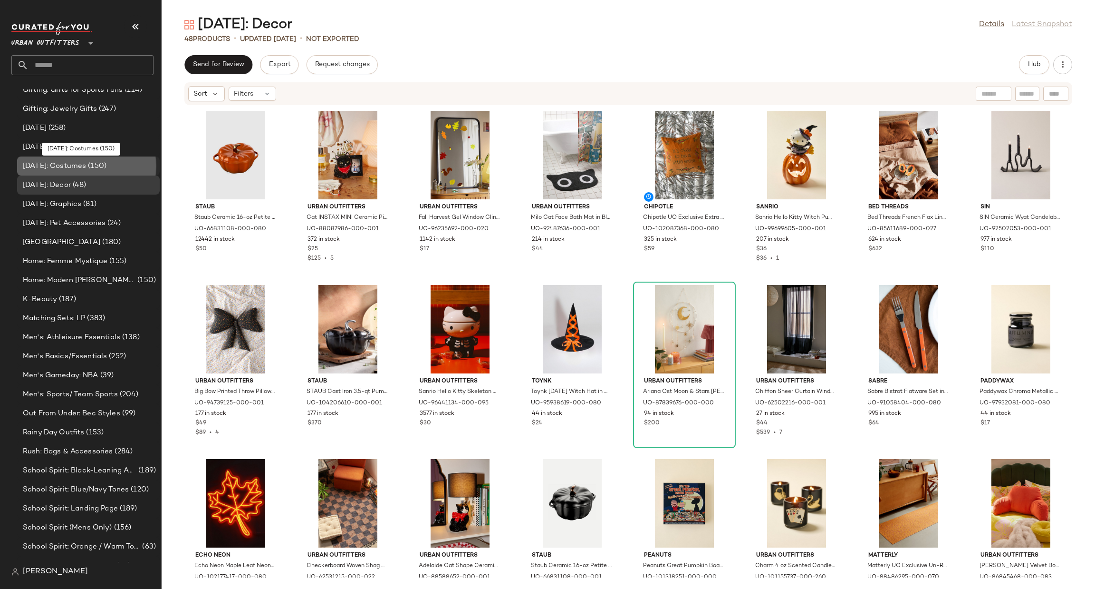
click at [129, 163] on div "[DATE]: Costumes (150)" at bounding box center [88, 166] width 136 height 11
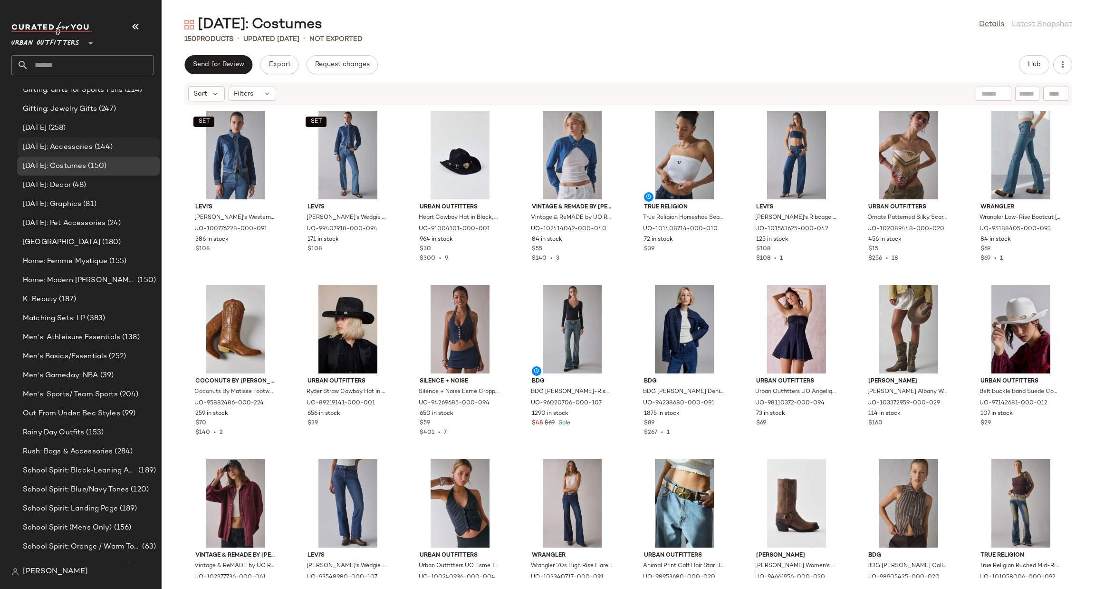
click at [141, 142] on div "[DATE]: Accessories (144)" at bounding box center [88, 147] width 136 height 11
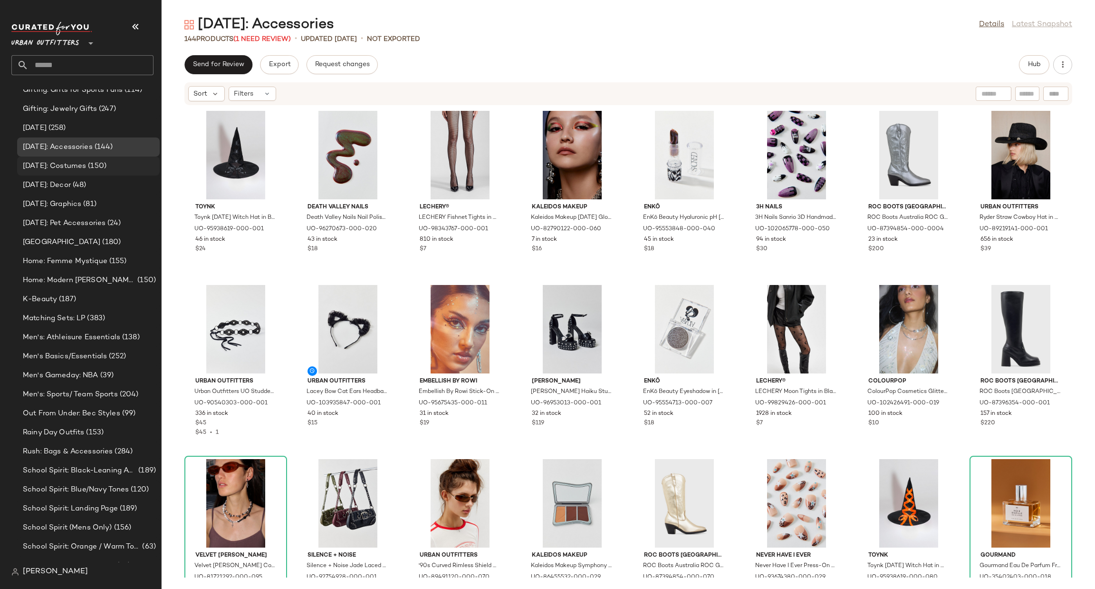
click at [135, 168] on div "[DATE]: Costumes (150)" at bounding box center [88, 166] width 136 height 11
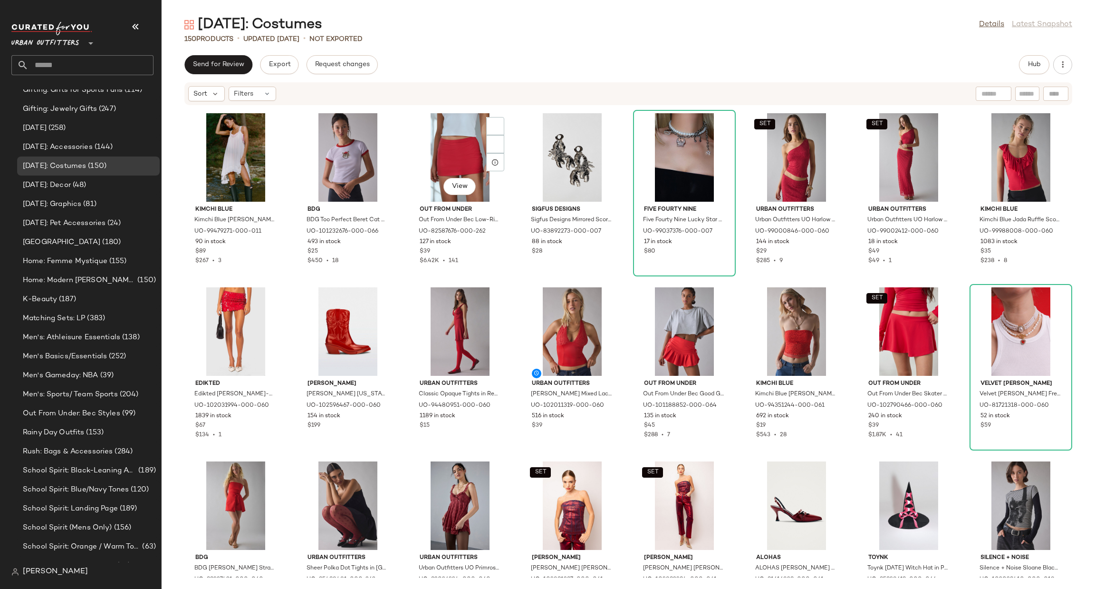
scroll to position [1861, 0]
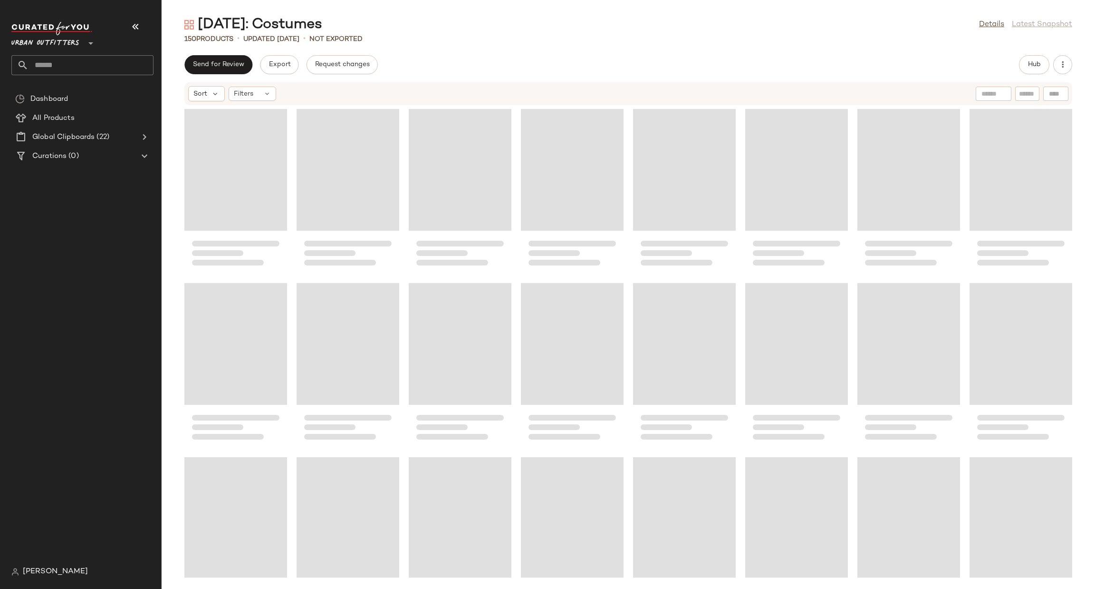
click at [92, 54] on div "Urban Outfitters **" at bounding box center [82, 48] width 142 height 53
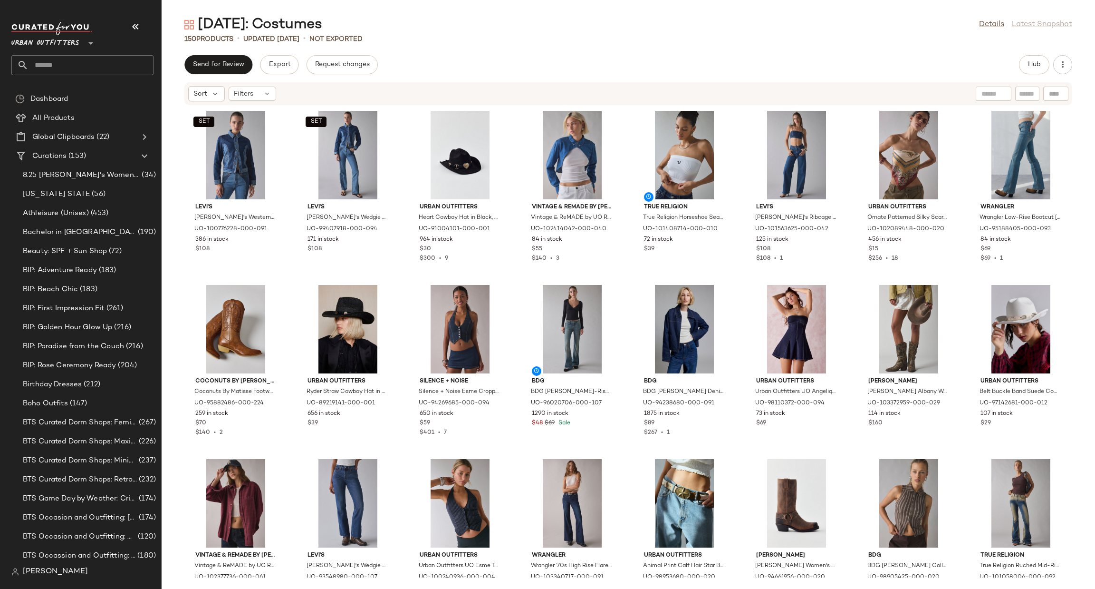
click at [92, 61] on input "text" at bounding box center [91, 65] width 125 height 20
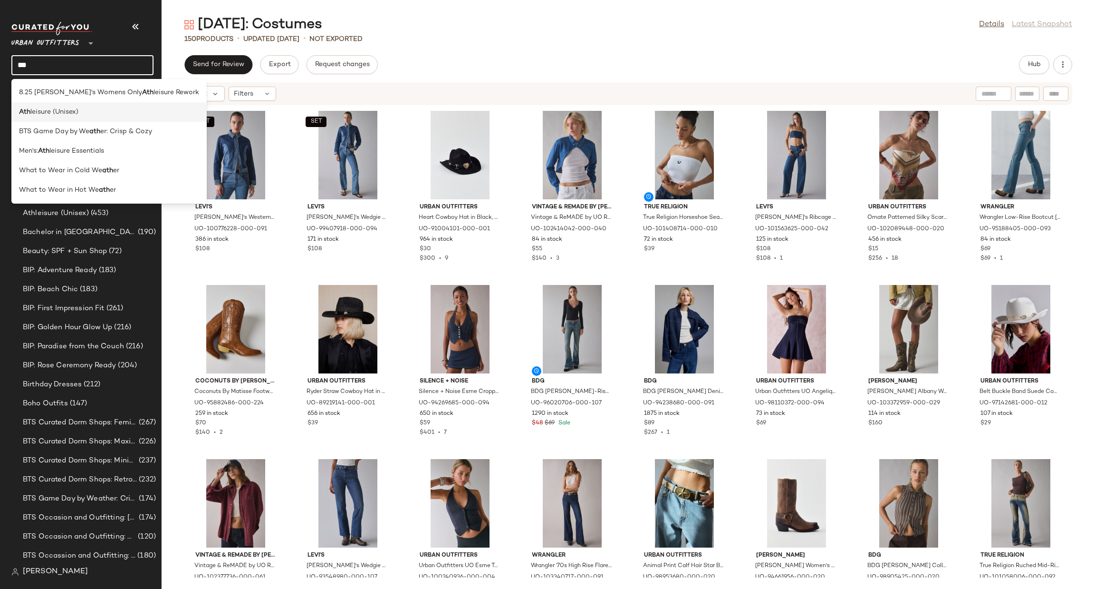
type input "***"
click at [93, 118] on div "Ath leisure (Unisex)" at bounding box center [108, 111] width 195 height 19
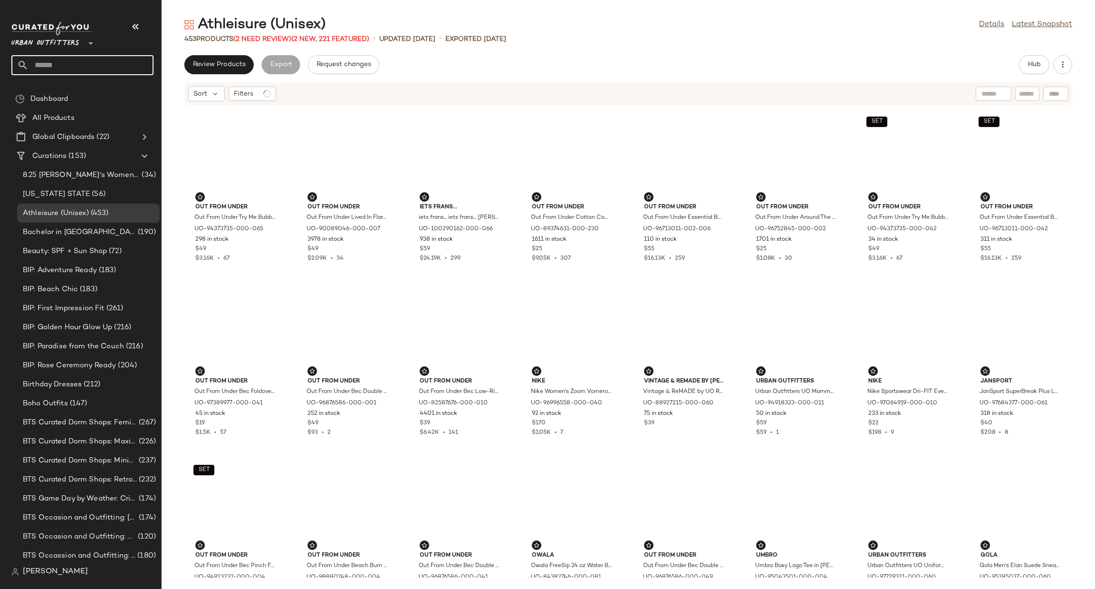
click at [96, 62] on input "text" at bounding box center [91, 65] width 125 height 20
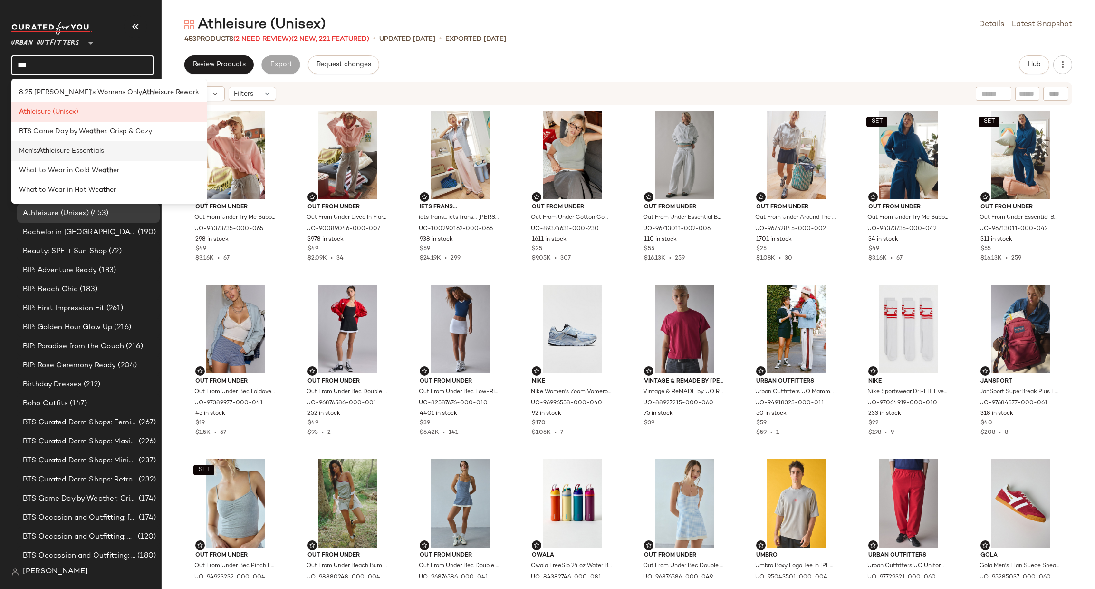
type input "***"
click at [129, 148] on div "Men's: Ath leisure Essentials" at bounding box center [109, 151] width 180 height 10
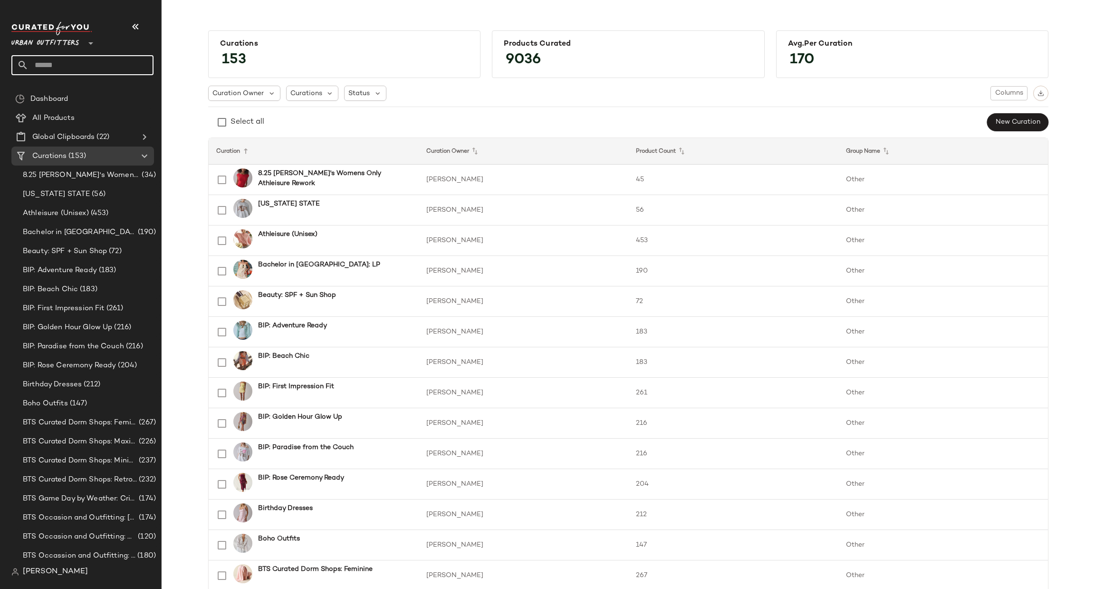
click at [89, 63] on input "text" at bounding box center [91, 65] width 125 height 20
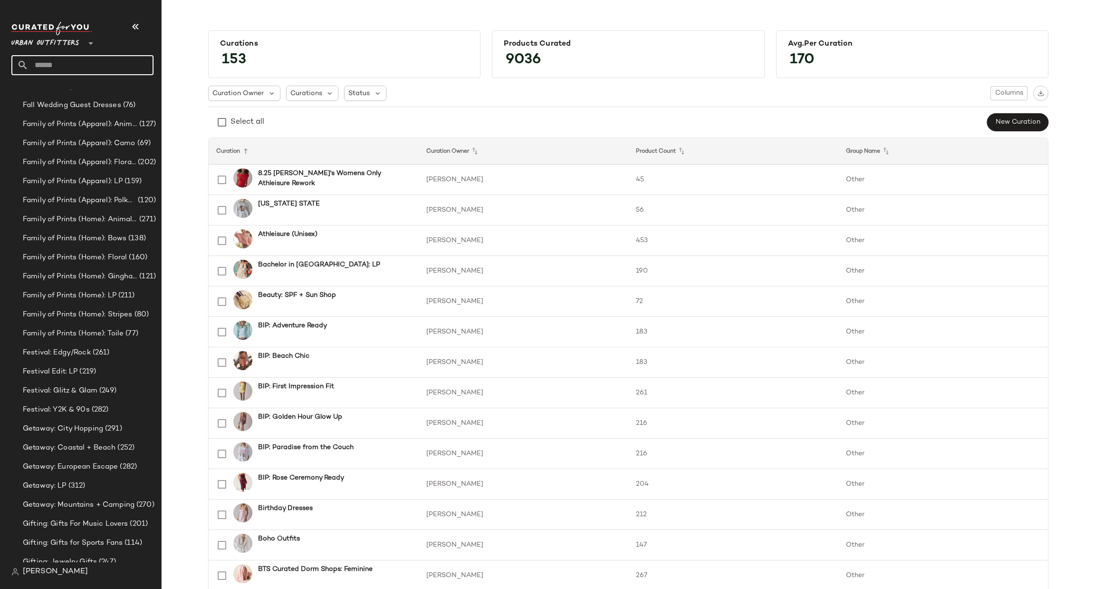
scroll to position [870, 0]
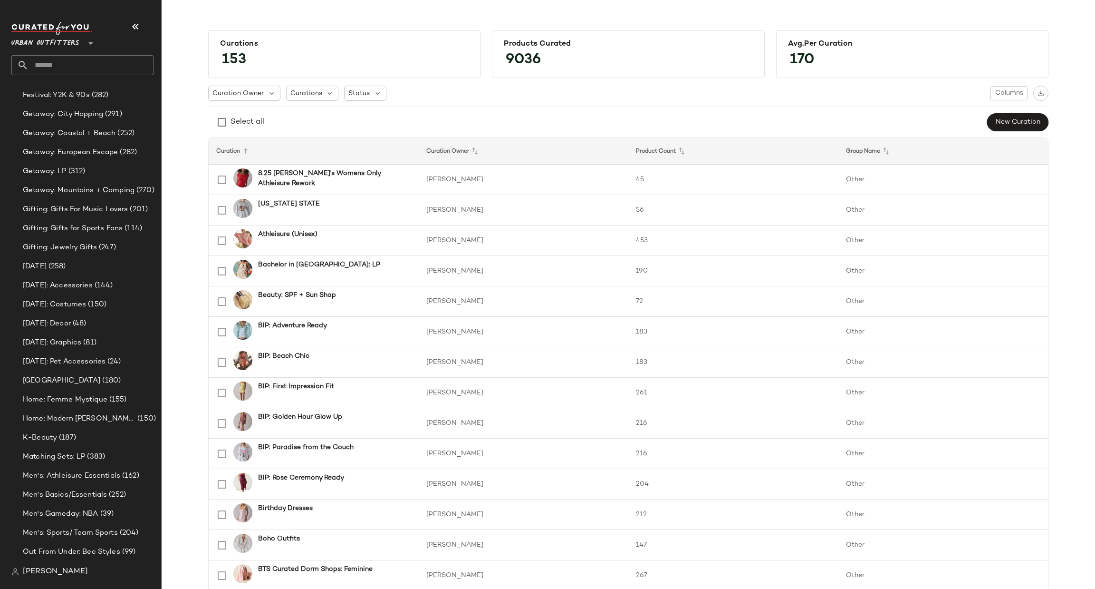
scroll to position [1298, 0]
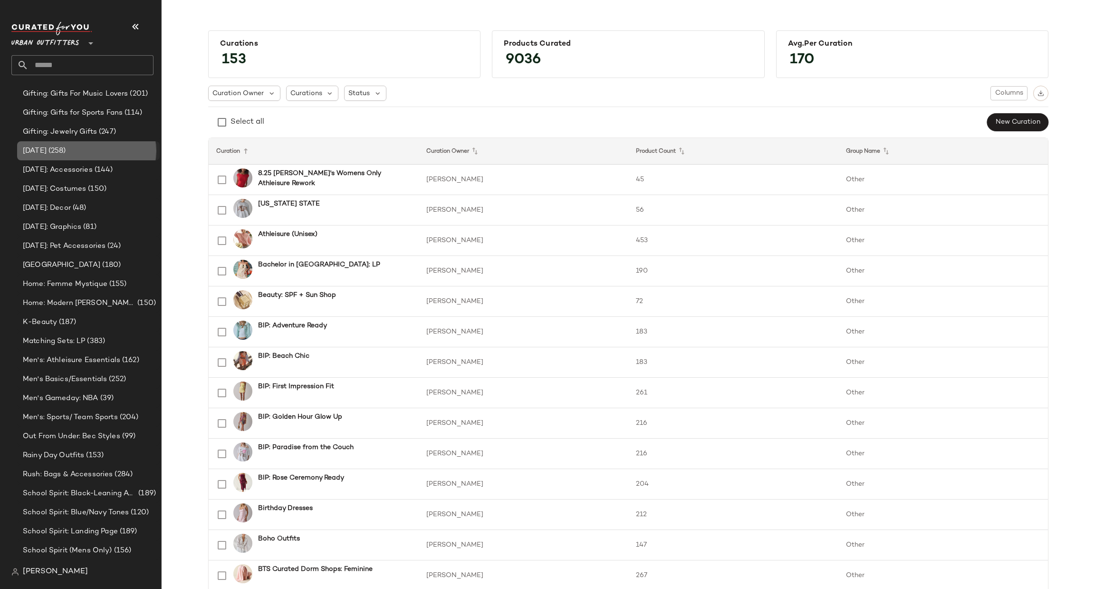
click at [127, 148] on div "[DATE] (258)" at bounding box center [88, 150] width 136 height 11
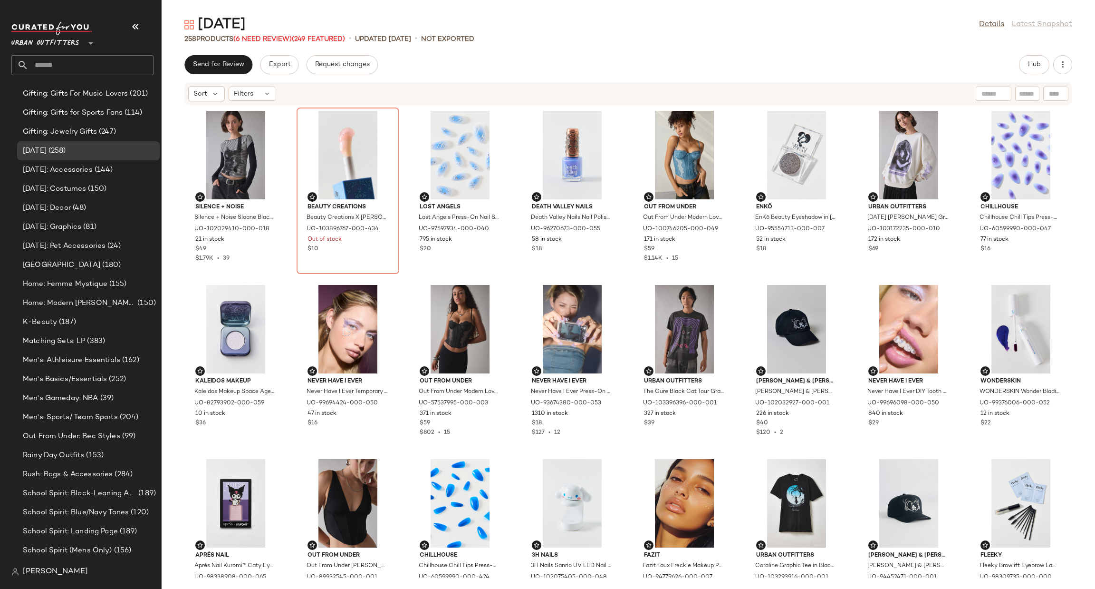
click at [49, 42] on span "Urban Outfitters" at bounding box center [45, 40] width 68 height 17
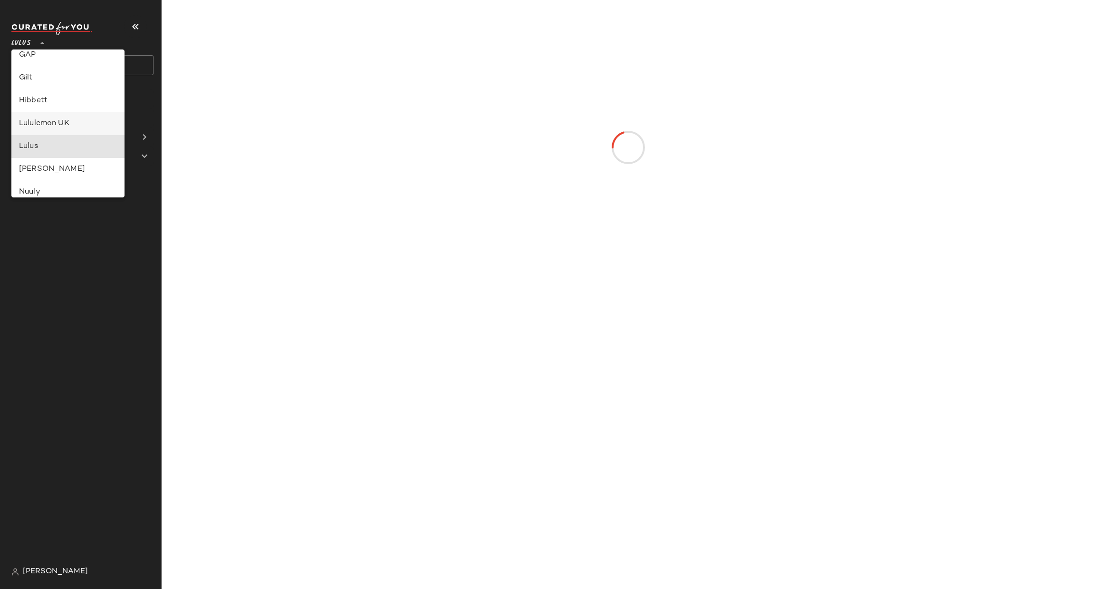
click at [61, 126] on div "Lululemon UK" at bounding box center [68, 123] width 98 height 11
type input "**"
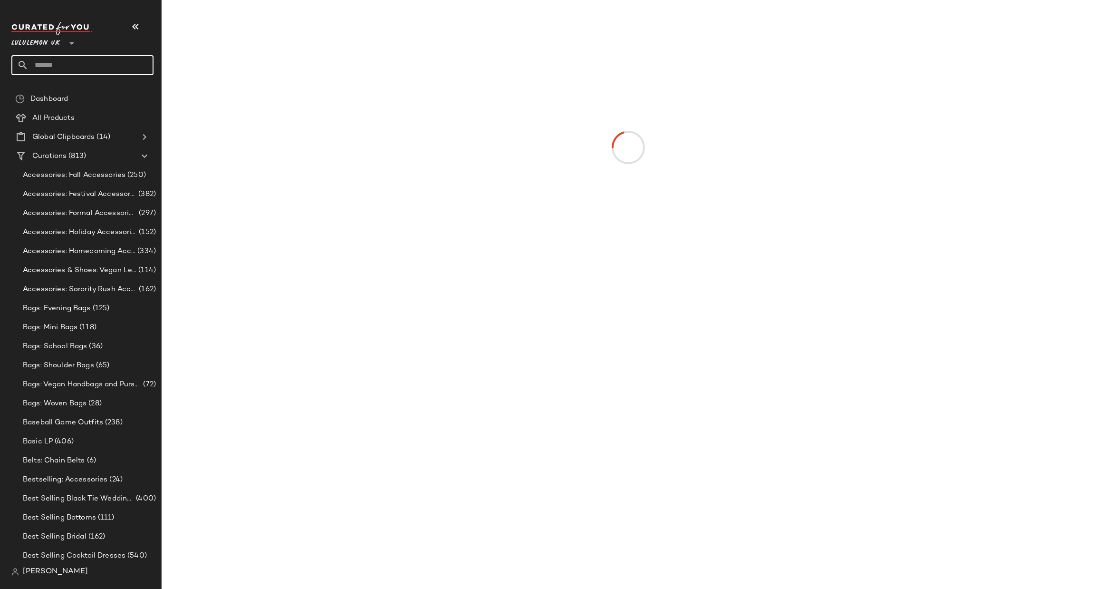
click at [101, 61] on input "text" at bounding box center [91, 65] width 125 height 20
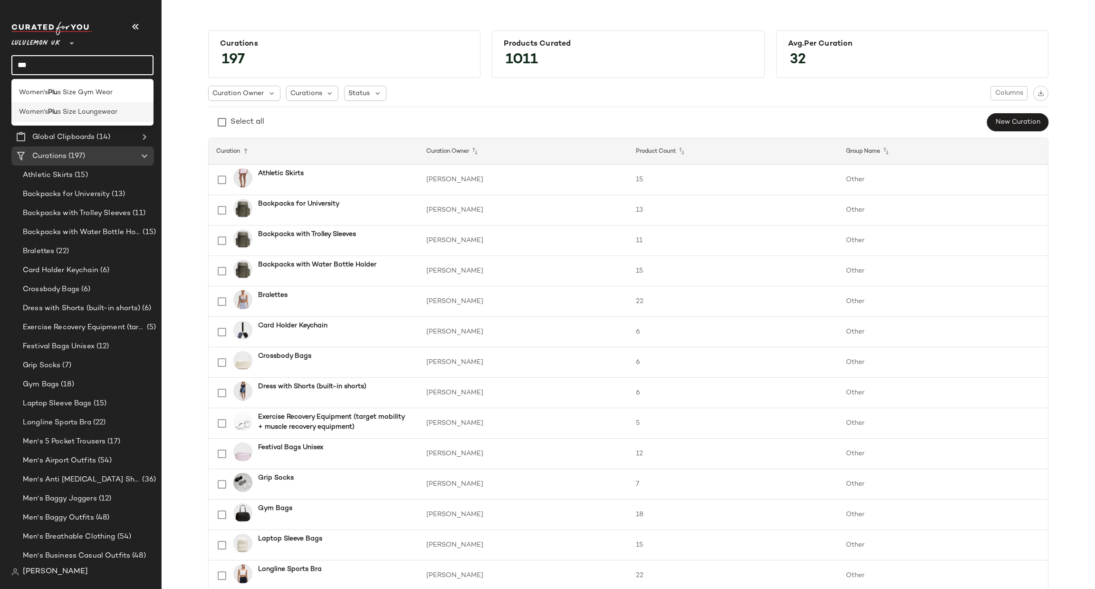
type input "***"
click at [99, 114] on span "s Size Loungewear" at bounding box center [88, 112] width 60 height 10
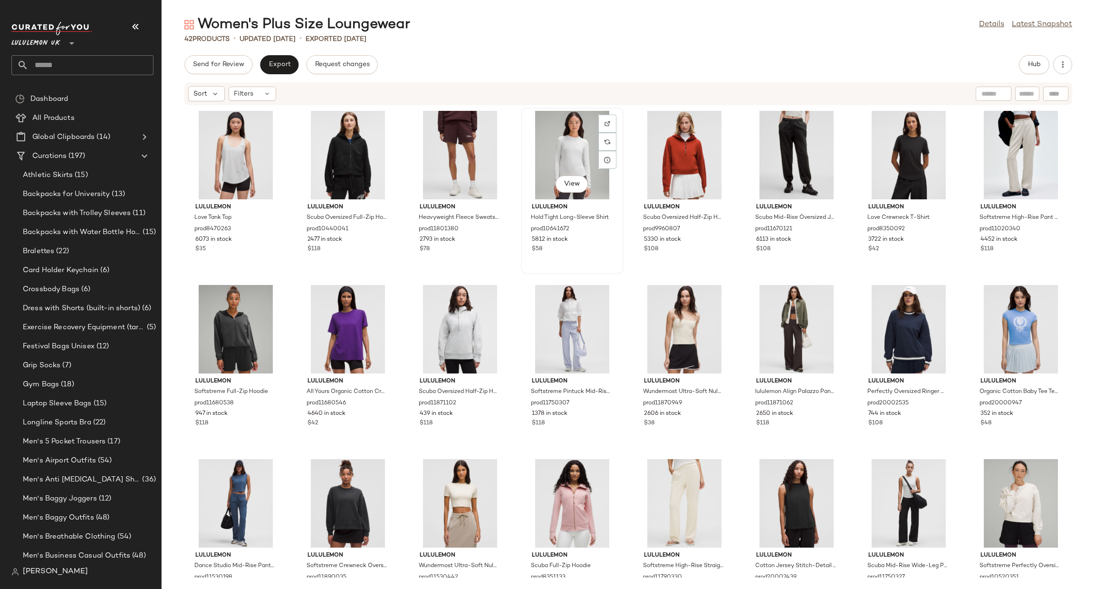
scroll to position [143, 0]
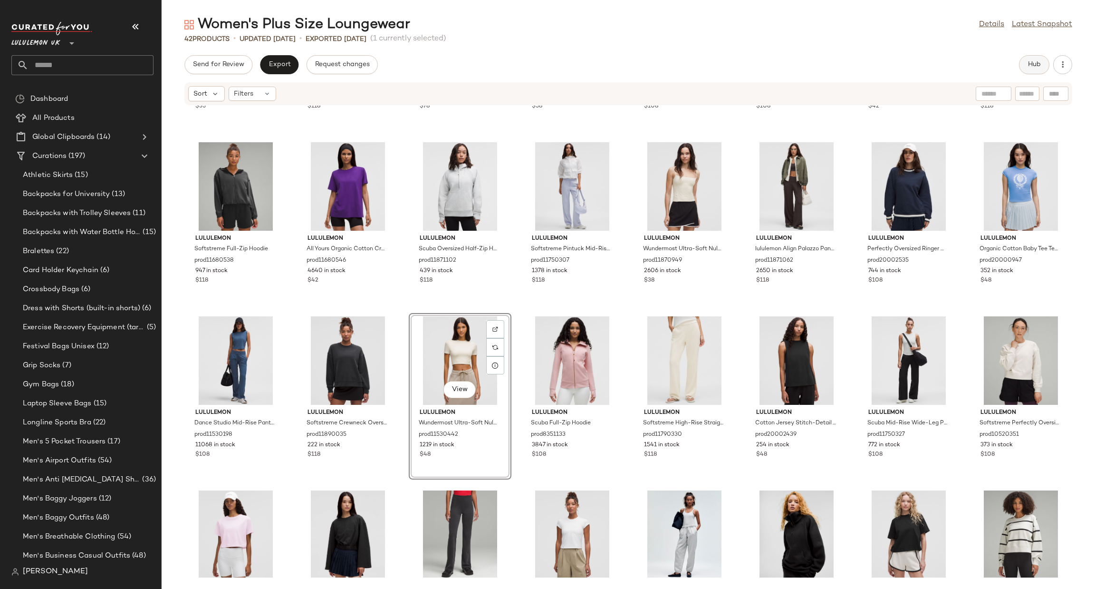
click at [1023, 57] on button "Hub" at bounding box center [1034, 64] width 30 height 19
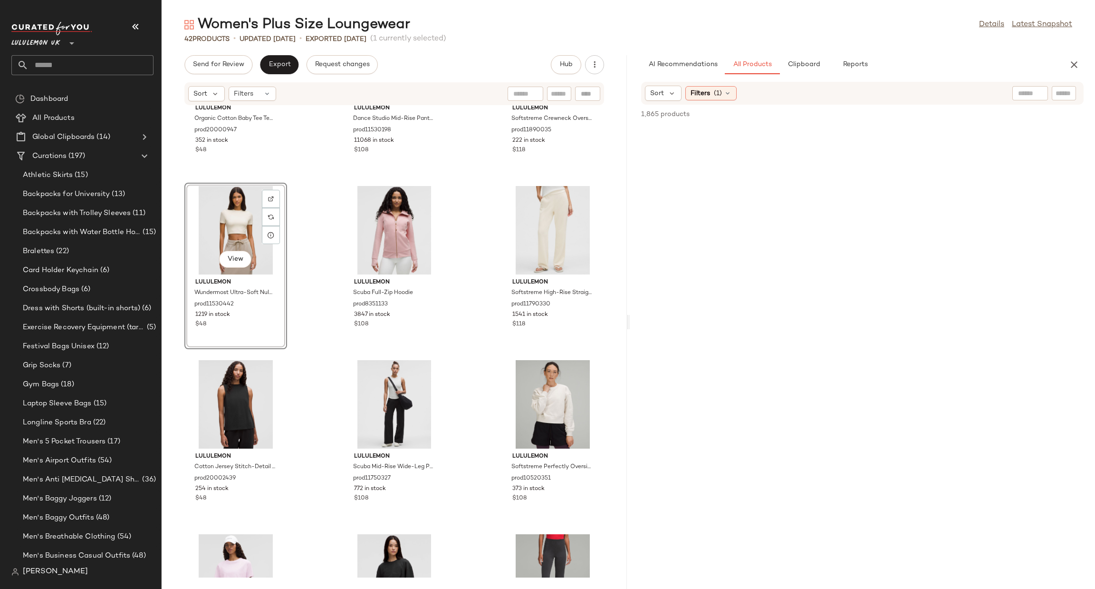
scroll to position [1013, 0]
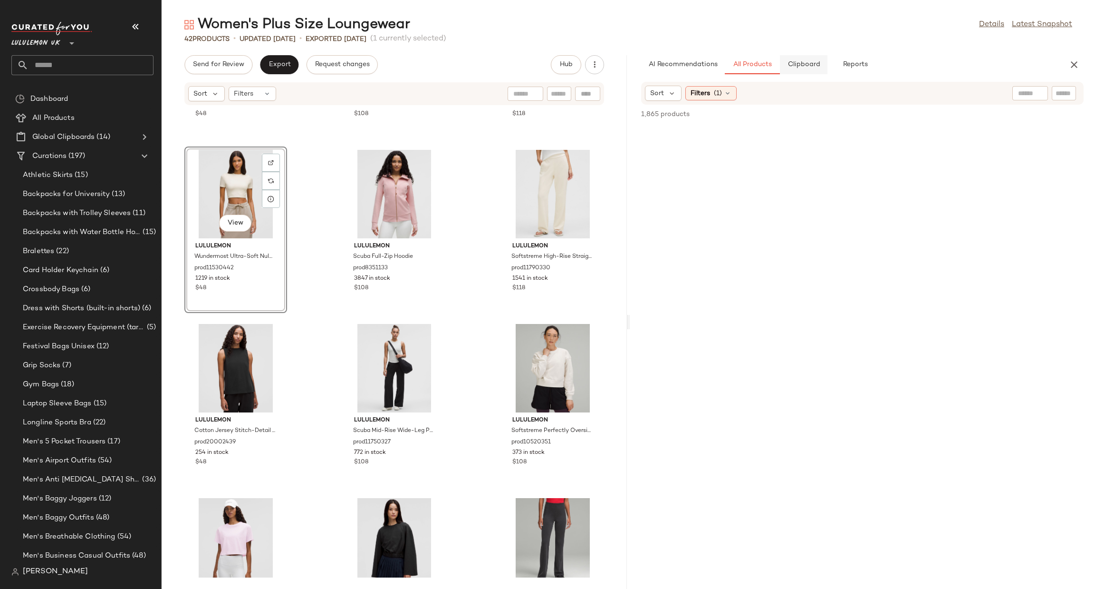
click at [794, 69] on button "Clipboard" at bounding box center [804, 64] width 48 height 19
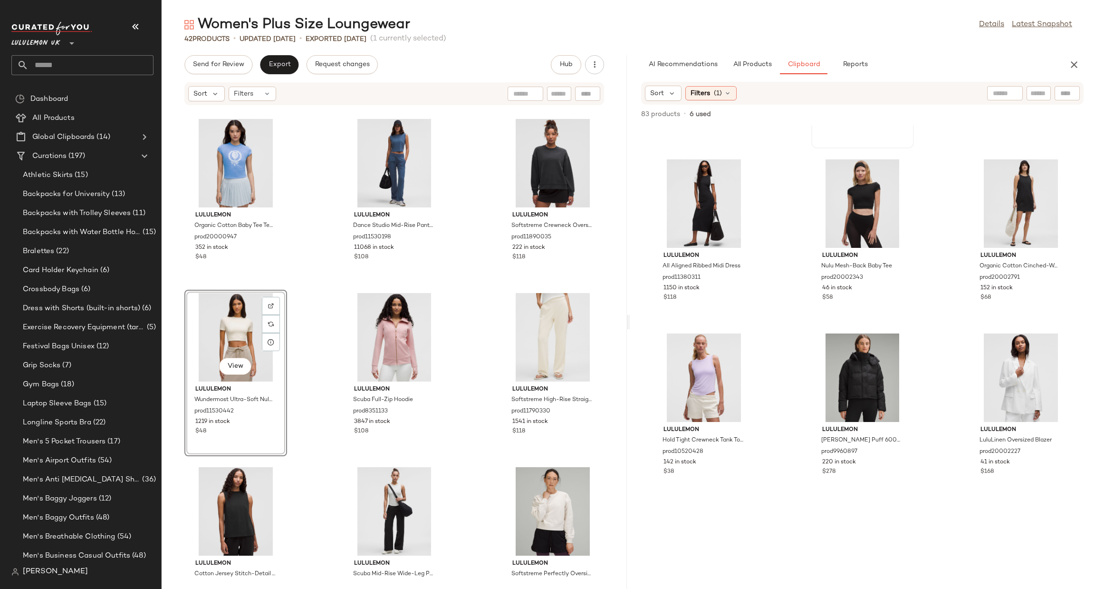
scroll to position [863, 0]
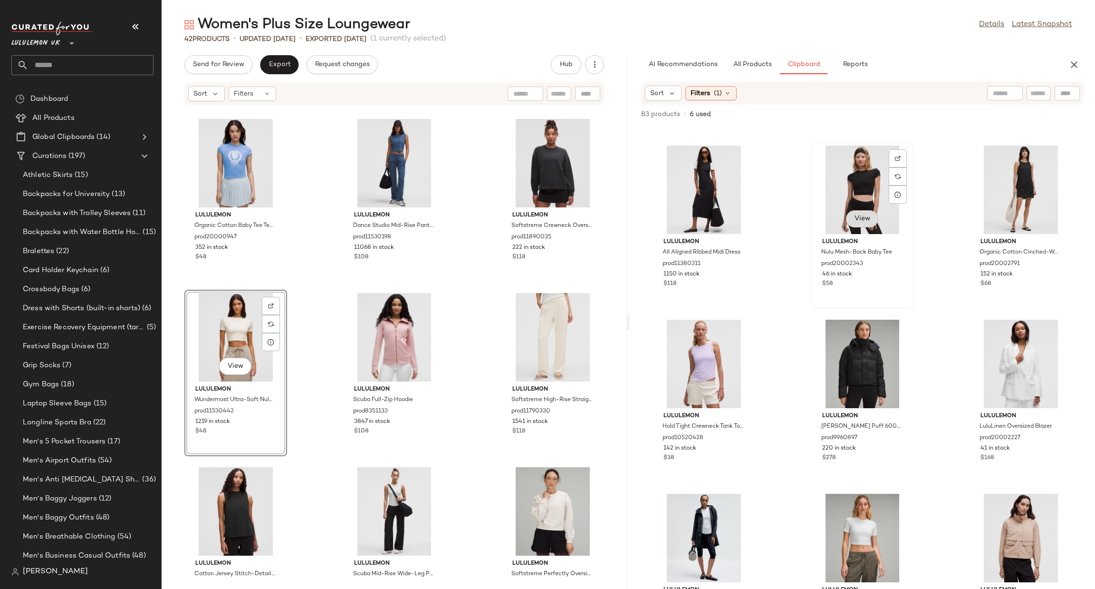
click at [866, 215] on span "View" at bounding box center [862, 219] width 16 height 8
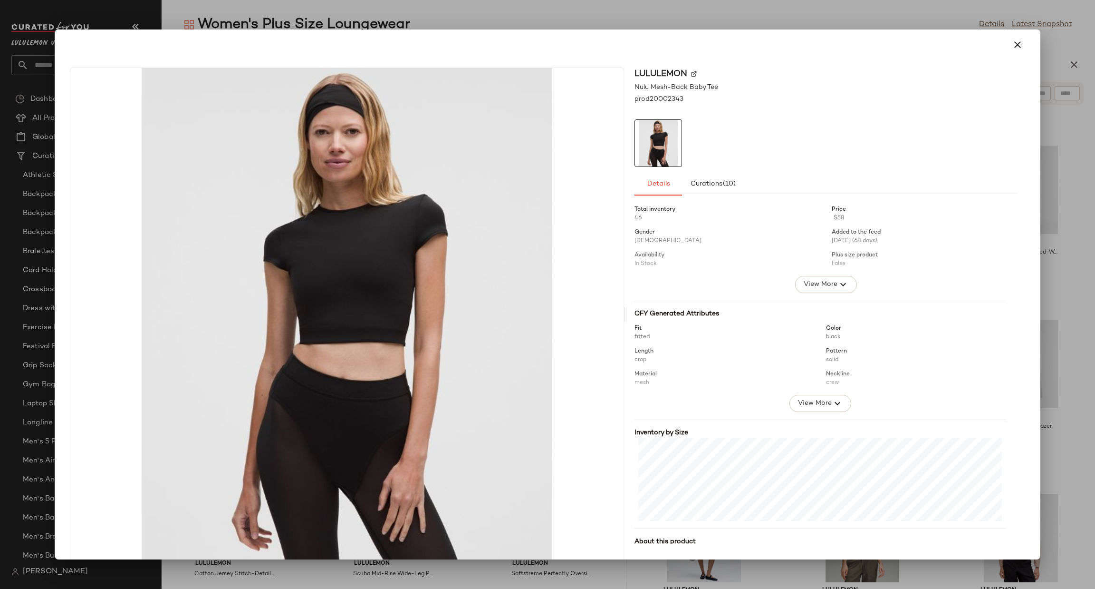
click at [1067, 307] on div at bounding box center [547, 294] width 1095 height 589
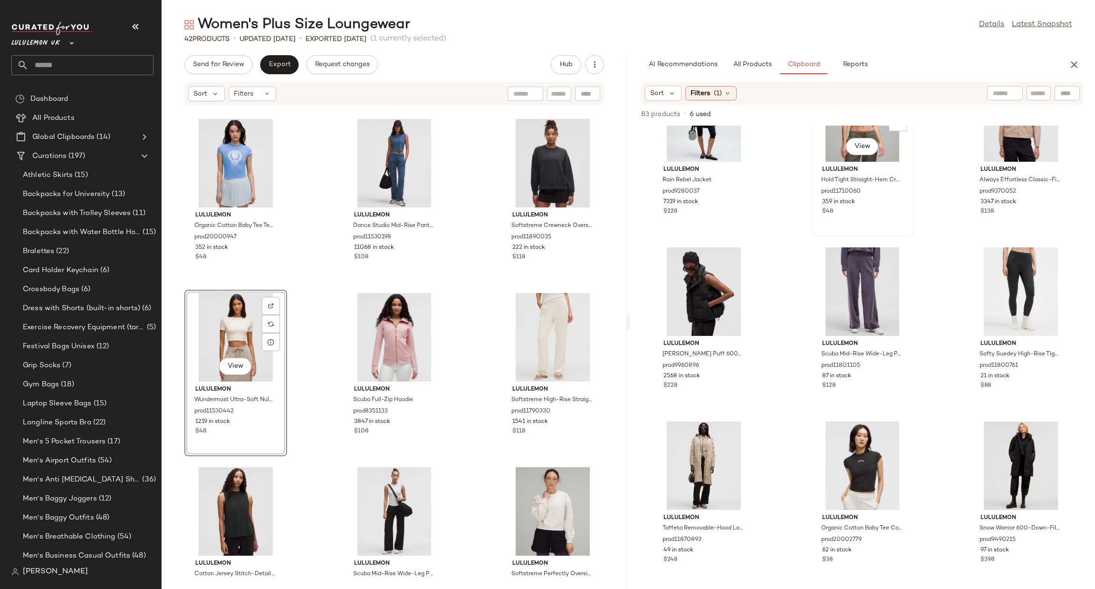
scroll to position [1291, 0]
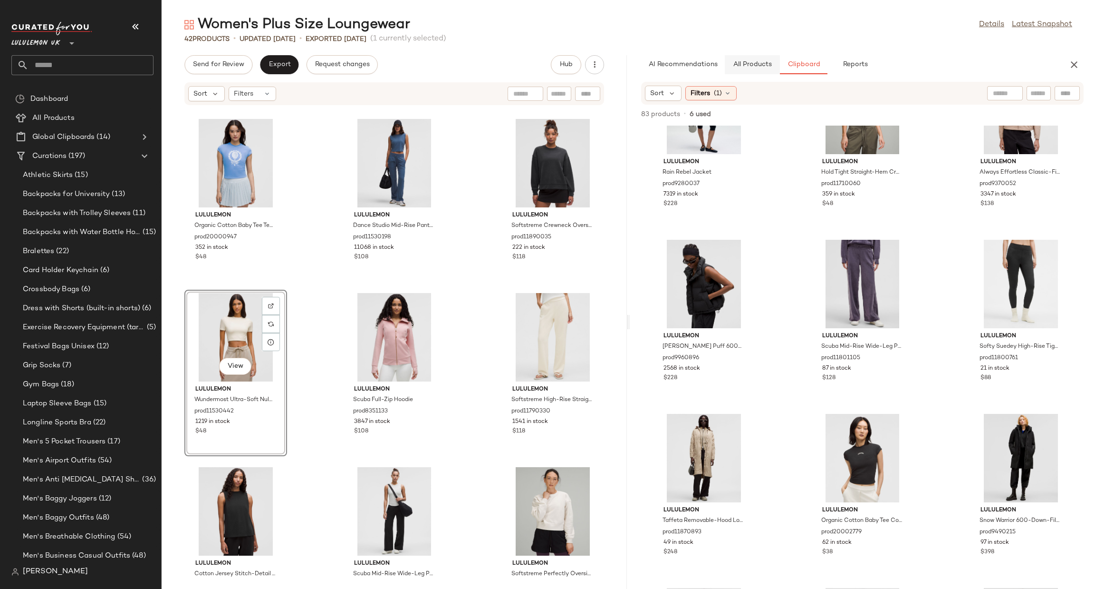
click at [752, 73] on button "All Products" at bounding box center [752, 64] width 55 height 19
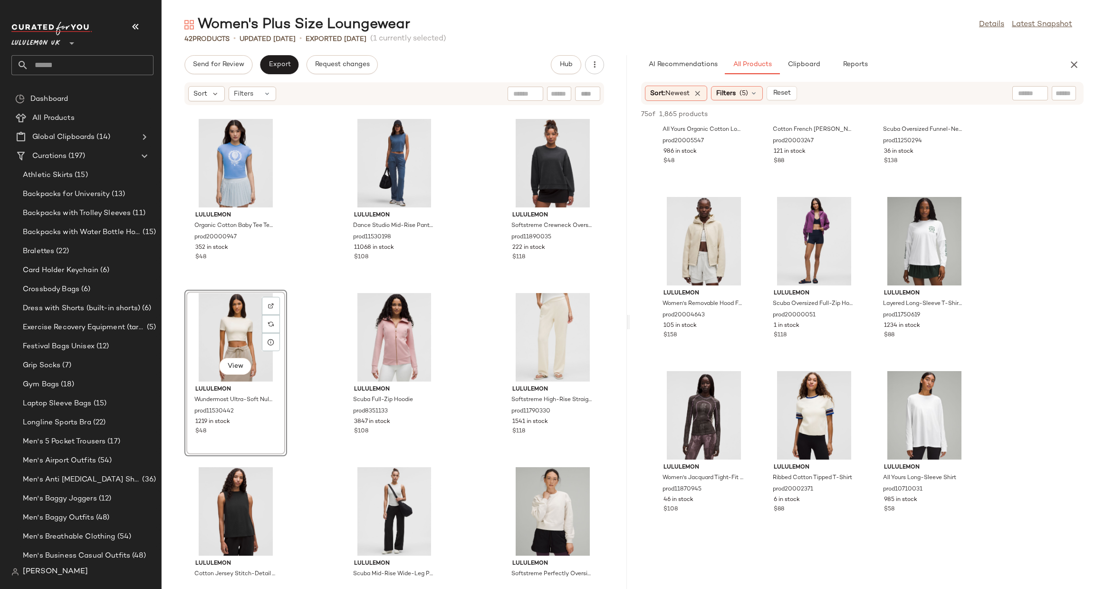
scroll to position [713, 0]
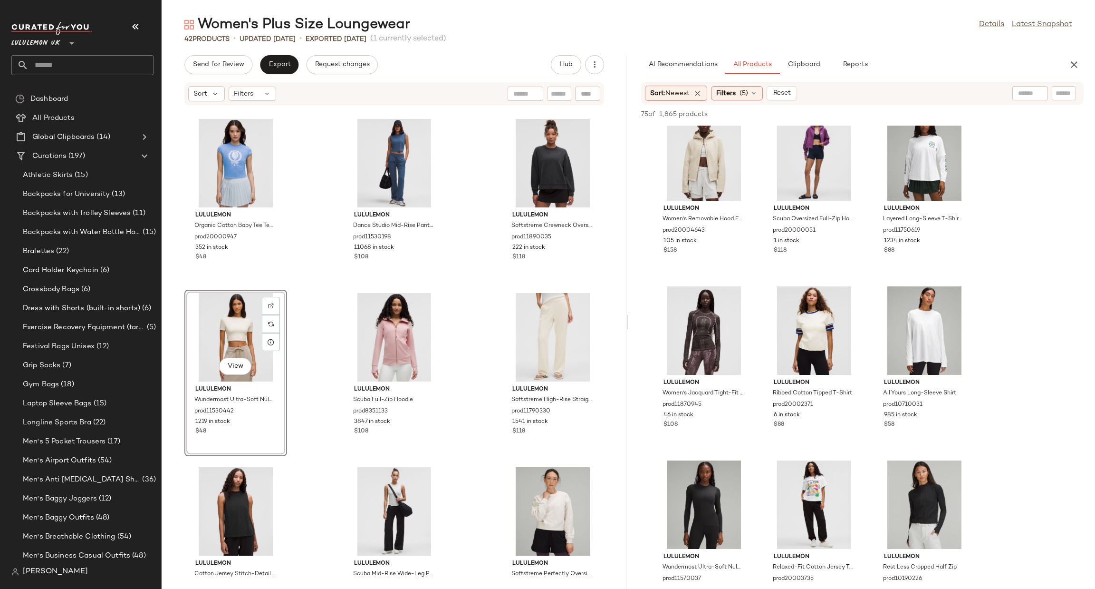
click at [752, 84] on div "Sort: Newest Filters (5) Reset" at bounding box center [862, 93] width 443 height 23
click at [743, 88] on span "(5)" at bounding box center [744, 93] width 9 height 10
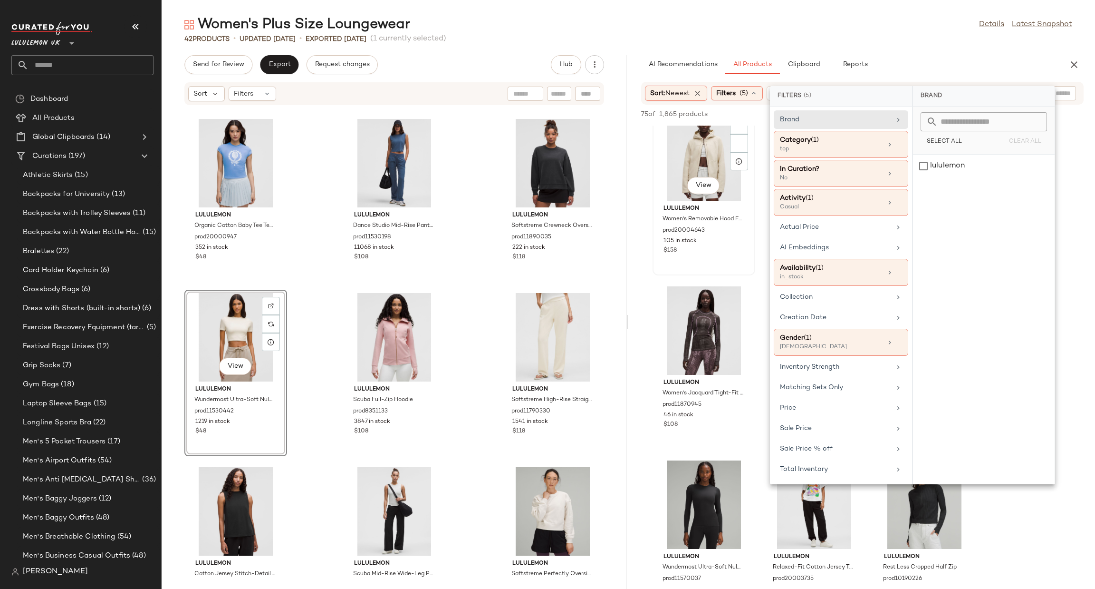
click at [753, 216] on div "View lululemon Women's Removable Hood Full-Zip Hoodie SLNSH Collection prod2000…" at bounding box center [704, 192] width 101 height 164
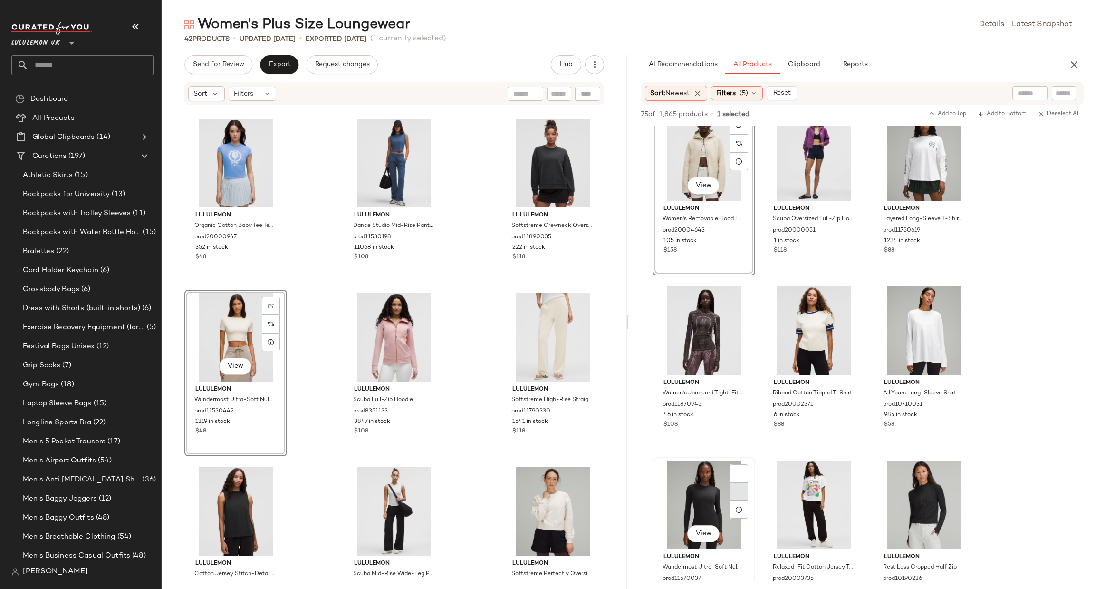
scroll to position [855, 0]
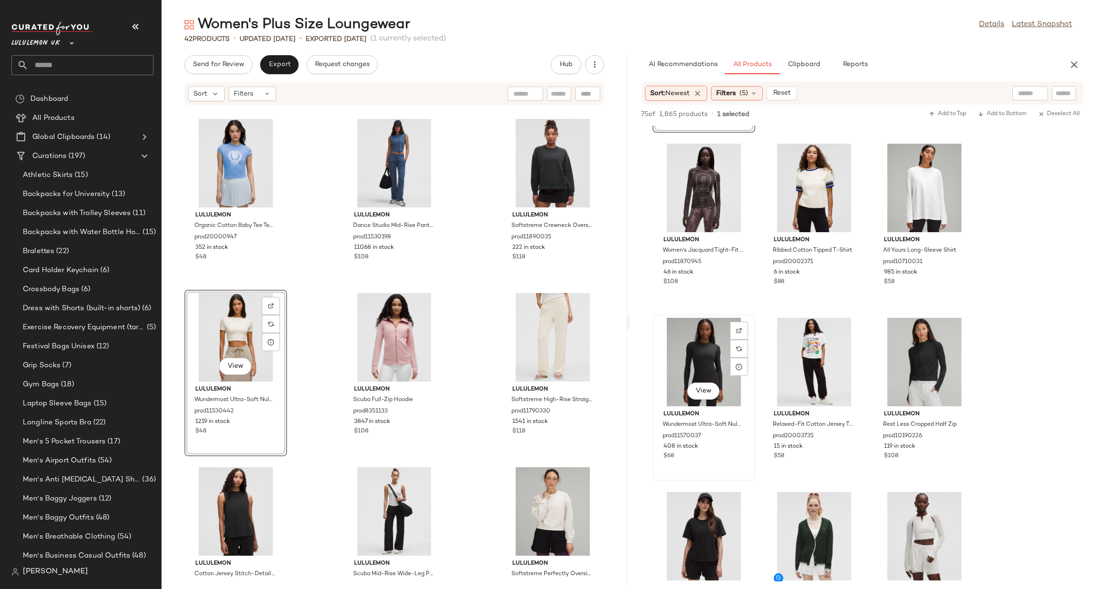
click at [706, 399] on div "View" at bounding box center [703, 391] width 32 height 19
click at [705, 389] on span "View" at bounding box center [703, 391] width 16 height 8
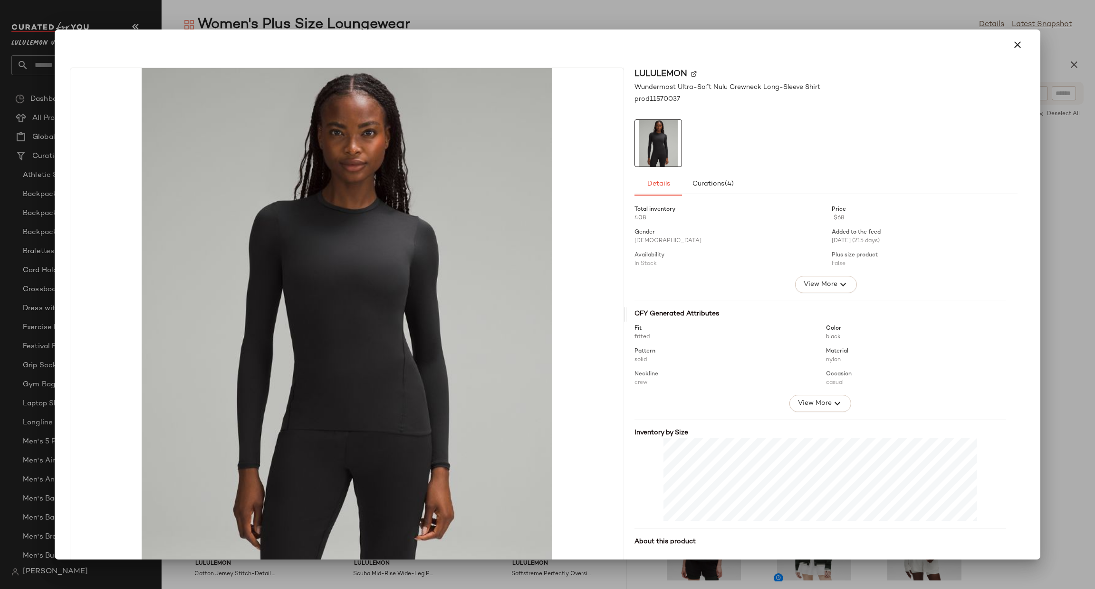
click at [1044, 400] on div at bounding box center [547, 294] width 1095 height 589
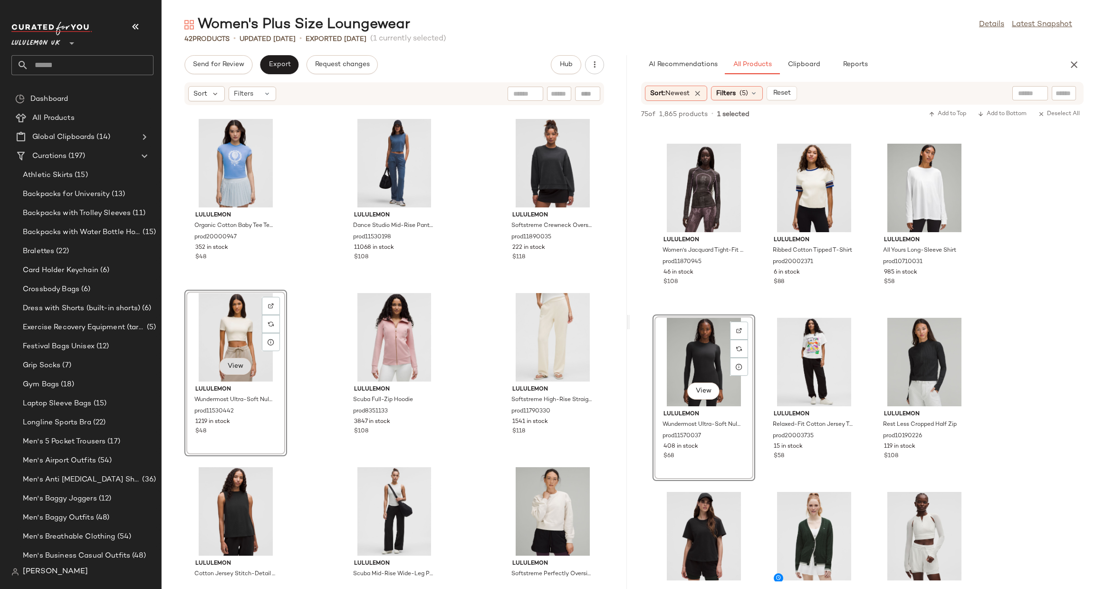
click at [230, 368] on span "View" at bounding box center [235, 366] width 16 height 8
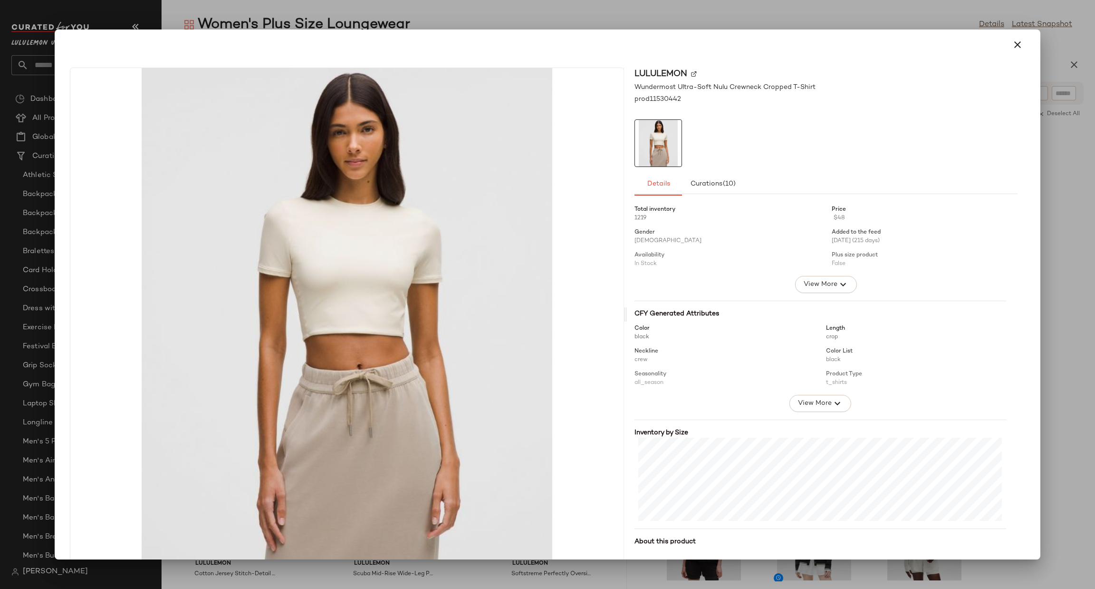
drag, startPoint x: 1093, startPoint y: 314, endPoint x: 1086, endPoint y: 311, distance: 8.3
click at [1092, 314] on div at bounding box center [547, 294] width 1095 height 589
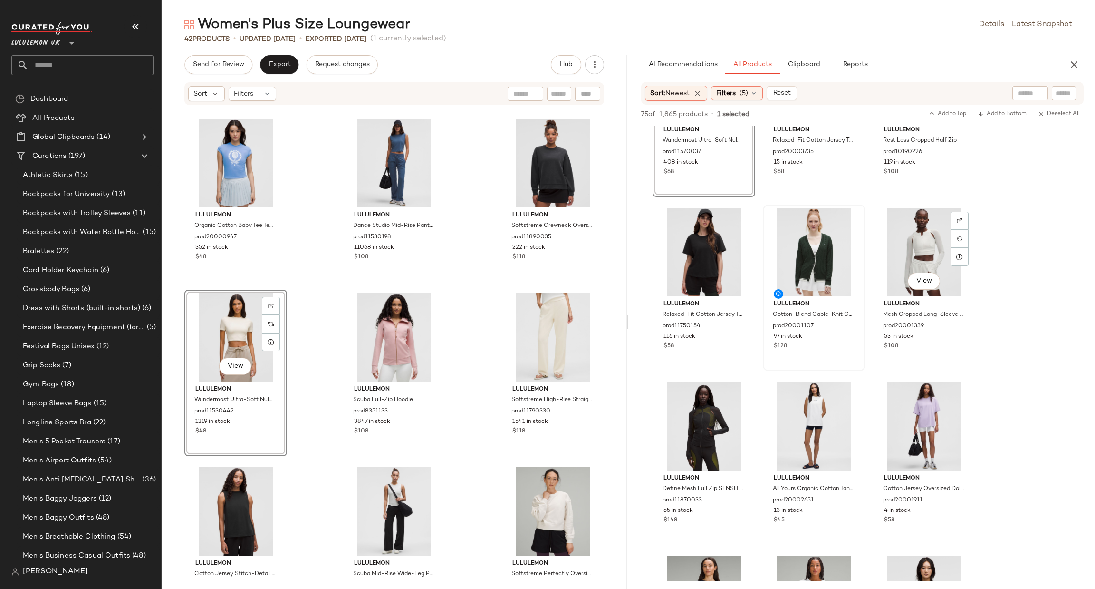
scroll to position [1141, 0]
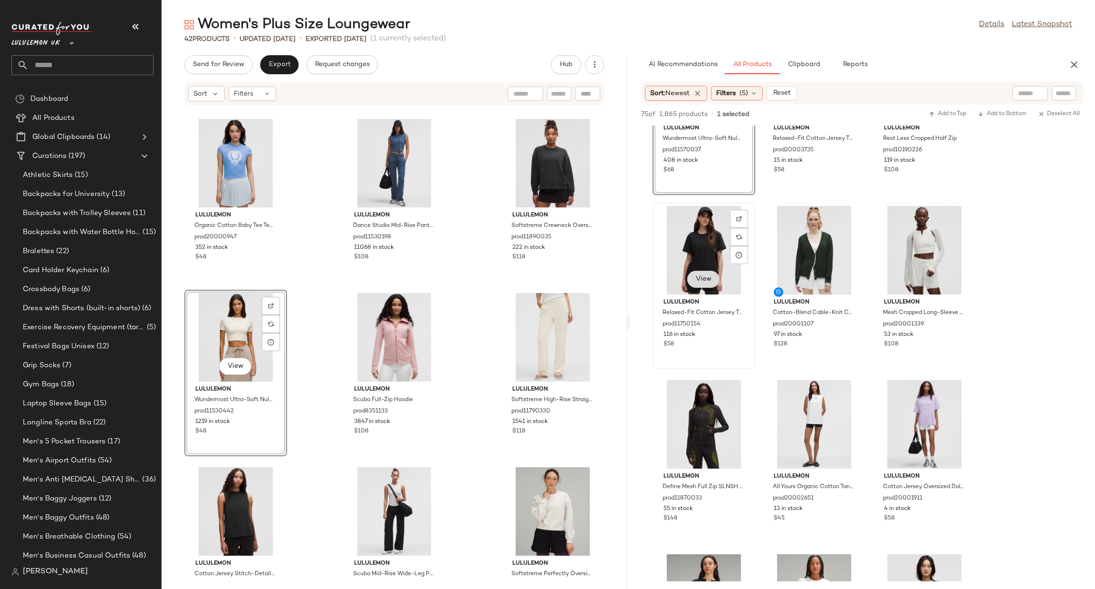
click at [701, 280] on span "View" at bounding box center [703, 279] width 16 height 8
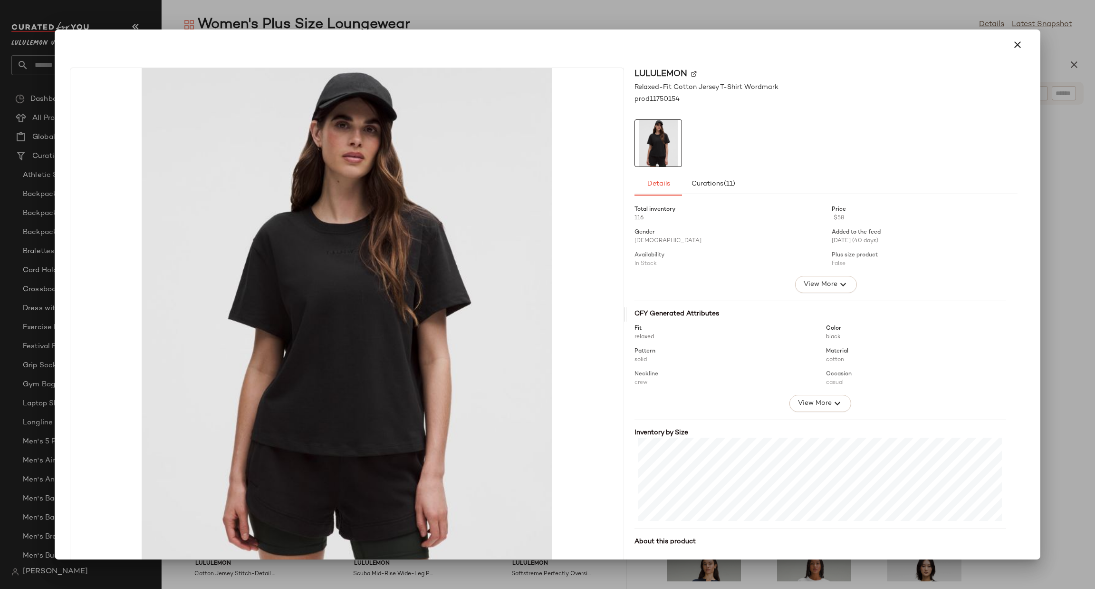
click at [1029, 443] on div "lululemon Relaxed-Fit Cotton Jersey T-Shirt Wordmark prod11750154 Details Curat…" at bounding box center [547, 316] width 978 height 512
click at [1060, 412] on div at bounding box center [547, 294] width 1095 height 589
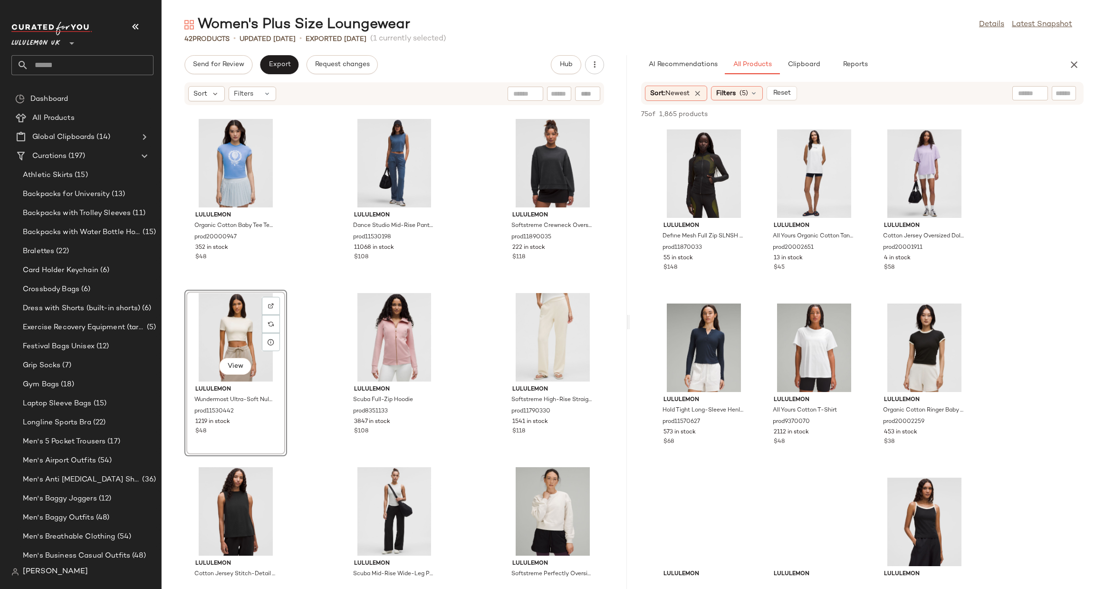
scroll to position [1426, 0]
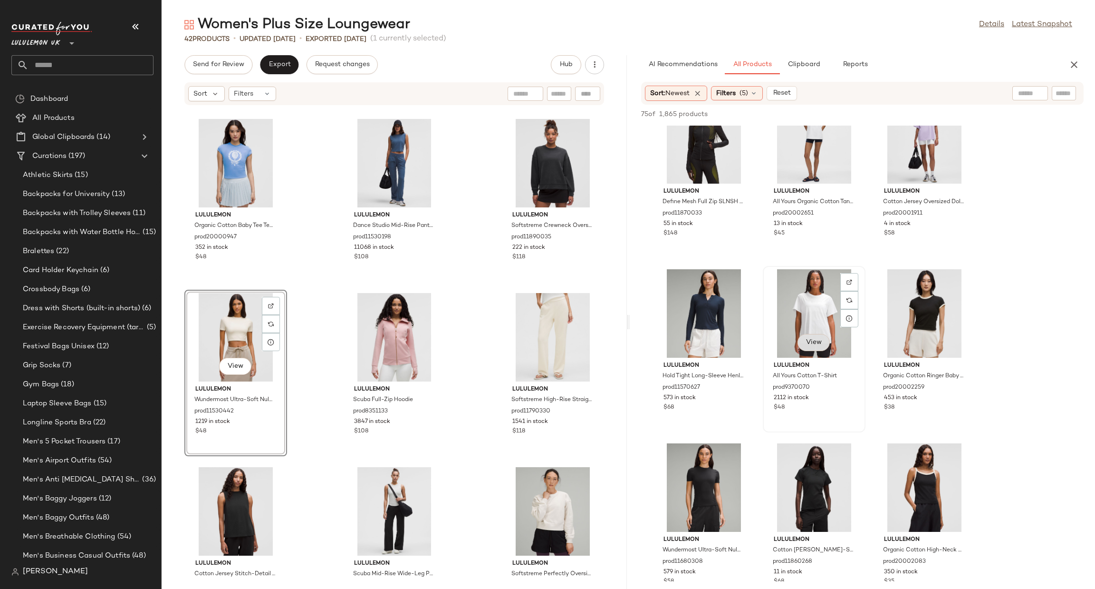
click at [808, 343] on span "View" at bounding box center [814, 342] width 16 height 8
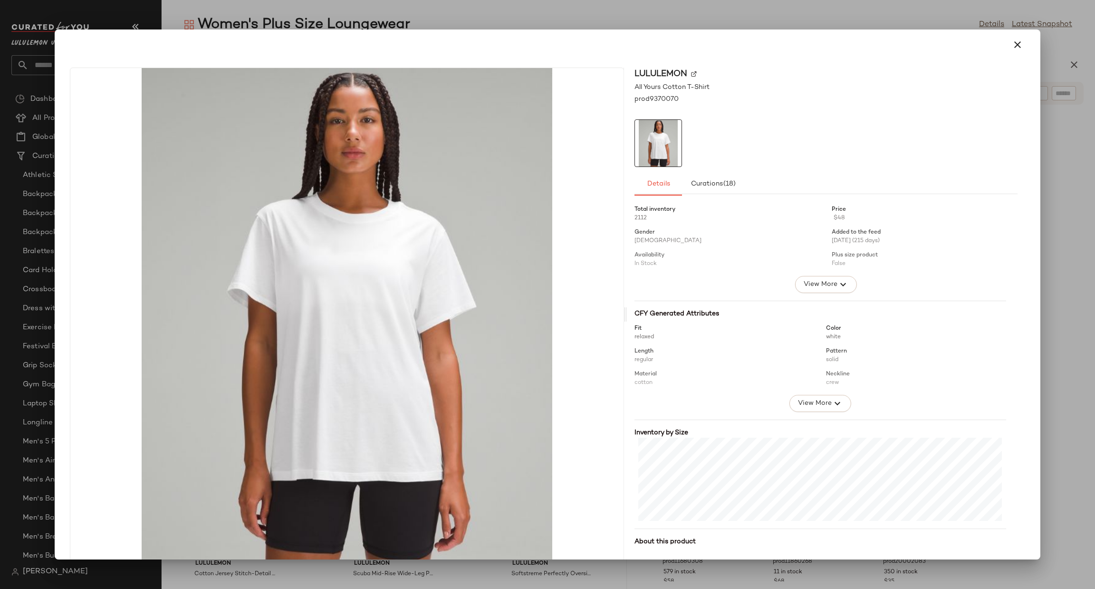
click at [1094, 376] on div at bounding box center [547, 294] width 1095 height 589
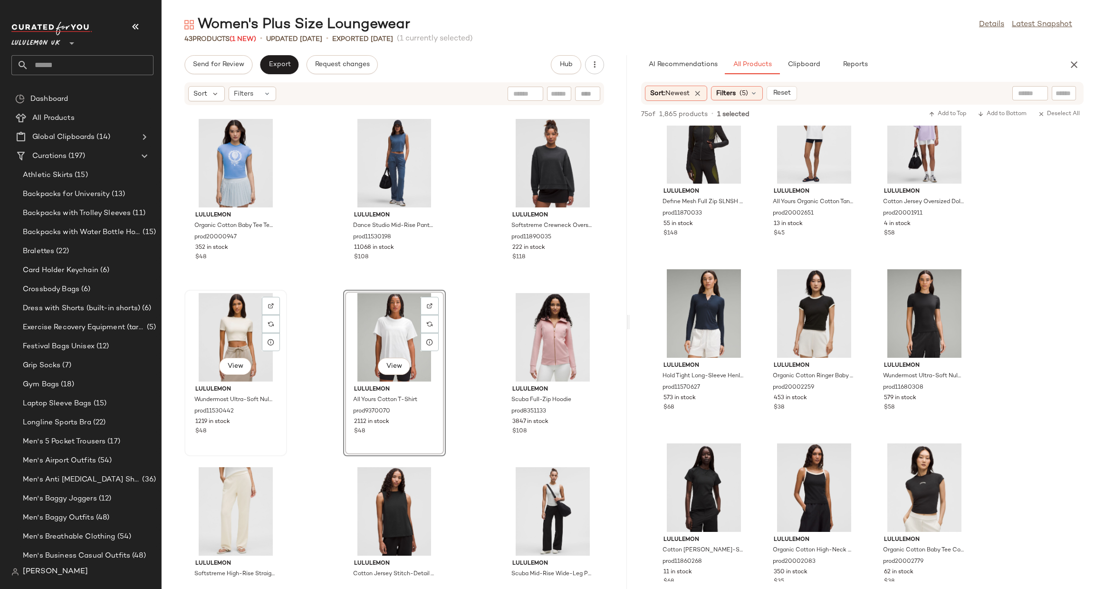
click at [229, 329] on div "View" at bounding box center [236, 337] width 96 height 88
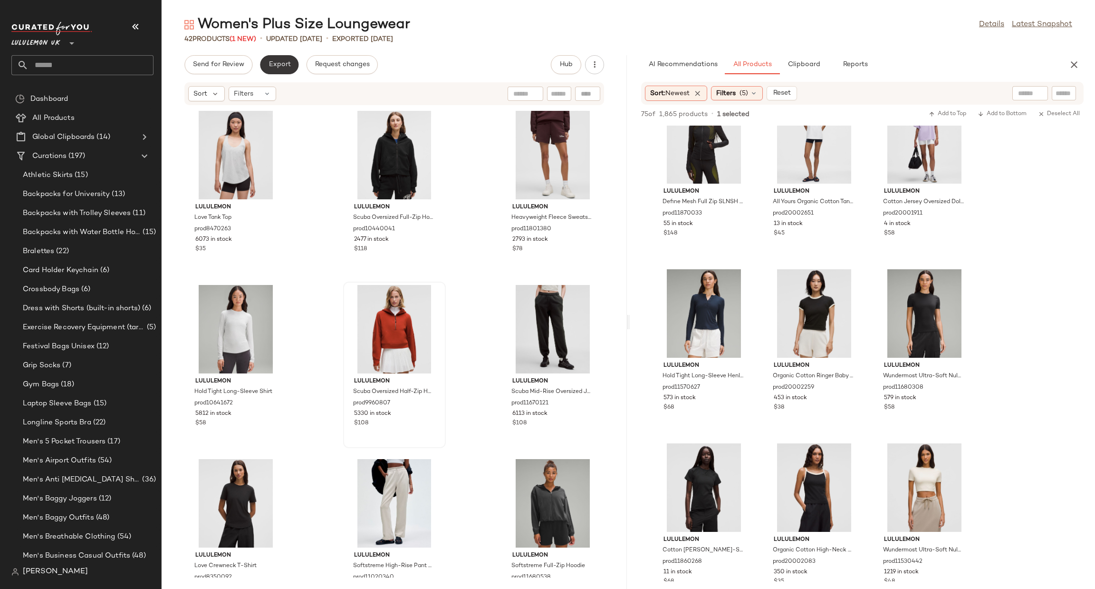
click at [288, 67] on span "Export" at bounding box center [279, 65] width 22 height 8
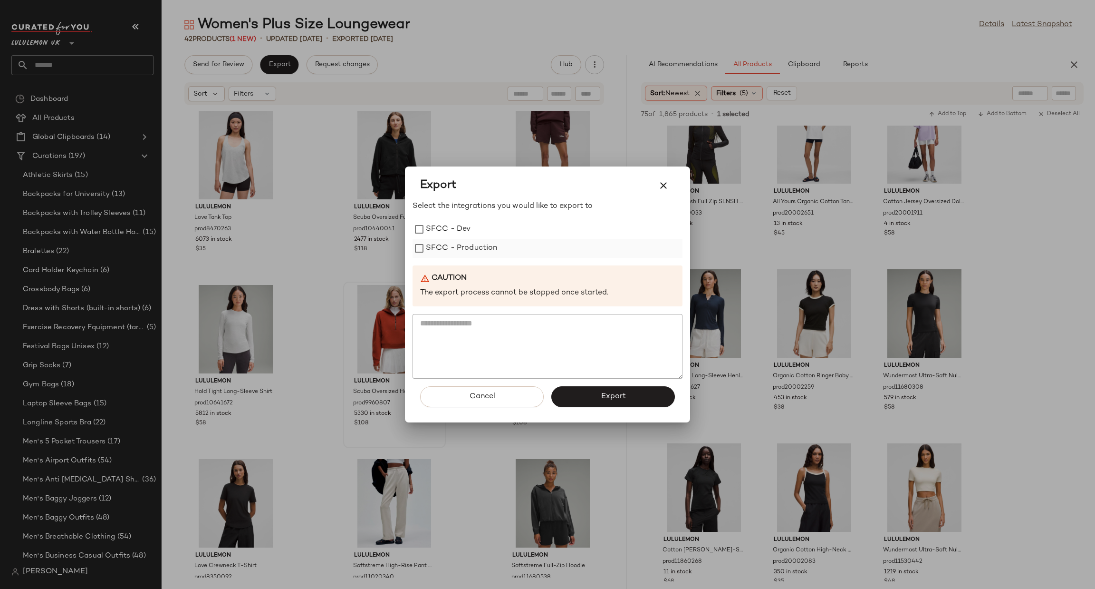
click at [487, 240] on label "SFCC - Production" at bounding box center [462, 248] width 72 height 19
click at [614, 392] on span "Export" at bounding box center [612, 396] width 25 height 9
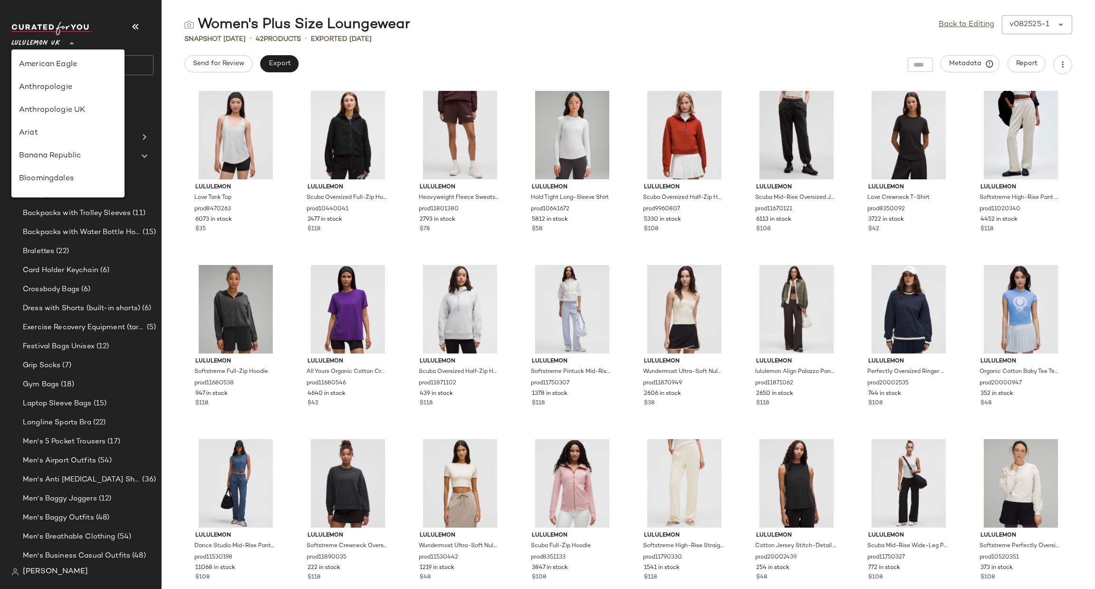
click at [70, 48] on icon at bounding box center [71, 43] width 11 height 11
click at [115, 99] on div "Urban Outfitters" at bounding box center [67, 91] width 113 height 23
type input "**"
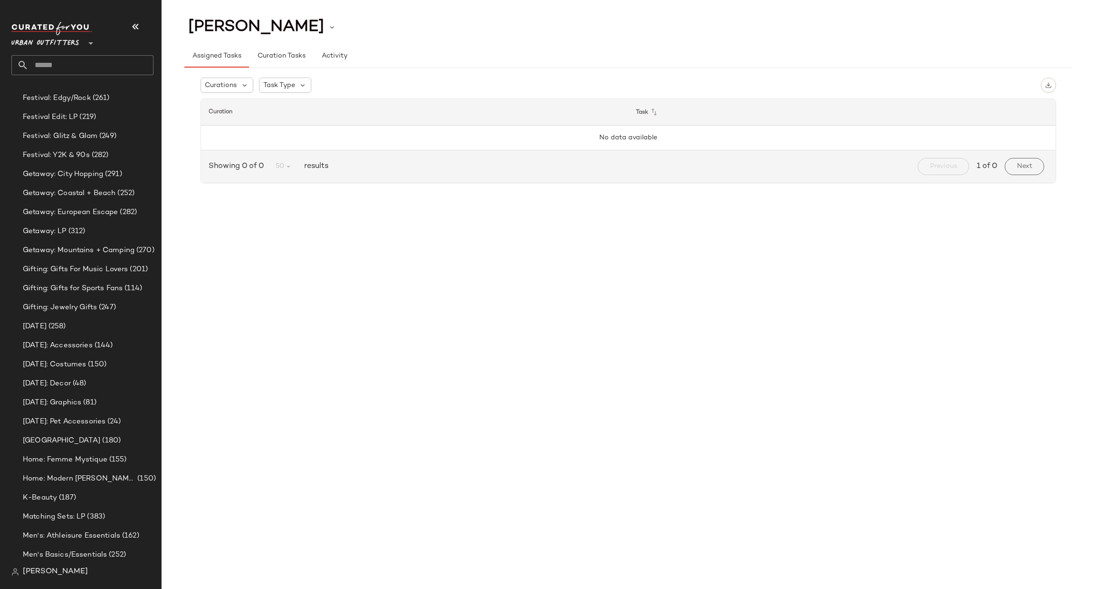
scroll to position [1145, 0]
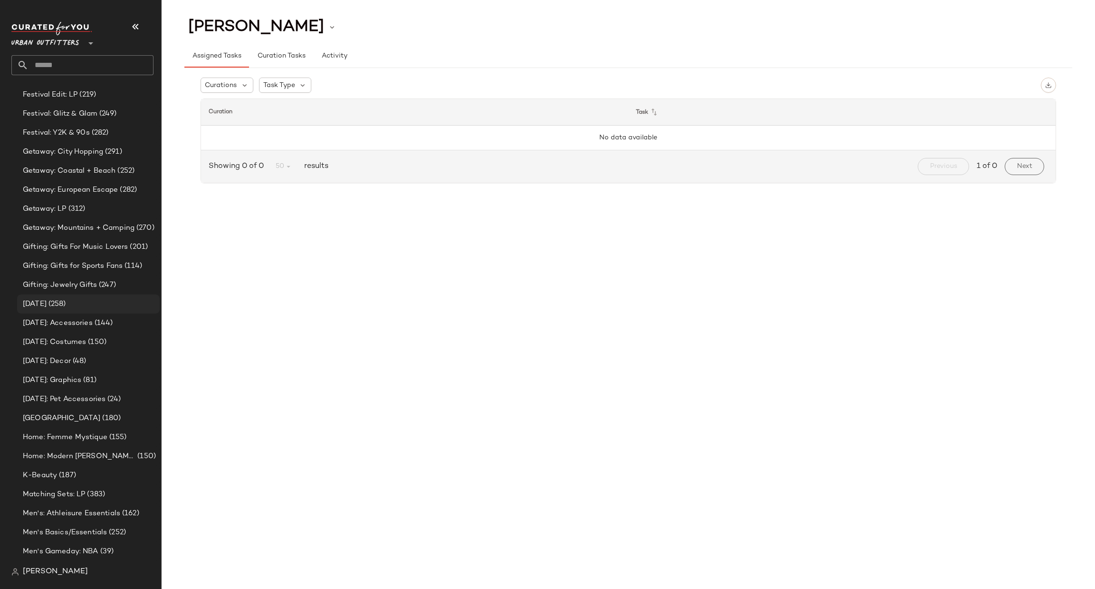
click at [102, 311] on div "[DATE] (258)" at bounding box center [88, 303] width 143 height 19
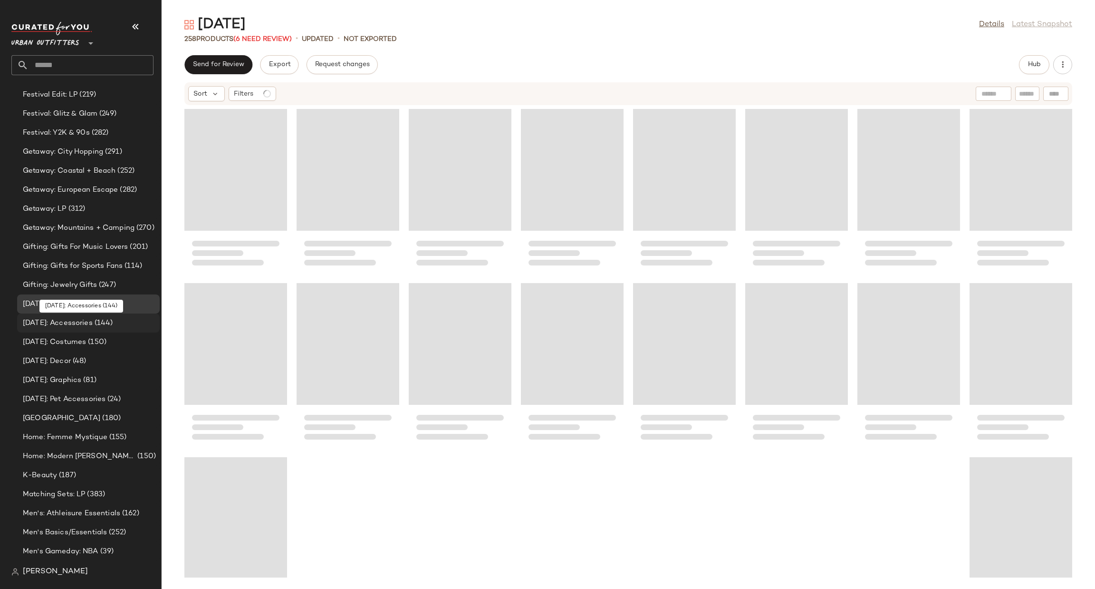
click at [113, 326] on span "(144)" at bounding box center [103, 323] width 20 height 11
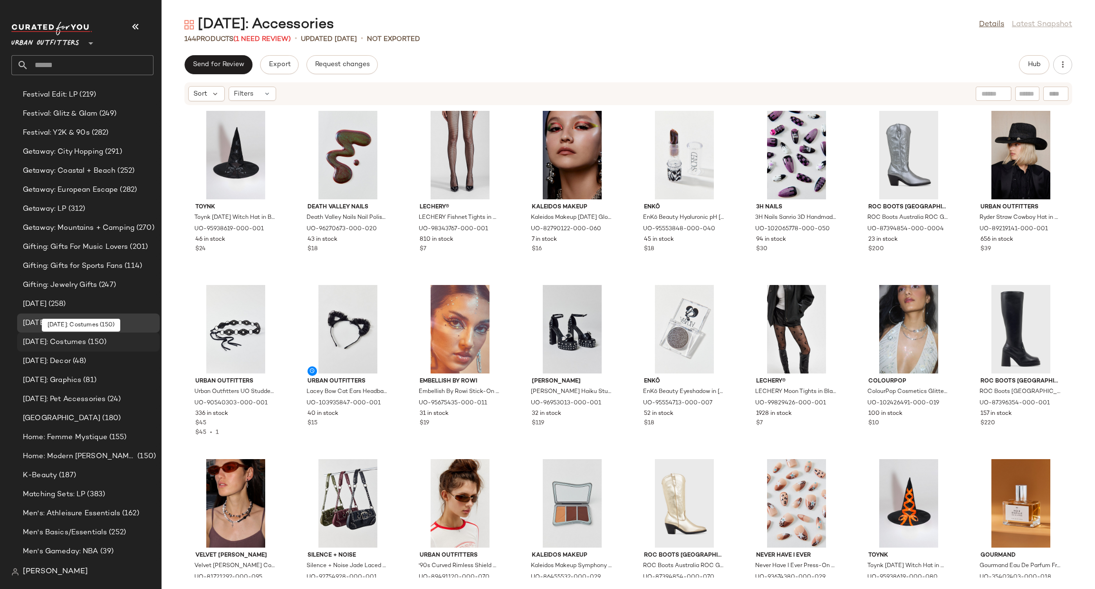
click at [119, 340] on div "[DATE]: Costumes (150)" at bounding box center [88, 342] width 136 height 11
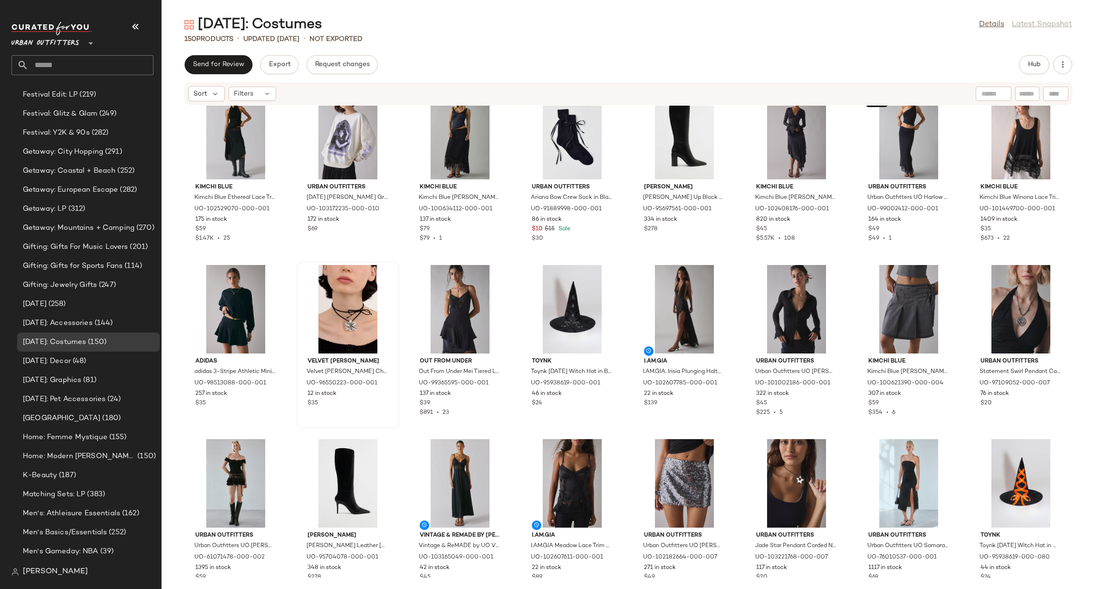
scroll to position [2432, 0]
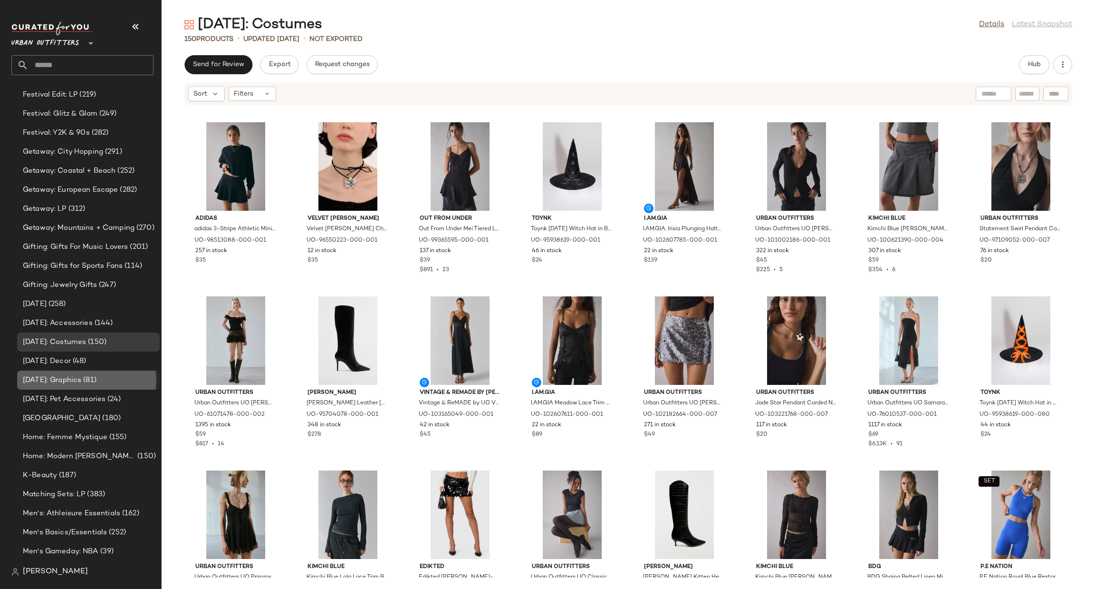
click at [132, 382] on div "[DATE]: Graphics (81)" at bounding box center [88, 380] width 136 height 11
